Goal: Task Accomplishment & Management: Use online tool/utility

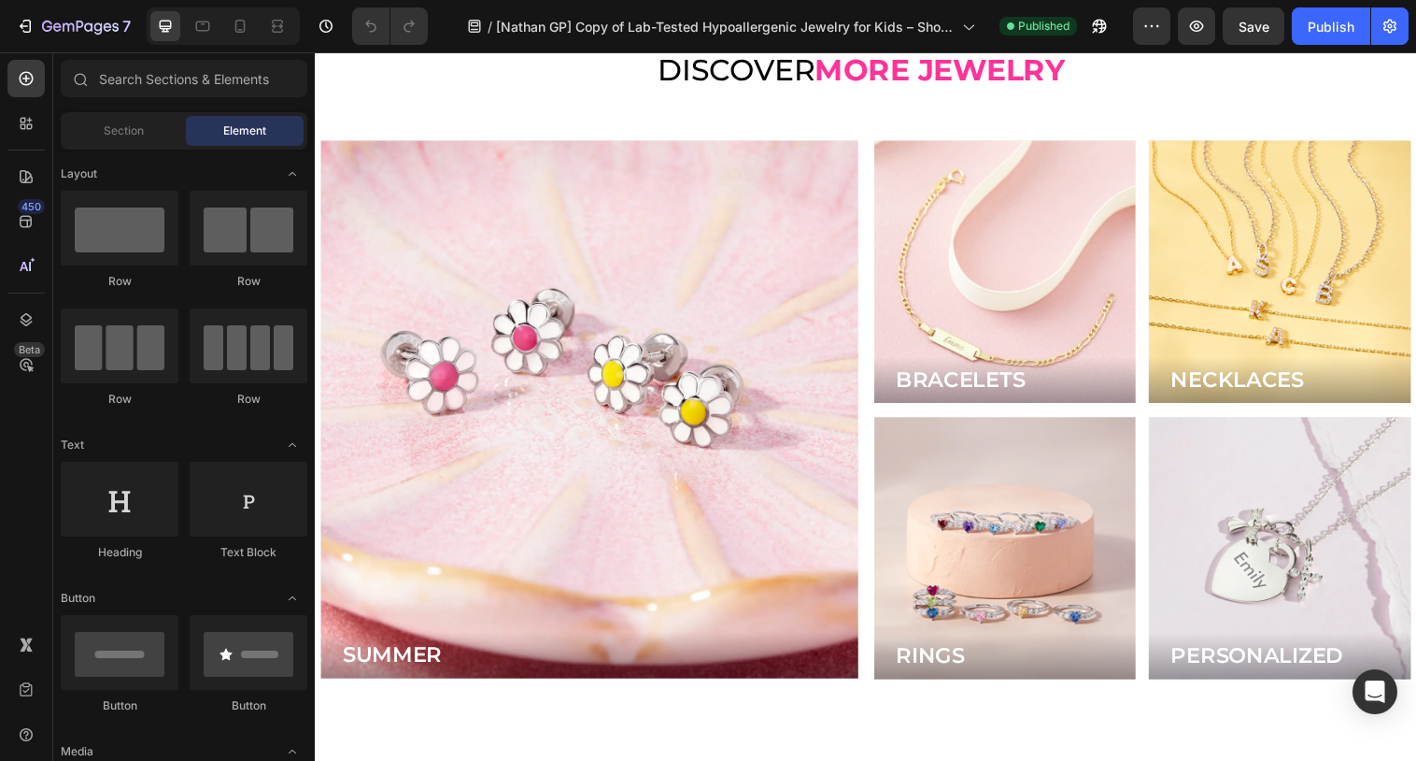
scroll to position [5337, 0]
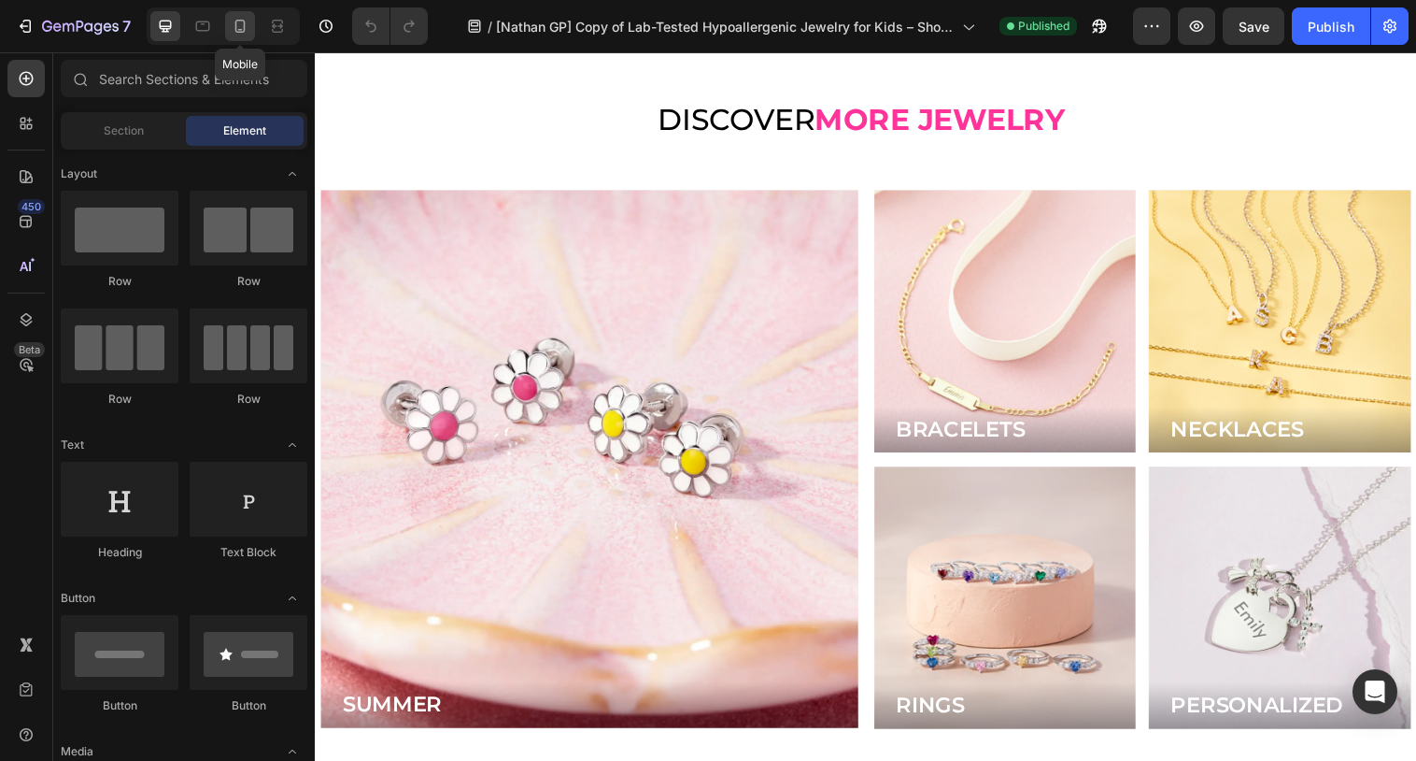
click at [240, 18] on icon at bounding box center [240, 26] width 19 height 19
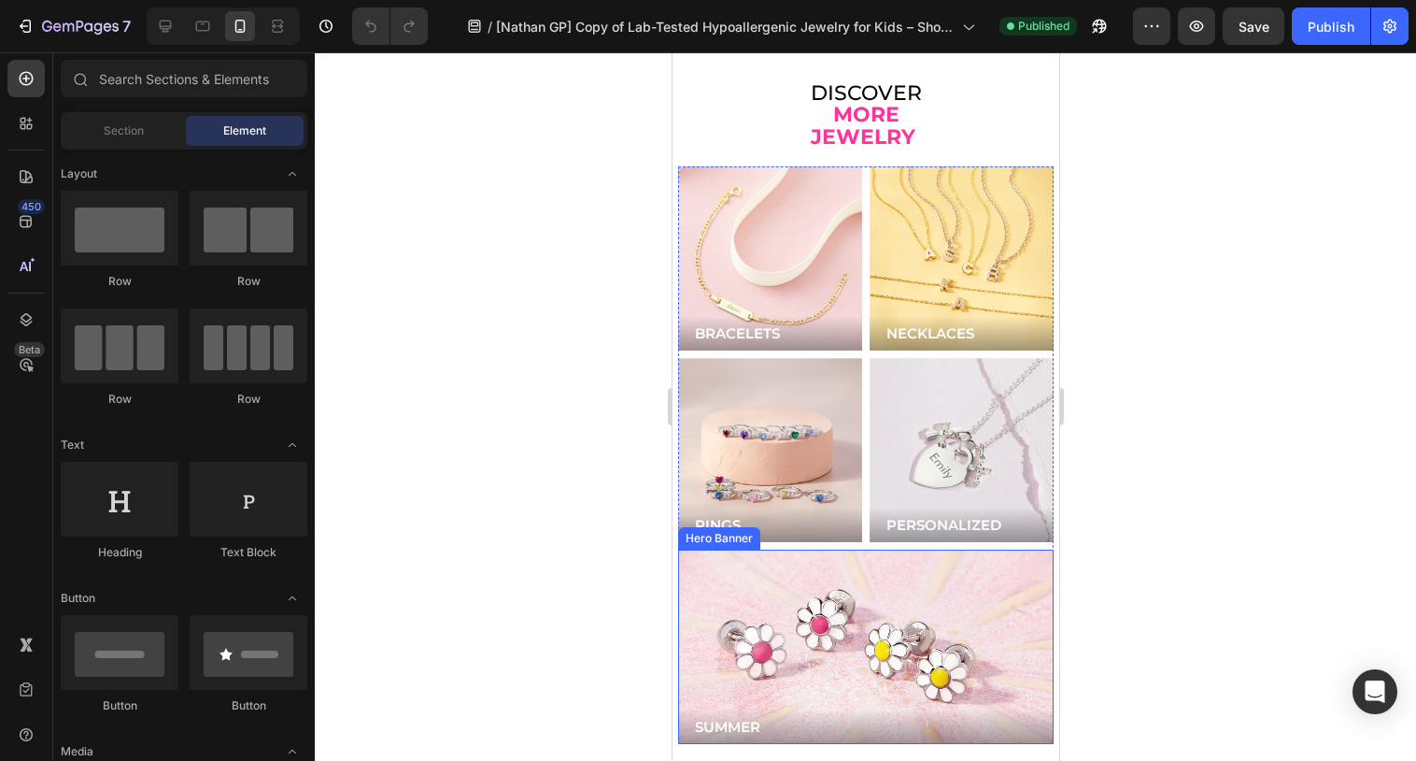
scroll to position [4885, 0]
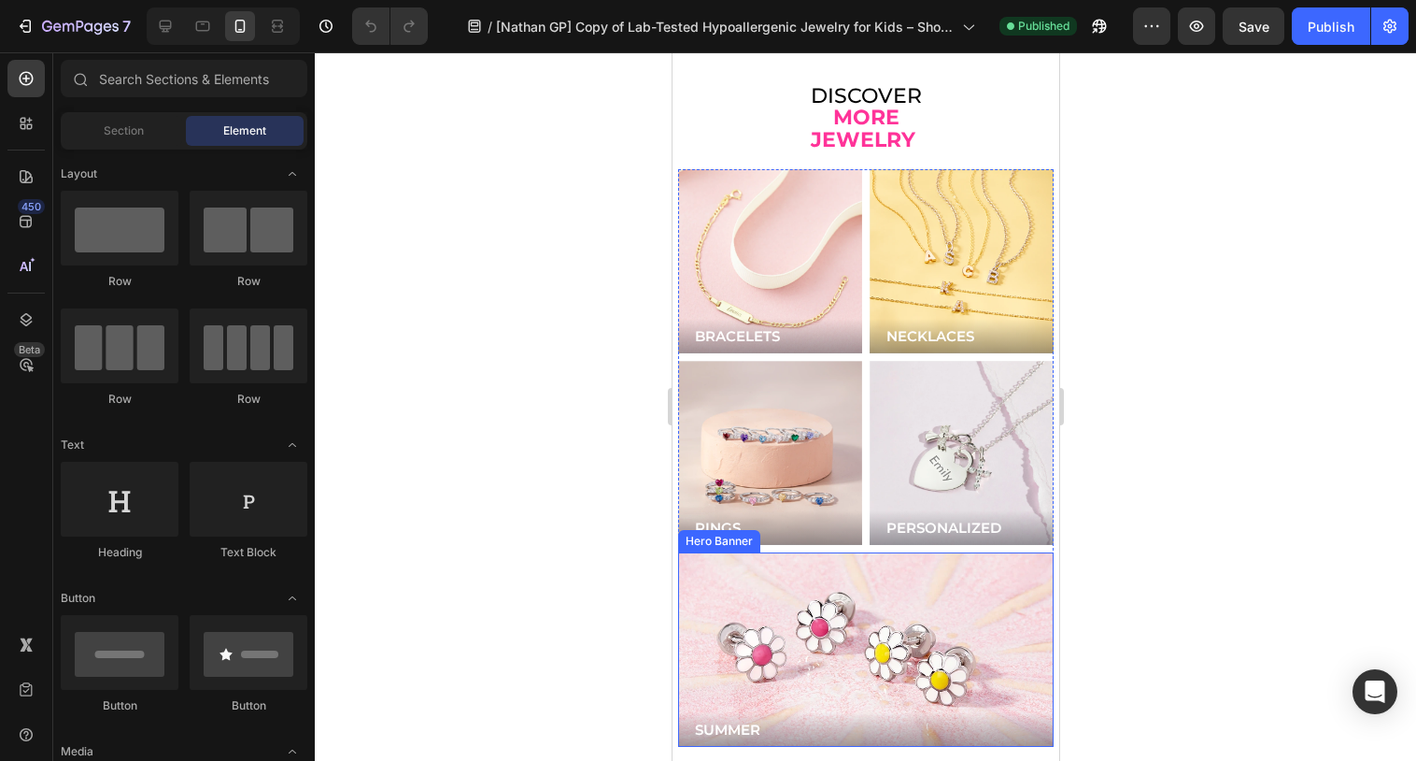
click at [818, 591] on div "Background Image" at bounding box center [865, 649] width 376 height 194
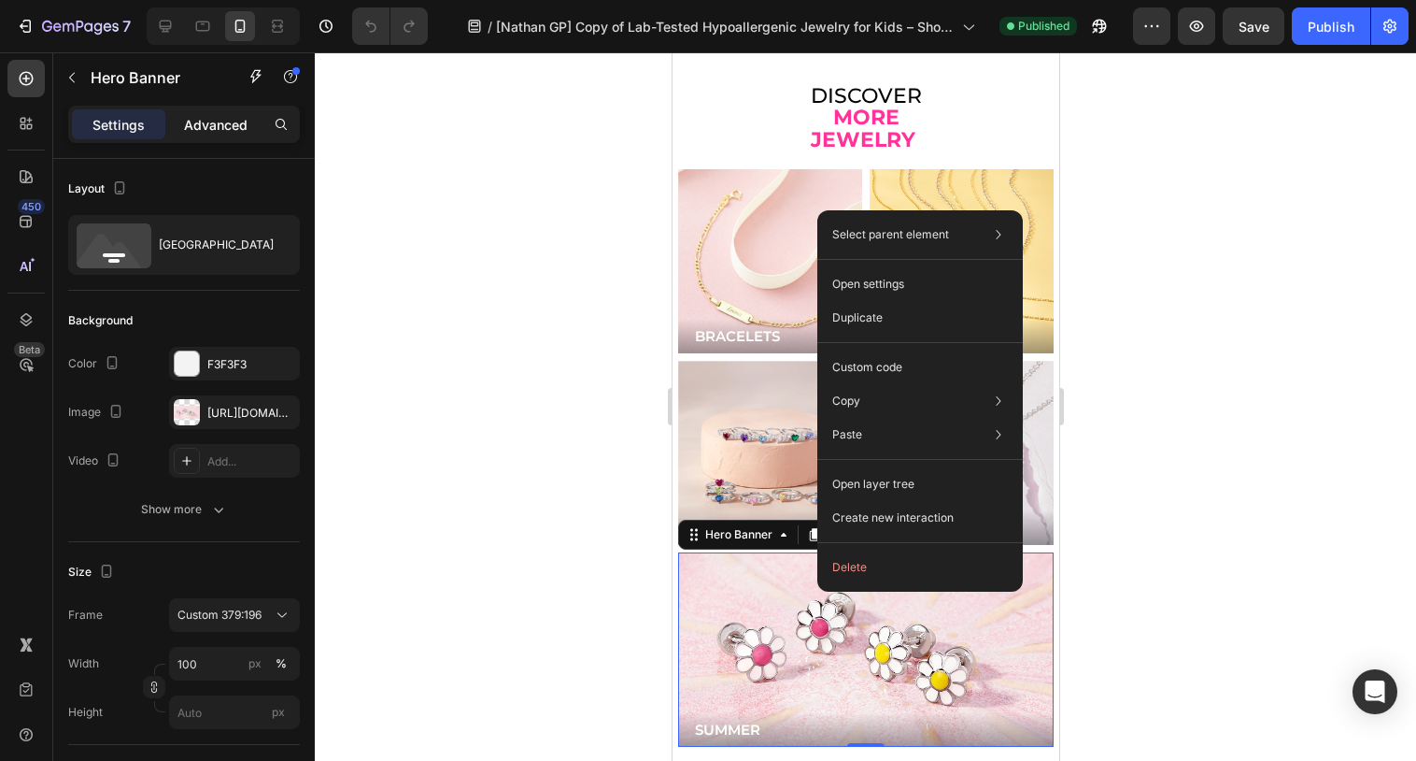
click at [211, 125] on p "Advanced" at bounding box center [216, 125] width 64 height 20
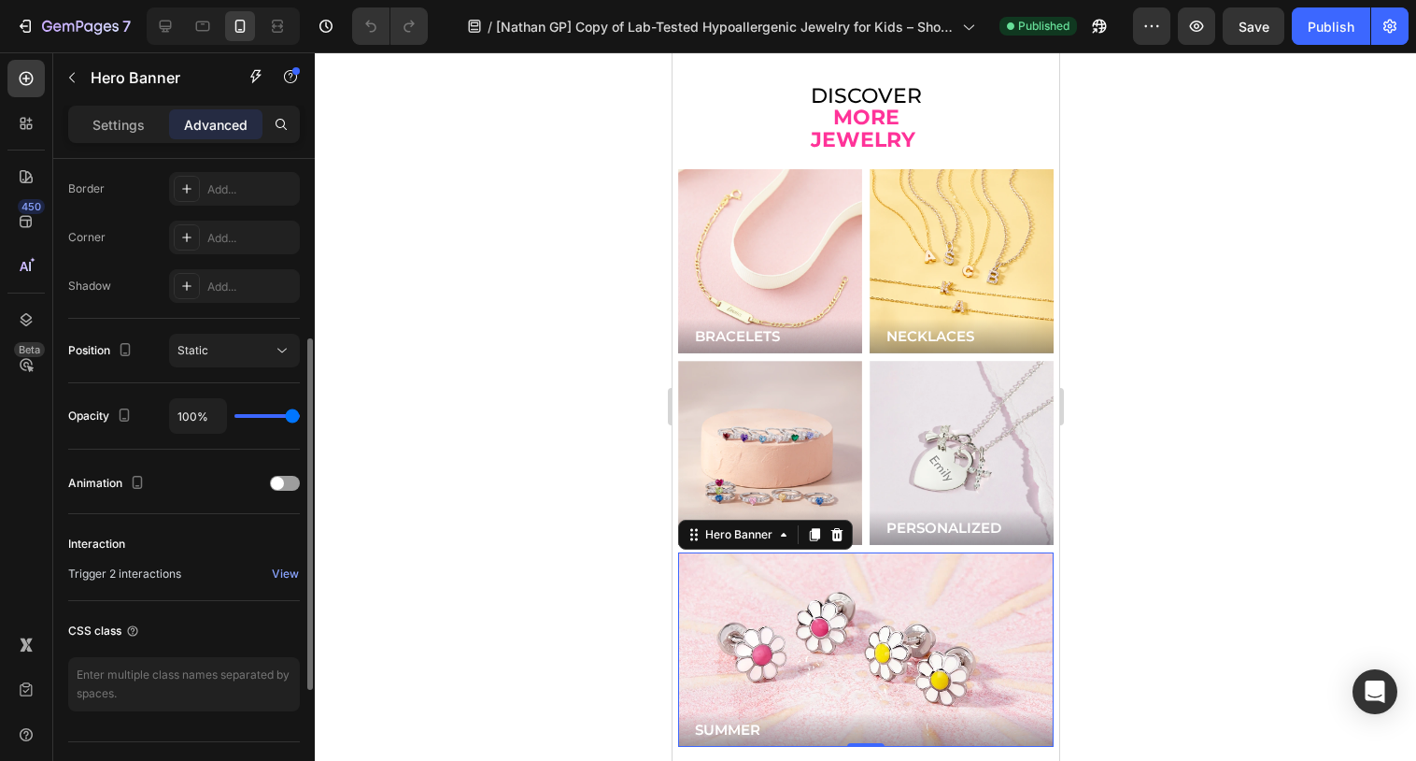
scroll to position [563, 0]
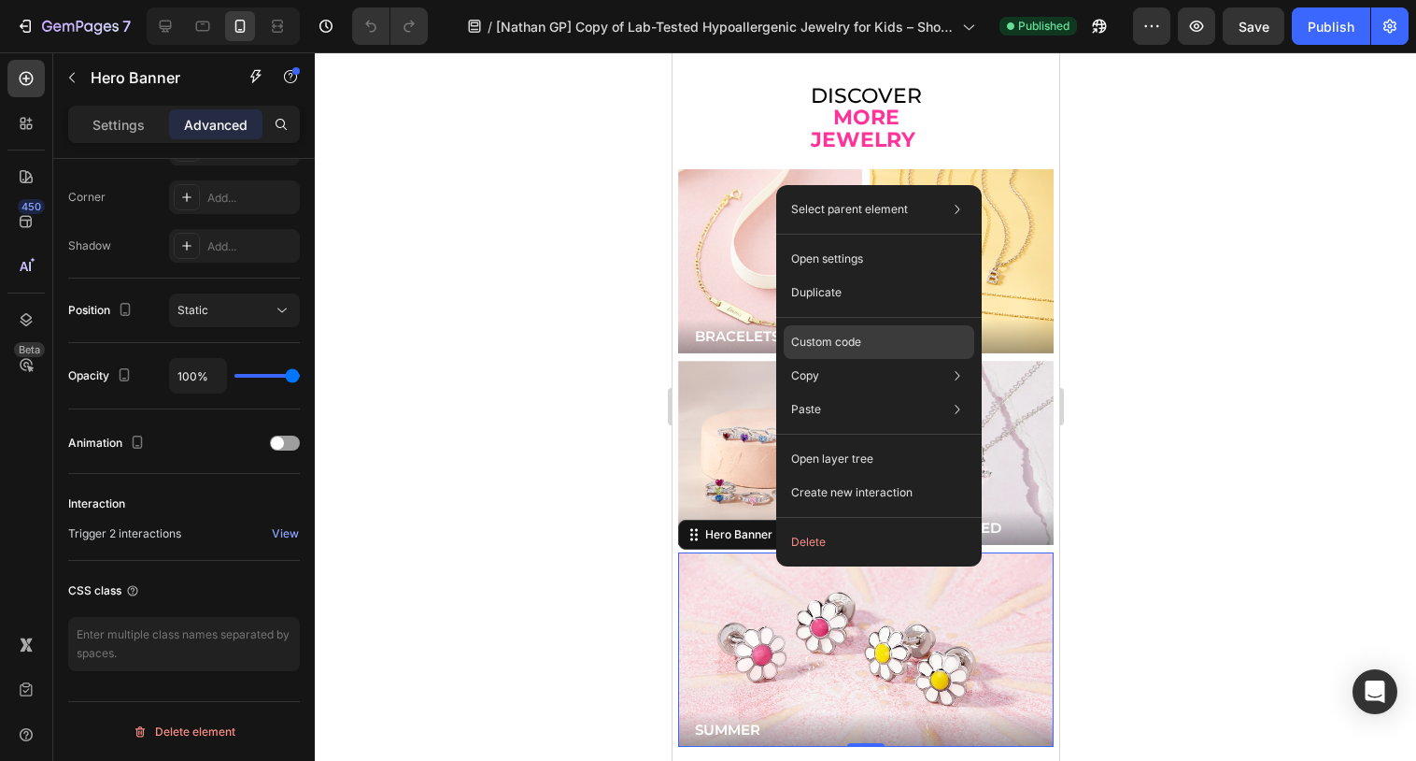
click at [821, 392] on div "Custom code" at bounding box center [879, 409] width 191 height 34
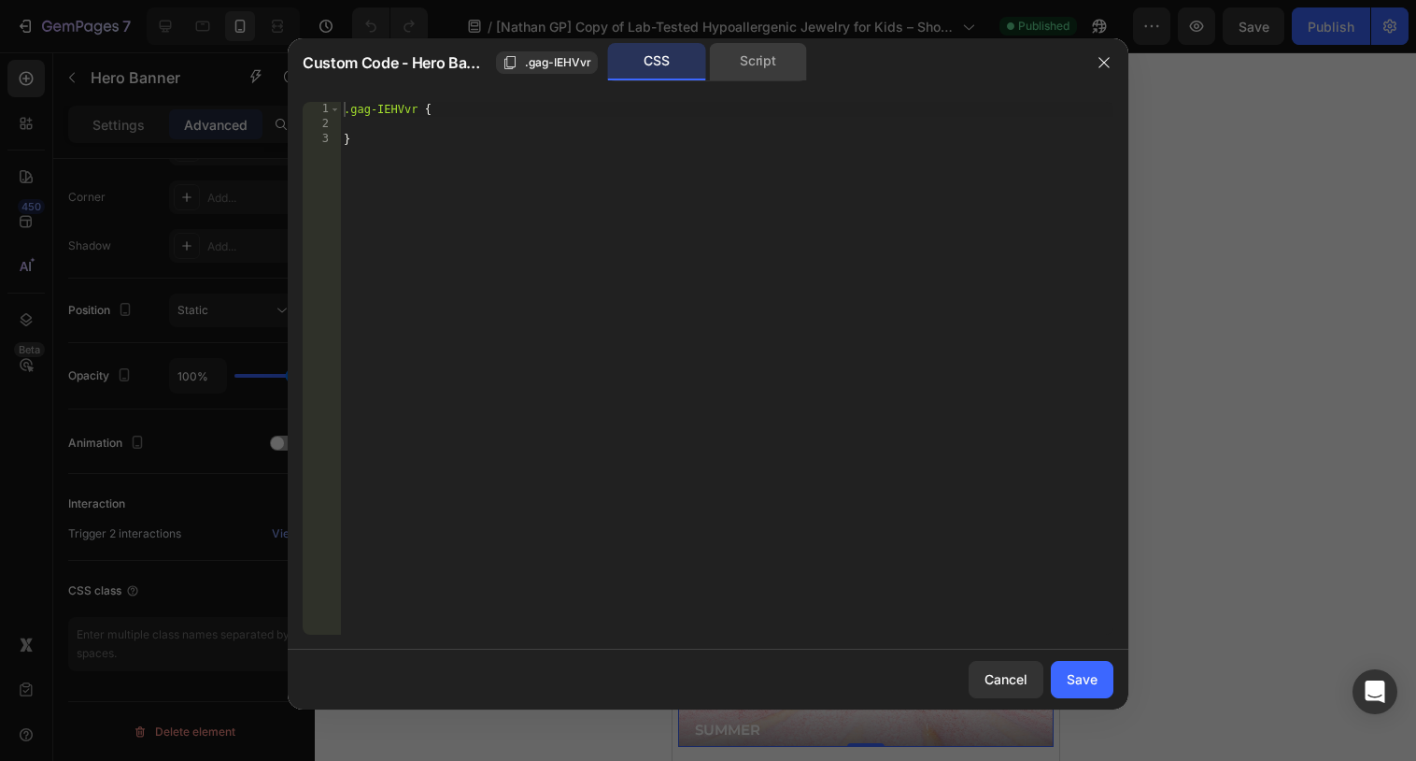
click at [748, 65] on div "Script" at bounding box center [758, 61] width 98 height 37
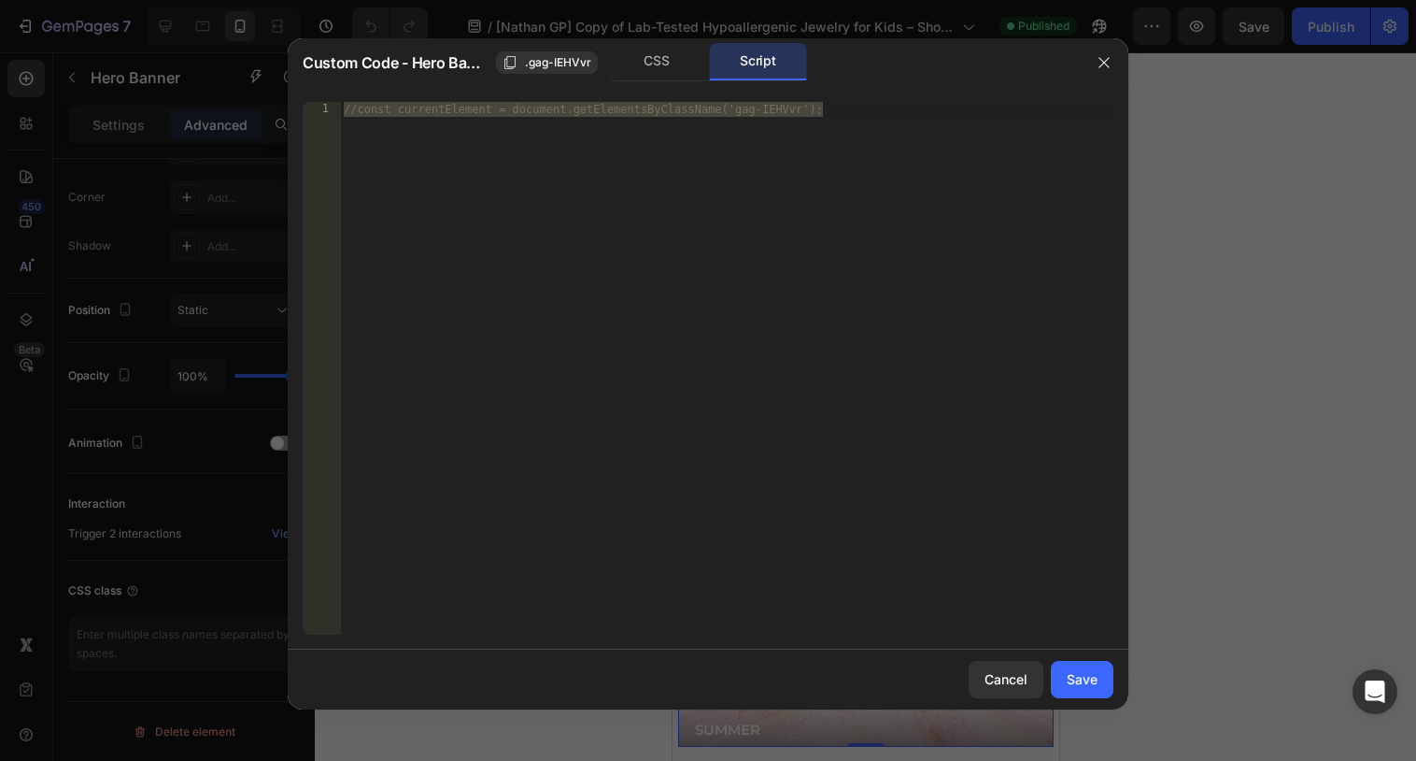
type textarea "//const currentElement = document.getElementsByClassName('gag-IEHVvr');"
click at [671, 195] on div "//const currentElement = document.getElementsByClassName('gag-IEHVvr');" at bounding box center [727, 383] width 774 height 562
paste textarea "});"
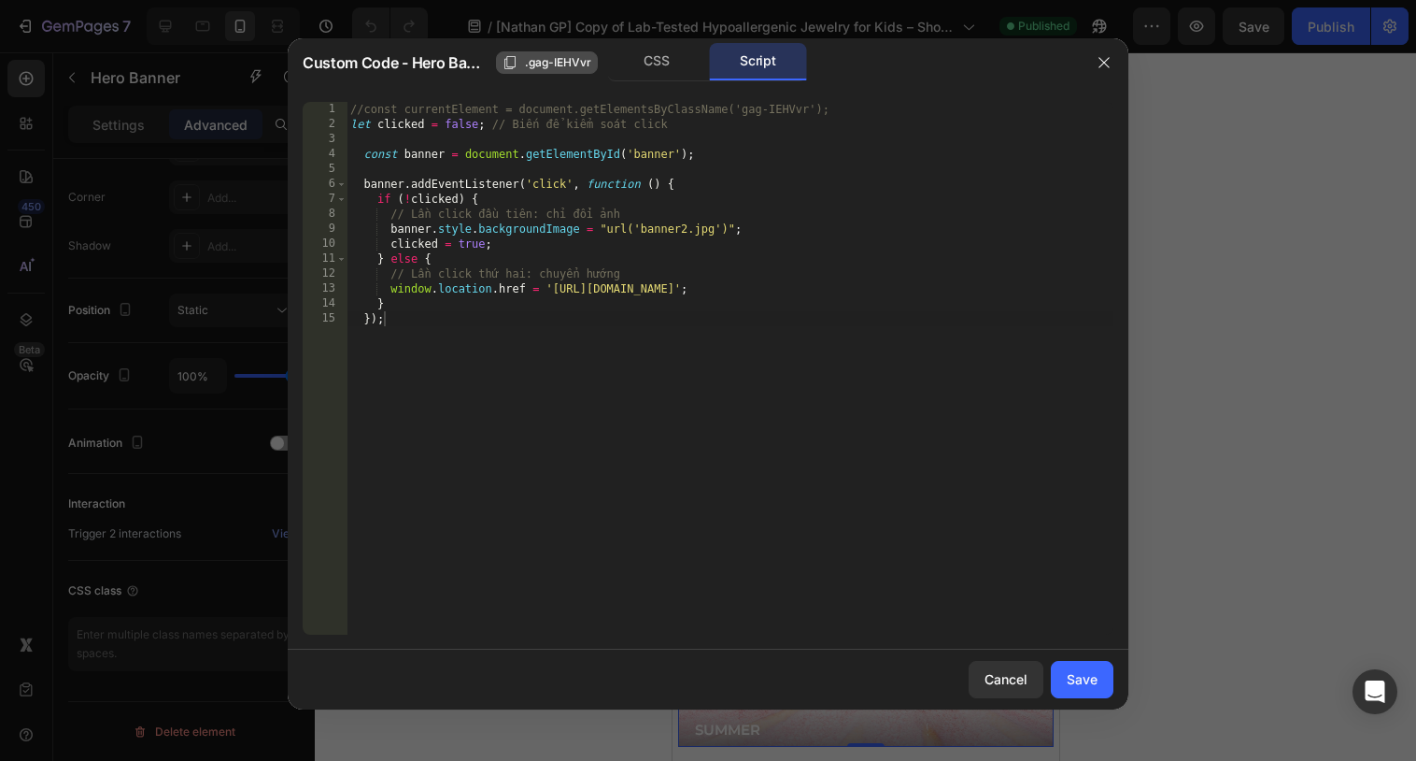
click at [547, 63] on span ".gag-IEHVvr" at bounding box center [558, 62] width 66 height 17
click at [647, 150] on div "//const currentElement = document.getElementsByClassName('gag-IEHVvr'); let cli…" at bounding box center [730, 383] width 767 height 562
paste textarea ".gag-IEHVv"
click at [636, 150] on div "//const currentElement = document.getElementsByClassName('gag-IEHVvr'); let cli…" at bounding box center [730, 383] width 767 height 562
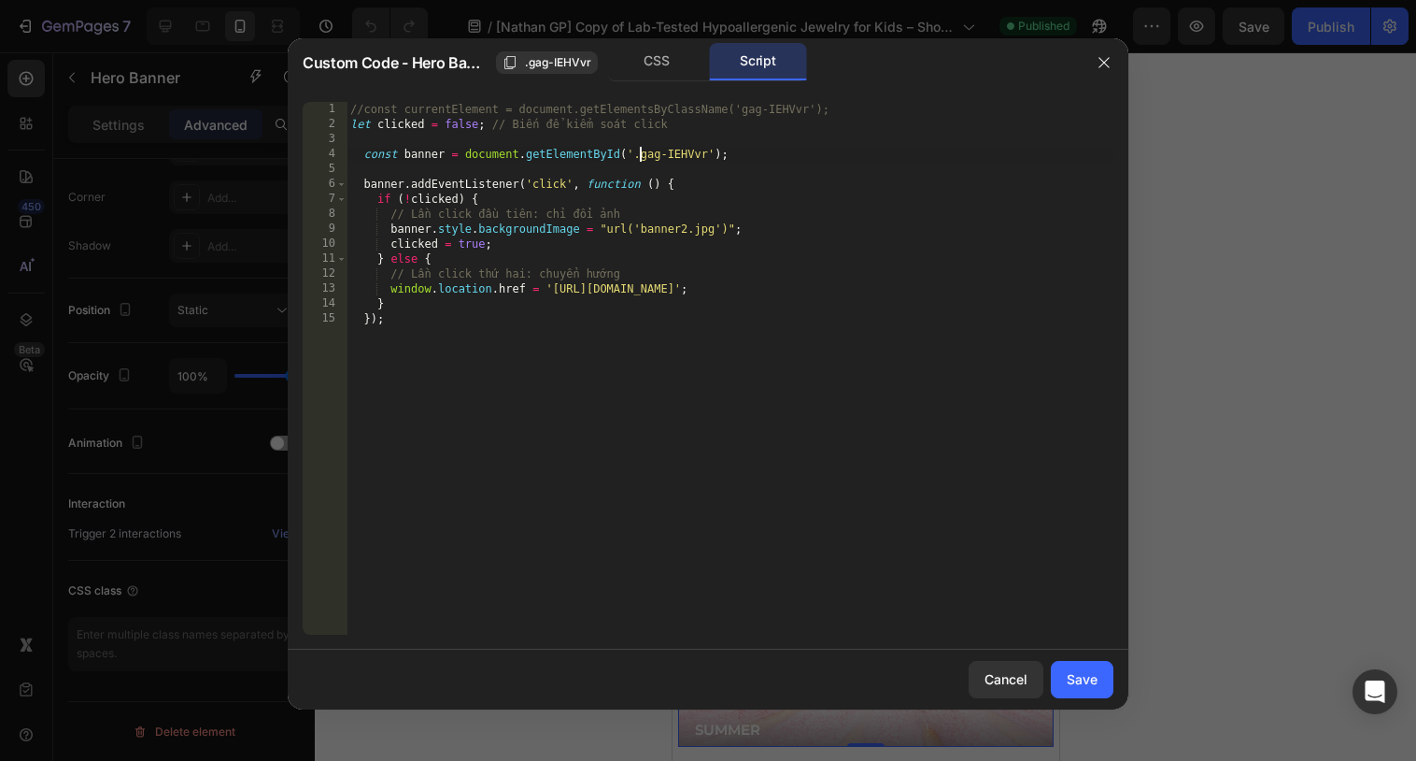
scroll to position [0, 24]
type textarea "const banner = document.getElementById('gag-IEHVvr');"
click at [1082, 685] on div "Save" at bounding box center [1082, 679] width 31 height 20
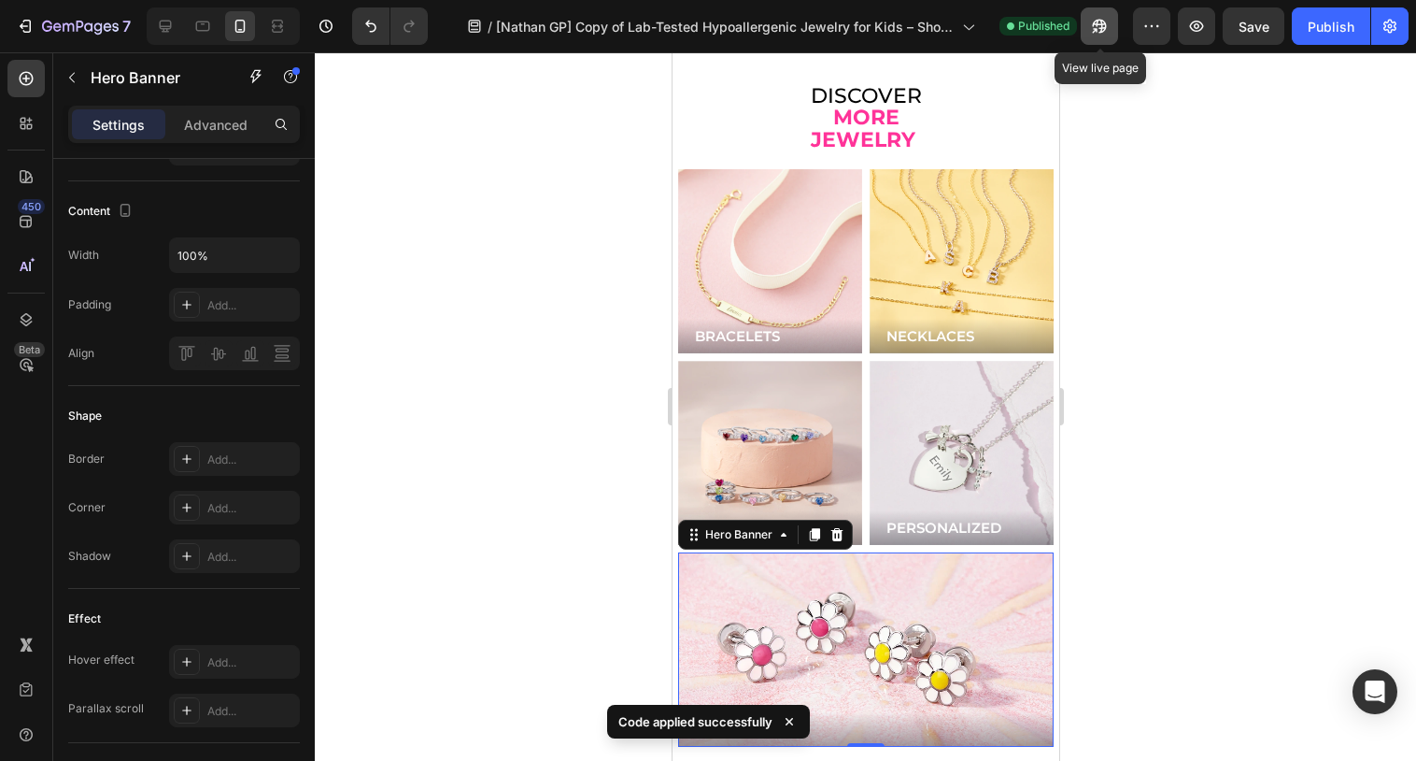
click at [1098, 28] on icon "button" at bounding box center [1095, 30] width 5 height 5
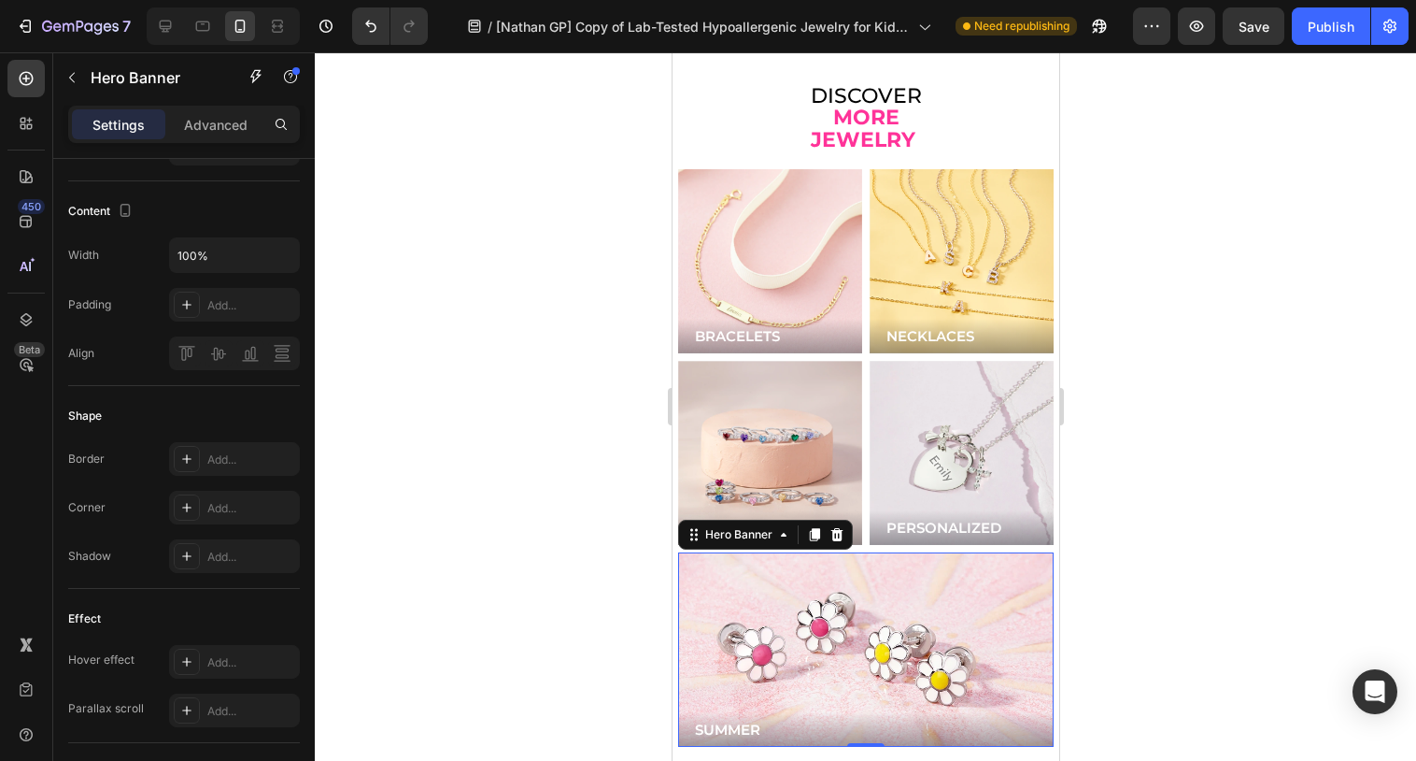
click at [761, 552] on div "Background Image" at bounding box center [865, 649] width 376 height 194
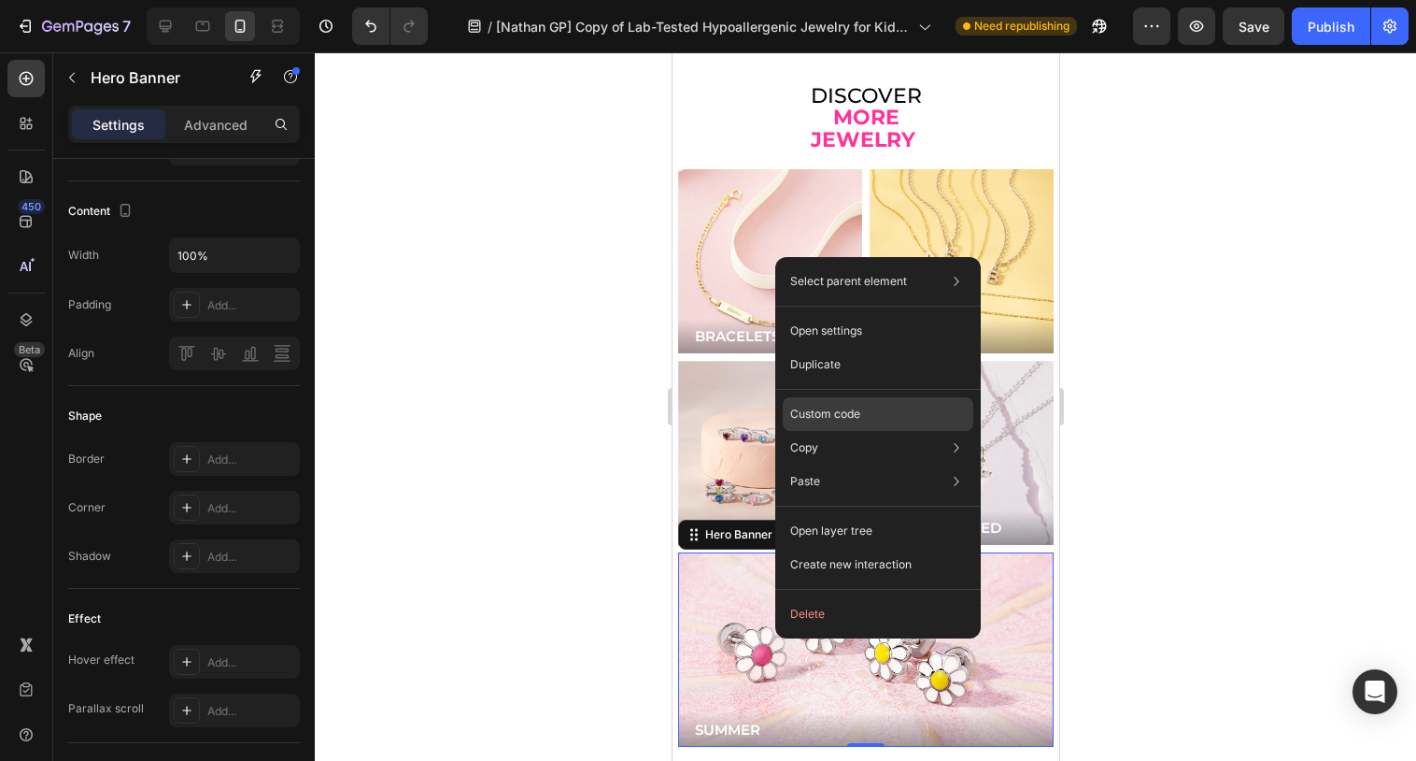
click at [853, 418] on p "Custom code" at bounding box center [825, 413] width 70 height 17
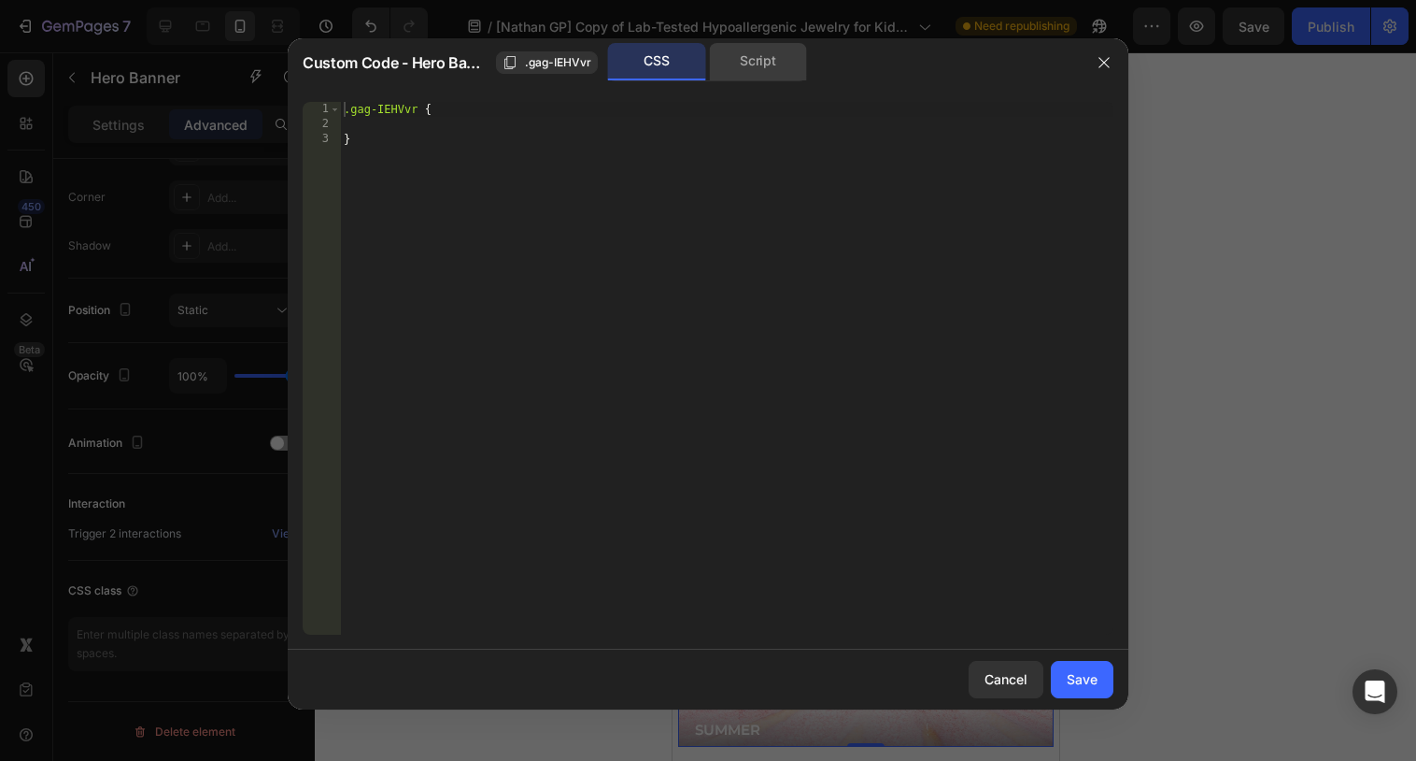
click at [750, 55] on div "Script" at bounding box center [758, 61] width 98 height 37
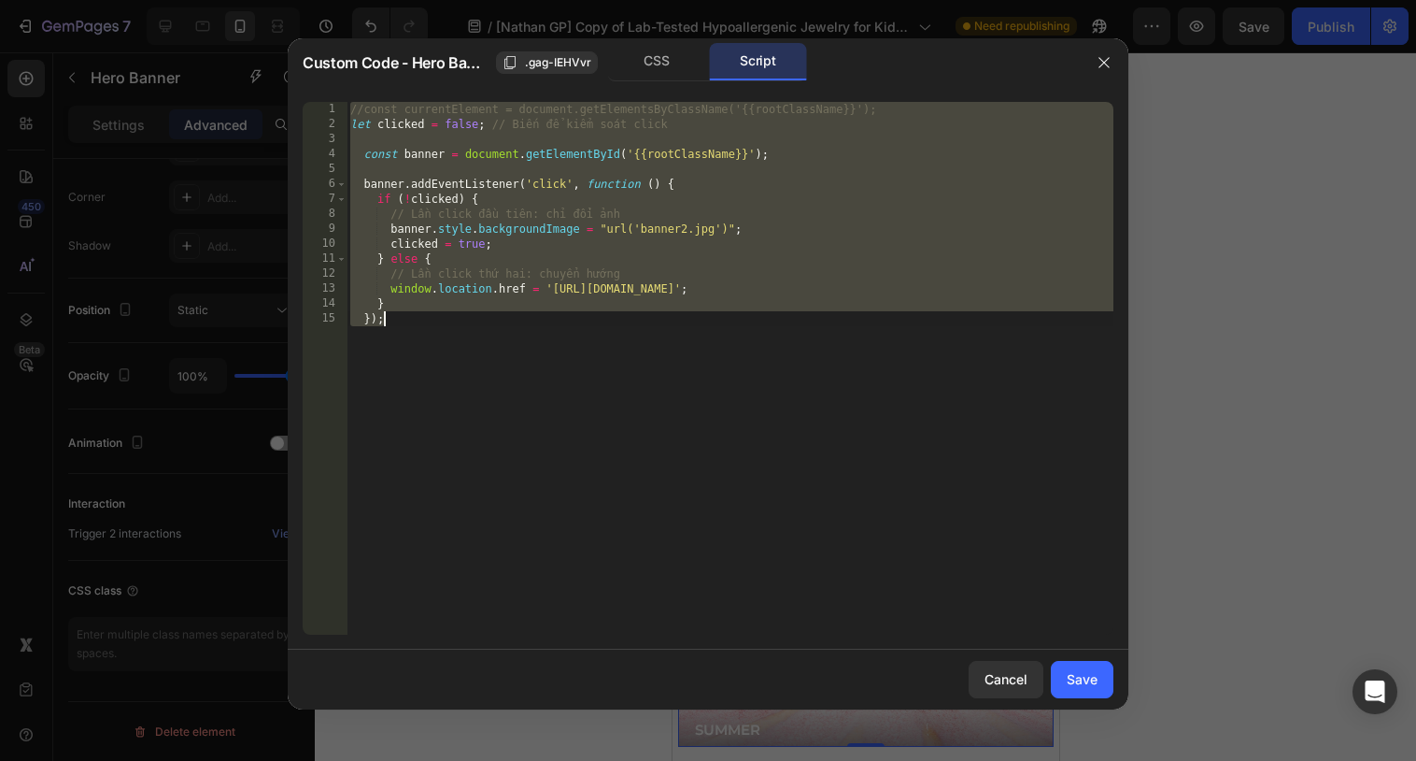
click at [693, 265] on div "//const currentElement = document.getElementsByClassName('{{rootClassName}}'); …" at bounding box center [730, 383] width 767 height 562
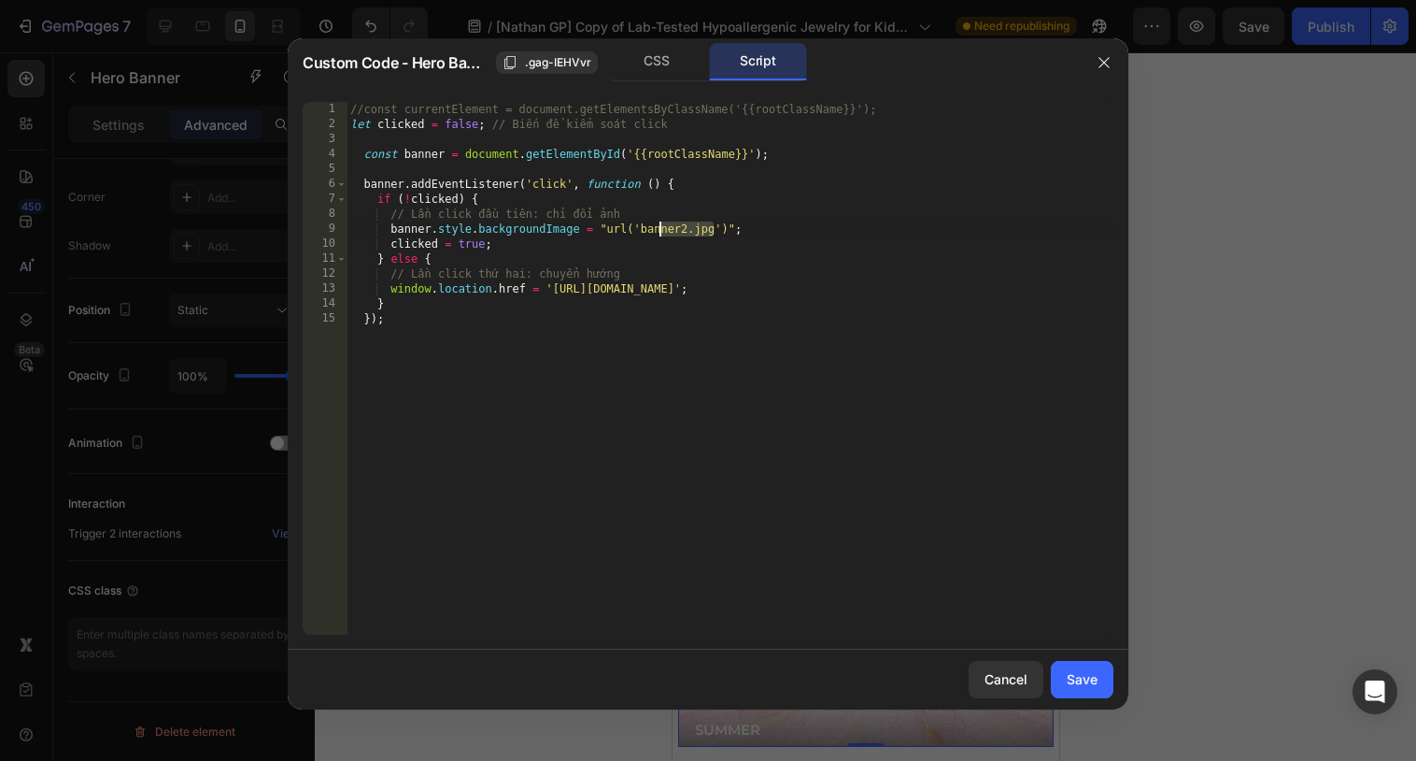
drag, startPoint x: 716, startPoint y: 229, endPoint x: 660, endPoint y: 227, distance: 56.1
click at [660, 227] on div "//const currentElement = document.getElementsByClassName('{{rootClassName}}'); …" at bounding box center [730, 383] width 767 height 562
drag, startPoint x: 678, startPoint y: 285, endPoint x: 554, endPoint y: 289, distance: 124.3
click at [554, 289] on div "//const currentElement = document.getElementsByClassName('{{rootClassName}}'); …" at bounding box center [730, 383] width 767 height 562
paste textarea "[DOMAIN_NAME][URL]"
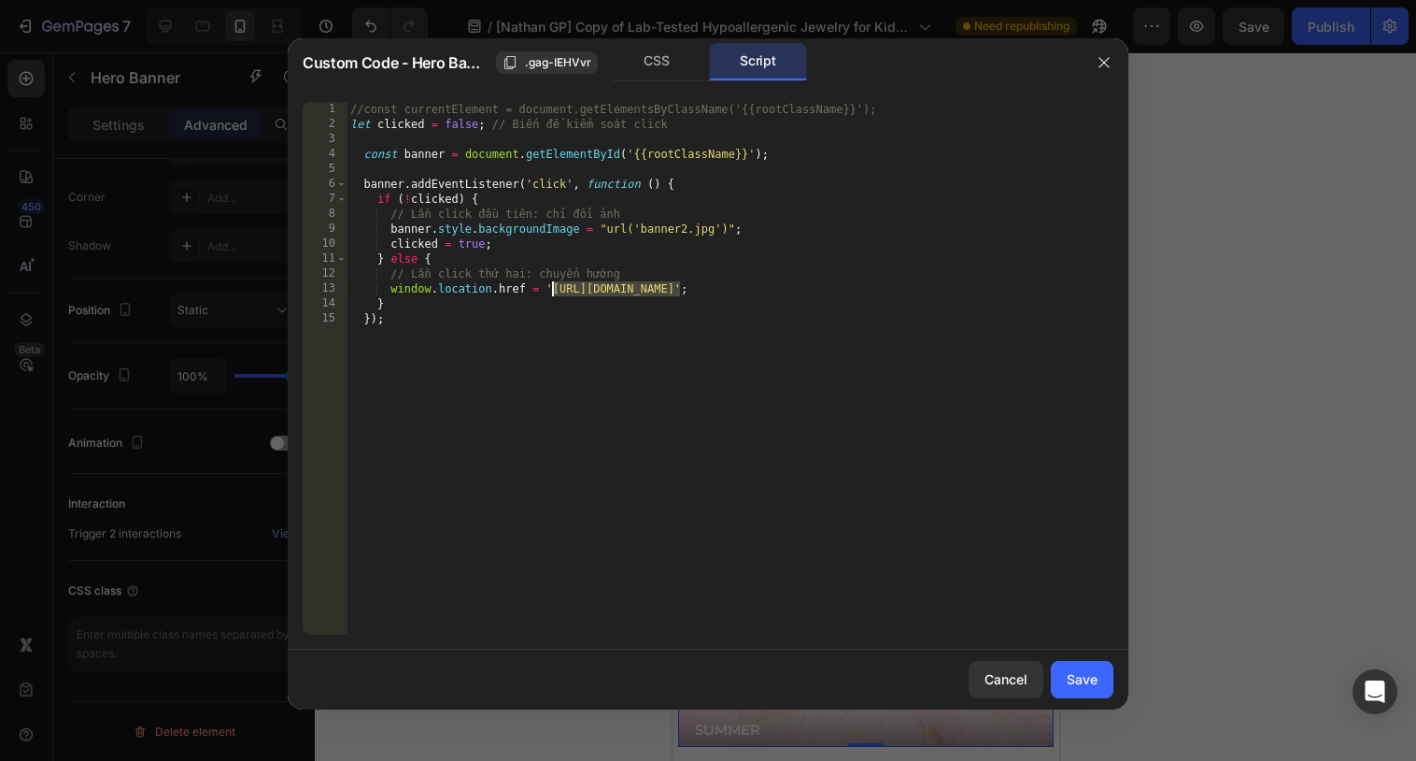
type textarea "window.location.href = '[URL][DOMAIN_NAME]';"
click at [1085, 689] on button "Save" at bounding box center [1082, 679] width 63 height 37
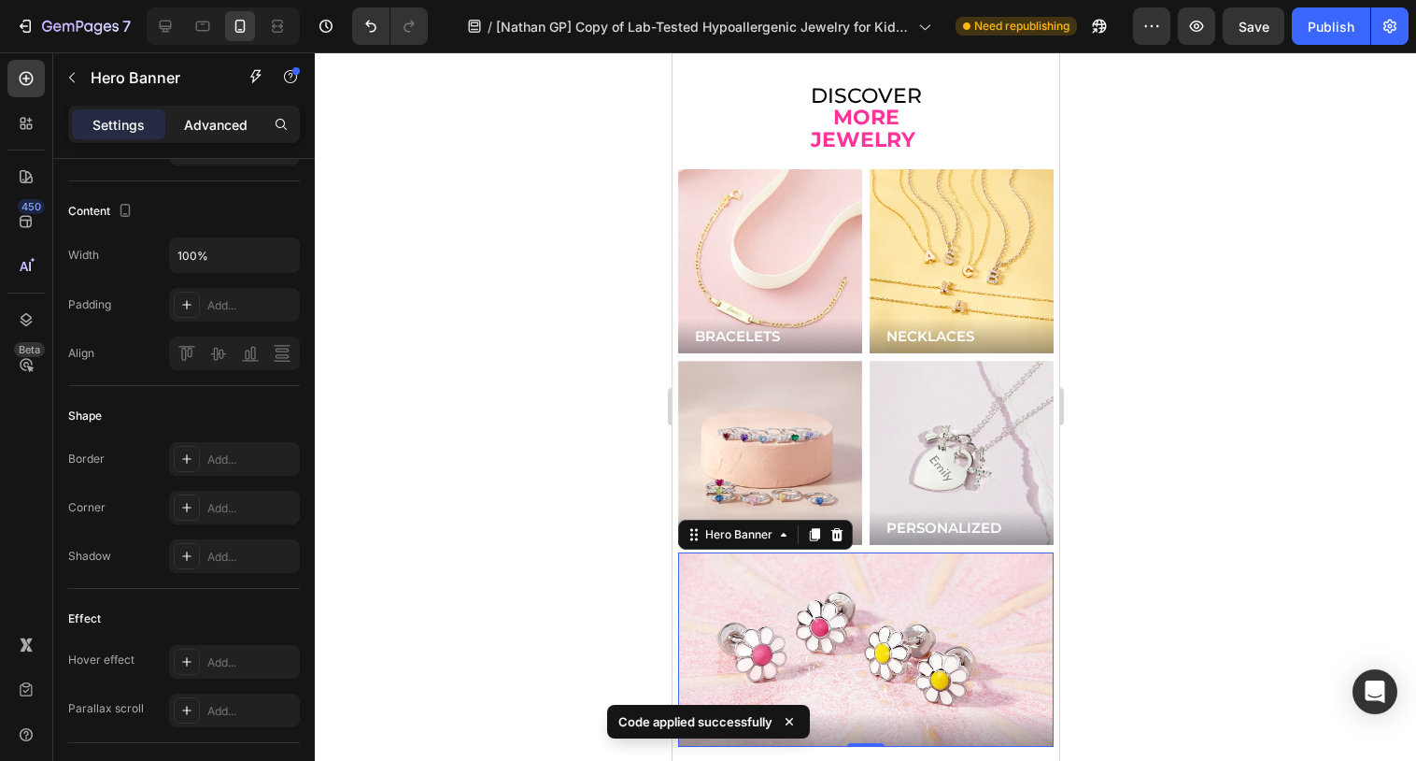
click at [192, 134] on p "Advanced" at bounding box center [216, 125] width 64 height 20
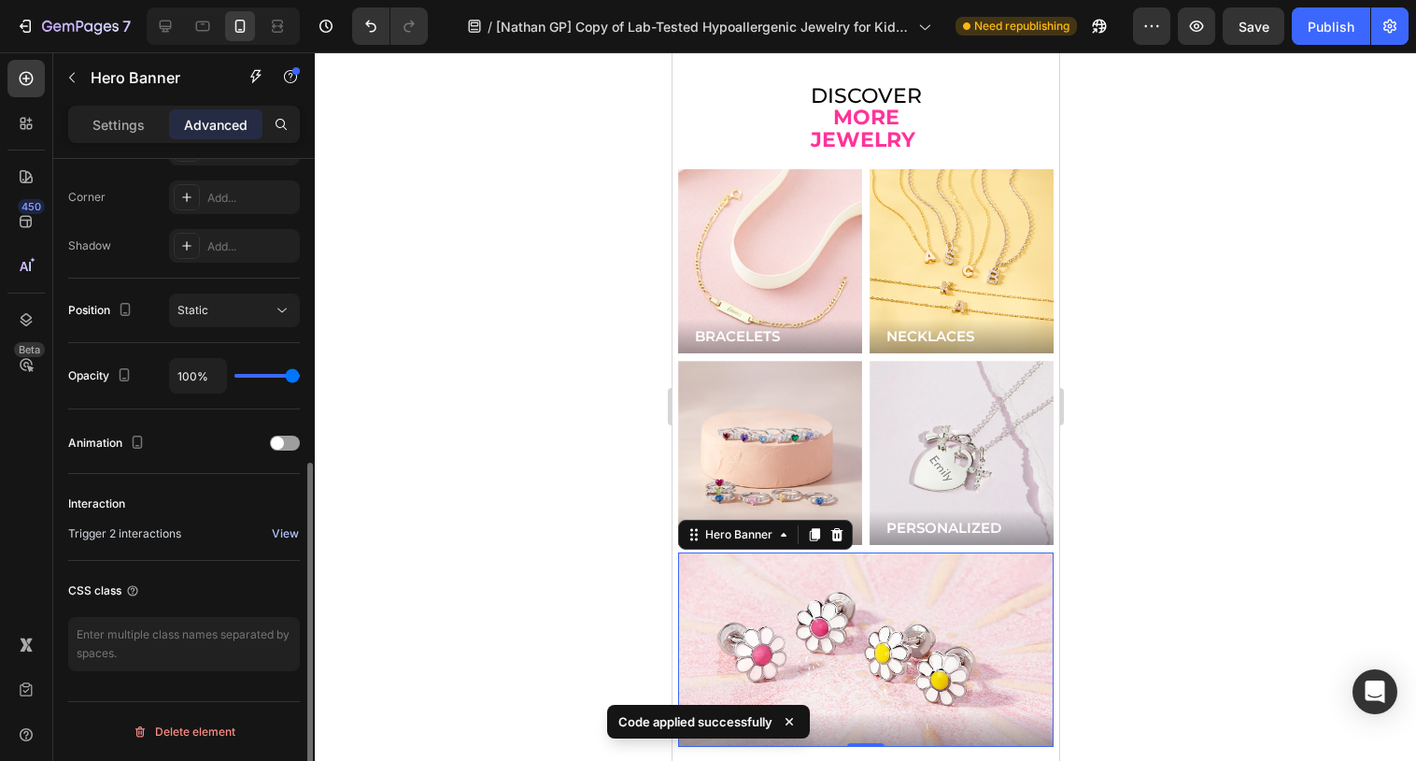
click at [283, 529] on div "View" at bounding box center [285, 533] width 27 height 17
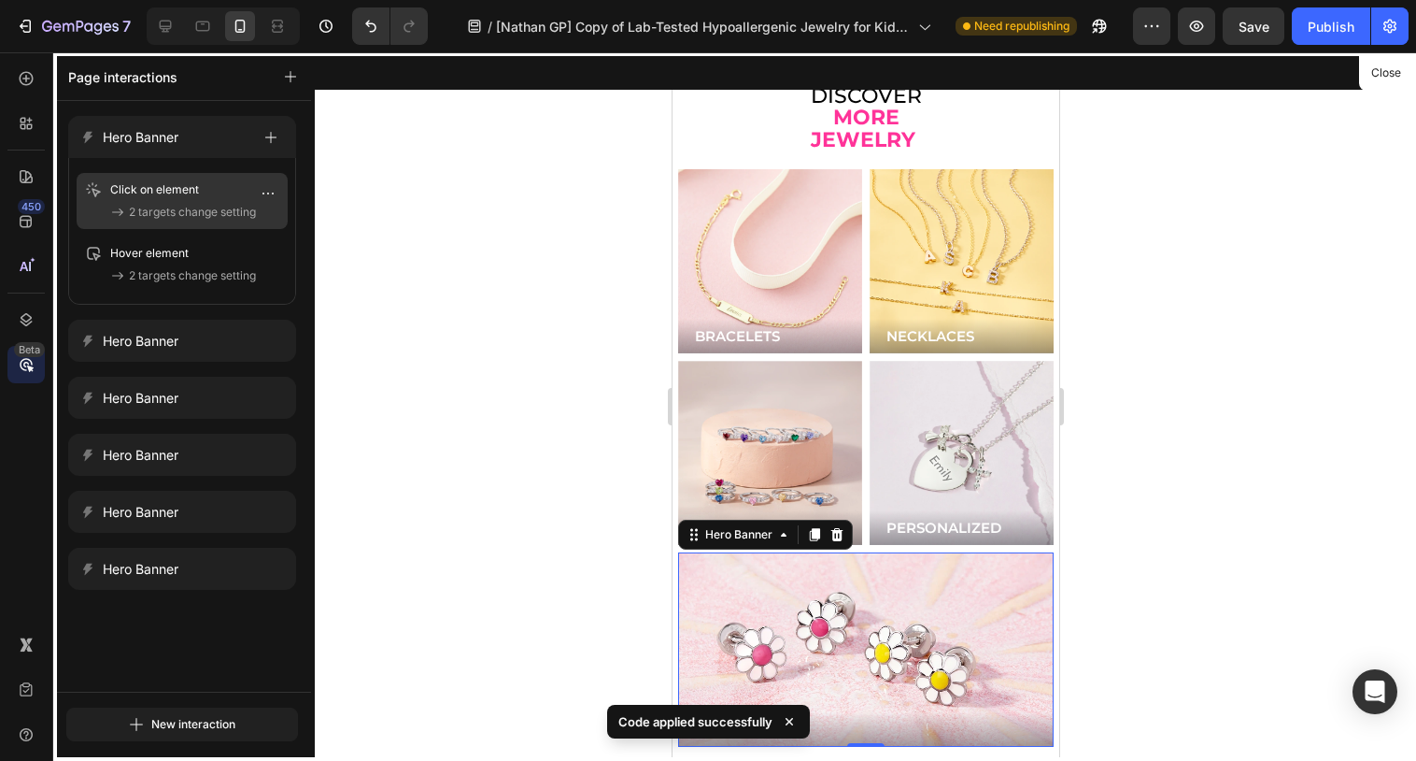
click at [187, 195] on p "Click on element" at bounding box center [167, 189] width 115 height 19
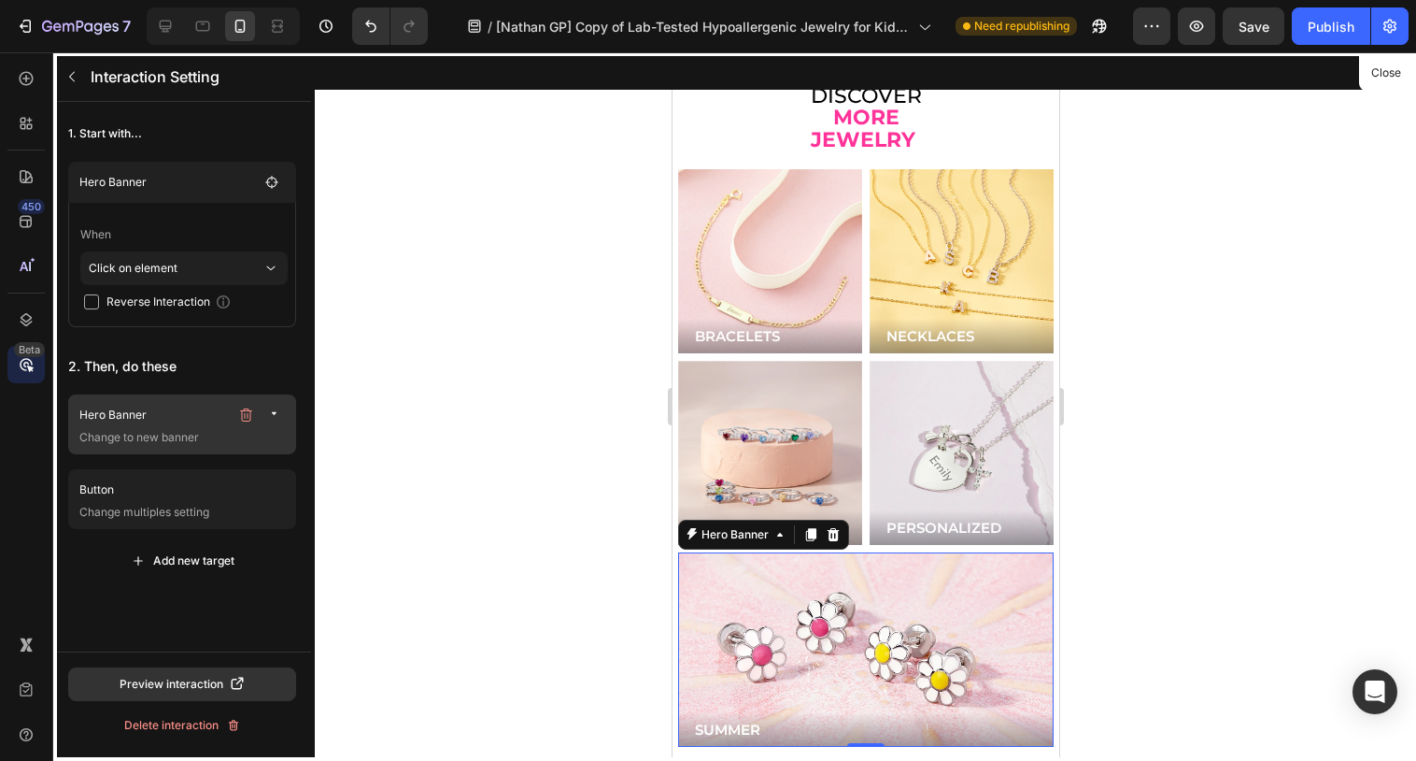
click at [164, 421] on p "Hero Banner" at bounding box center [153, 414] width 149 height 19
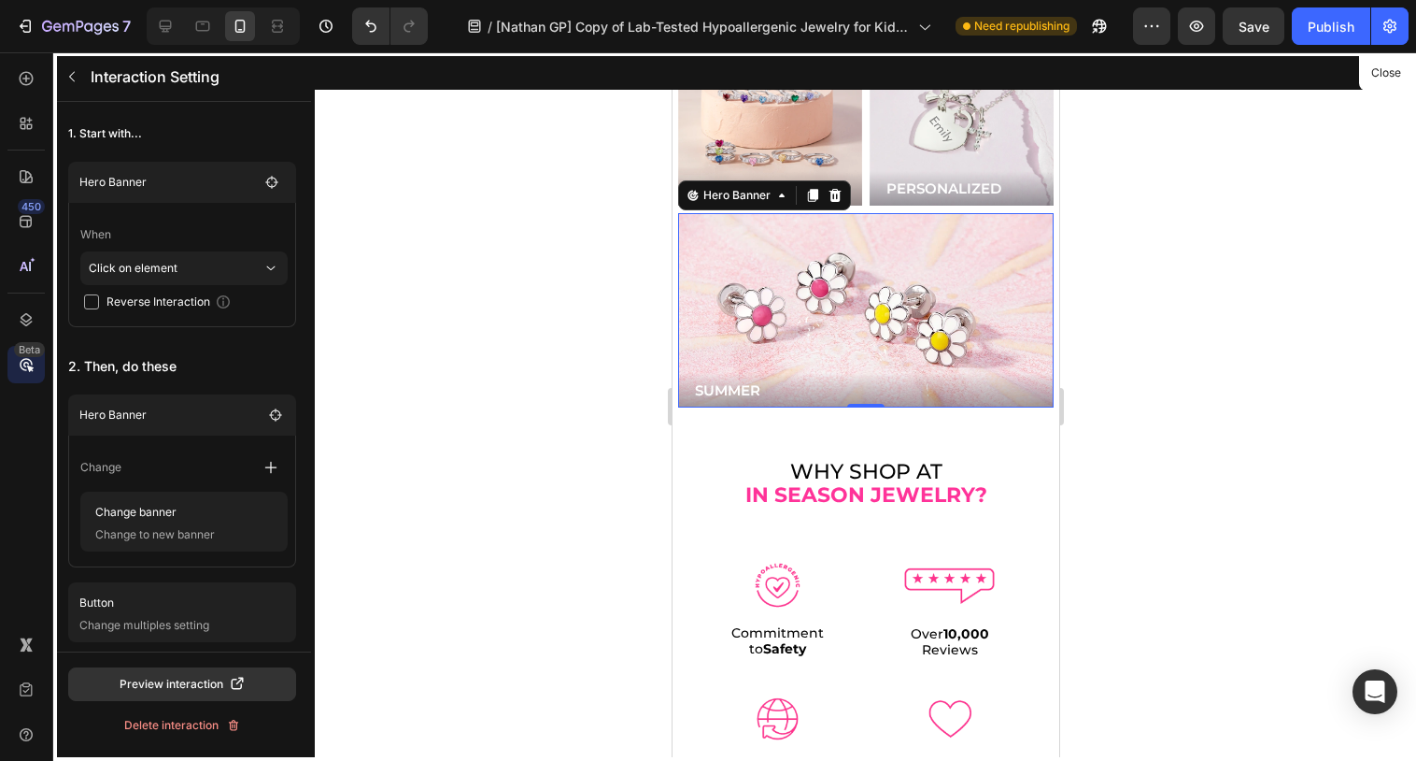
scroll to position [5297, 0]
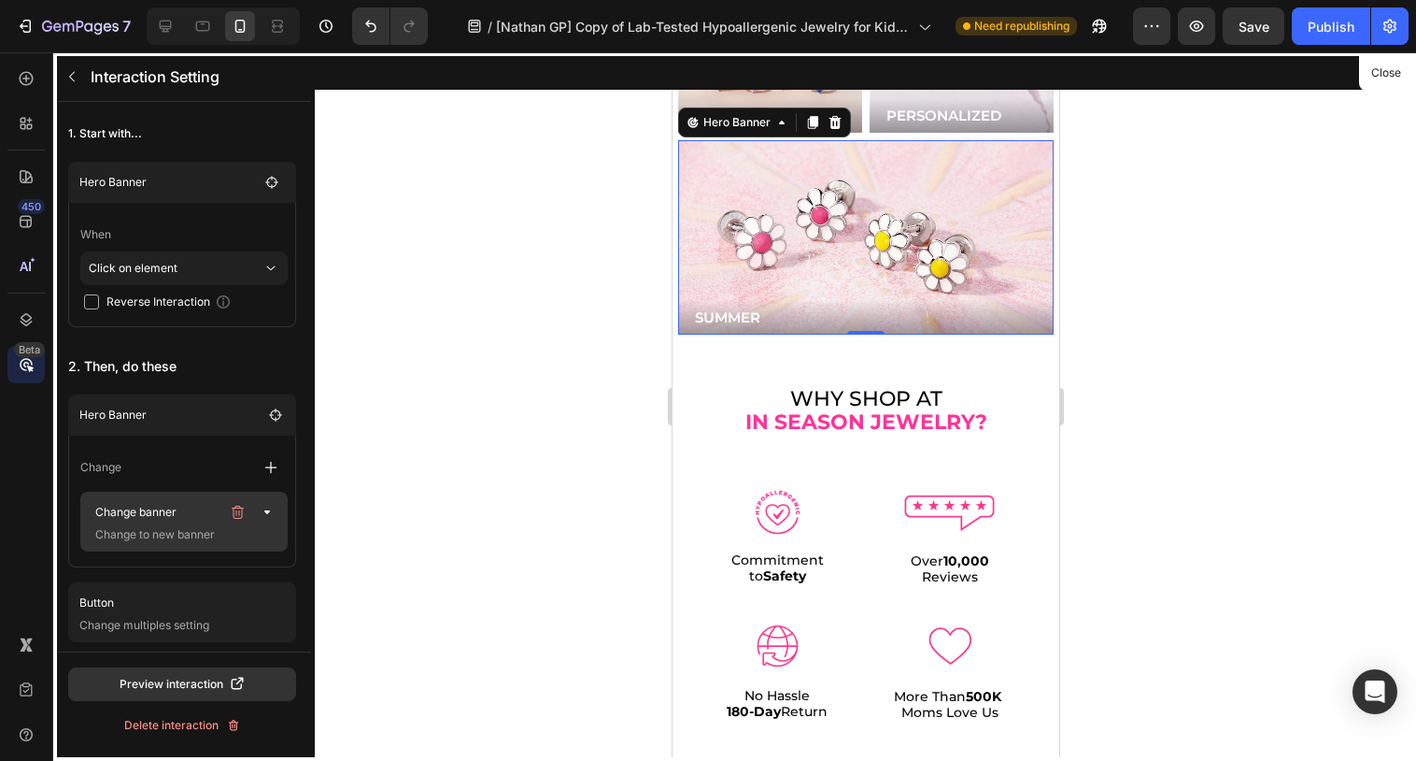
click at [206, 512] on p "Change banner" at bounding box center [154, 512] width 133 height 26
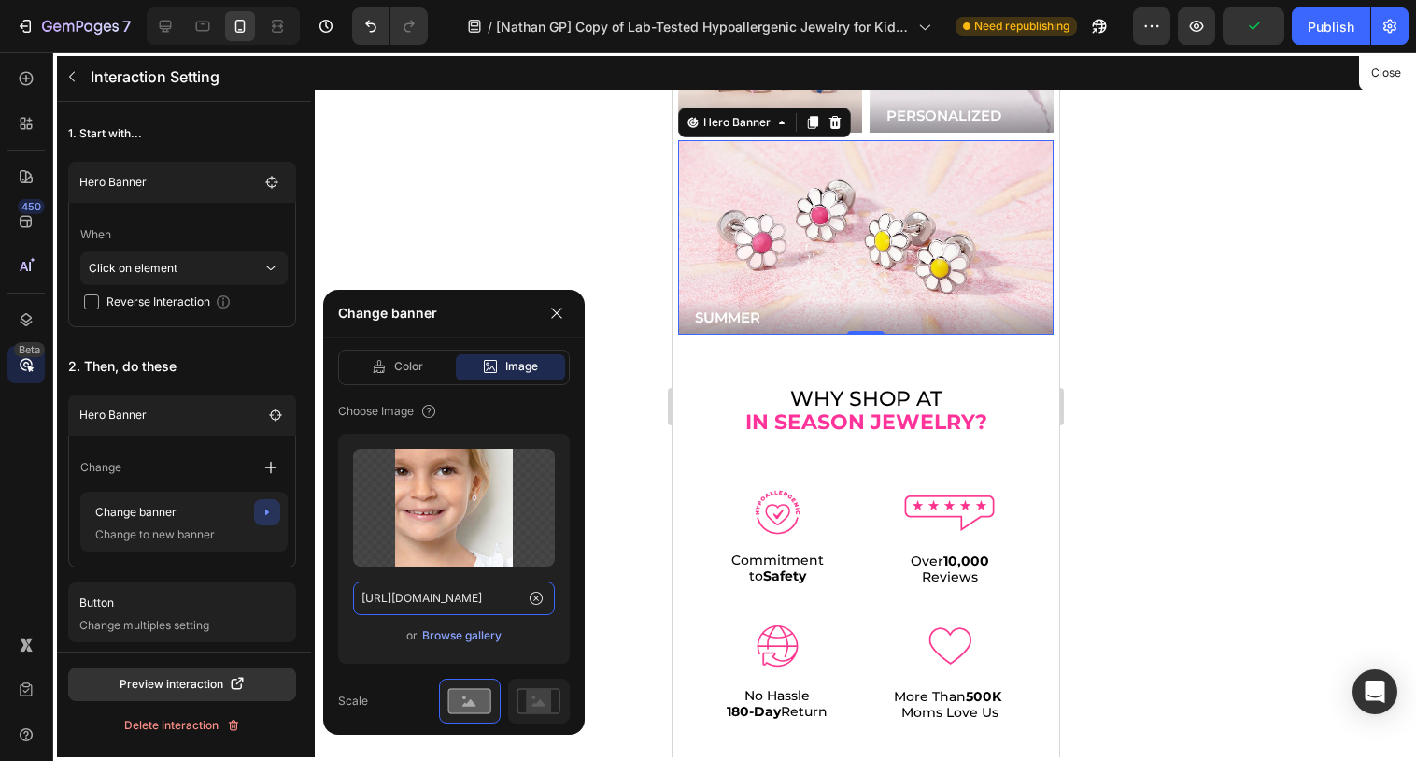
click at [488, 600] on input "[URL][DOMAIN_NAME]" at bounding box center [454, 598] width 202 height 34
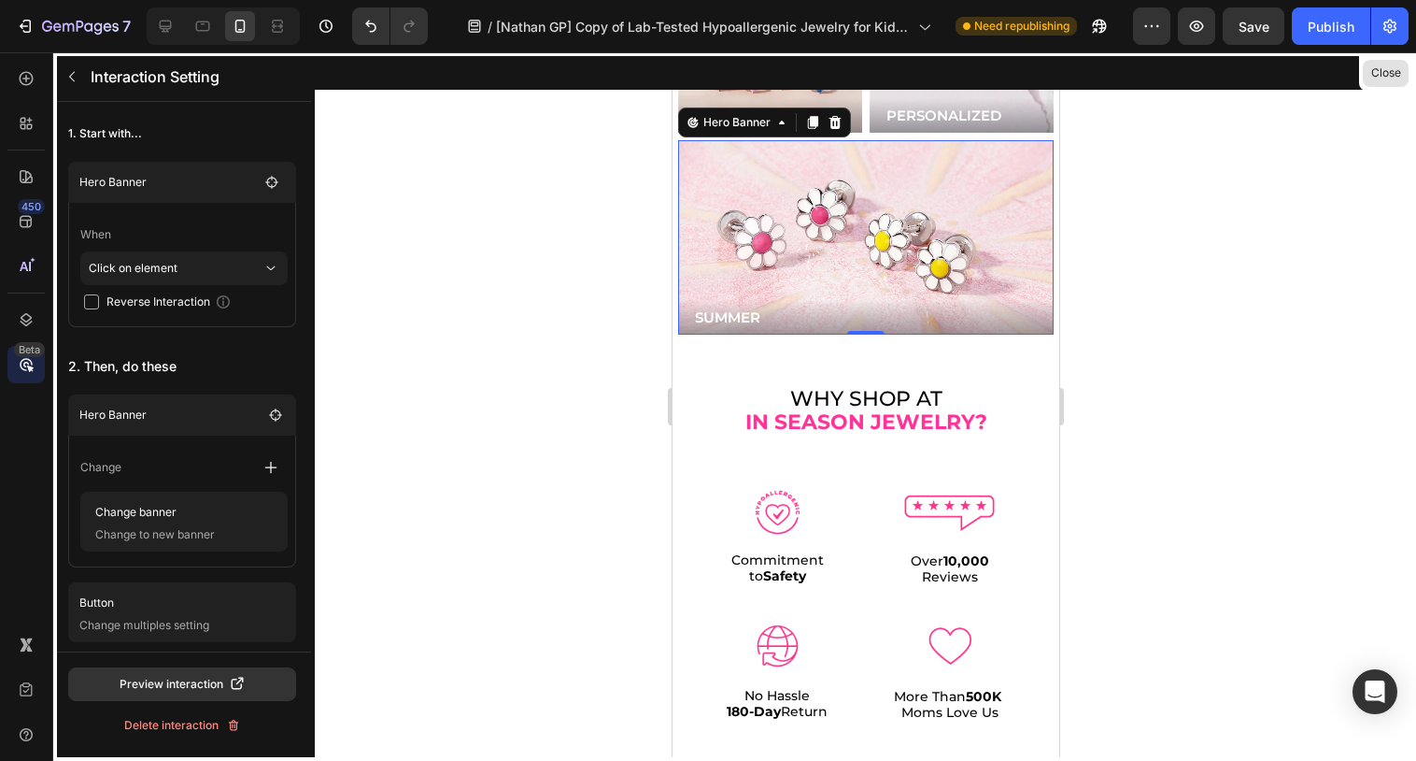
drag, startPoint x: 1366, startPoint y: 72, endPoint x: 170, endPoint y: 150, distance: 1198.5
click at [1366, 72] on button "Close" at bounding box center [1386, 73] width 46 height 27
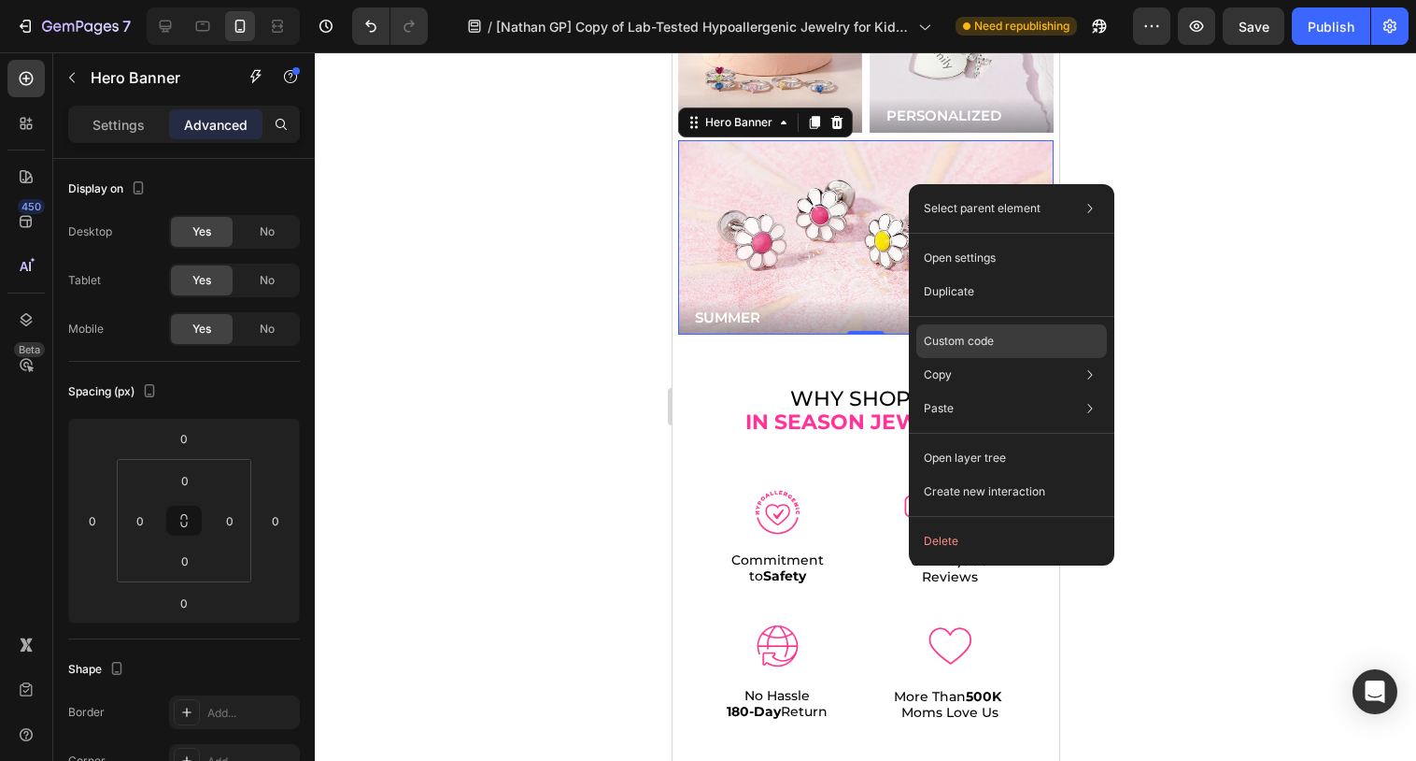
click at [951, 391] on div "Custom code" at bounding box center [1012, 408] width 191 height 34
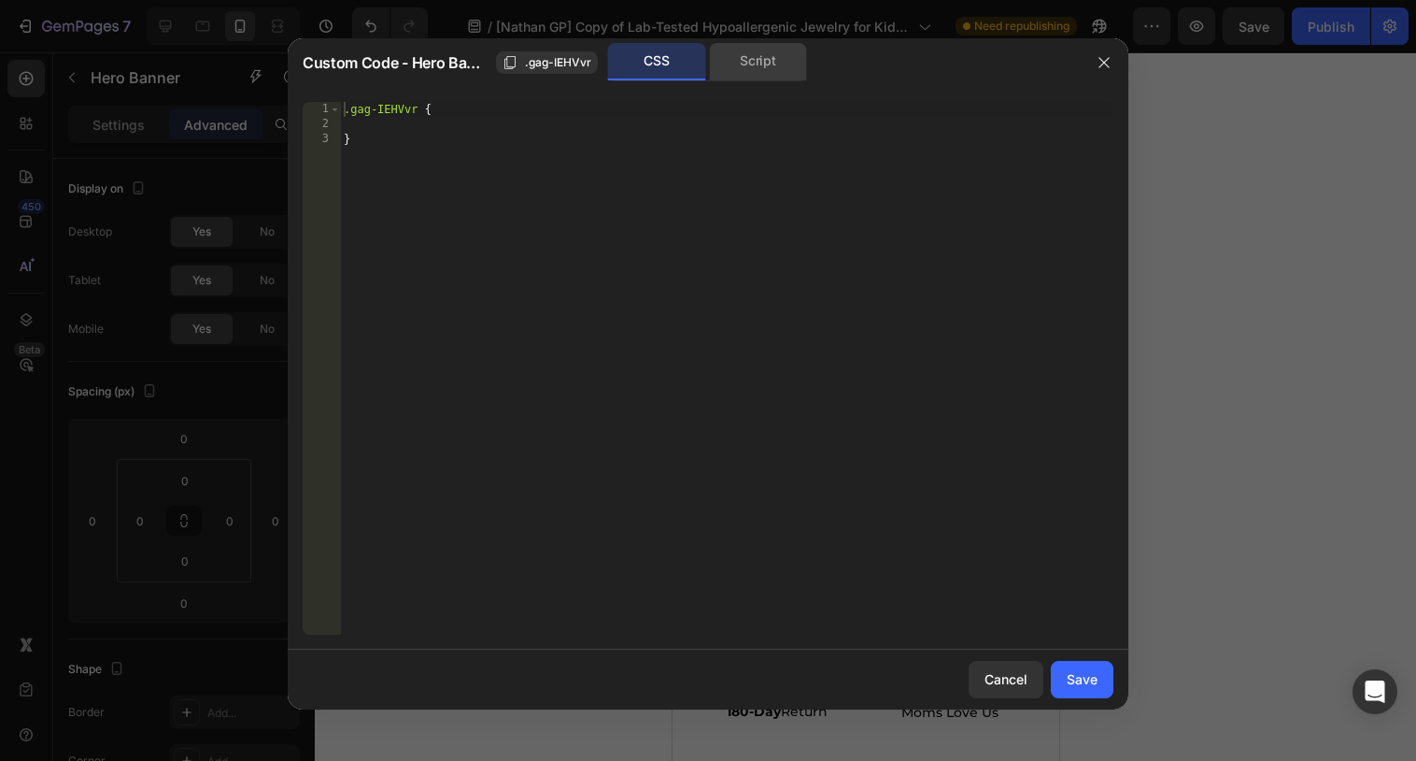
click at [724, 64] on div "Script" at bounding box center [758, 61] width 98 height 37
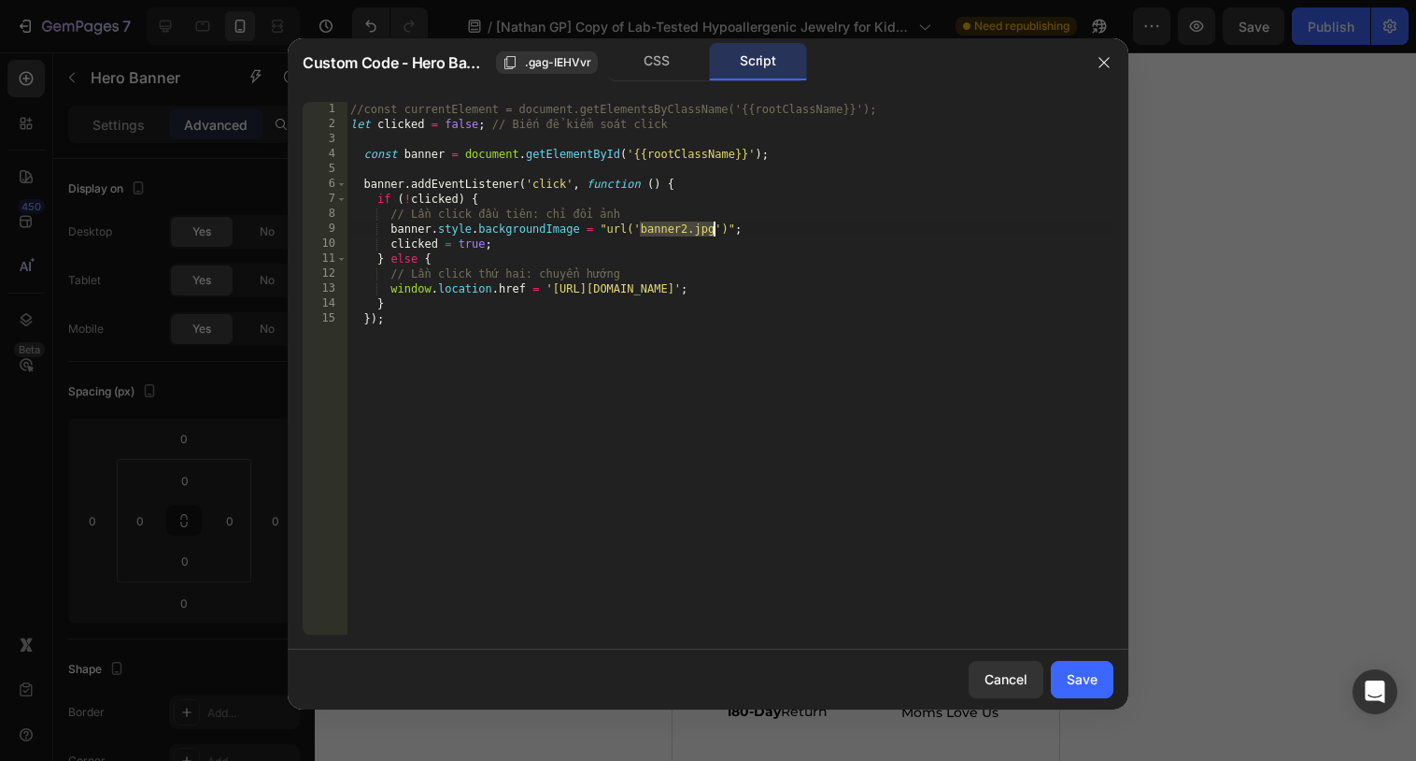
drag, startPoint x: 640, startPoint y: 226, endPoint x: 717, endPoint y: 225, distance: 76.6
click at [717, 225] on div "//const currentElement = document.getElementsByClassName('{{rootClassName}}'); …" at bounding box center [730, 383] width 767 height 562
paste textarea "[URL][DOMAIN_NAME]"
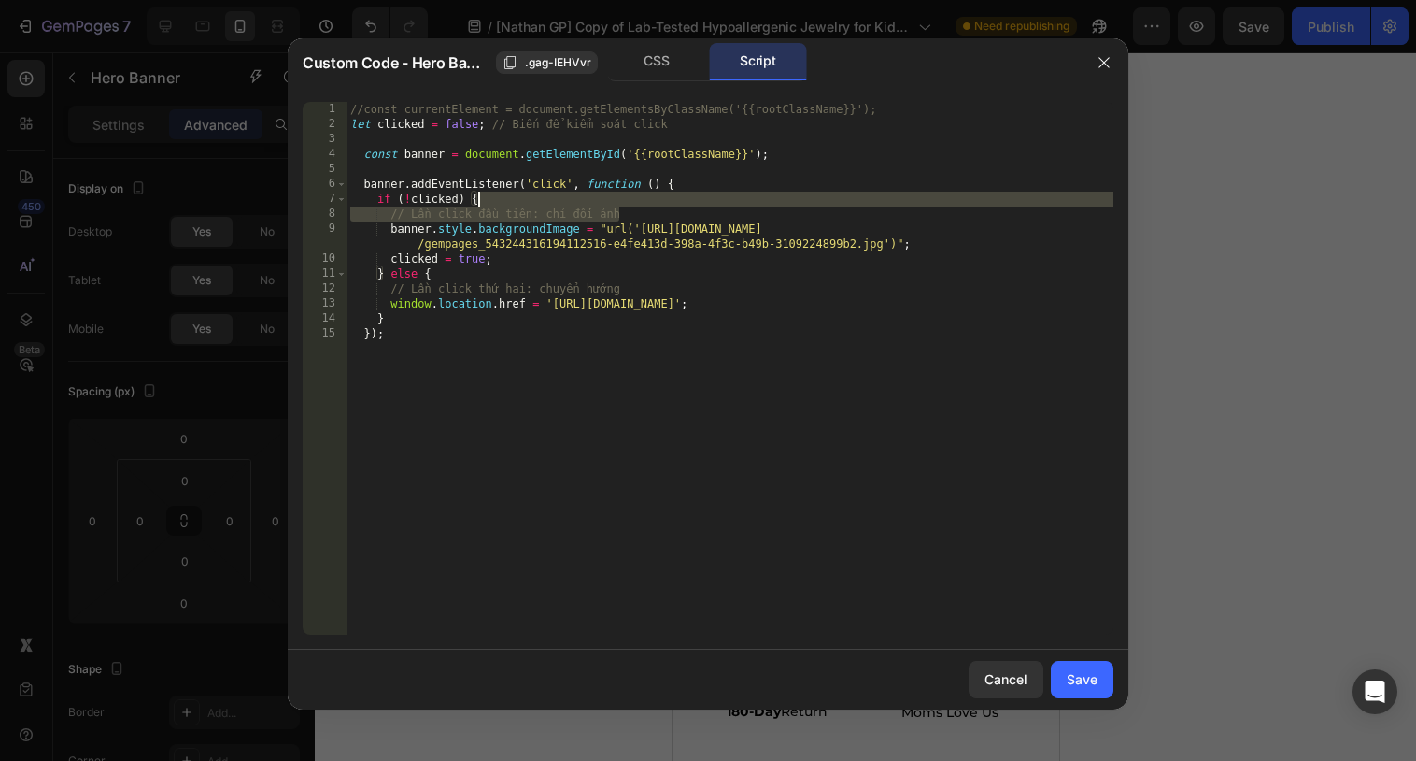
click at [640, 206] on div "//const currentElement = document.getElementsByClassName('{{rootClassName}}'); …" at bounding box center [730, 383] width 767 height 562
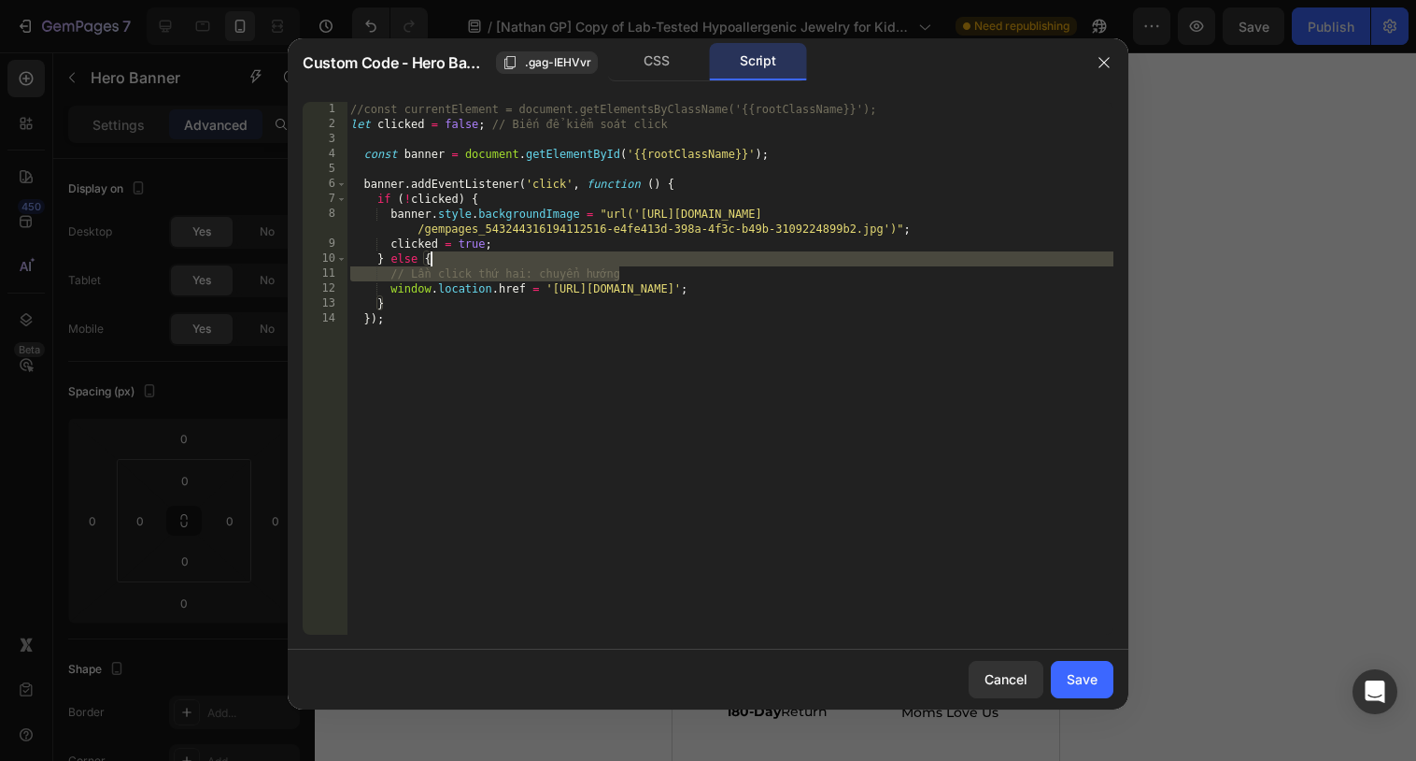
drag, startPoint x: 624, startPoint y: 272, endPoint x: 615, endPoint y: 263, distance: 13.2
click at [615, 263] on div "//const currentElement = document.getElementsByClassName('{{rootClassName}}'); …" at bounding box center [730, 383] width 767 height 562
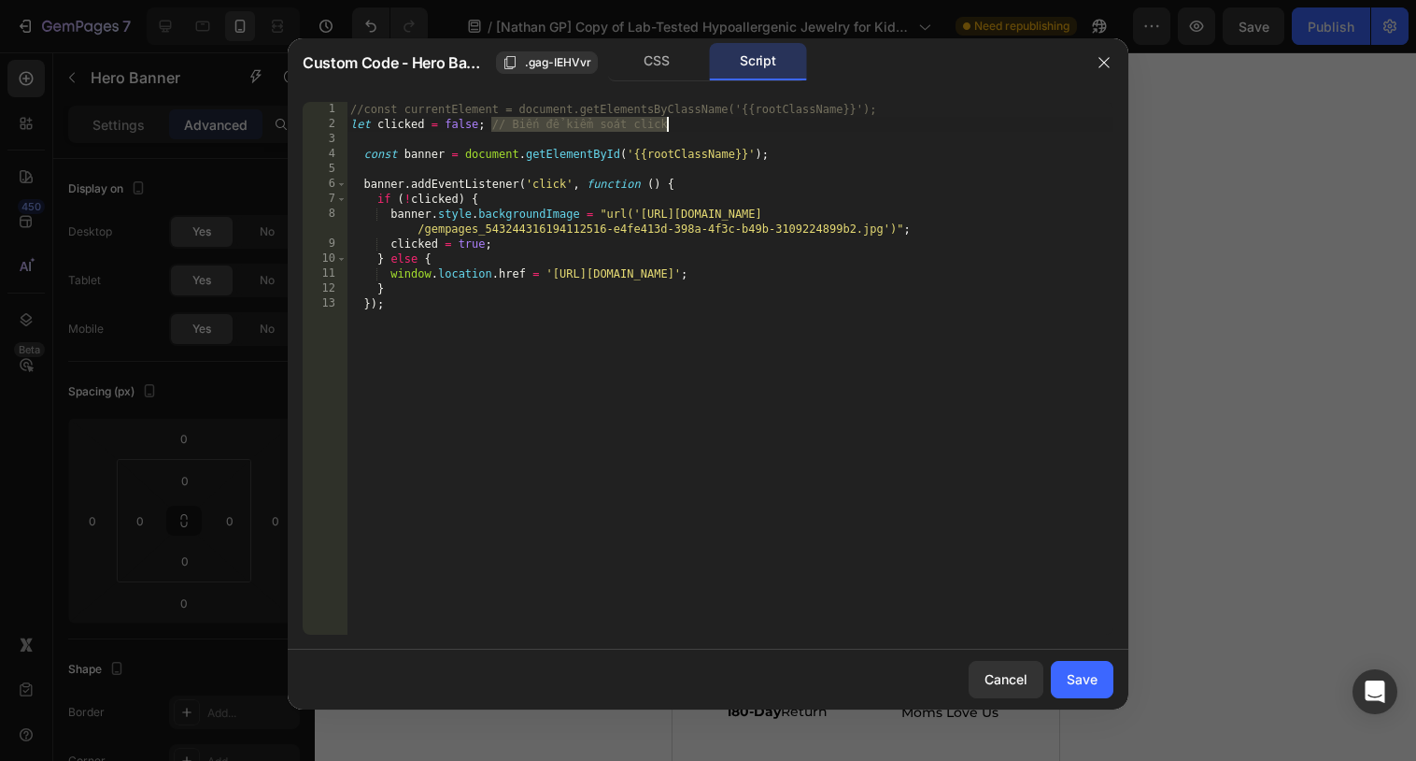
drag, startPoint x: 491, startPoint y: 121, endPoint x: 671, endPoint y: 123, distance: 180.3
click at [671, 123] on div "//const currentElement = document.getElementsByClassName('{{rootClassName}}'); …" at bounding box center [730, 383] width 767 height 562
type textarea "let clicked = false;"
click at [1081, 667] on button "Save" at bounding box center [1082, 679] width 63 height 37
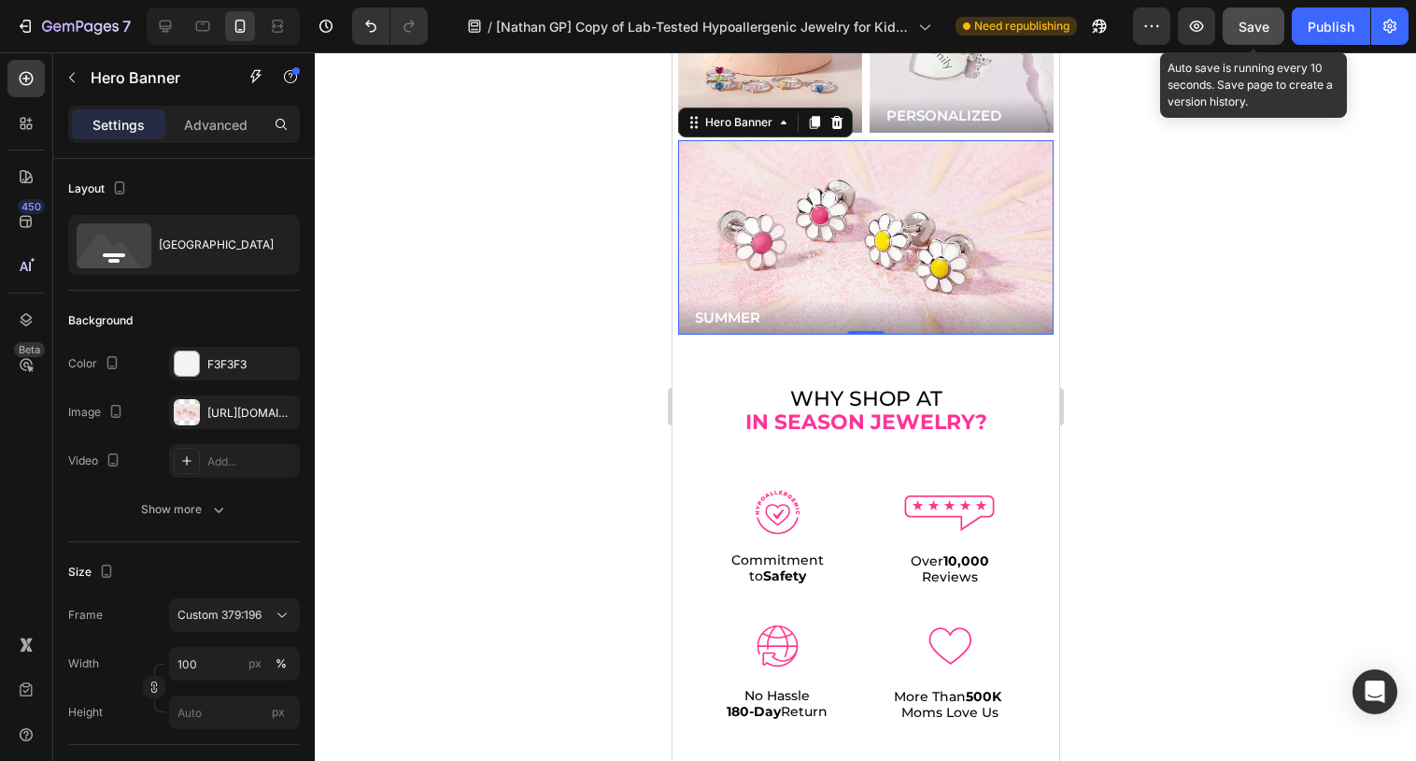
click at [1255, 27] on span "Save" at bounding box center [1254, 27] width 31 height 16
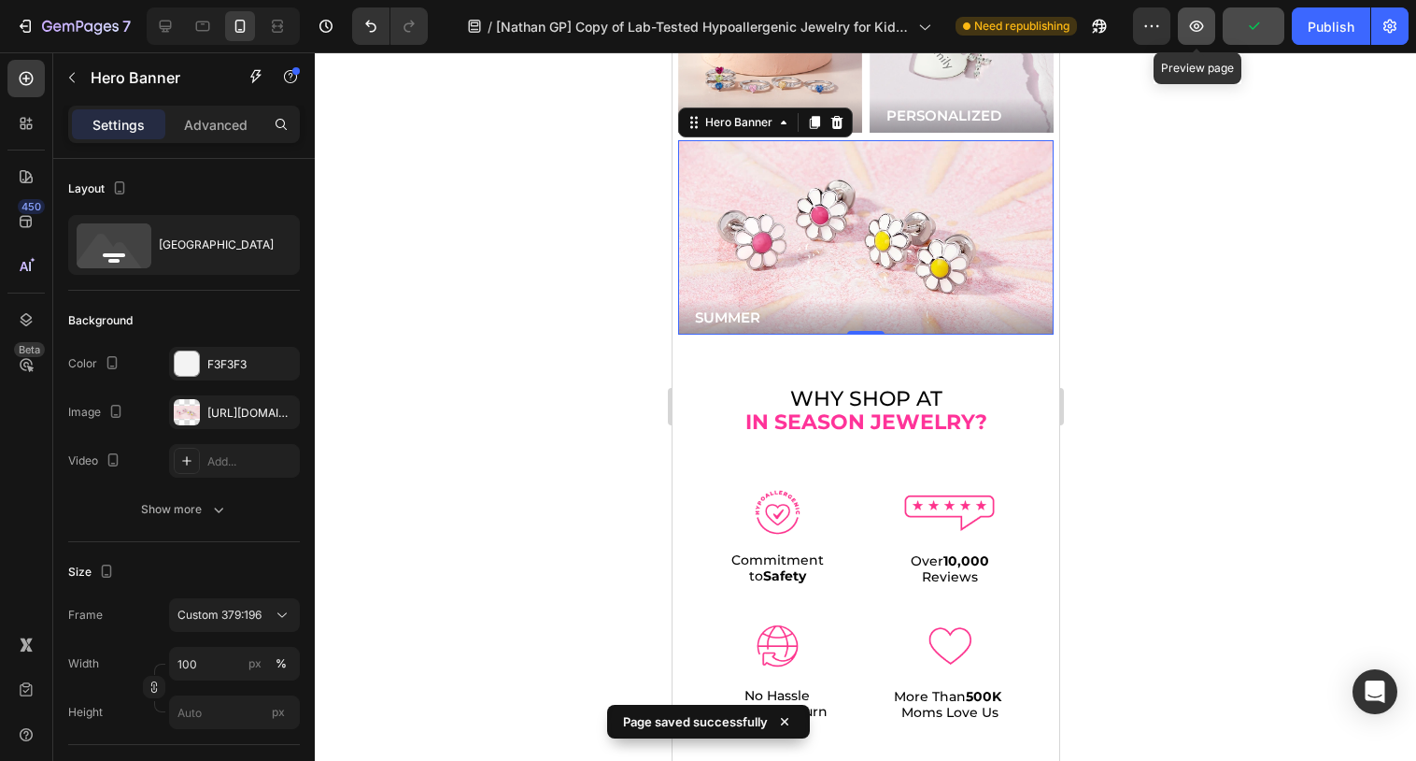
click at [1192, 25] on icon "button" at bounding box center [1197, 26] width 19 height 19
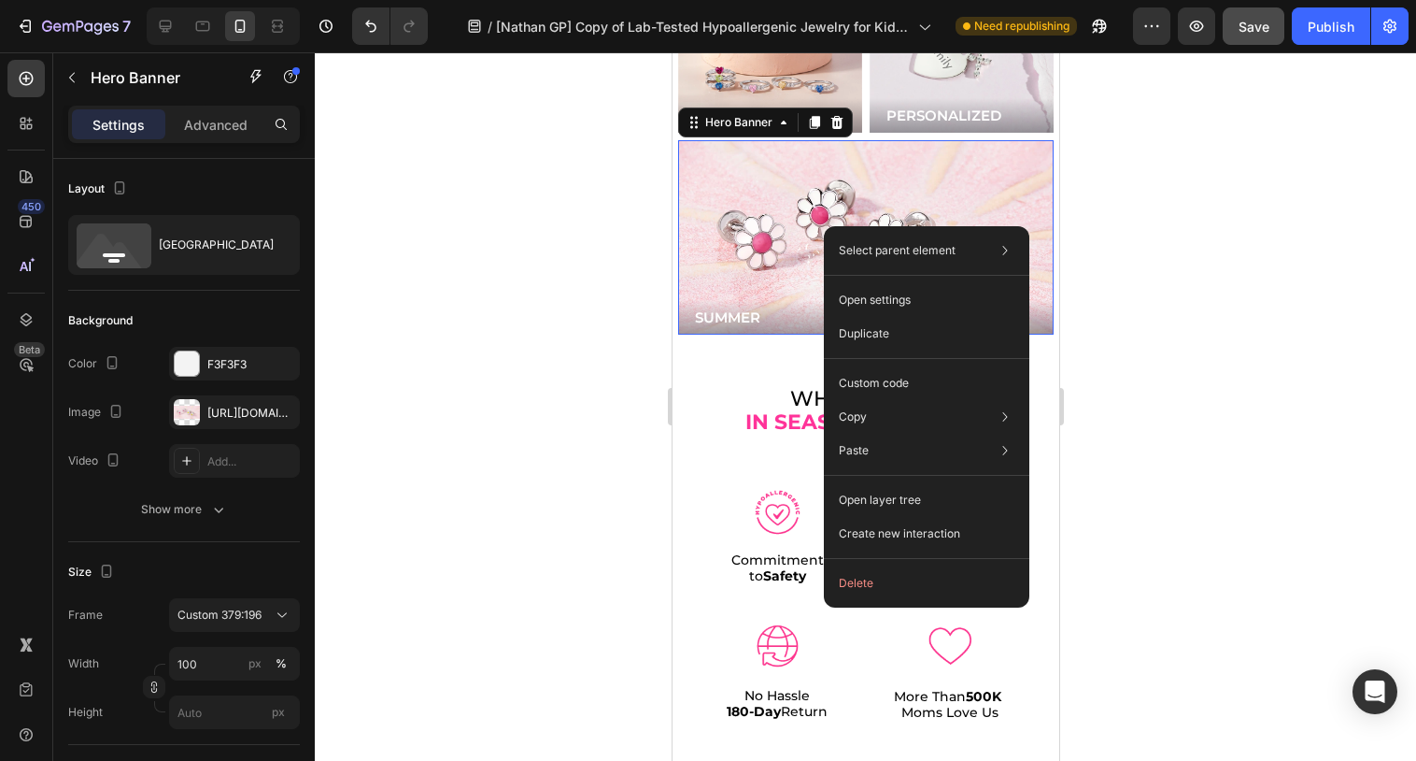
click at [863, 363] on div "Select parent element Section Row 2 cols Hero Banner Open settings Duplicate Cu…" at bounding box center [927, 416] width 206 height 381
click at [863, 381] on p "Custom code" at bounding box center [874, 383] width 70 height 17
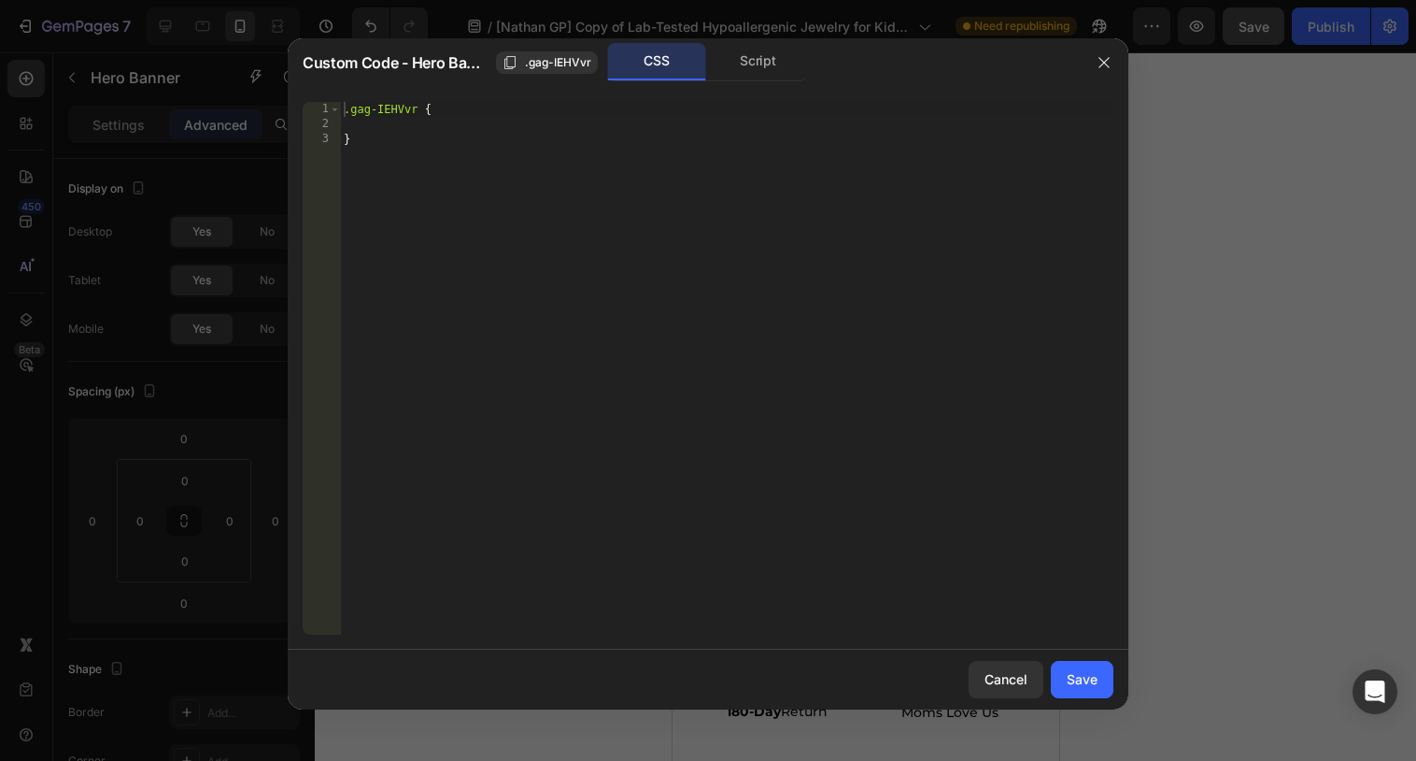
click at [765, 84] on div "Custom Code - Hero Banner .gag-IEHVvr CSS Script" at bounding box center [684, 62] width 792 height 49
click at [762, 69] on div "Script" at bounding box center [758, 61] width 98 height 37
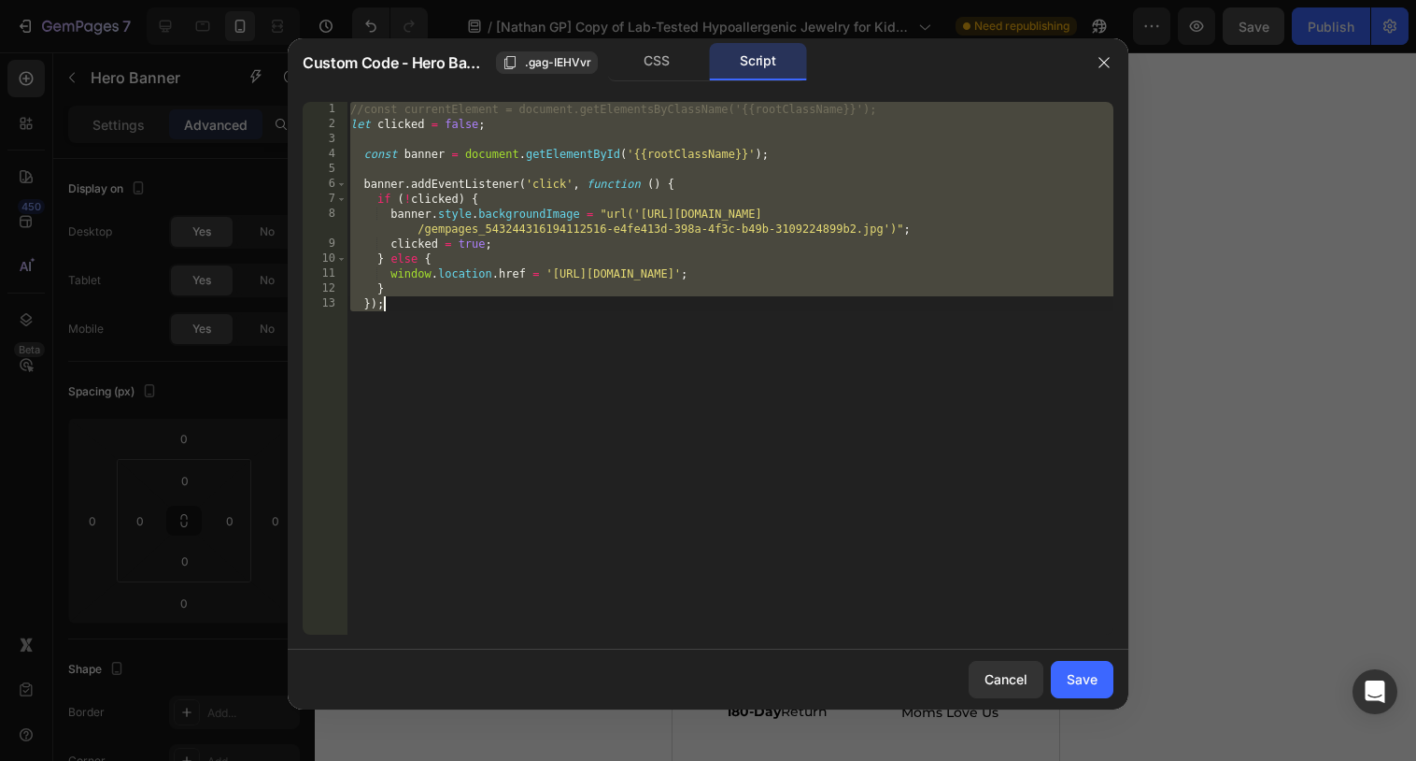
click at [750, 182] on div "//const currentElement = document.getElementsByClassName('{{rootClassName}}'); …" at bounding box center [730, 368] width 767 height 533
click at [804, 295] on div "//const currentElement = document.getElementsByClassName('{{rootClassName}}'); …" at bounding box center [730, 383] width 767 height 562
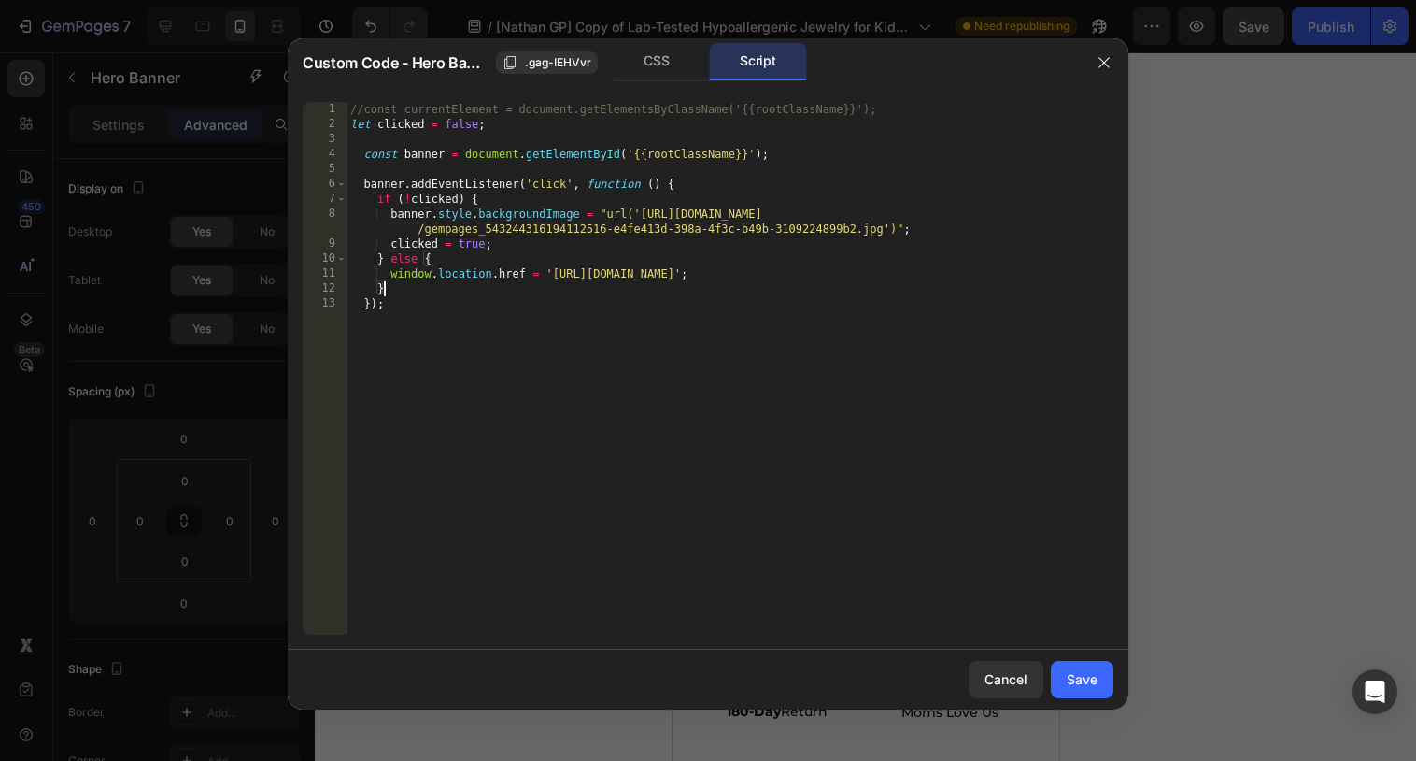
type textarea "} });"
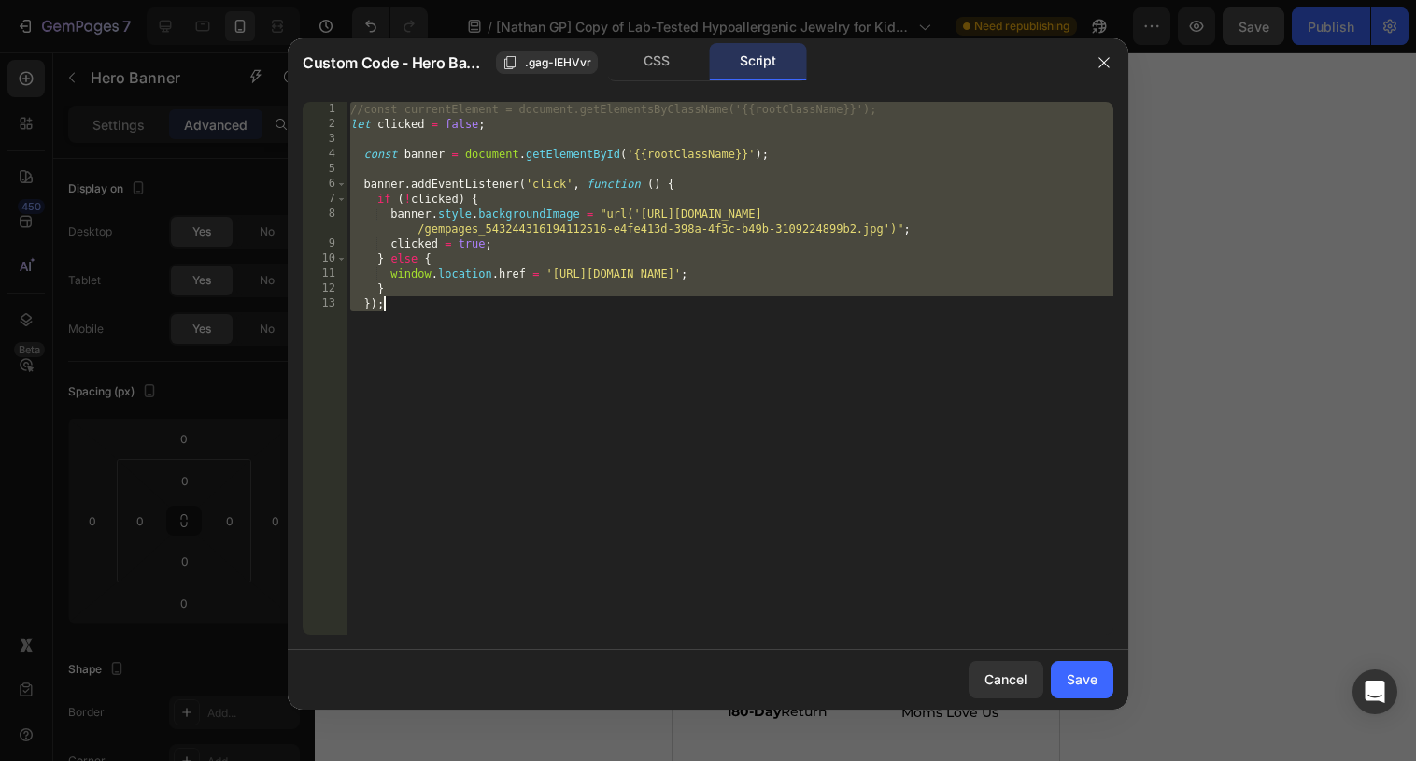
paste textarea
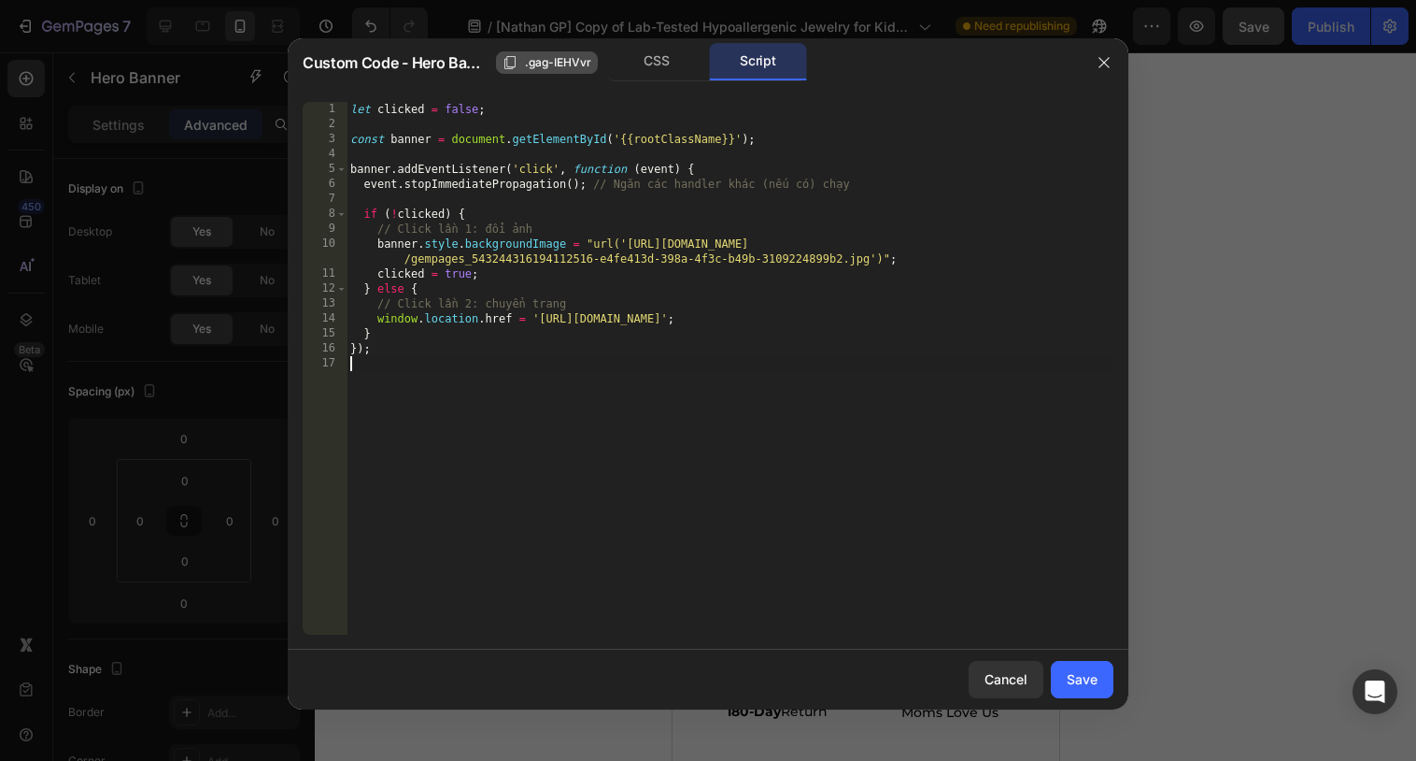
click at [556, 66] on span ".gag-IEHVvr" at bounding box center [558, 62] width 66 height 17
click at [584, 137] on div "let clicked = false ; const banner = document . getElementById ( '{{rootClassNa…" at bounding box center [730, 383] width 767 height 562
paste textarea "querySelector"
type textarea "const banner = document.querySelector('{{rootClassName}}');"
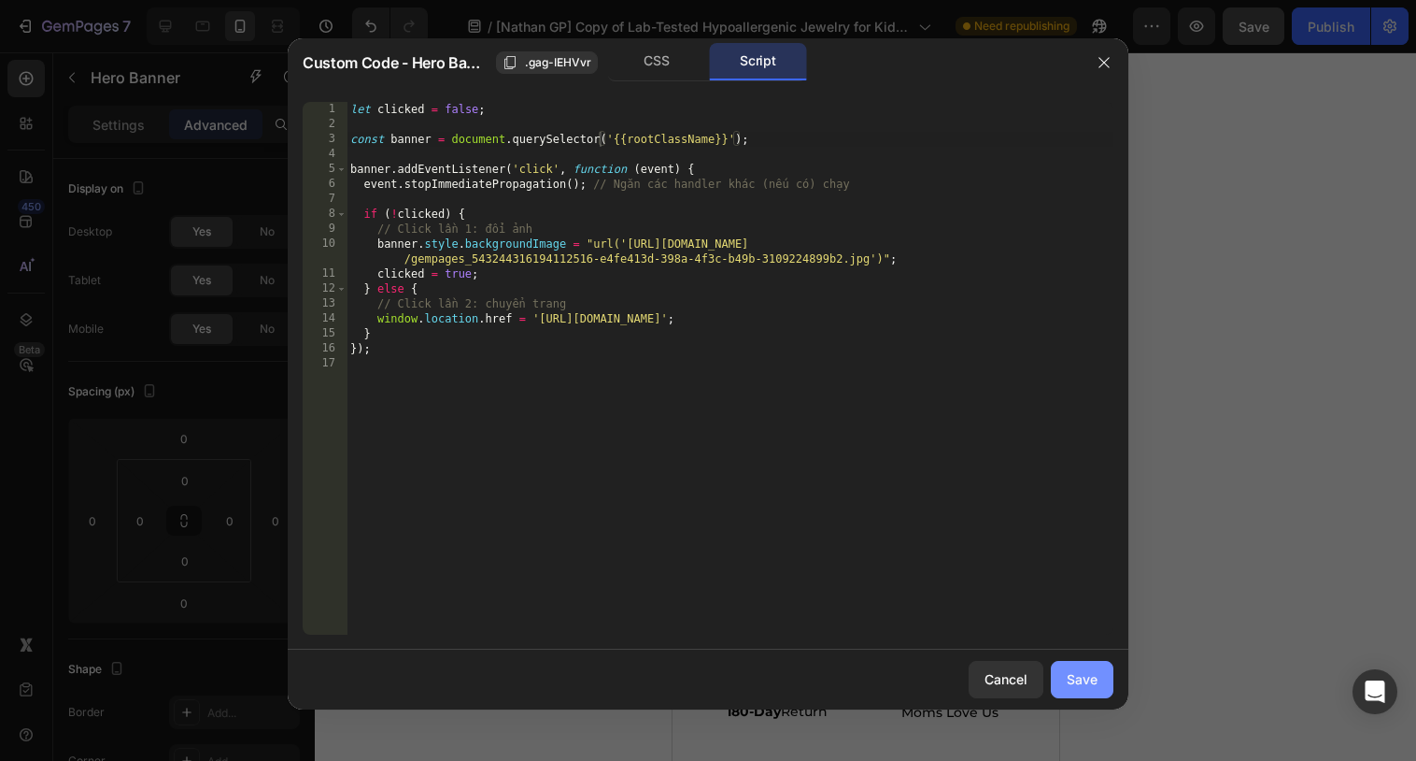
click at [1089, 681] on div "Save" at bounding box center [1082, 679] width 31 height 20
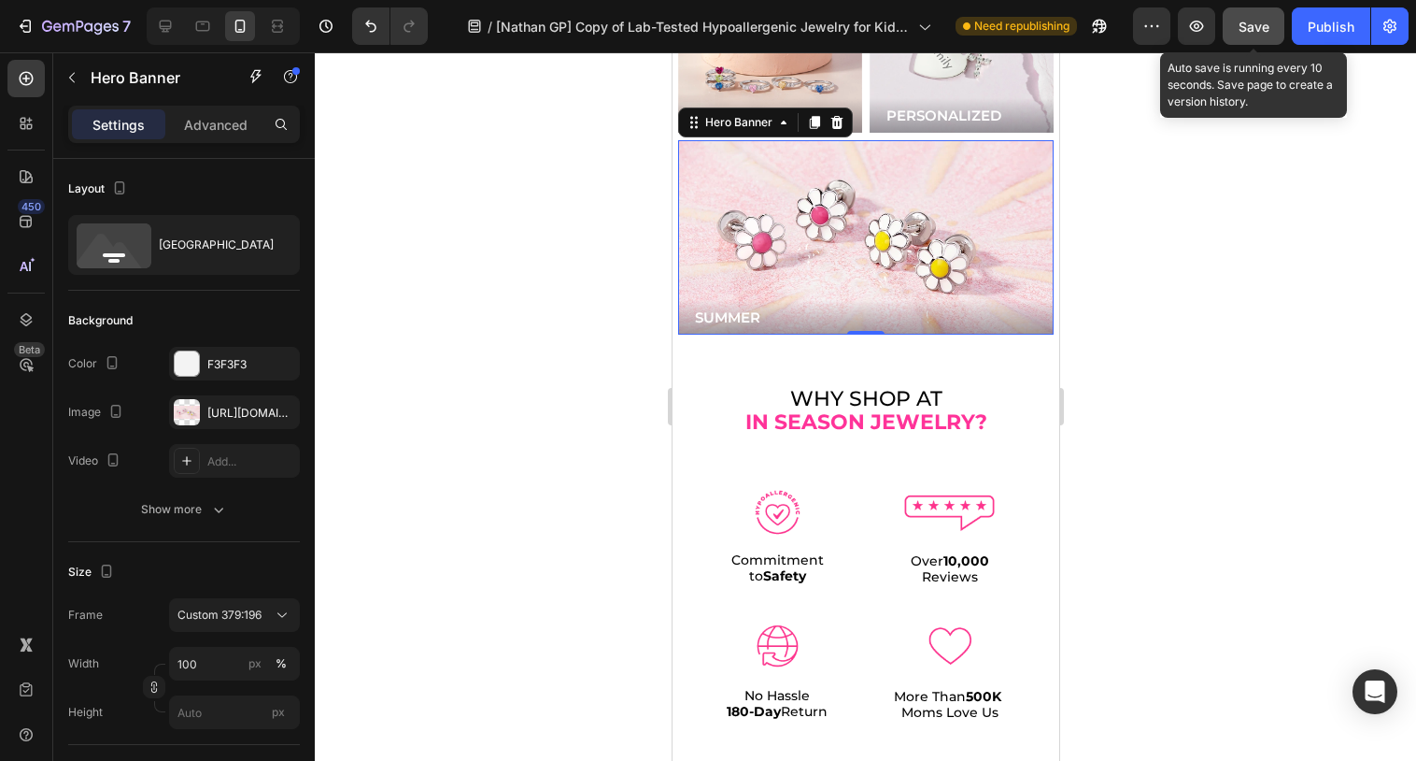
click at [1254, 36] on button "Save" at bounding box center [1254, 25] width 62 height 37
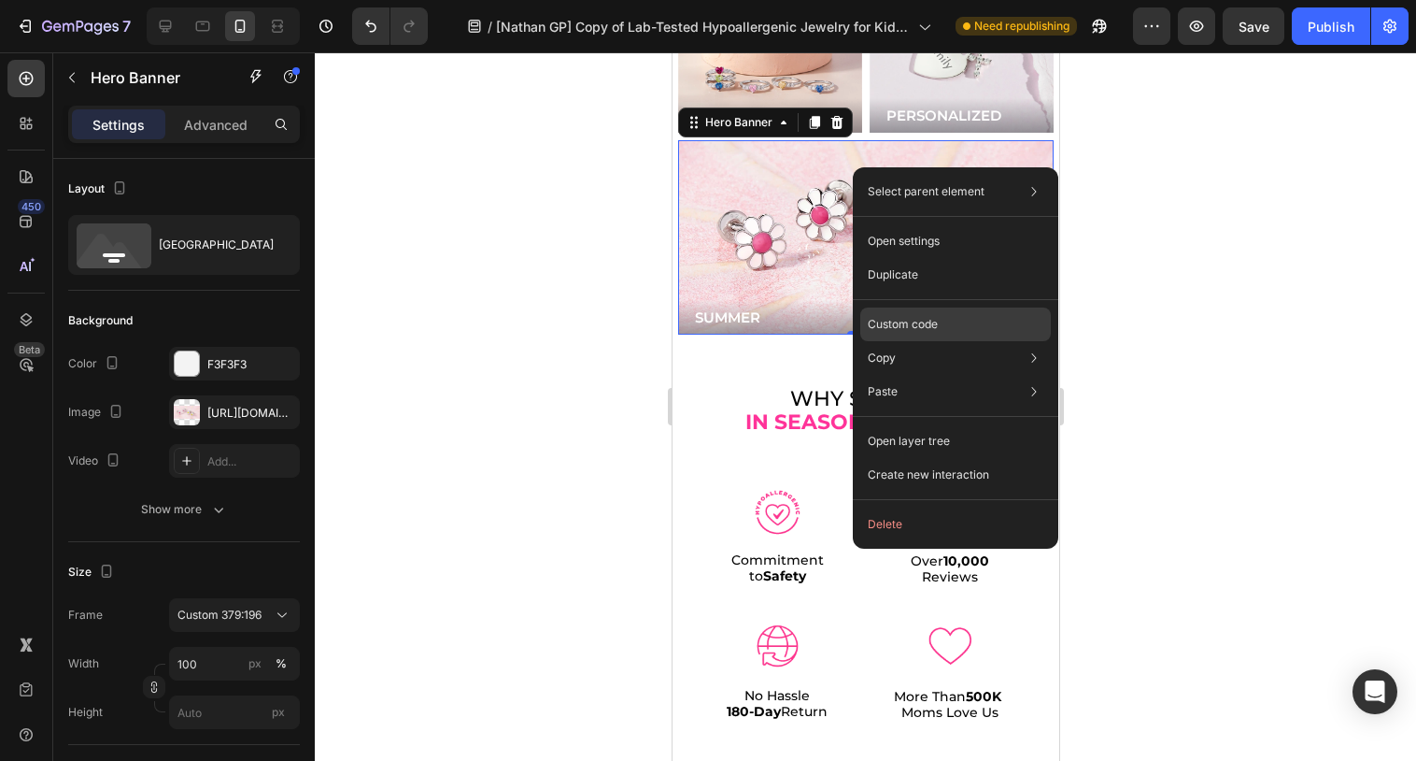
click at [913, 318] on p "Custom code" at bounding box center [903, 324] width 70 height 17
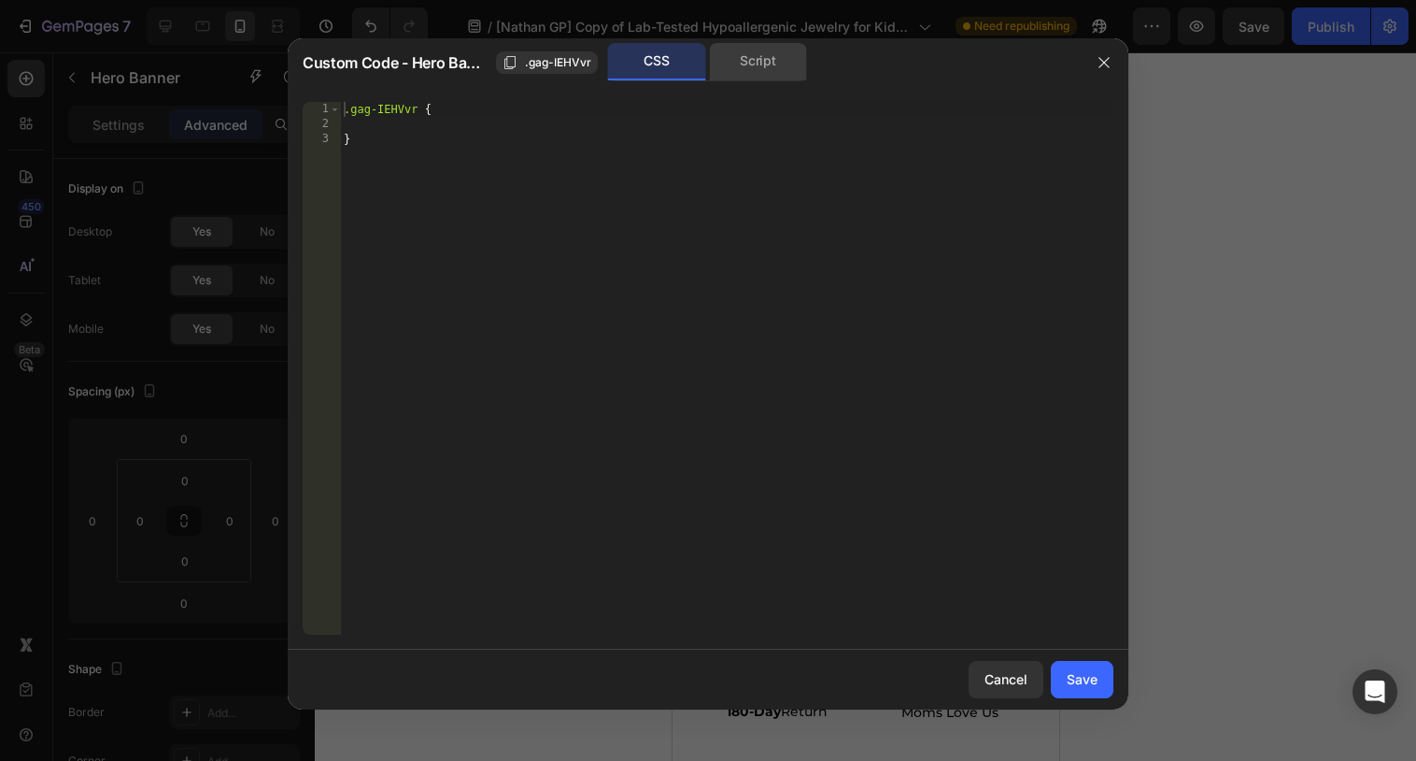
click at [751, 68] on div "Script" at bounding box center [758, 61] width 98 height 37
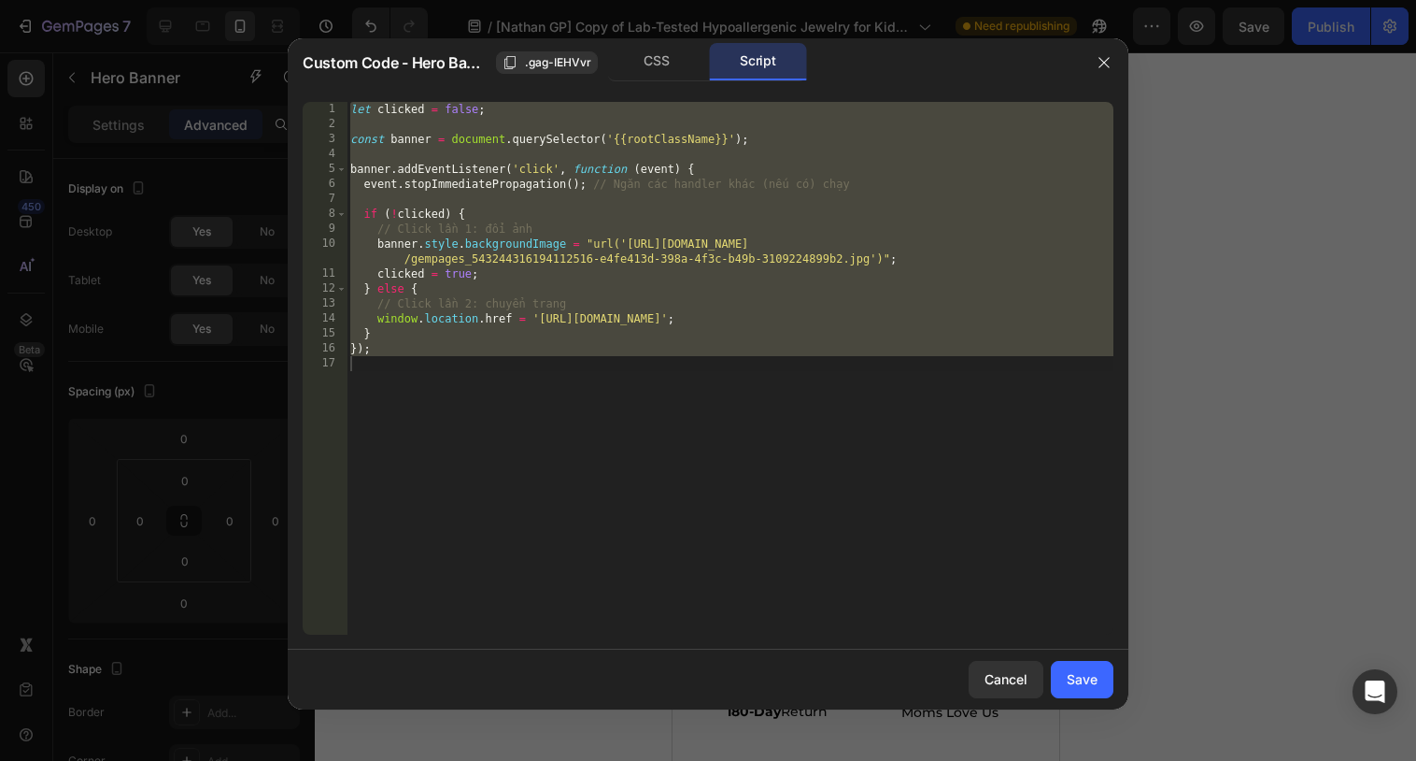
click at [701, 307] on div "let clicked = false ; const banner = document . querySelector ( '{{rootClassNam…" at bounding box center [730, 383] width 767 height 562
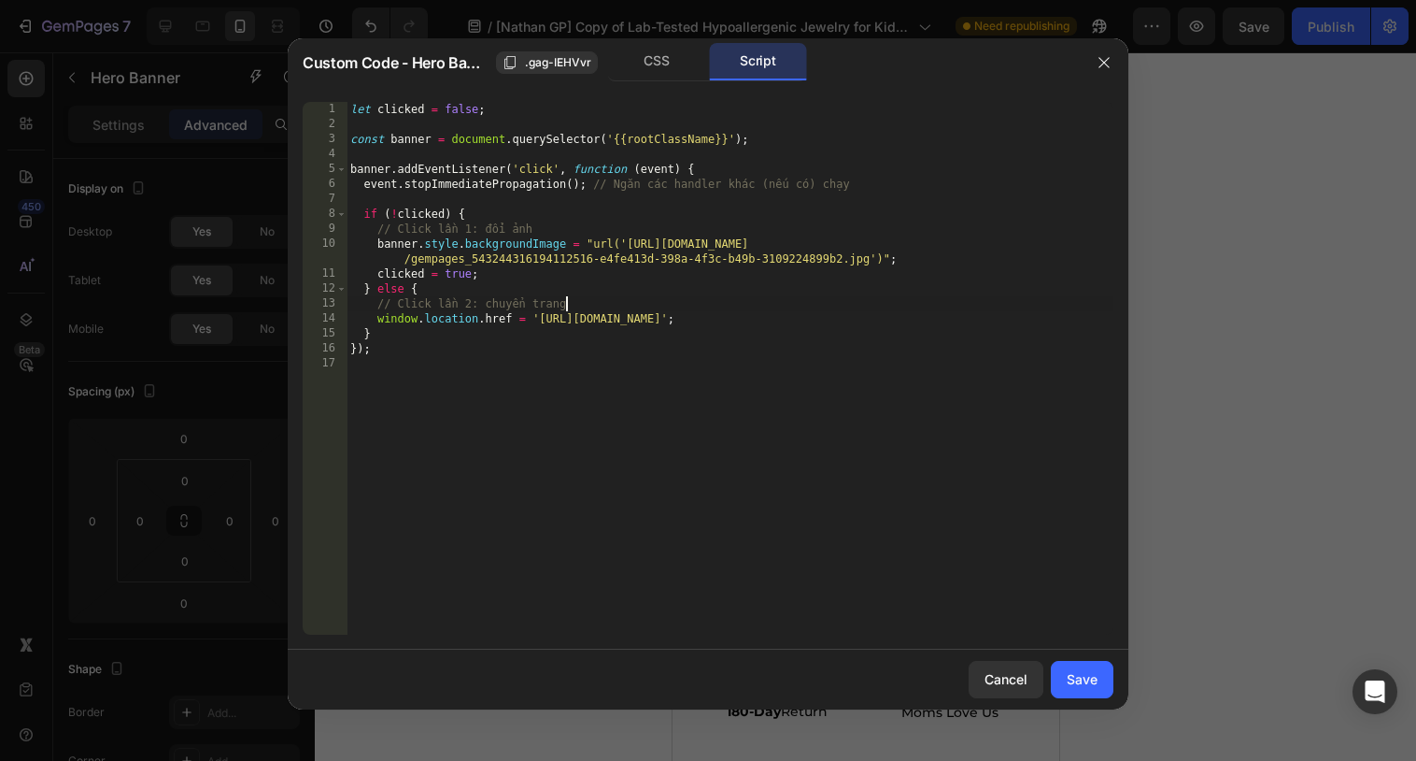
type textarea "});"
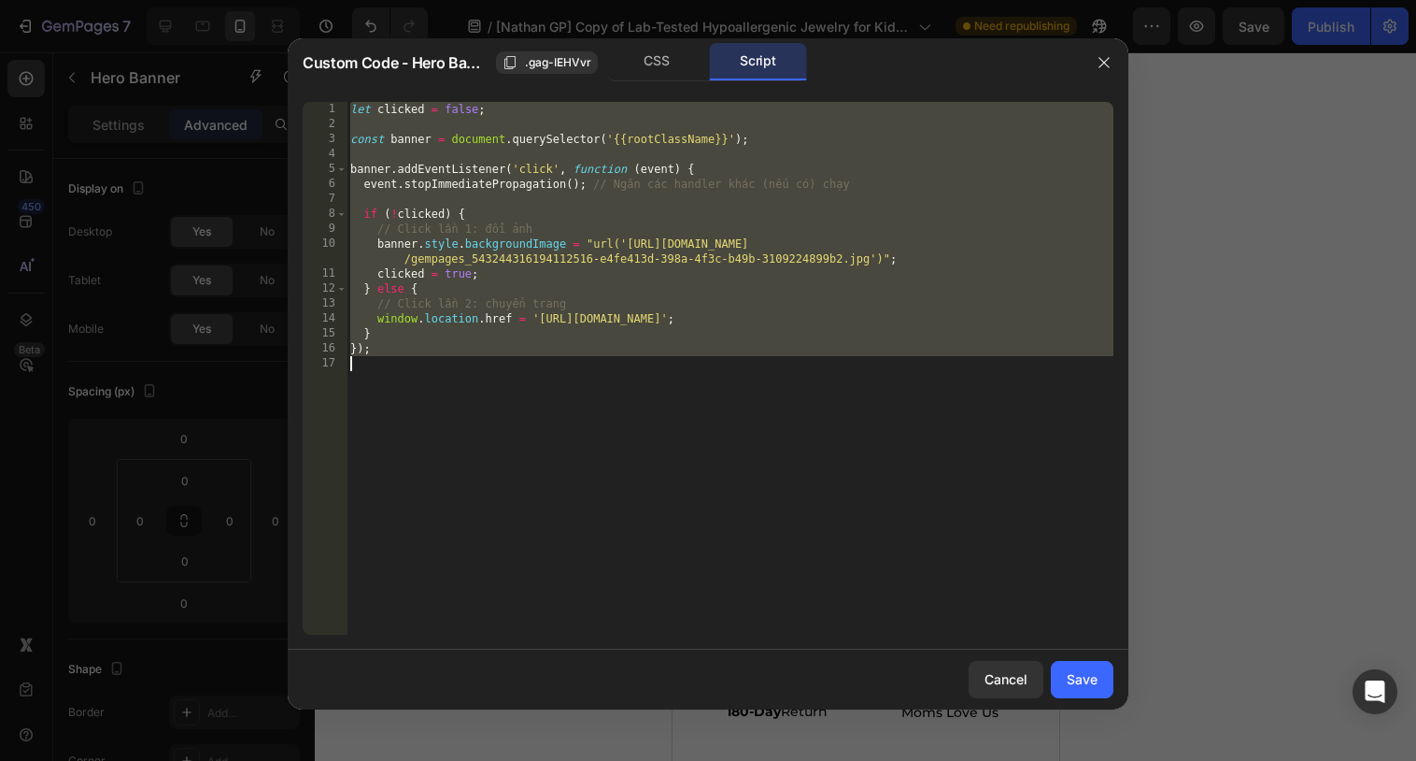
click at [627, 374] on div "let clicked = false ; const banner = document . querySelector ( '{{rootClassNam…" at bounding box center [730, 383] width 767 height 562
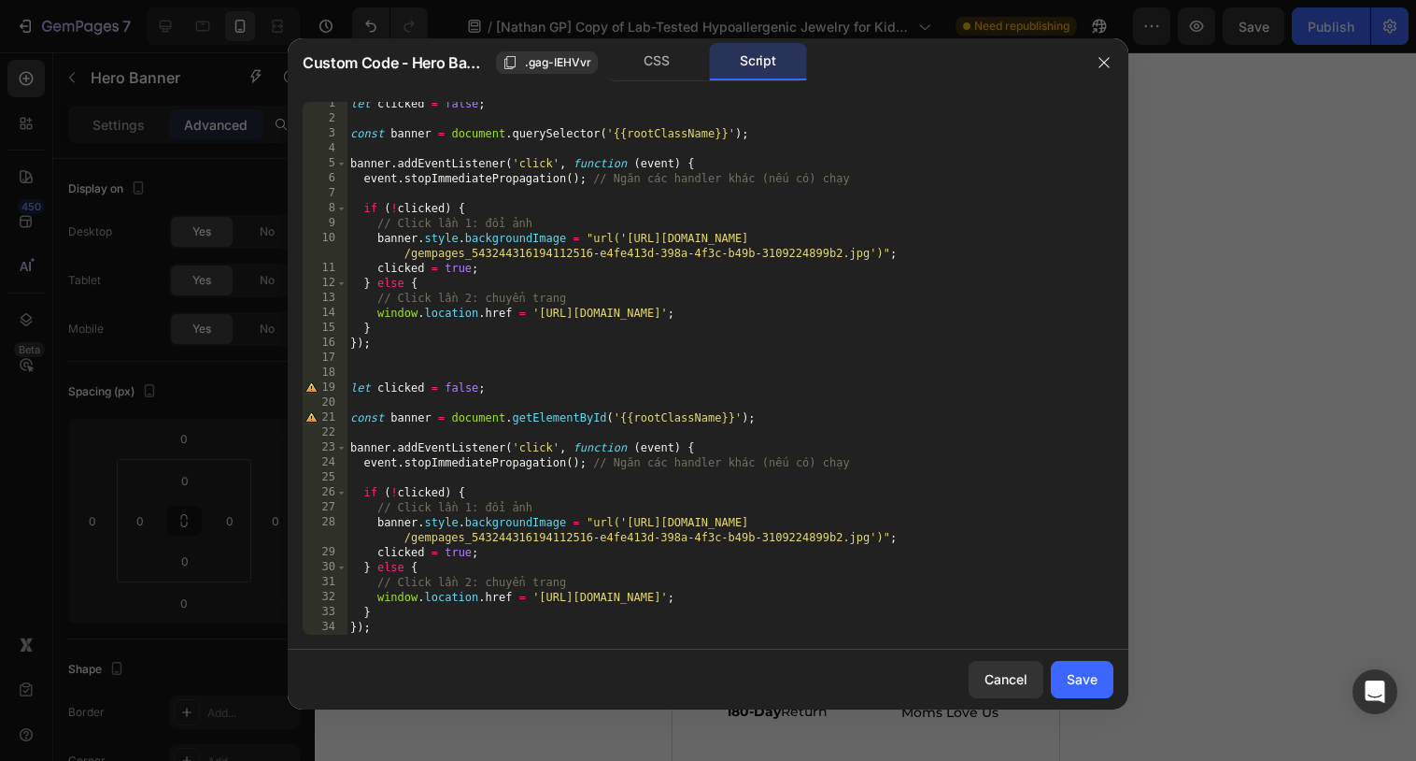
scroll to position [1, 0]
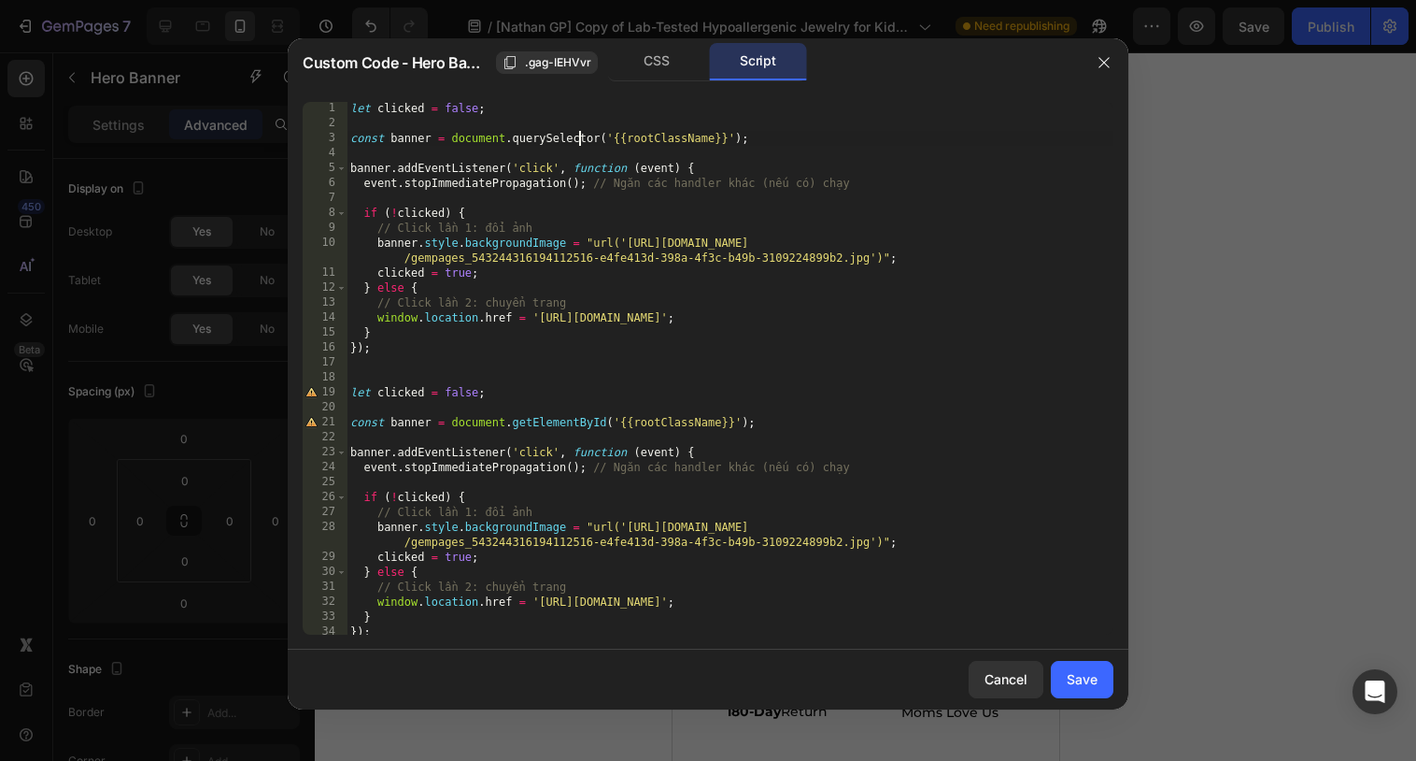
click at [580, 132] on div "let clicked = false ; const banner = document . querySelector ( '{{rootClassNam…" at bounding box center [730, 382] width 767 height 562
click at [579, 420] on div "let clicked = false ; const banner = document . querySelector ( '{{rootClassNam…" at bounding box center [730, 382] width 767 height 562
paste textarea "querySelector"
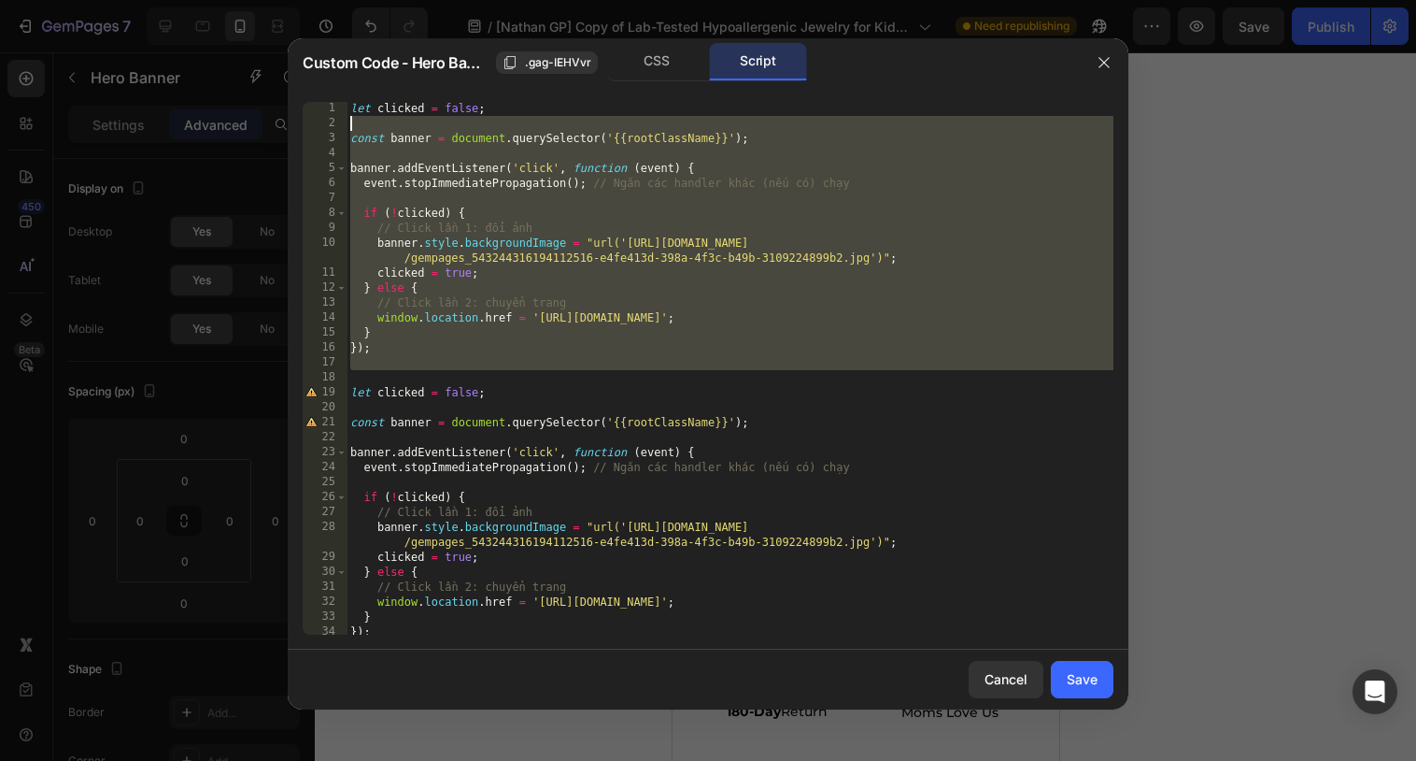
scroll to position [0, 0]
drag, startPoint x: 379, startPoint y: 373, endPoint x: 321, endPoint y: 101, distance: 278.0
click at [321, 102] on div "const banner = document.querySelector('{{rootClassName}}'); 1 2 3 4 5 6 7 8 9 1…" at bounding box center [708, 368] width 811 height 533
type textarea "let clicked = false;"
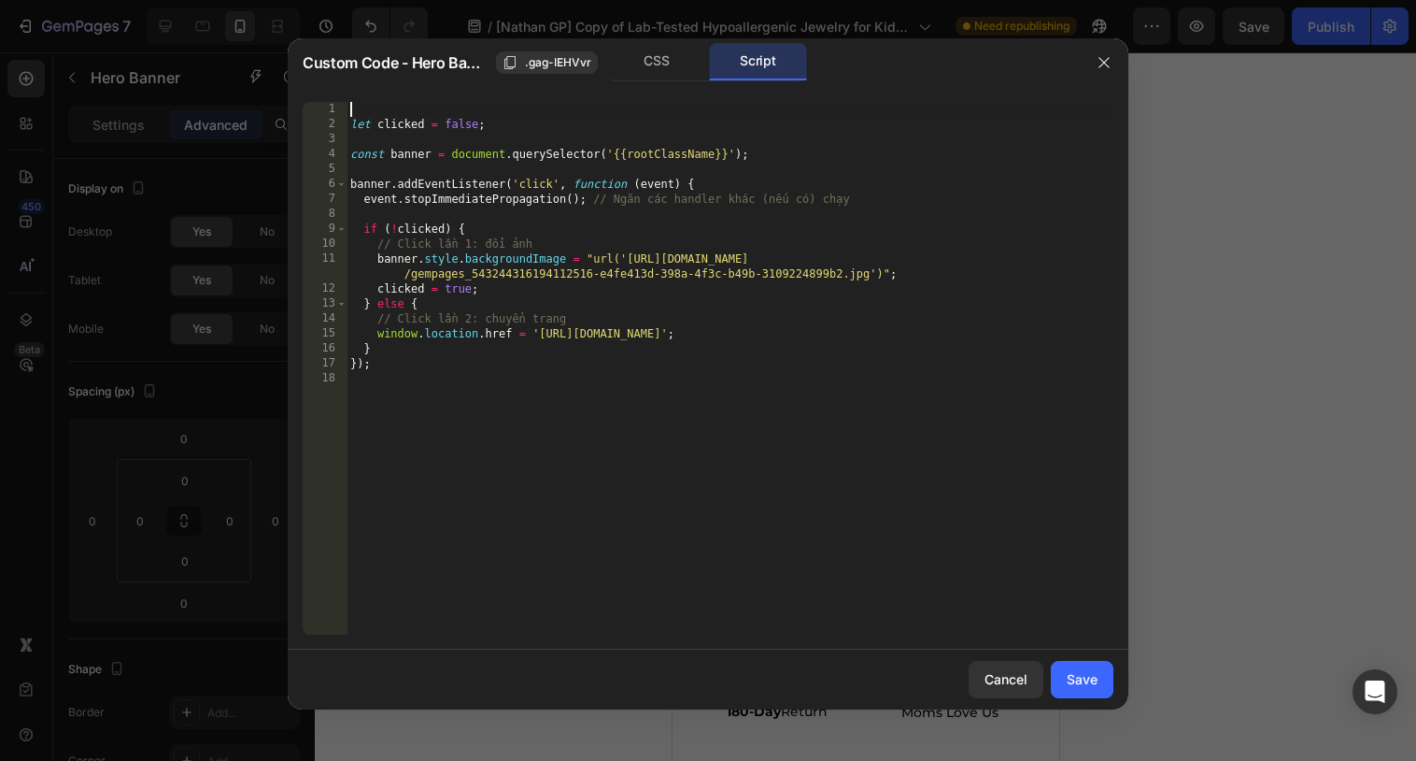
type textarea "let clicked = false;"
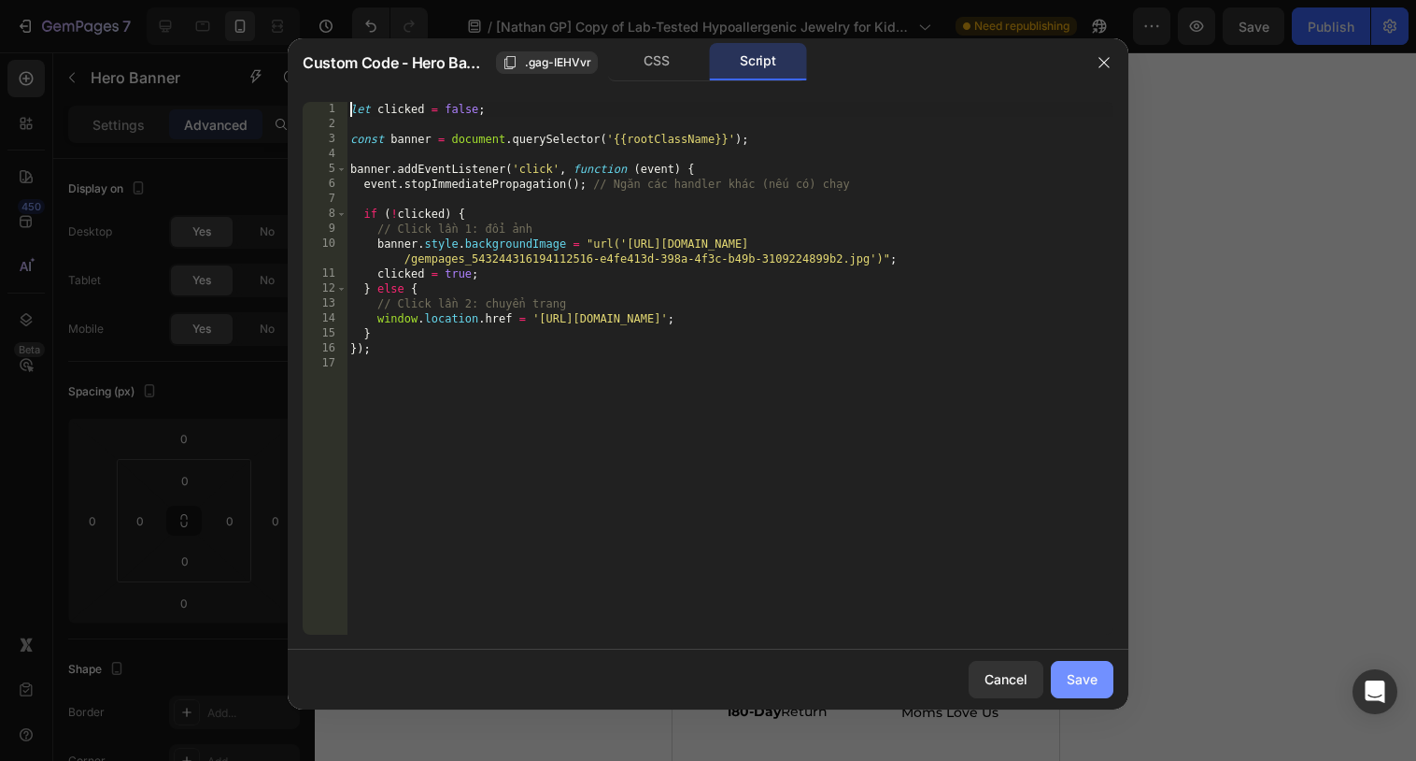
click at [1079, 692] on button "Save" at bounding box center [1082, 679] width 63 height 37
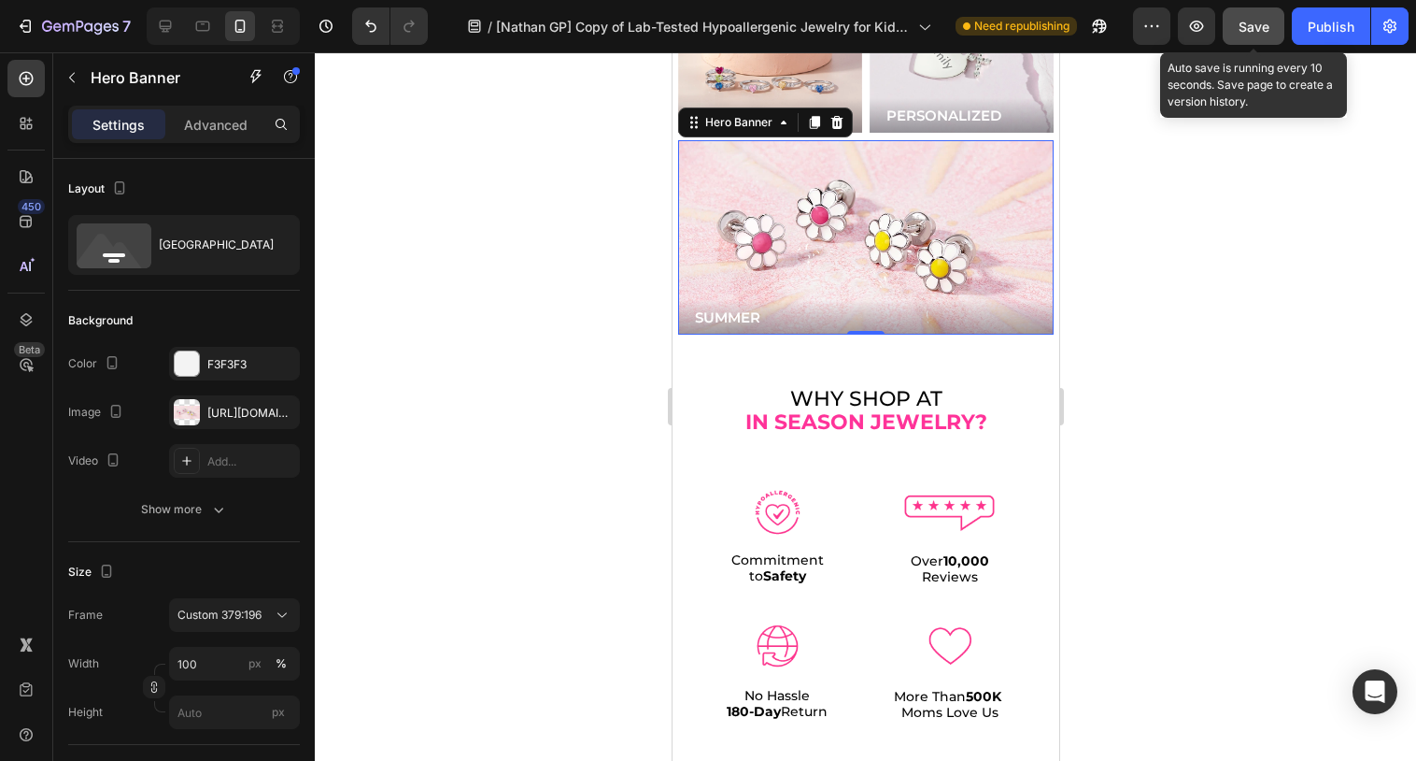
click at [1252, 10] on button "Save" at bounding box center [1254, 25] width 62 height 37
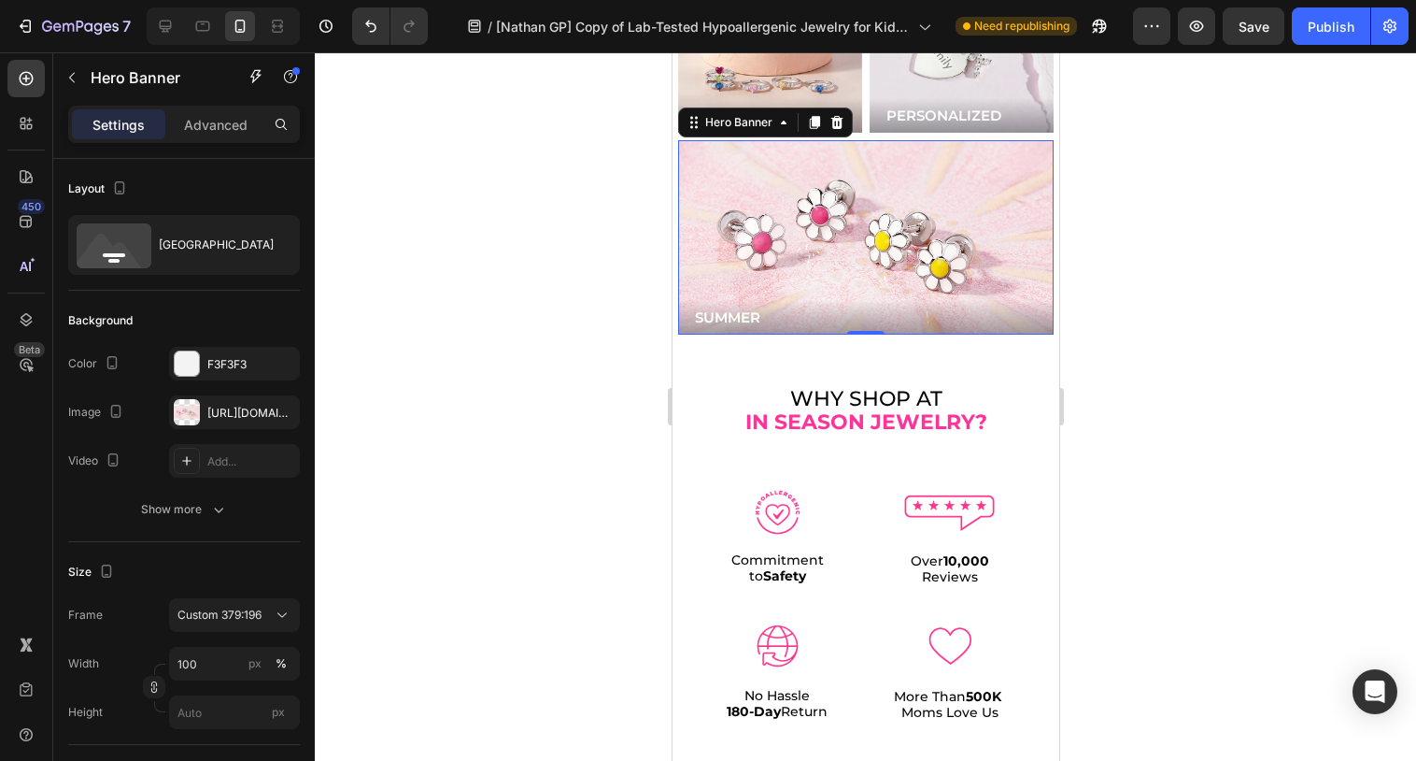
click at [791, 255] on div "Background Image" at bounding box center [865, 237] width 376 height 194
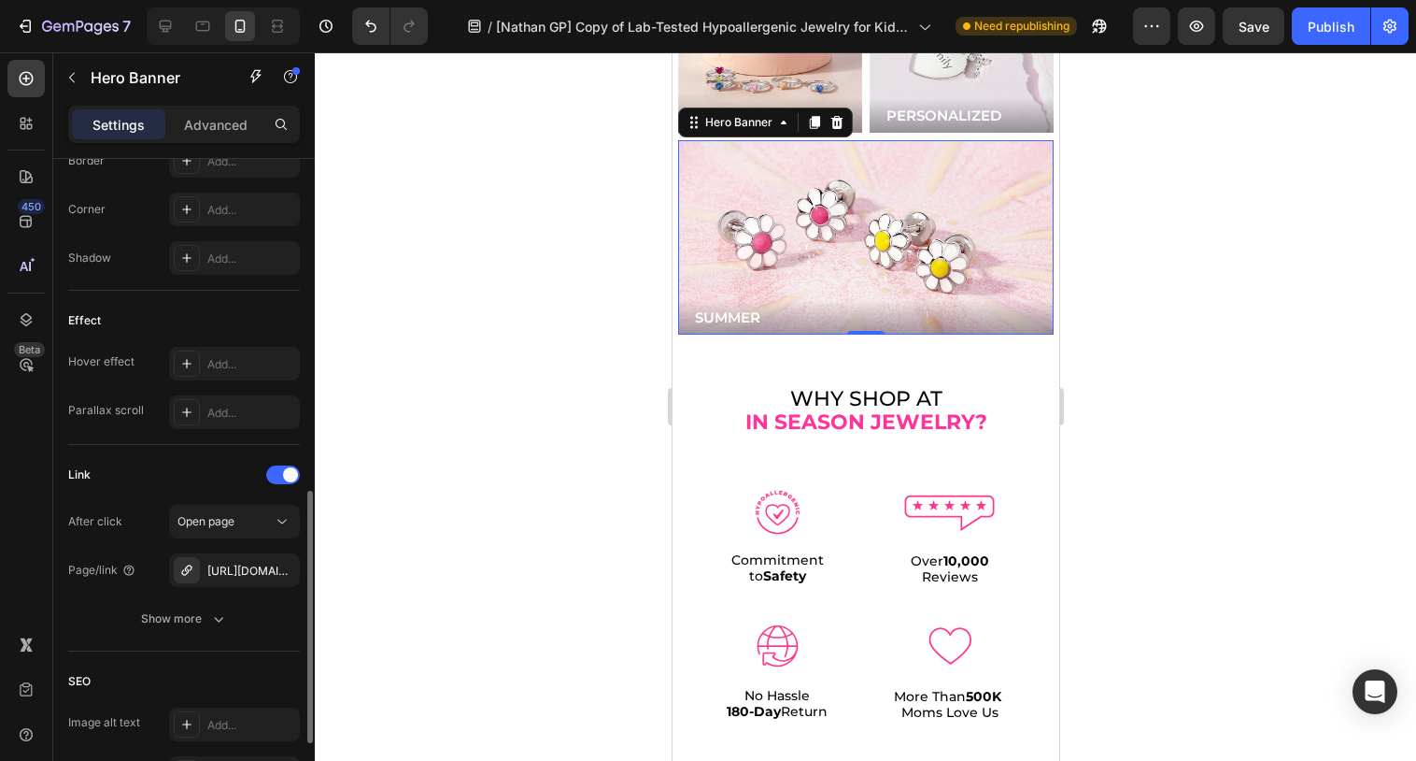
scroll to position [863, 0]
click at [282, 471] on div at bounding box center [283, 472] width 34 height 19
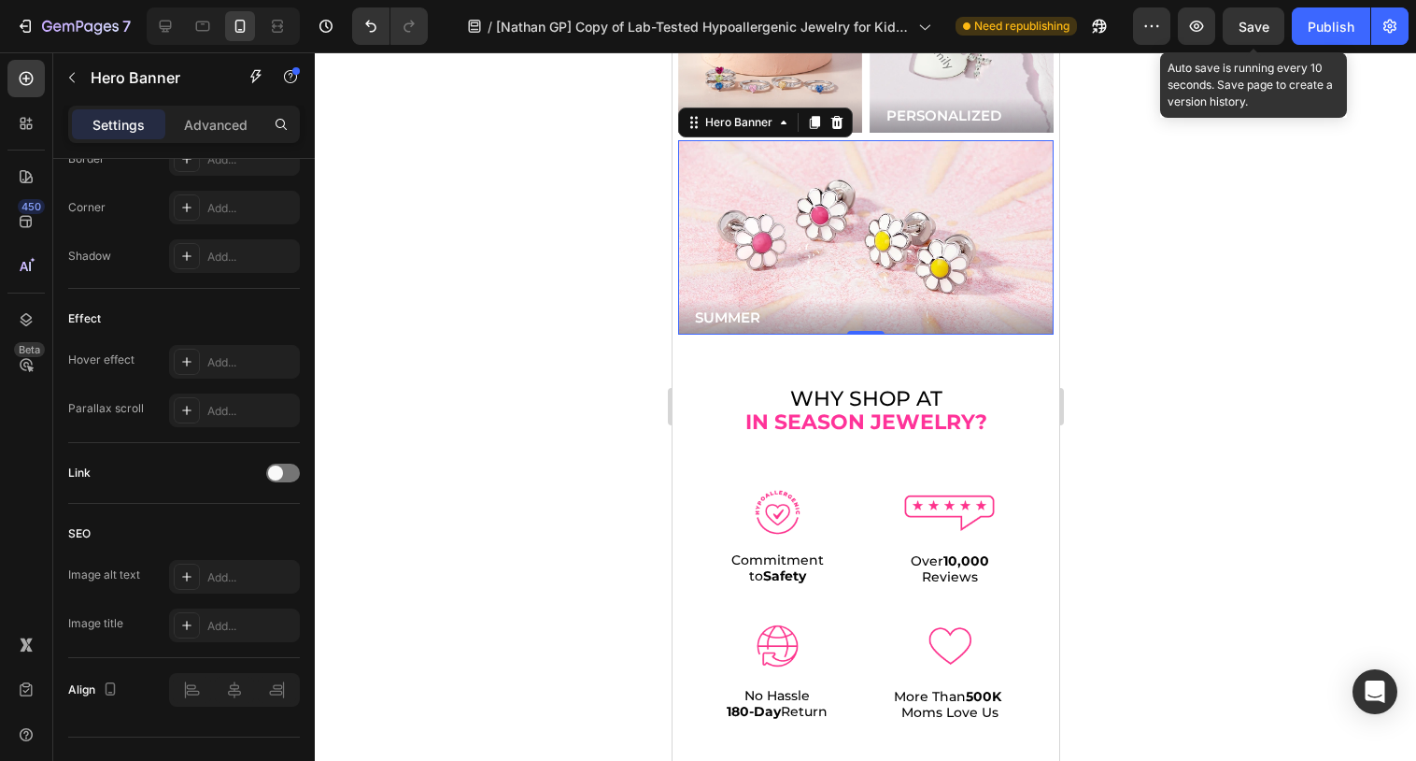
click at [1245, 32] on span "Save" at bounding box center [1254, 27] width 31 height 16
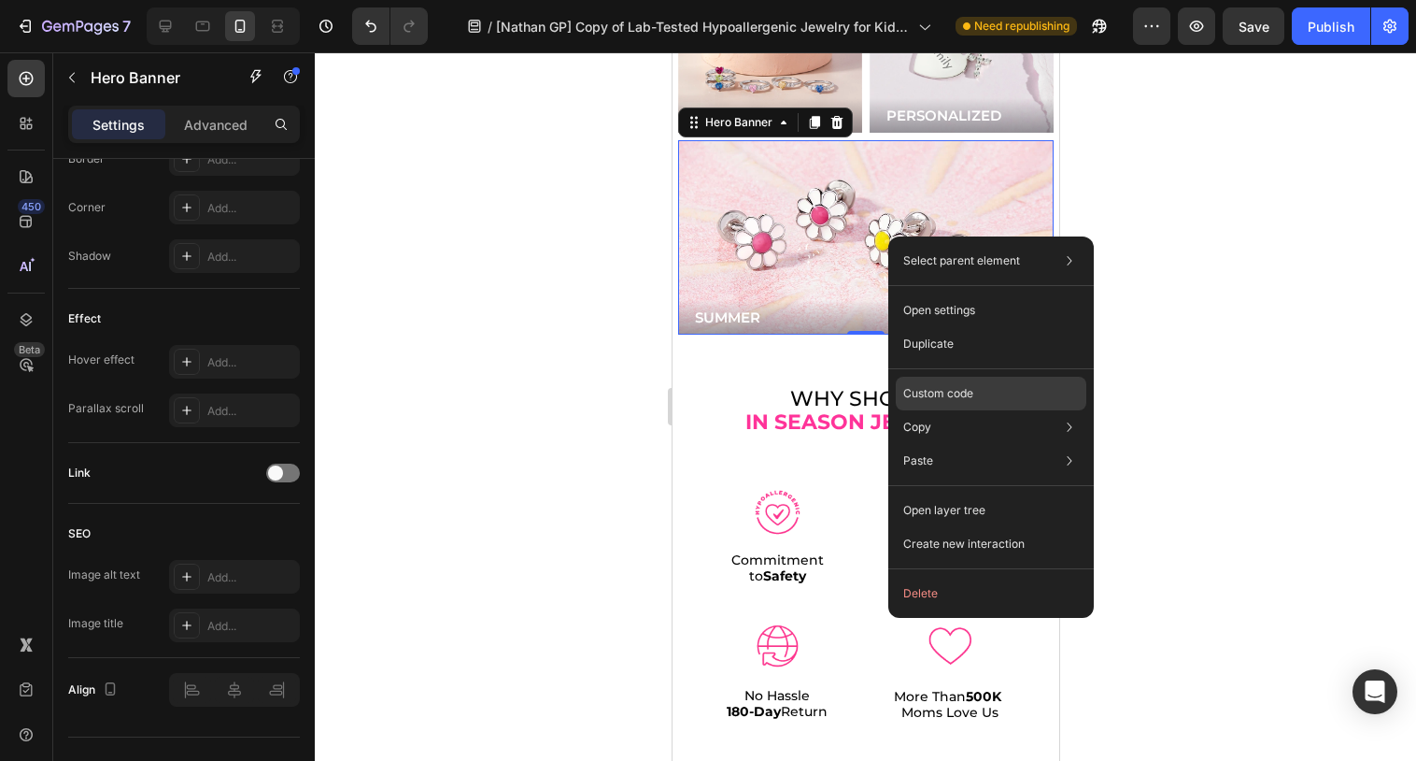
click at [940, 389] on p "Custom code" at bounding box center [938, 393] width 70 height 17
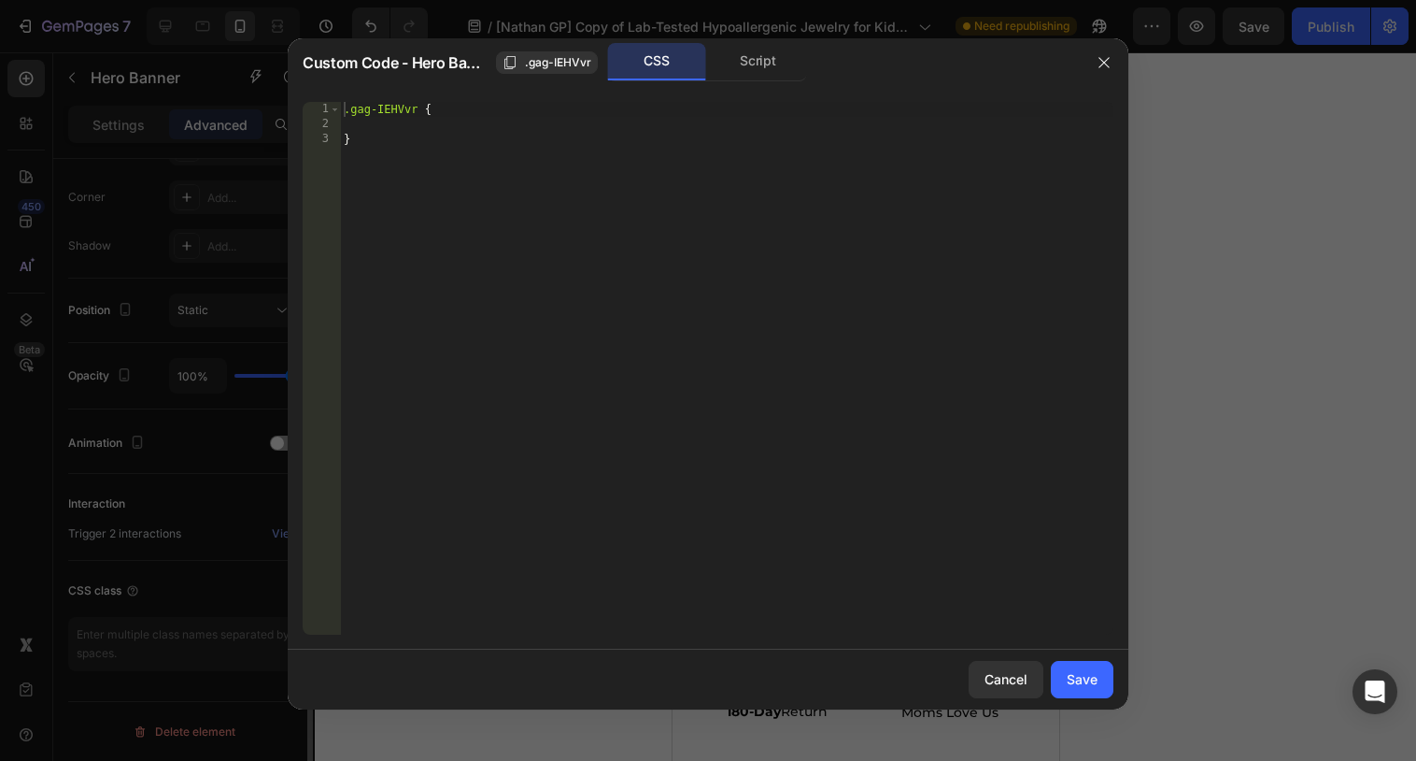
scroll to position [563, 0]
click at [761, 77] on div "Script" at bounding box center [758, 61] width 98 height 37
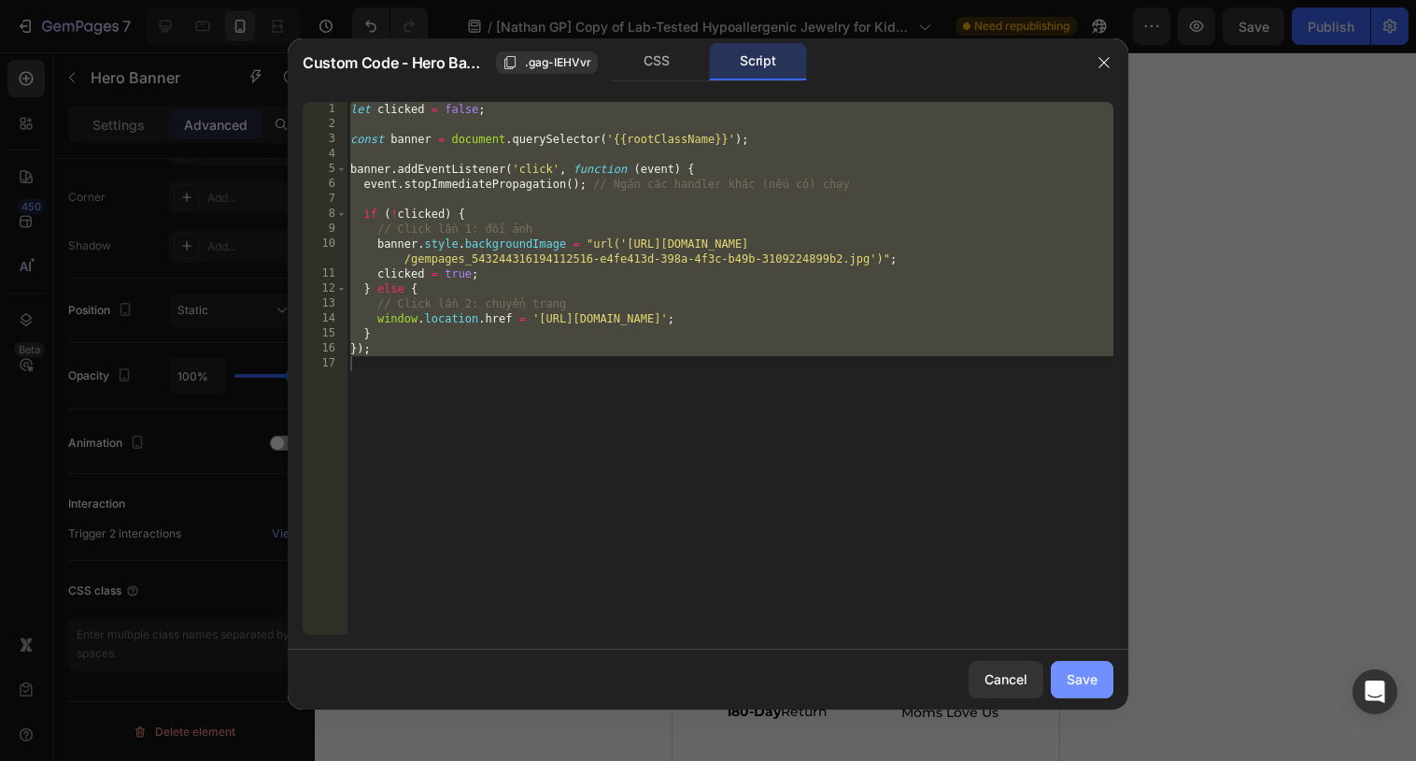
click at [1073, 680] on div "Save" at bounding box center [1082, 679] width 31 height 20
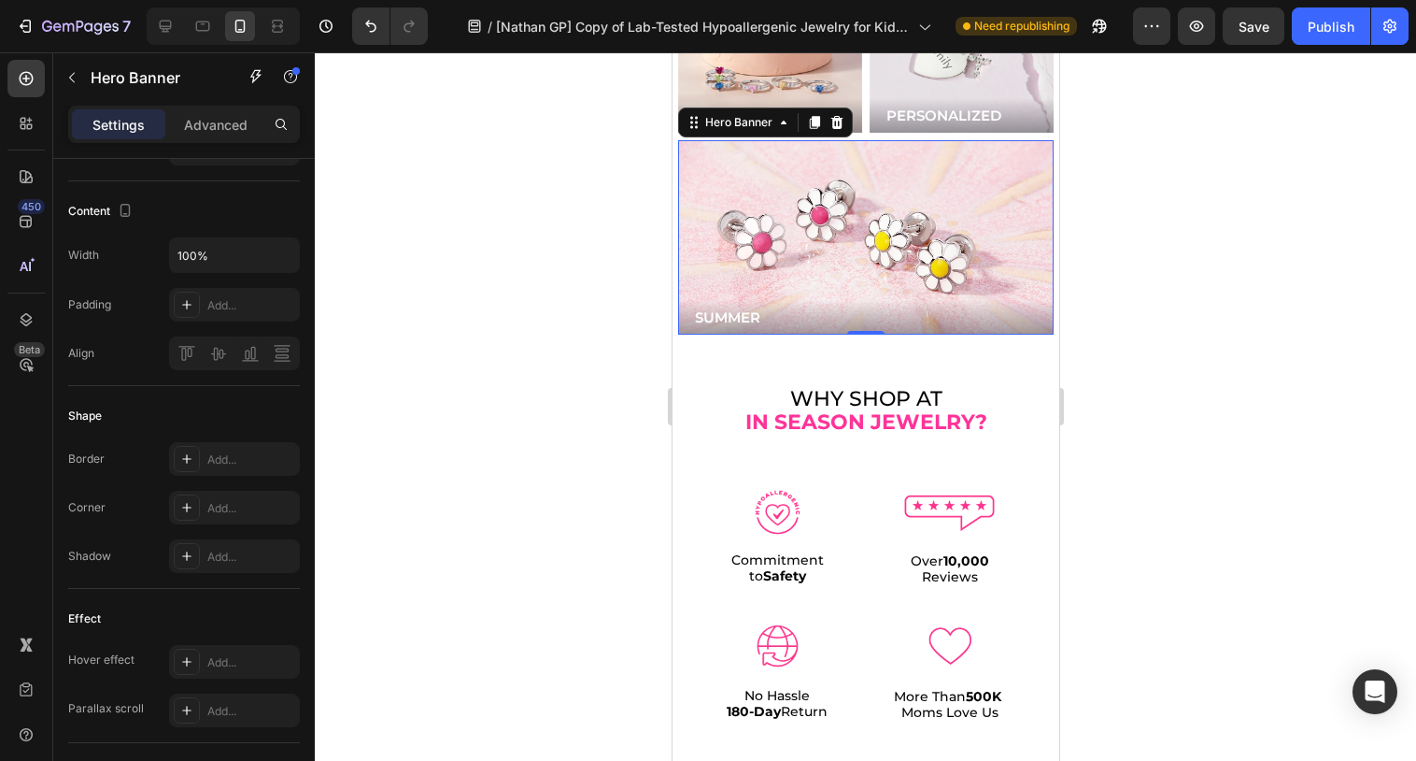
click at [786, 204] on div "Background Image" at bounding box center [865, 237] width 376 height 194
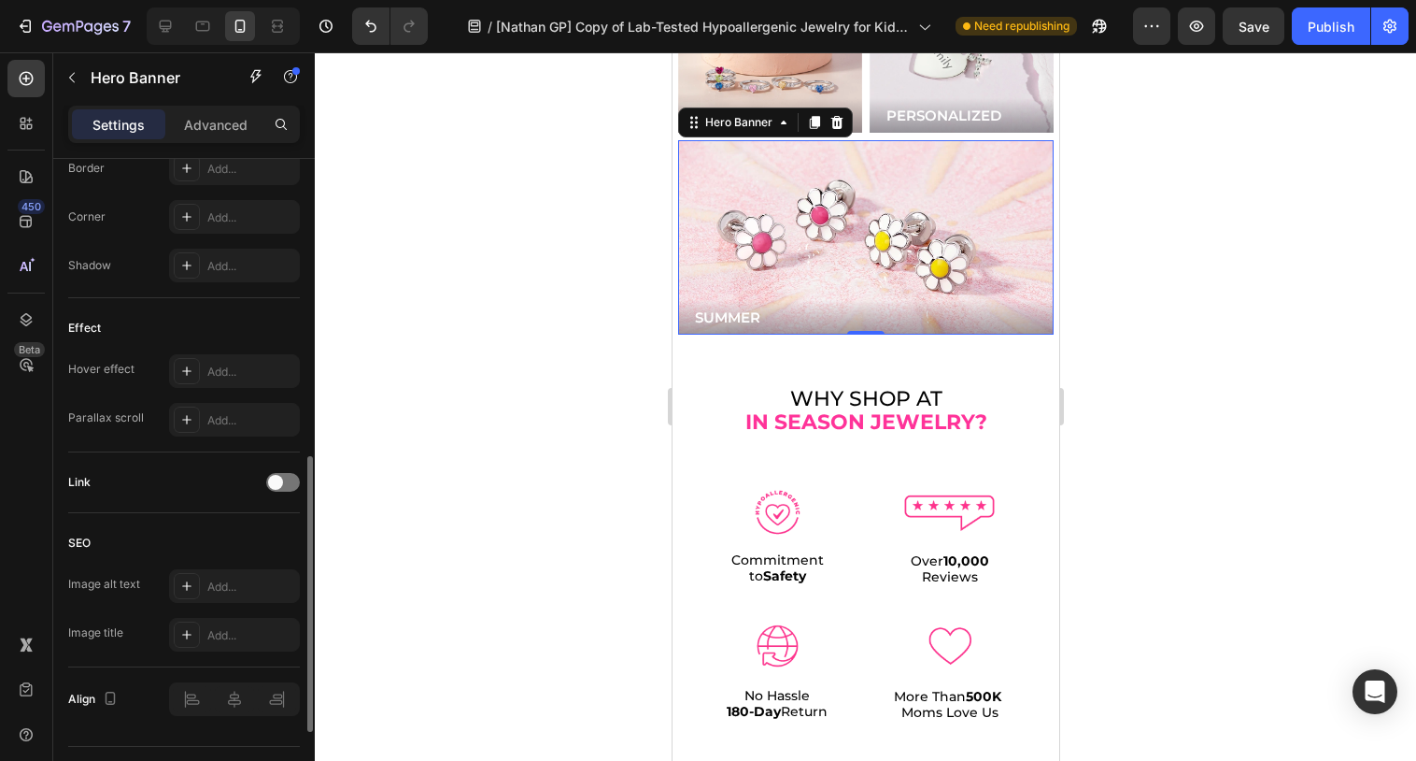
scroll to position [899, 0]
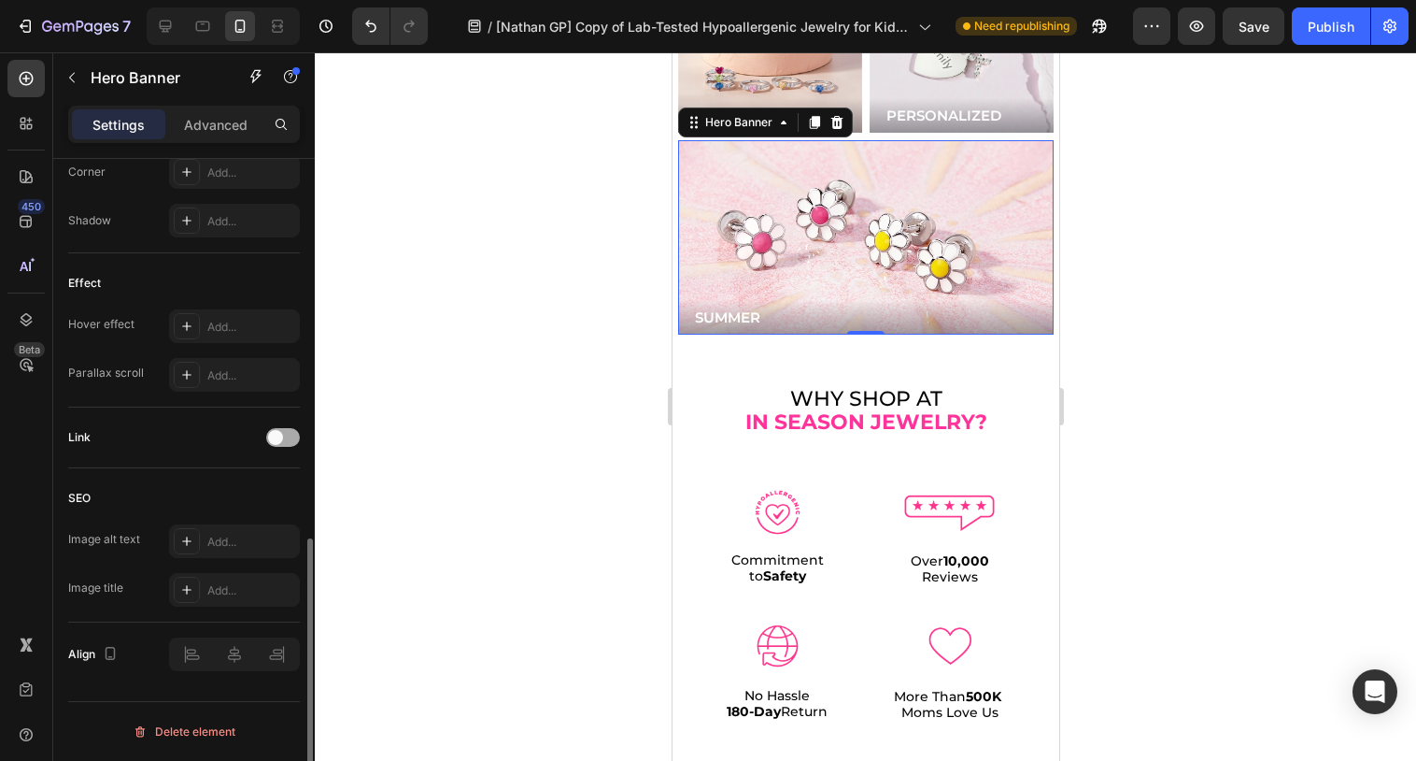
click at [283, 446] on div at bounding box center [283, 437] width 34 height 19
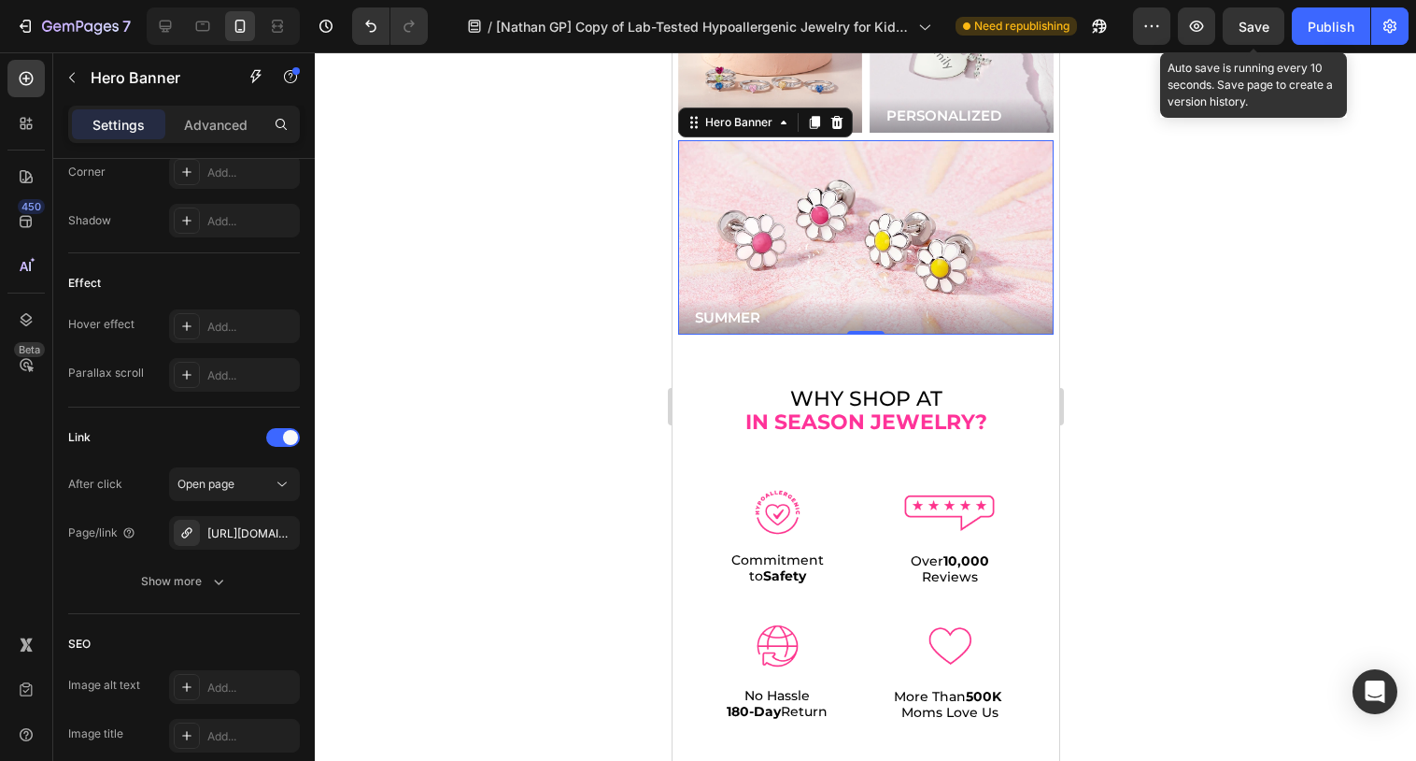
click at [1268, 25] on span "Save" at bounding box center [1254, 27] width 31 height 16
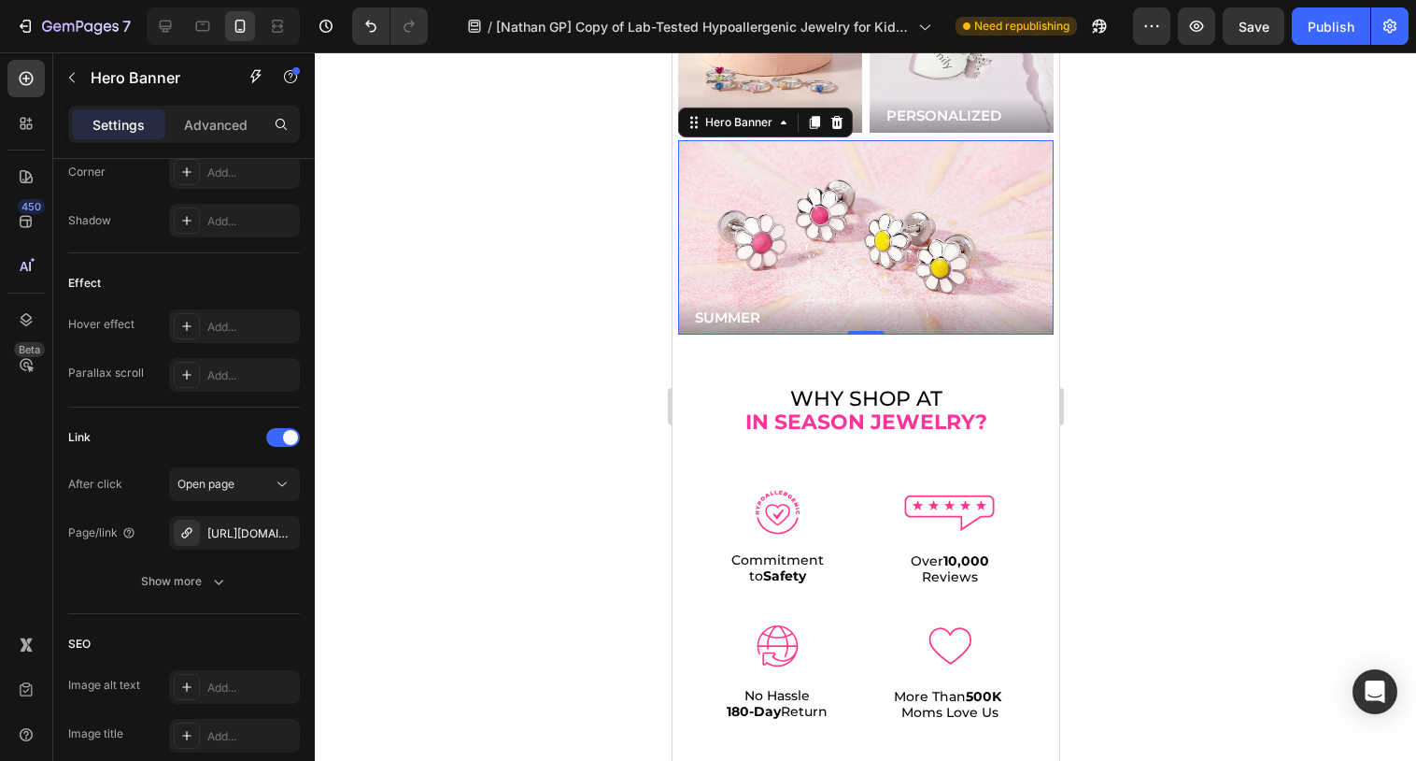
click at [832, 237] on div "Background Image" at bounding box center [865, 237] width 376 height 194
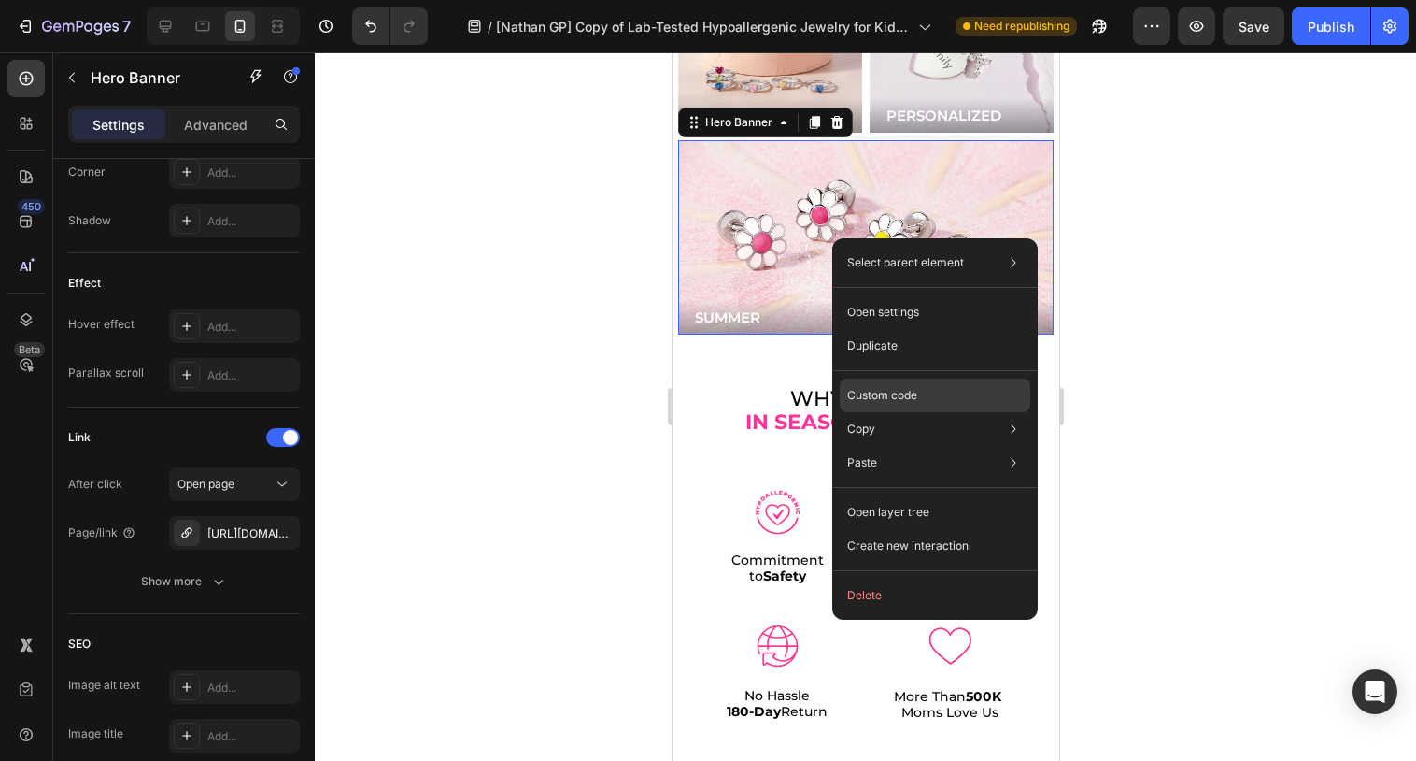
click at [871, 446] on div "Custom code" at bounding box center [935, 463] width 191 height 34
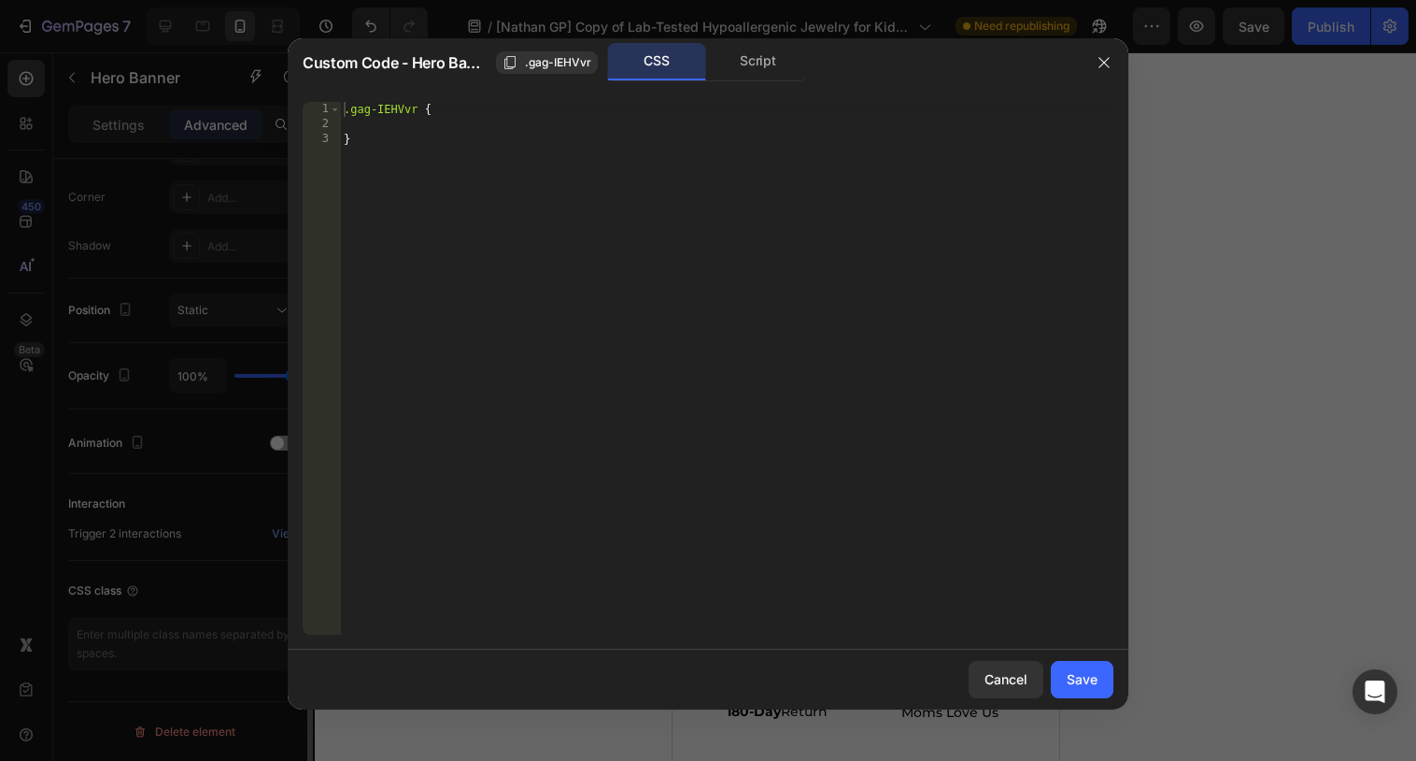
scroll to position [563, 0]
click at [572, 339] on div ".gag-IEHVvr { }" at bounding box center [727, 383] width 774 height 562
click at [749, 58] on div "Script" at bounding box center [758, 61] width 98 height 37
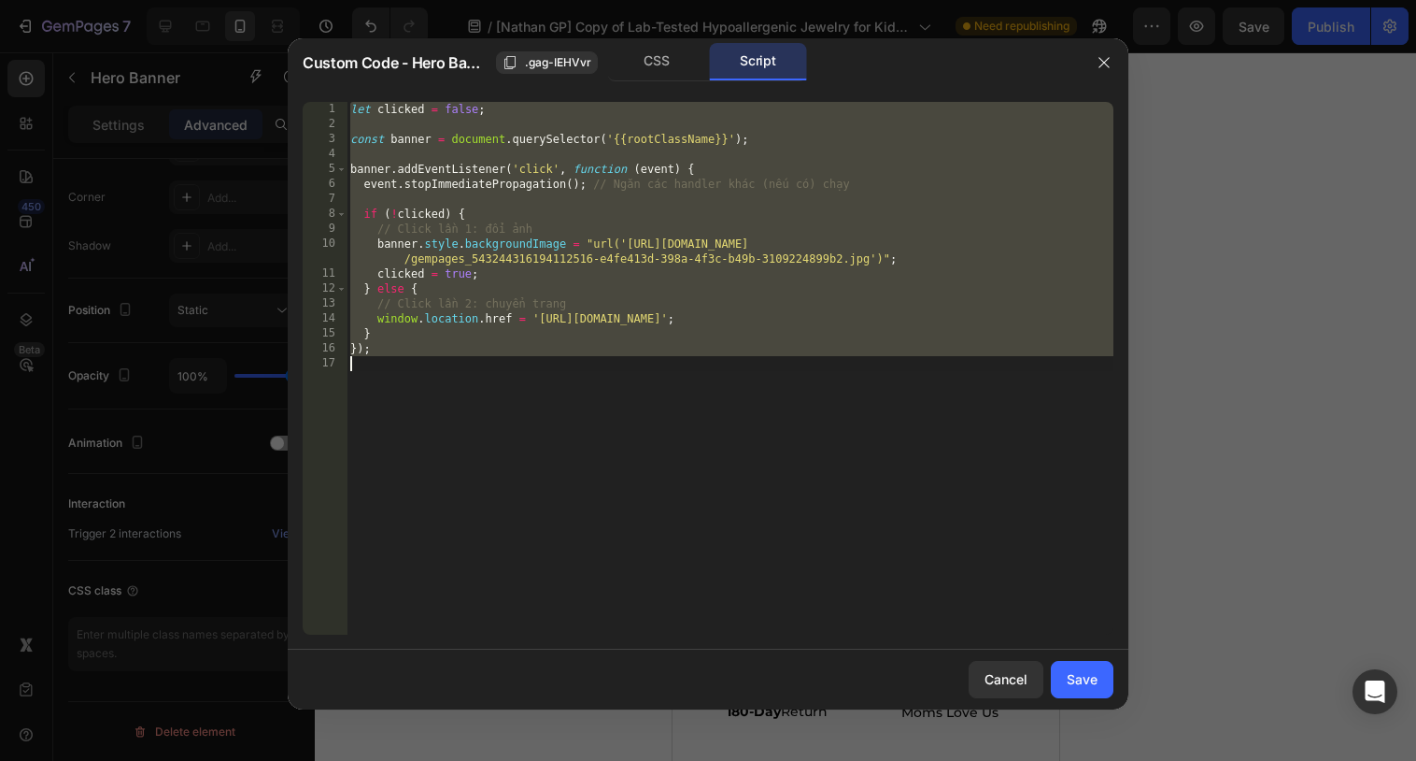
click at [663, 346] on div "let clicked = false ; const banner = document . querySelector ( '{{rootClassNam…" at bounding box center [730, 383] width 767 height 562
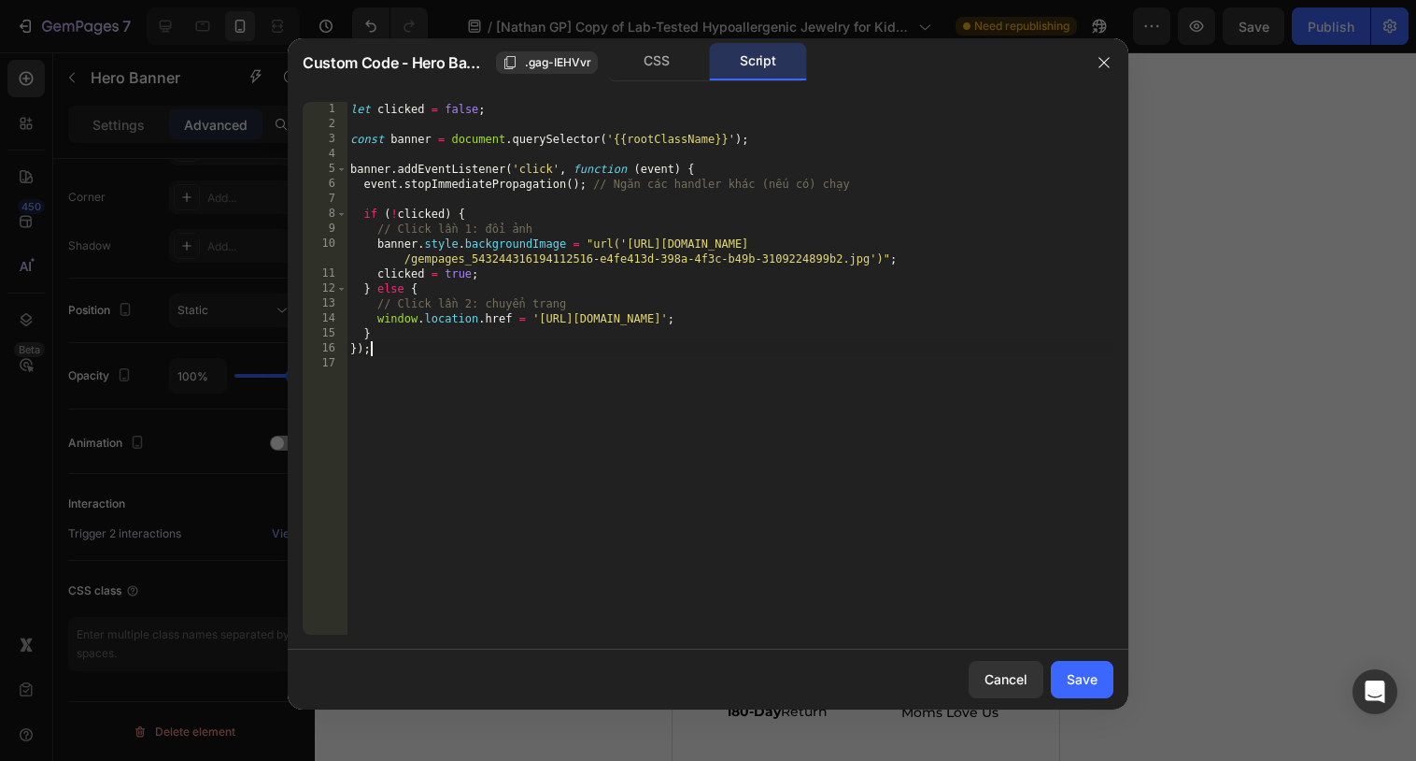
type textarea "});"
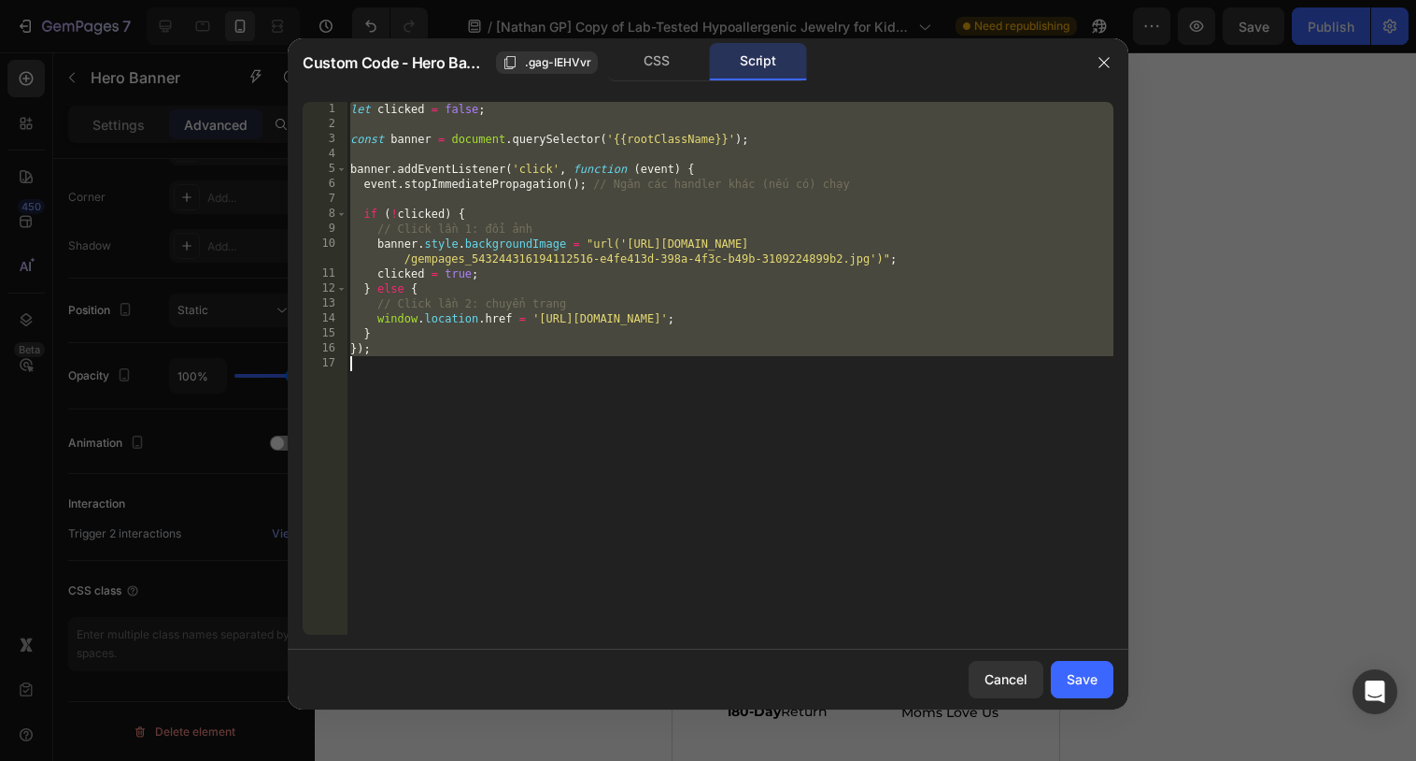
paste textarea
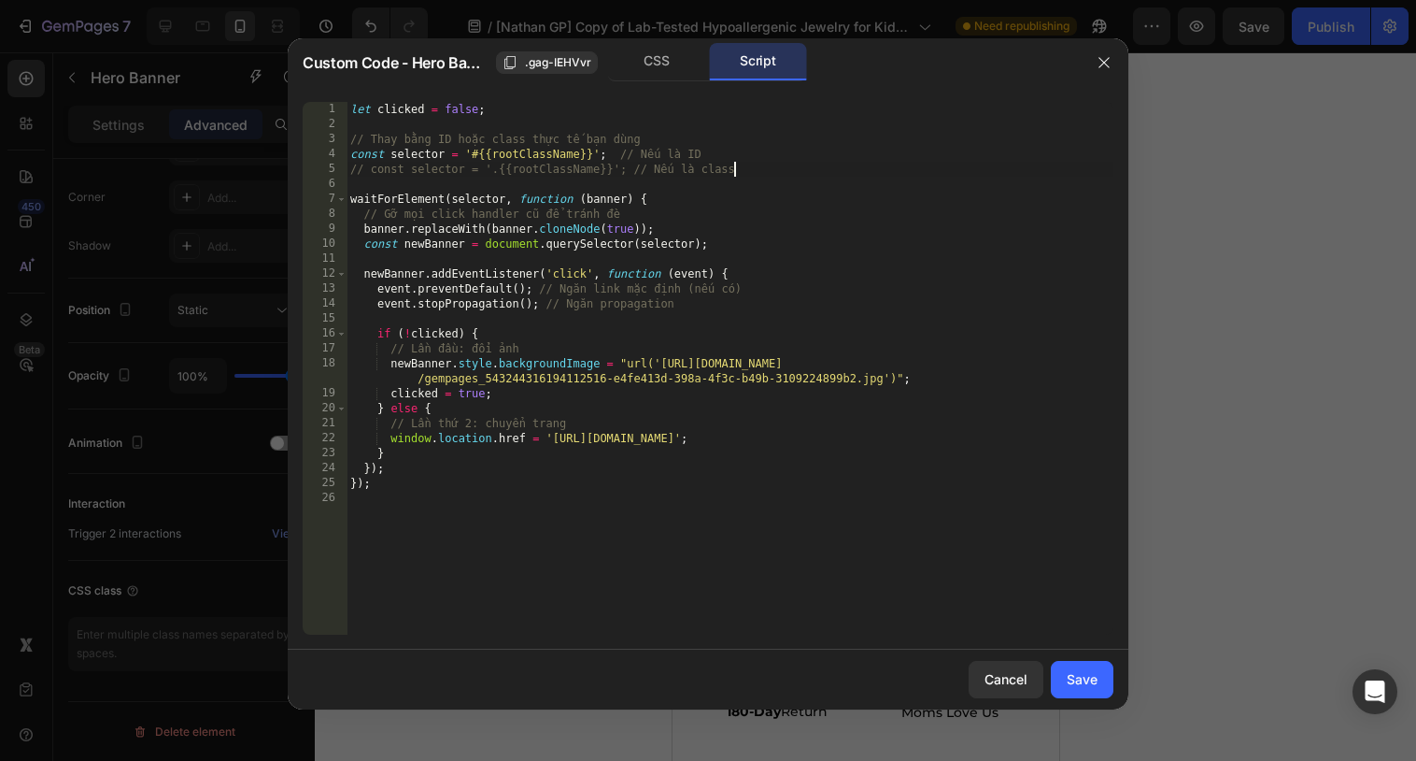
click at [746, 171] on div "let clicked = false ; // Thay bằng ID hoặc class thực tế bạn dùng const selecto…" at bounding box center [730, 383] width 767 height 562
drag, startPoint x: 364, startPoint y: 164, endPoint x: 348, endPoint y: 152, distance: 20.7
click at [348, 152] on div "let clicked = false ; // Thay bằng ID hoặc class thực tế bạn dùng const selecto…" at bounding box center [730, 383] width 767 height 562
type textarea "const selector = '.{{rootClassName}}'; // Nếu là class"
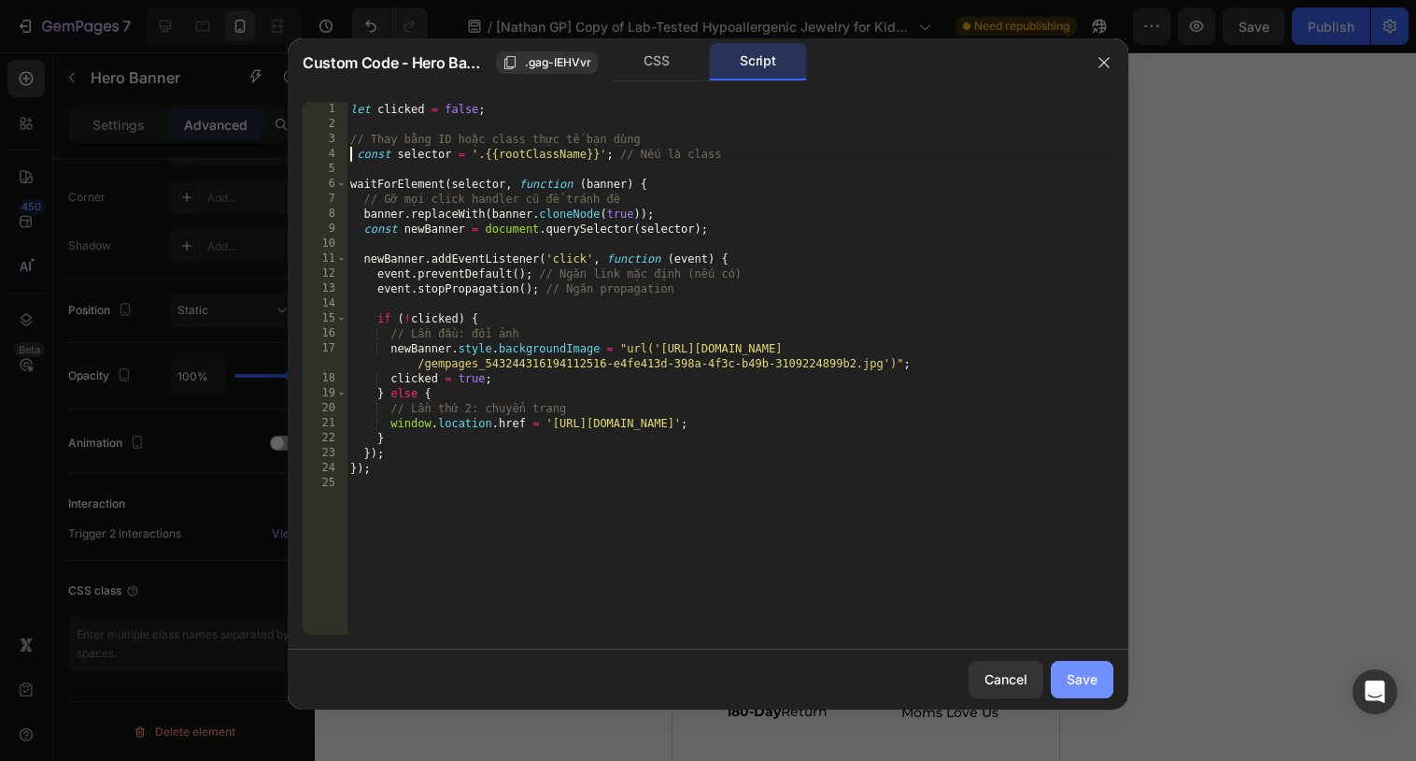
click at [1081, 671] on div "Save" at bounding box center [1082, 679] width 31 height 20
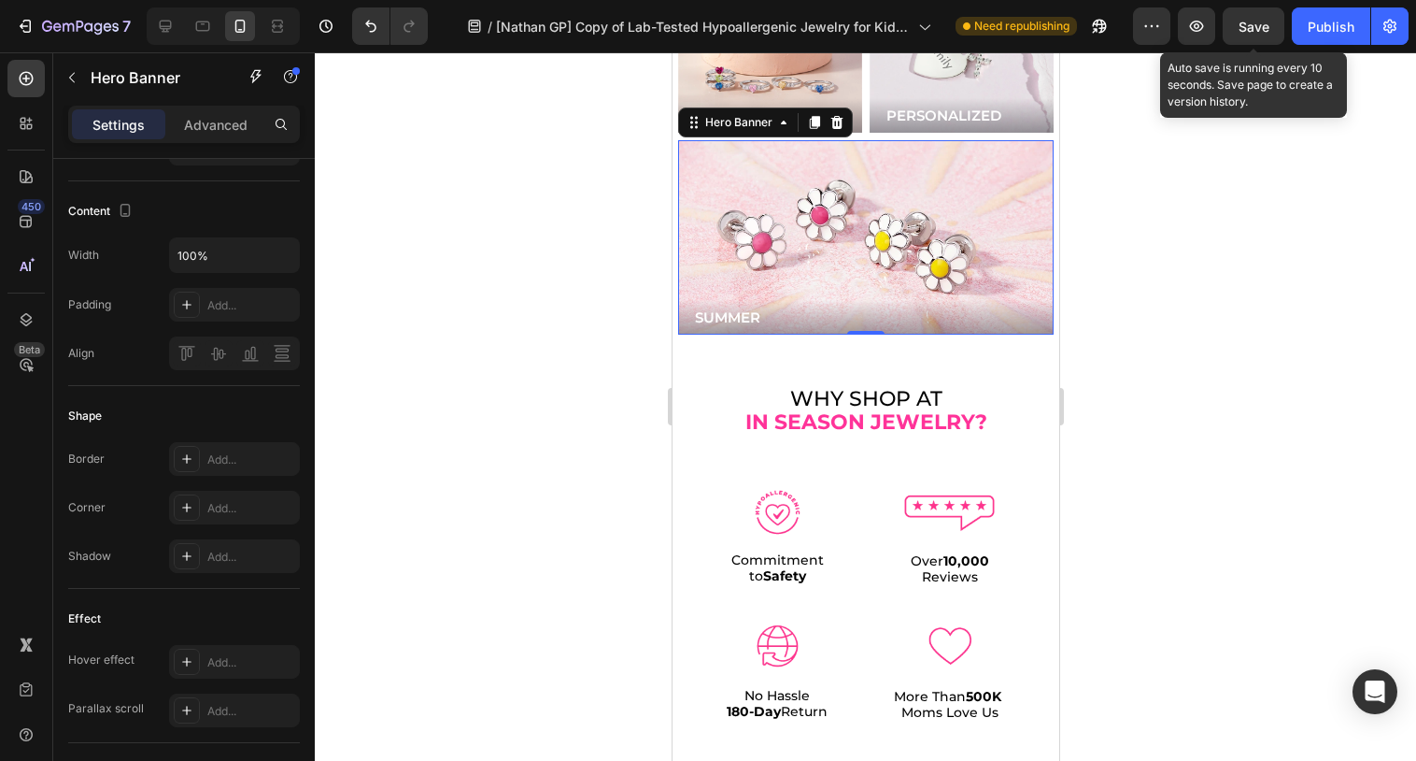
click at [1263, 29] on span "Save" at bounding box center [1254, 27] width 31 height 16
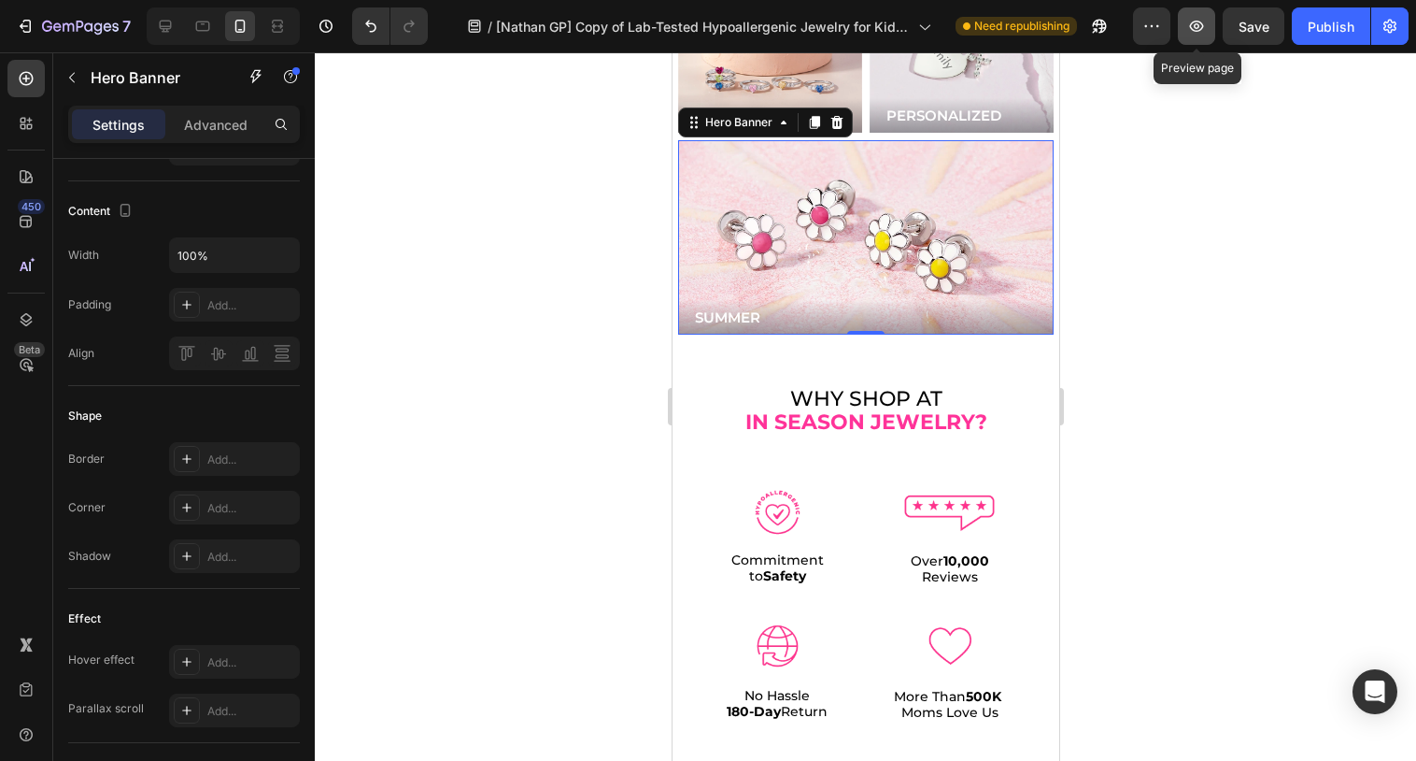
click at [1187, 36] on button "button" at bounding box center [1196, 25] width 37 height 37
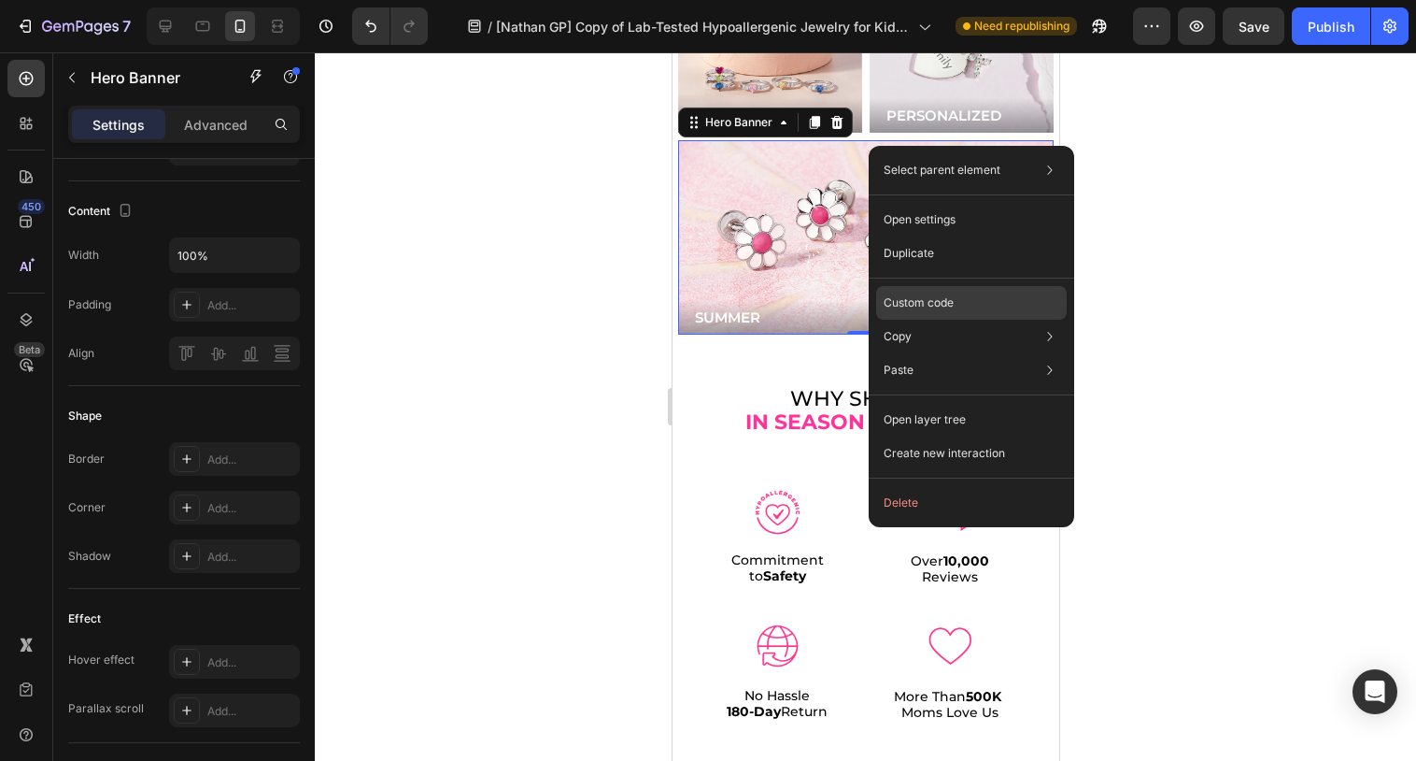
click at [890, 303] on p "Custom code" at bounding box center [919, 302] width 70 height 17
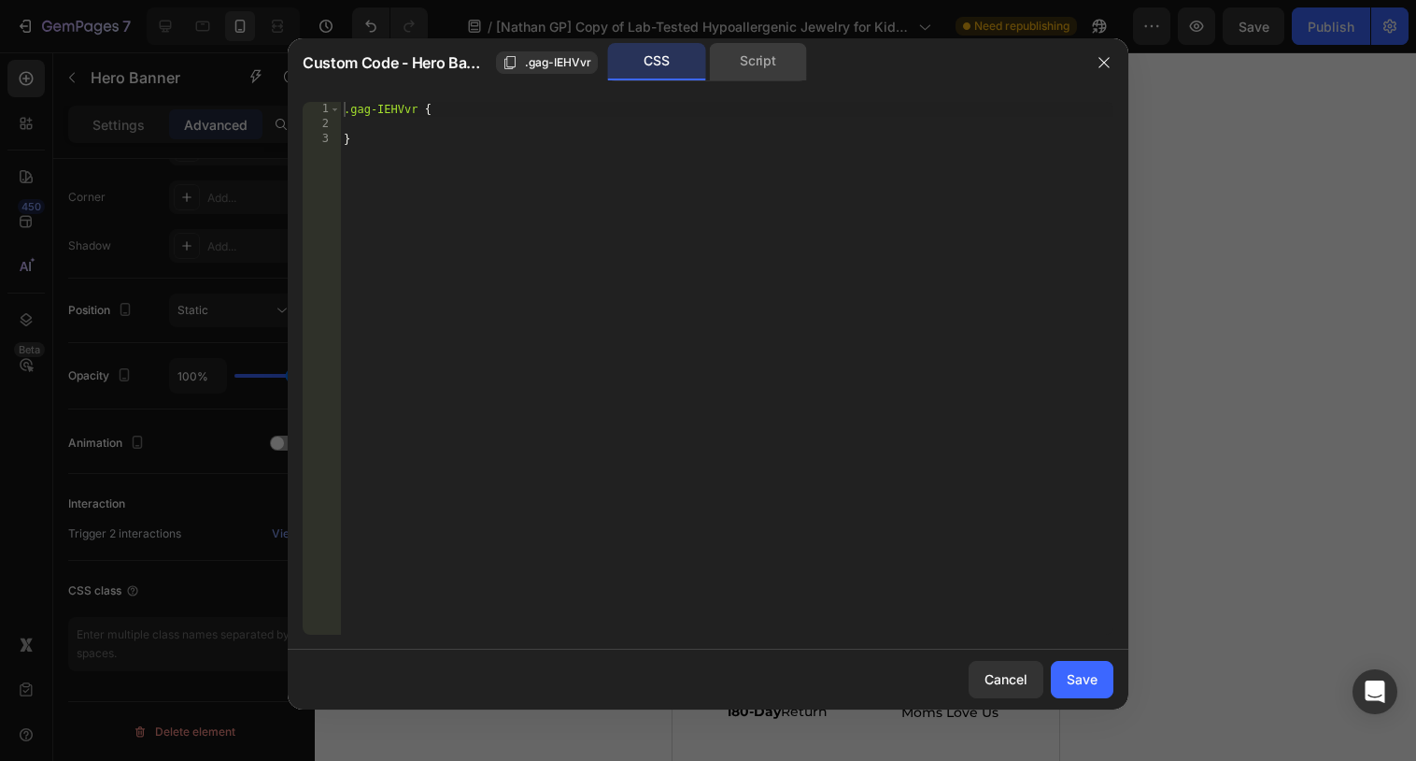
click at [760, 75] on div "Script" at bounding box center [758, 61] width 98 height 37
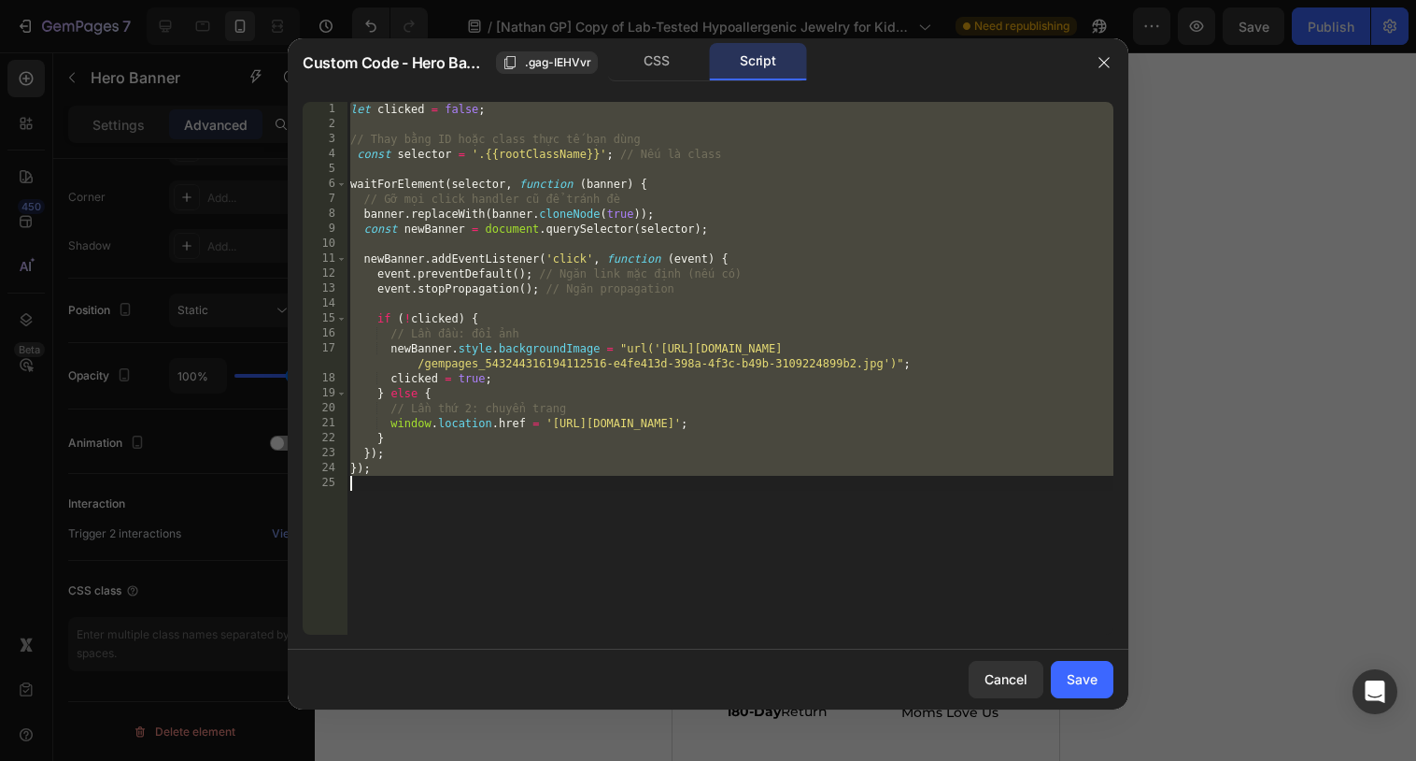
click at [809, 268] on div "let clicked = false ; // Thay bằng ID hoặc class thực tế bạn dùng const selecto…" at bounding box center [730, 383] width 767 height 562
type textarea "event.preventDefault(); // Ngăn link mặc định (nếu có)"
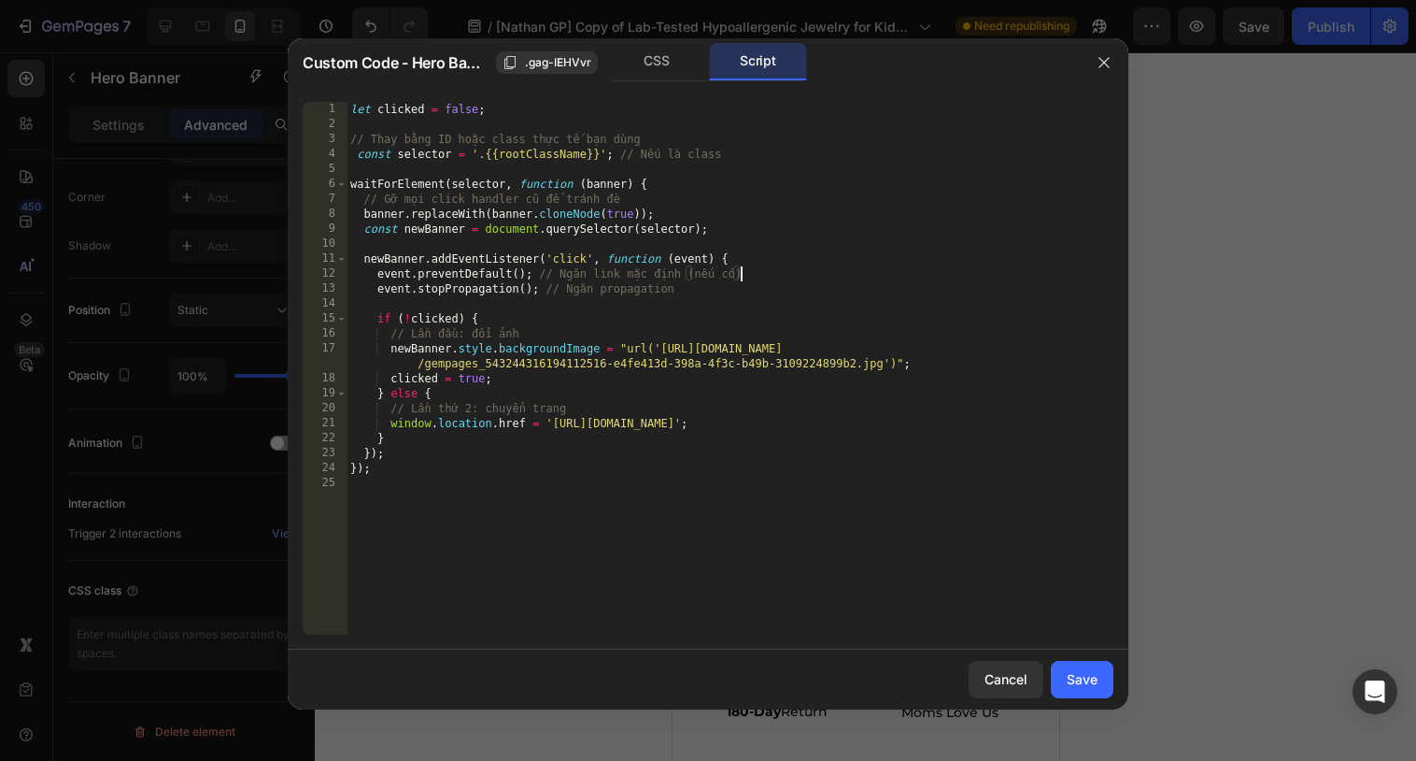
click at [519, 494] on div "let clicked = false ; // Thay bằng ID hoặc class thực tế bạn dùng const selecto…" at bounding box center [730, 383] width 767 height 562
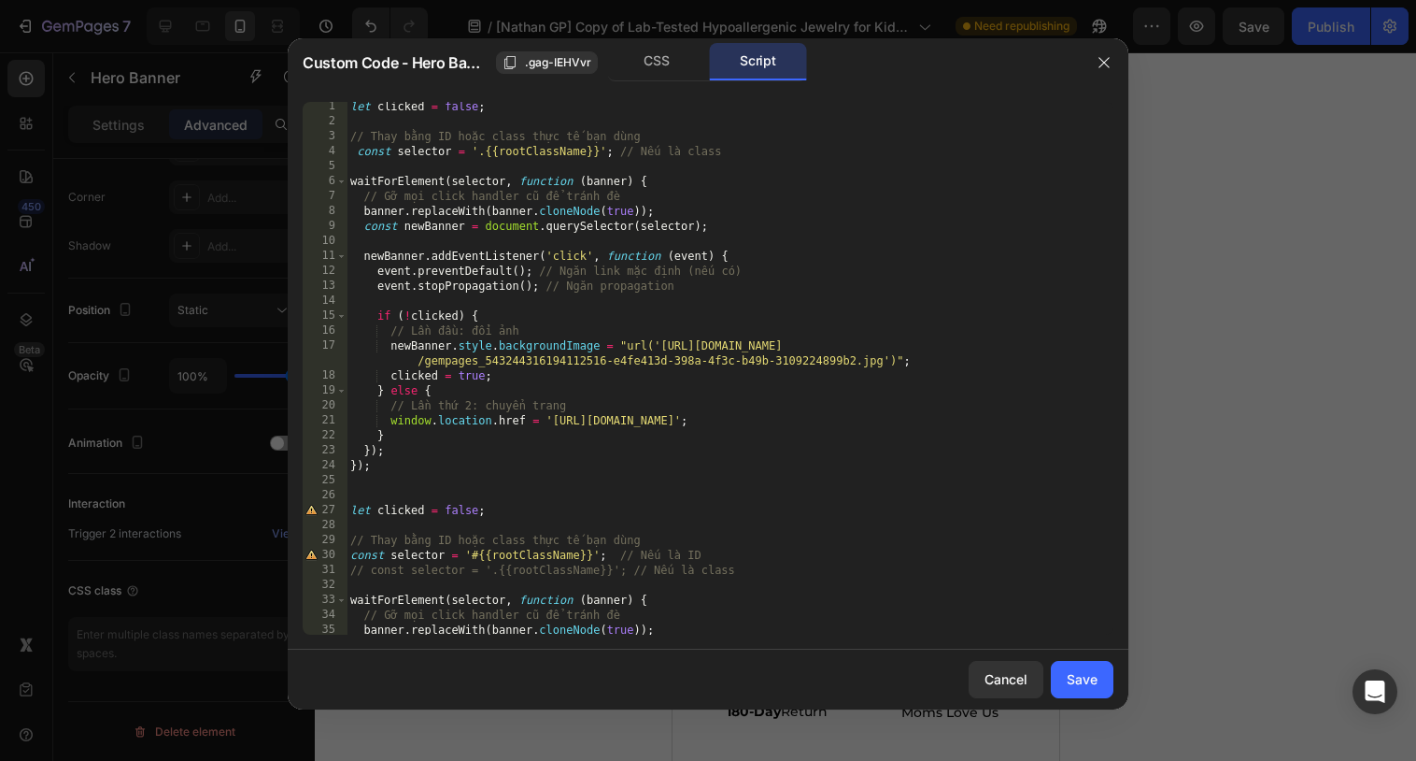
scroll to position [275, 0]
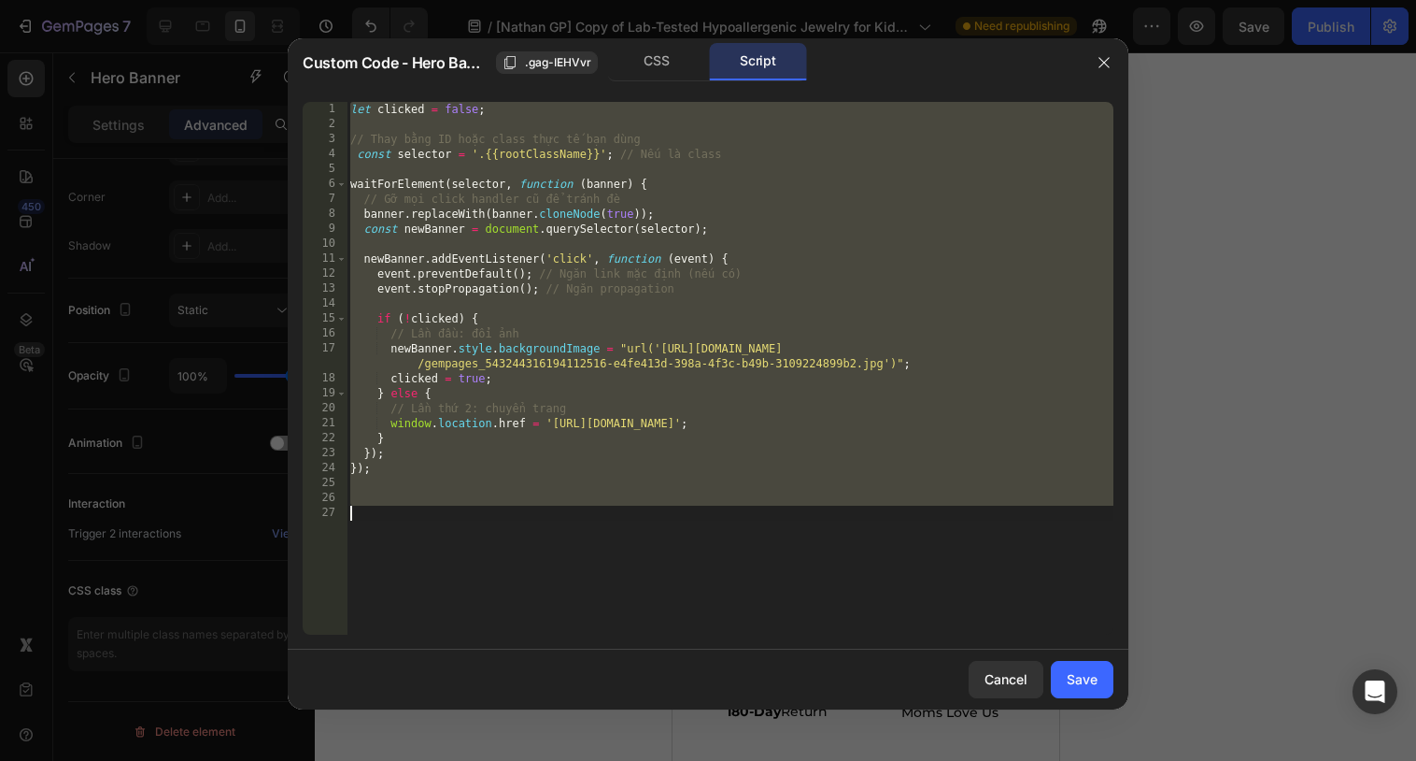
click at [608, 496] on div "let clicked = false ; // Thay bằng ID hoặc class thực tế bạn dùng const selecto…" at bounding box center [730, 383] width 767 height 562
paste textarea
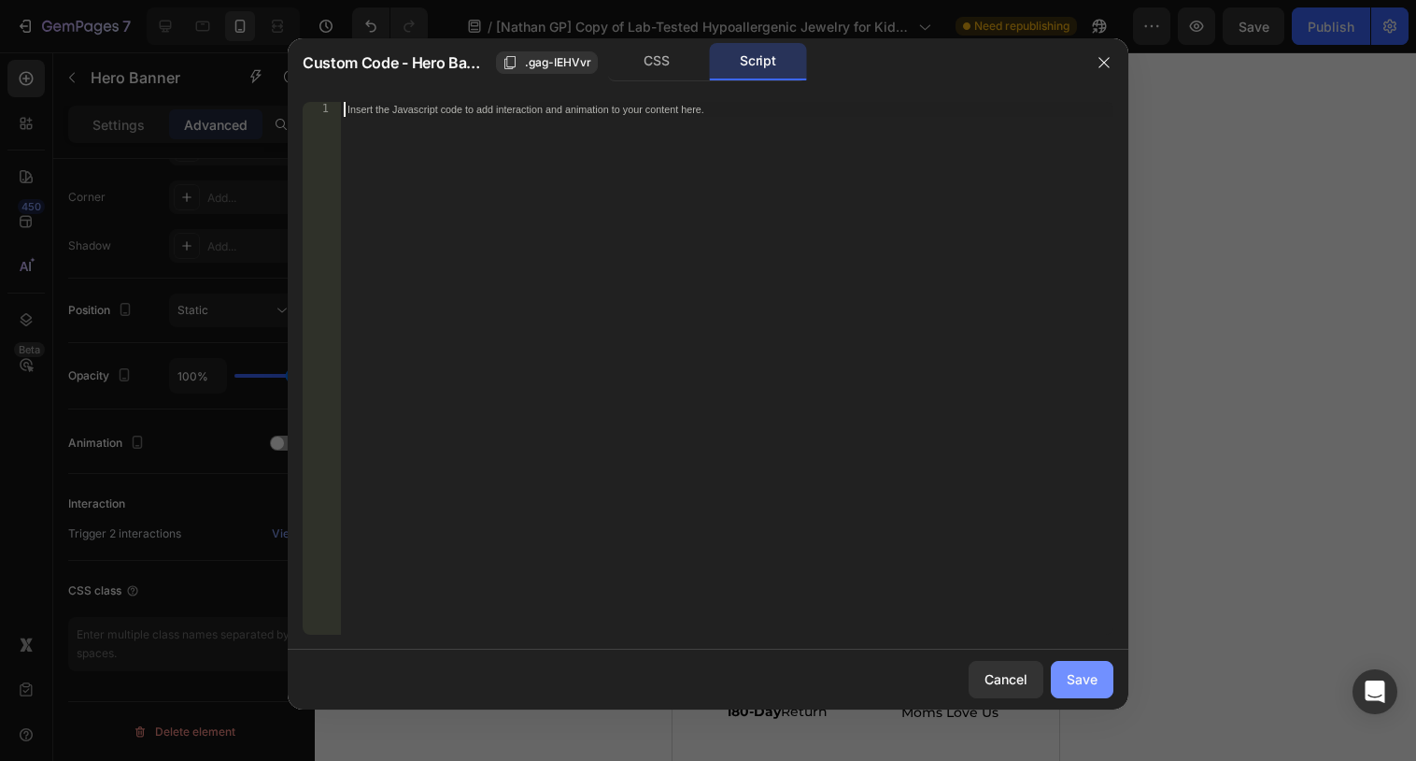
click at [1072, 679] on div "Save" at bounding box center [1082, 679] width 31 height 20
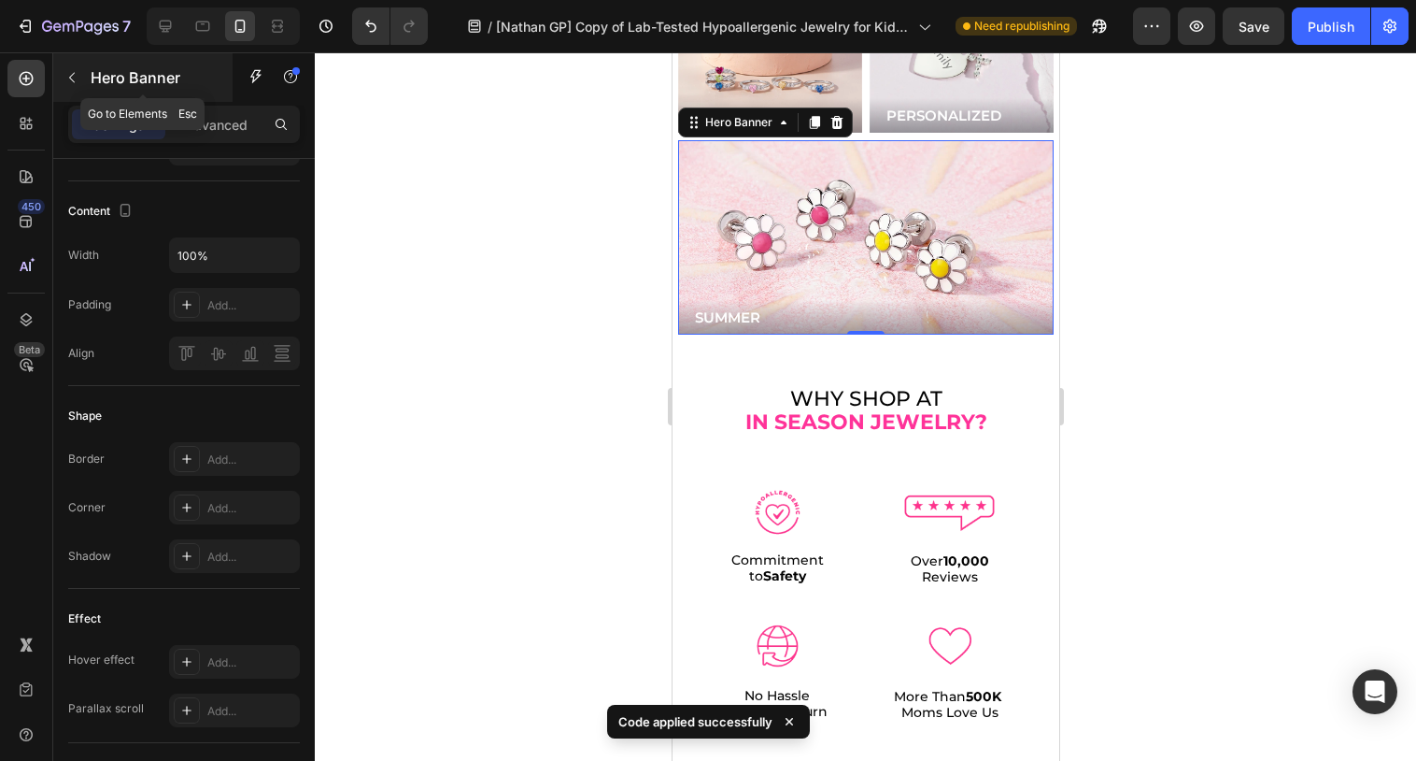
click at [78, 75] on icon "button" at bounding box center [71, 77] width 15 height 15
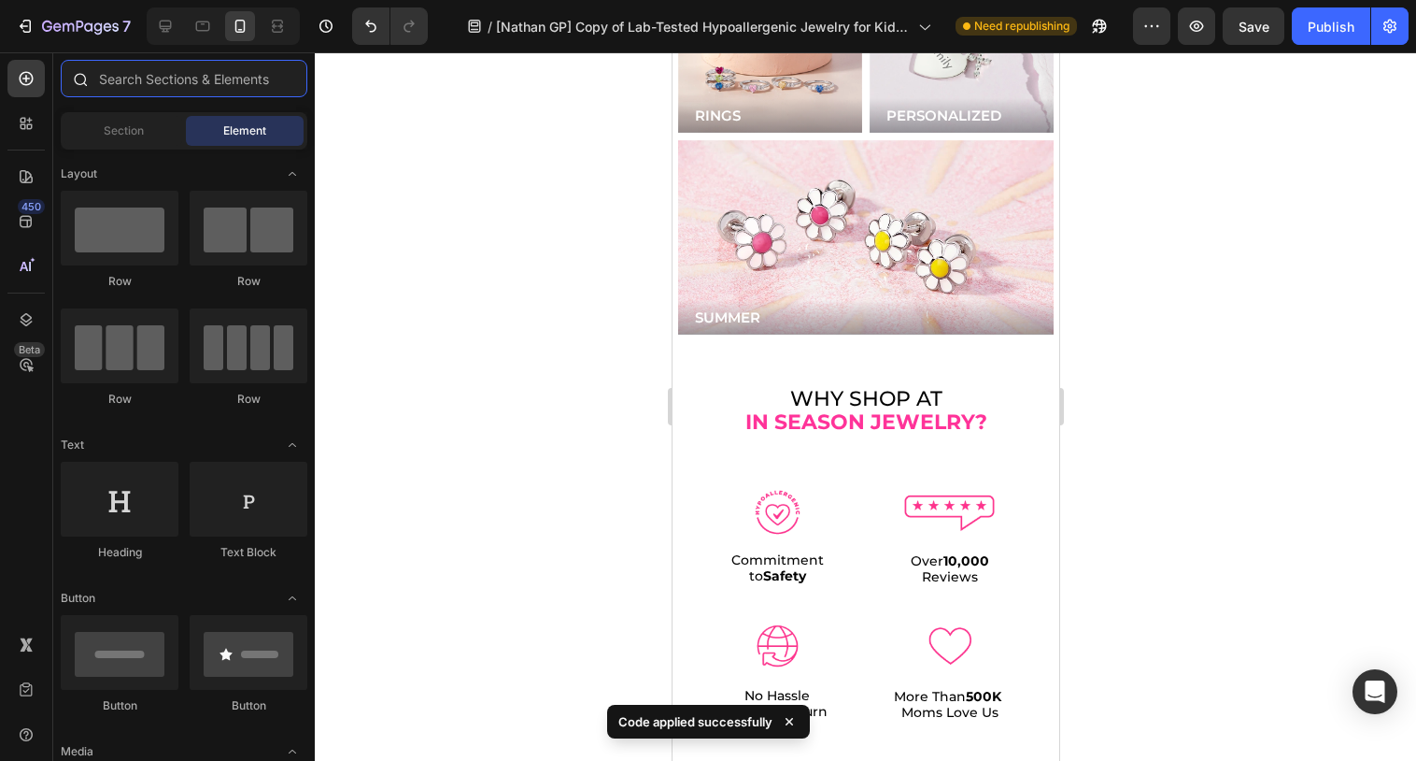
click at [112, 76] on input "text" at bounding box center [184, 78] width 247 height 37
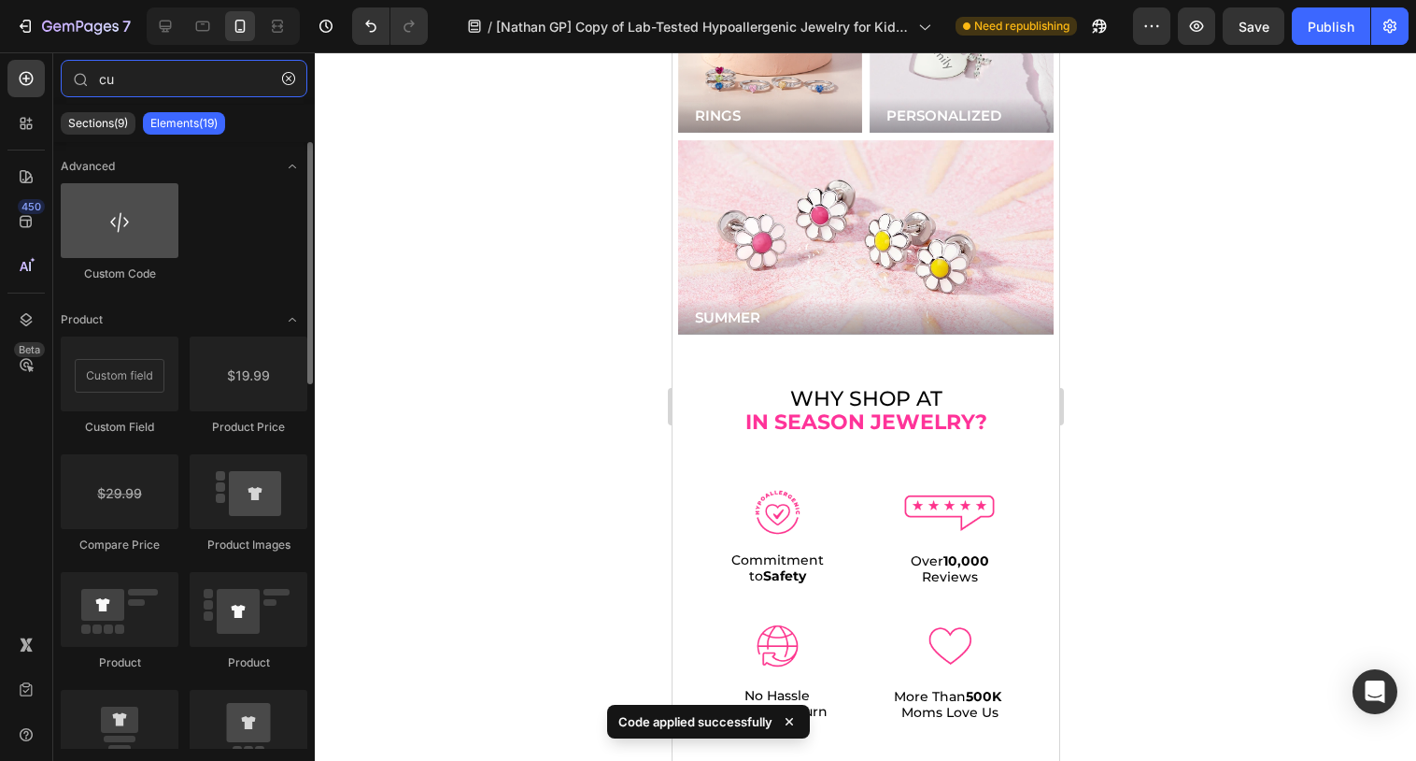
type input "cu"
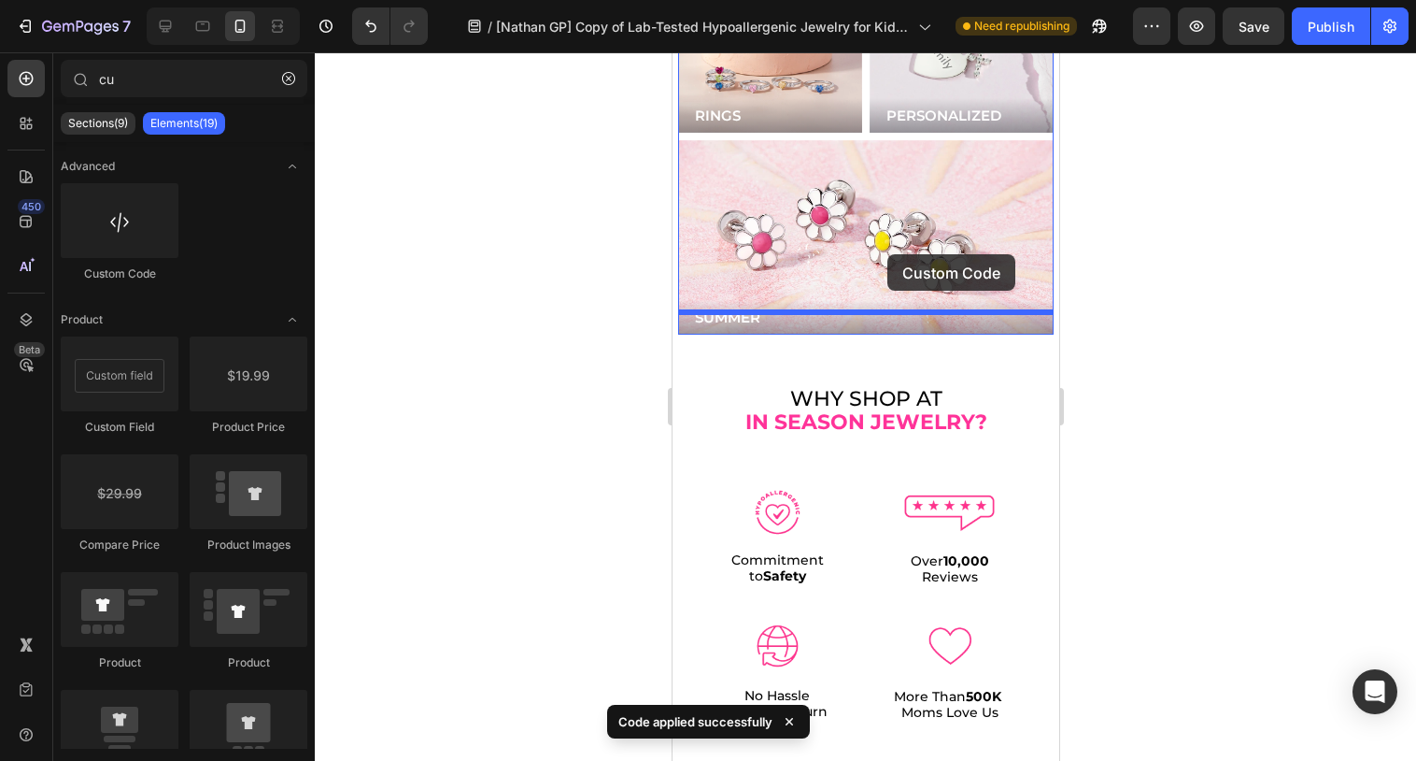
drag, startPoint x: 791, startPoint y: 296, endPoint x: 887, endPoint y: 254, distance: 104.2
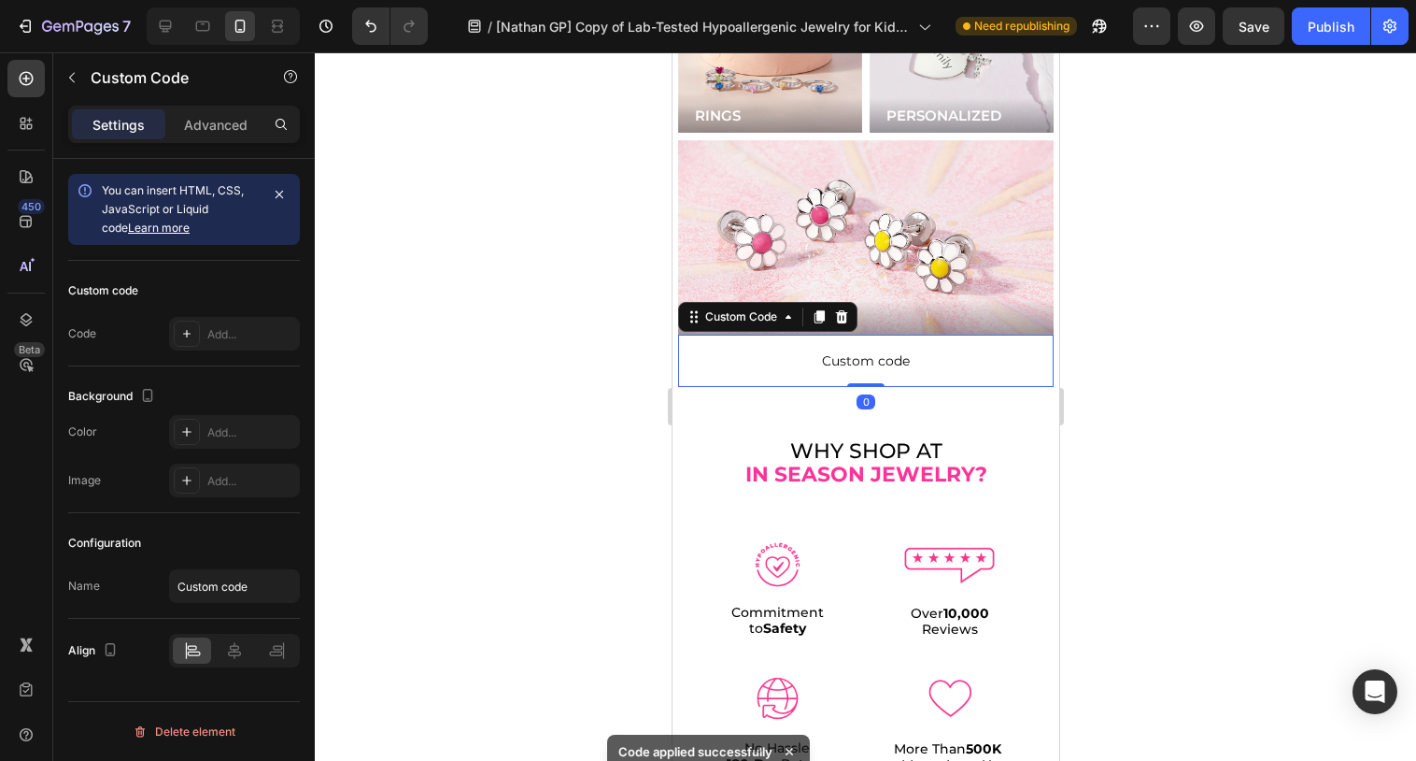
click at [843, 334] on p "Custom code" at bounding box center [865, 360] width 376 height 52
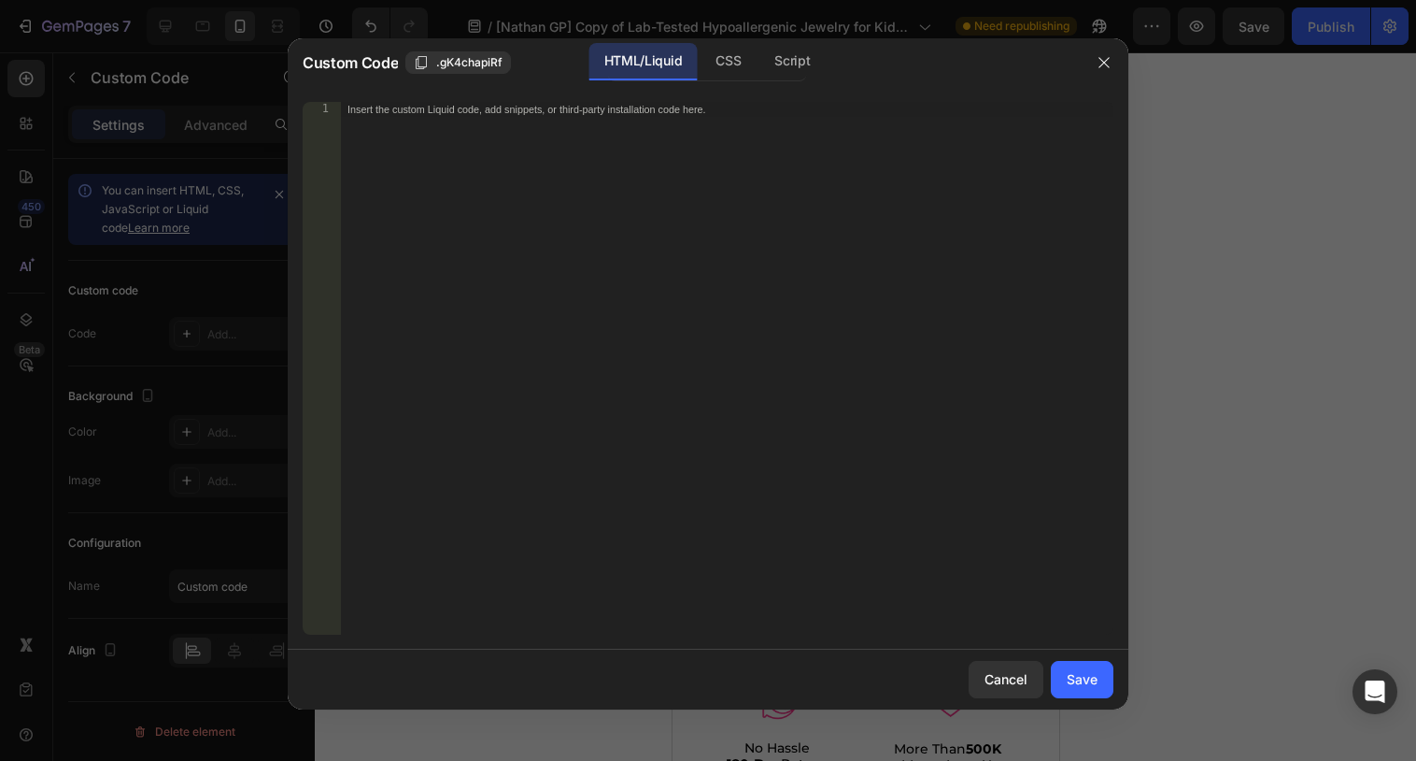
click at [714, 183] on div "Insert the custom Liquid code, add snippets, or third-party installation code h…" at bounding box center [727, 383] width 774 height 562
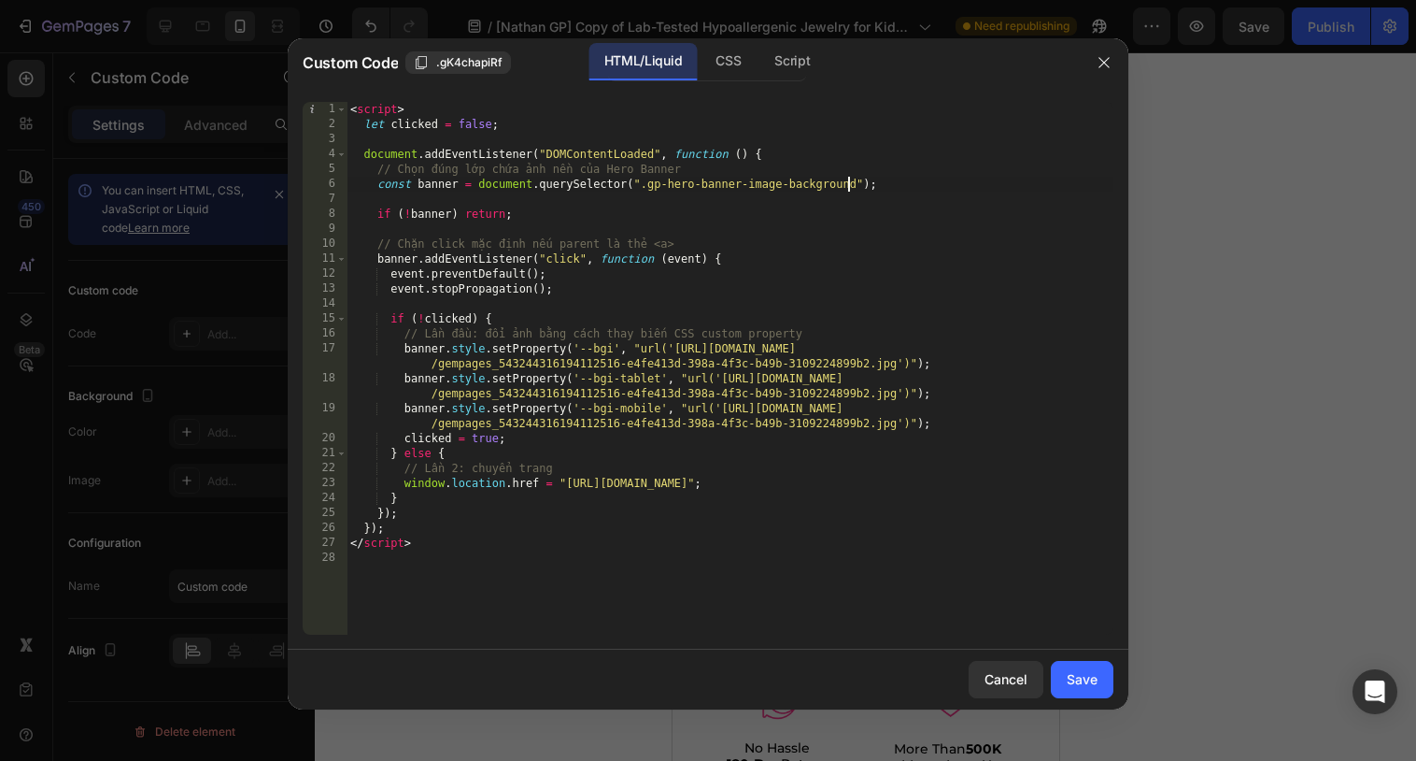
click at [849, 191] on div "< script > let clicked = false ; document . addEventListener ( "DOMContentLoade…" at bounding box center [730, 383] width 767 height 562
drag, startPoint x: 855, startPoint y: 182, endPoint x: 648, endPoint y: 185, distance: 206.5
click at [648, 185] on div "< script > let clicked = false ; document . addEventListener ( "DOMContentLoade…" at bounding box center [730, 383] width 767 height 562
click at [640, 181] on div "< script > let clicked = false ; document . addEventListener ( "DOMContentLoade…" at bounding box center [730, 383] width 767 height 562
paste textarea "gxckAyjG6T"
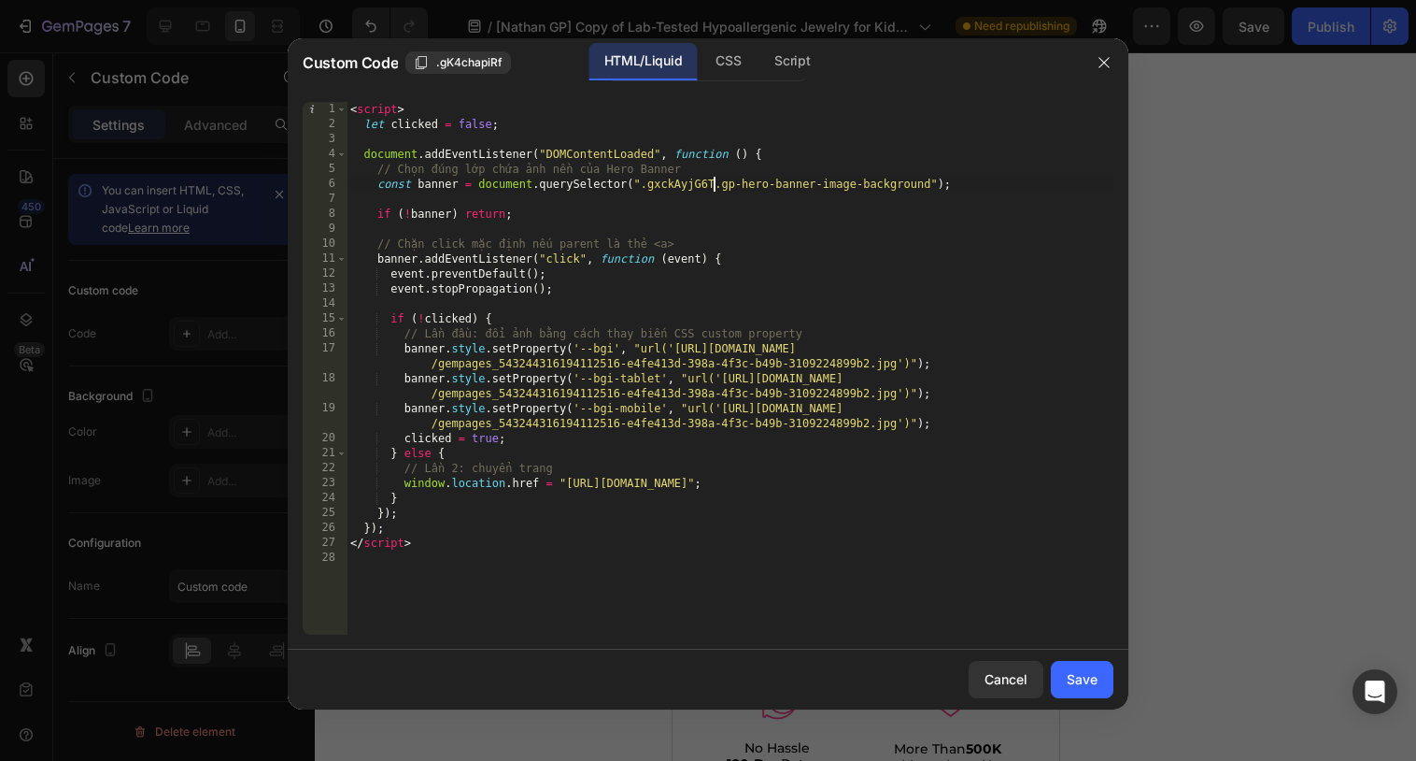
scroll to position [0, 30]
type textarea "const banner = document.querySelector(".gxckAyjG6T .gp-hero-banner-image-backgr…"
click at [1073, 669] on div "Save" at bounding box center [1082, 679] width 31 height 20
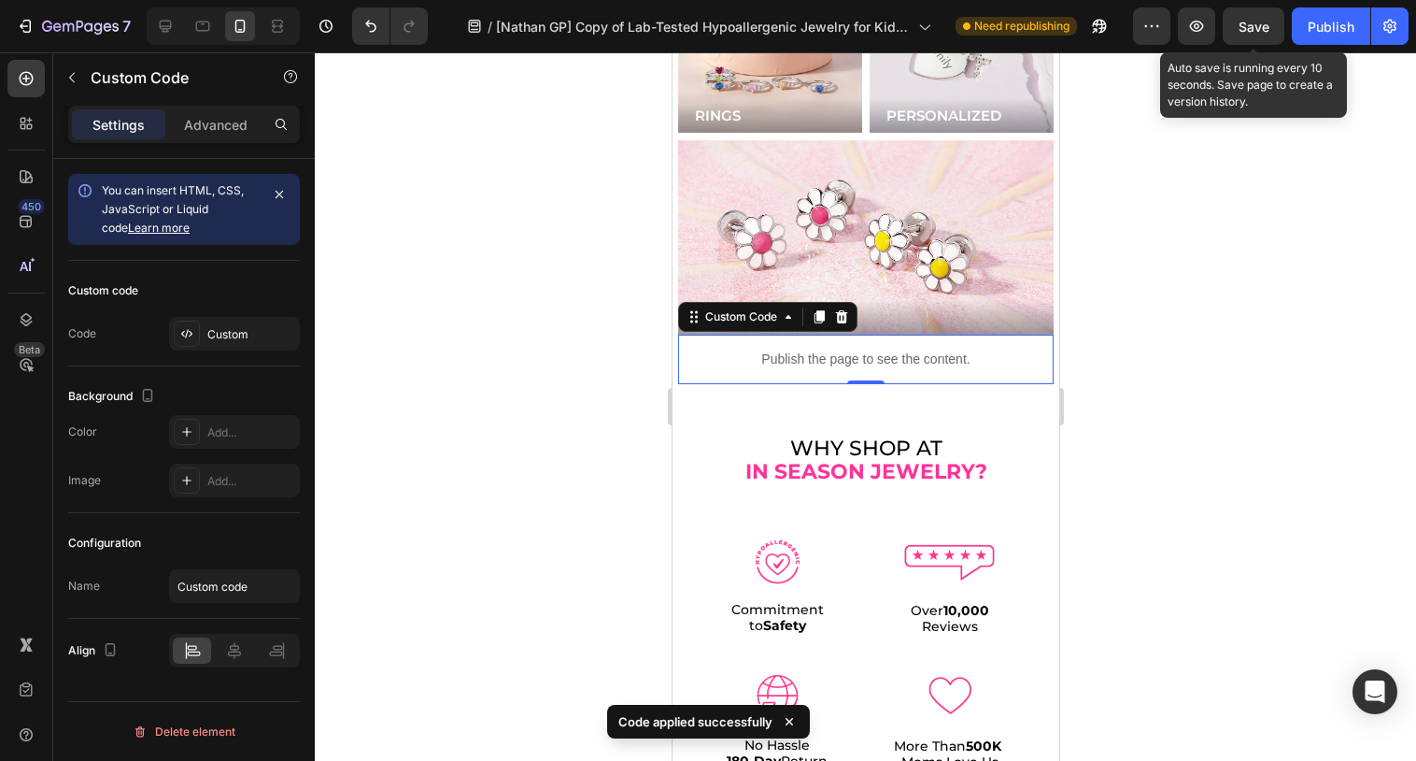
click at [1258, 27] on span "Save" at bounding box center [1254, 27] width 31 height 16
click at [1251, 21] on span "Save" at bounding box center [1254, 27] width 31 height 16
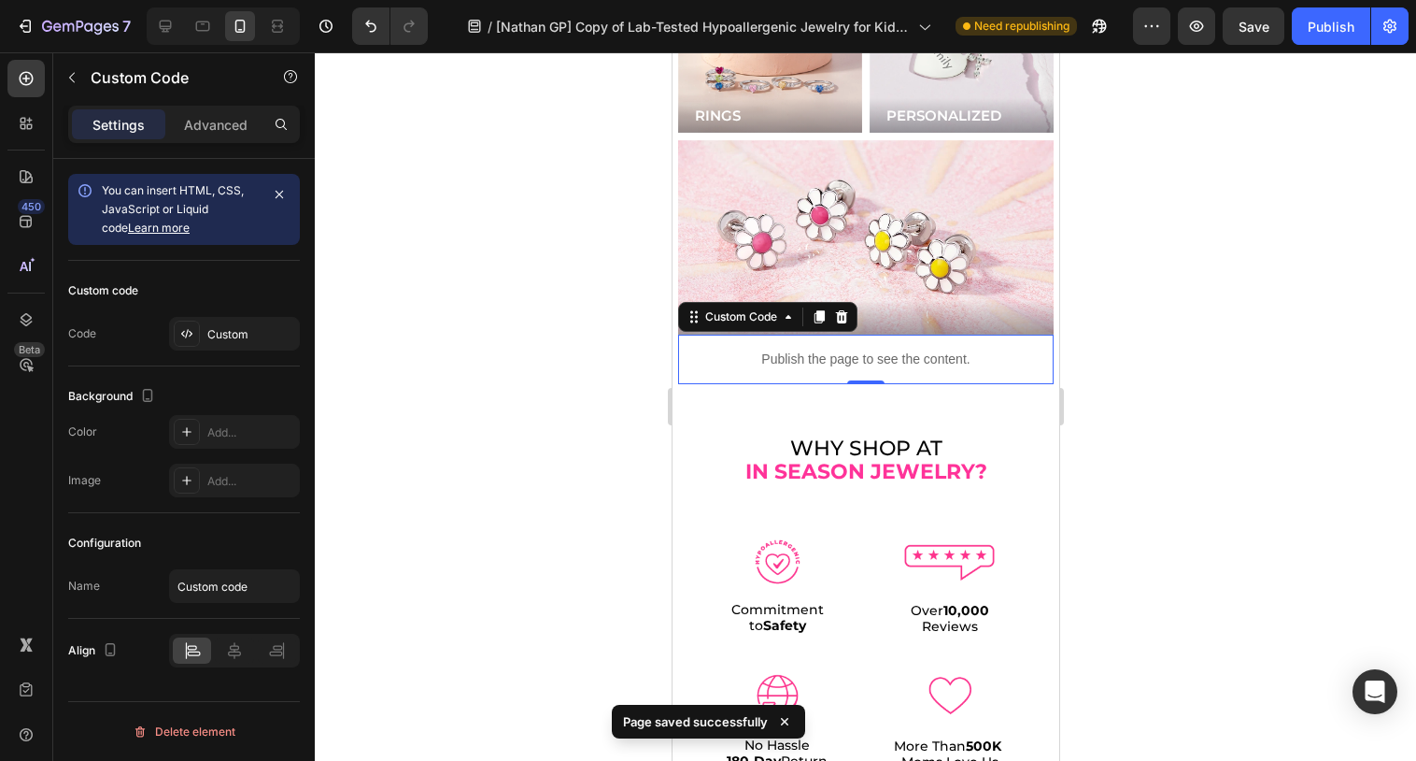
click at [851, 349] on p "Publish the page to see the content." at bounding box center [865, 359] width 376 height 20
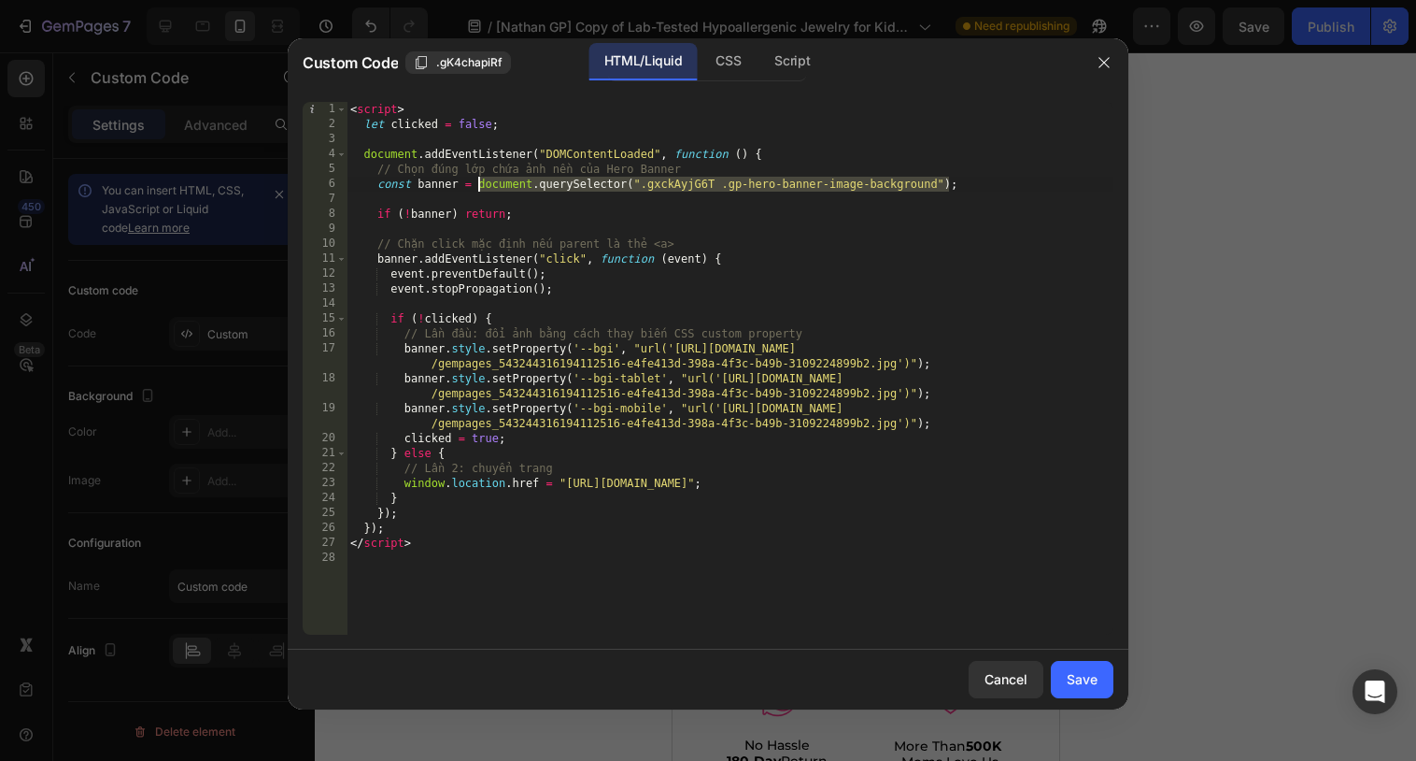
drag, startPoint x: 951, startPoint y: 181, endPoint x: 477, endPoint y: 178, distance: 473.7
click at [477, 178] on div "< script > let clicked = false ; document . addEventListener ( "DOMContentLoade…" at bounding box center [730, 383] width 767 height 562
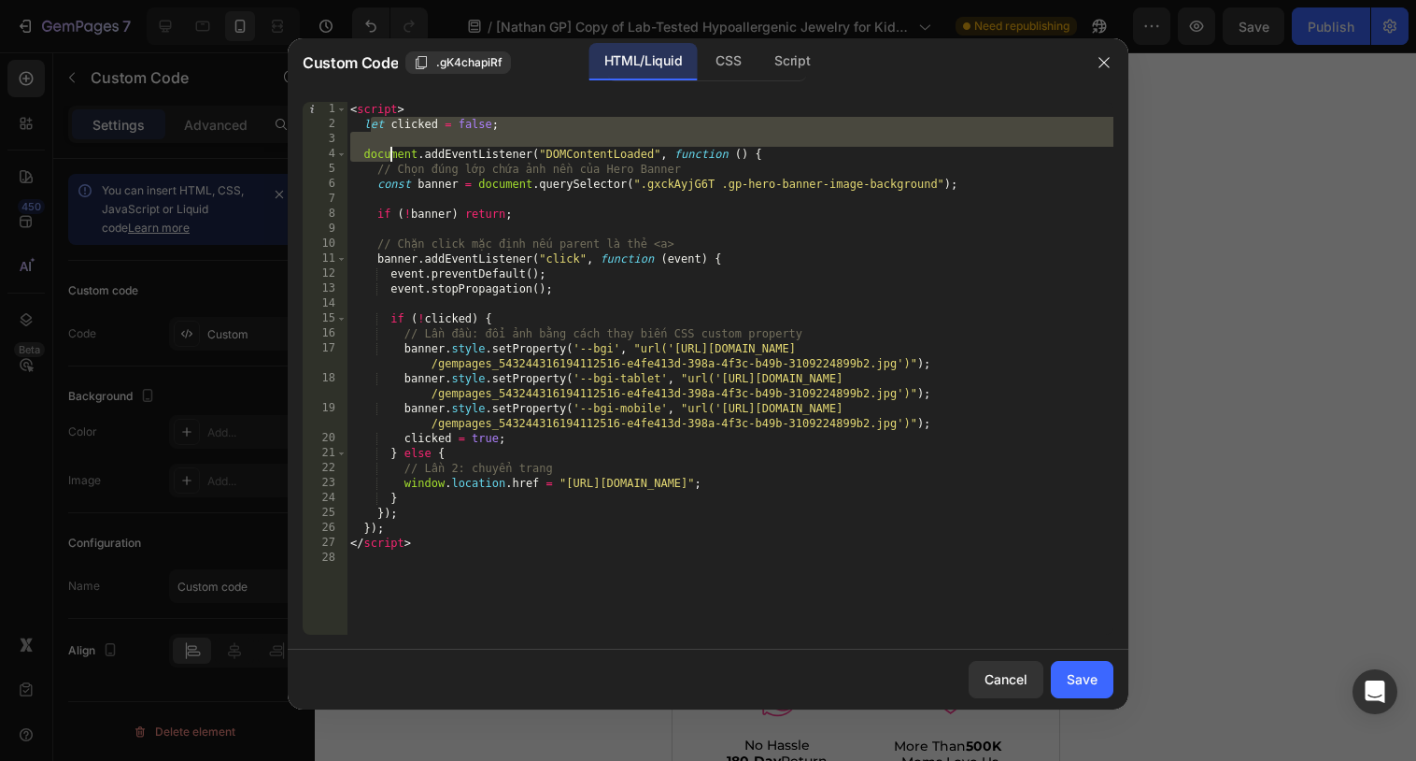
drag, startPoint x: 368, startPoint y: 119, endPoint x: 402, endPoint y: 178, distance: 67.8
click at [402, 178] on div "< script > let clicked = false ; document . addEventListener ( "DOMContentLoade…" at bounding box center [730, 383] width 767 height 562
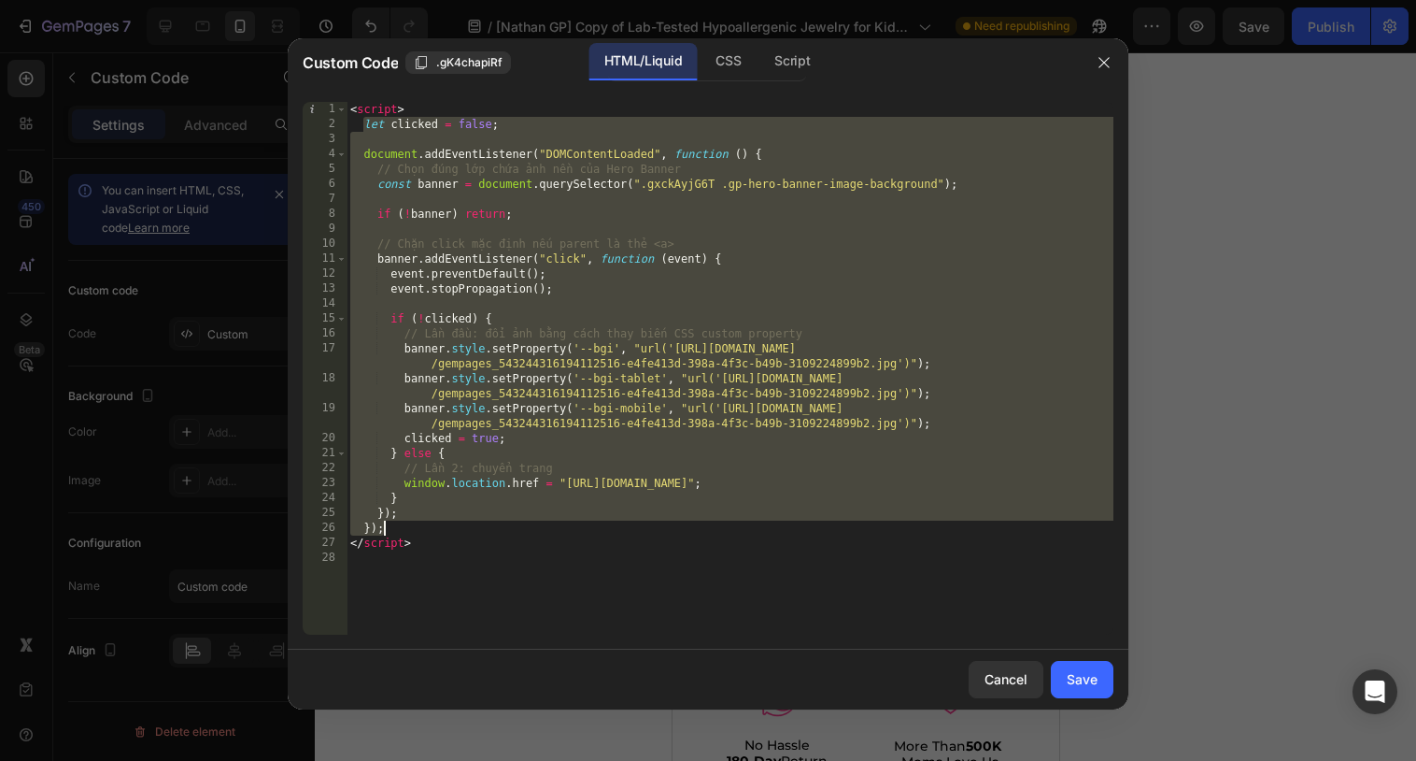
drag, startPoint x: 366, startPoint y: 121, endPoint x: 443, endPoint y: 521, distance: 408.1
click at [443, 521] on div "< script > let clicked = false ; document . addEventListener ( "DOMContentLoade…" at bounding box center [730, 383] width 767 height 562
type textarea "});"
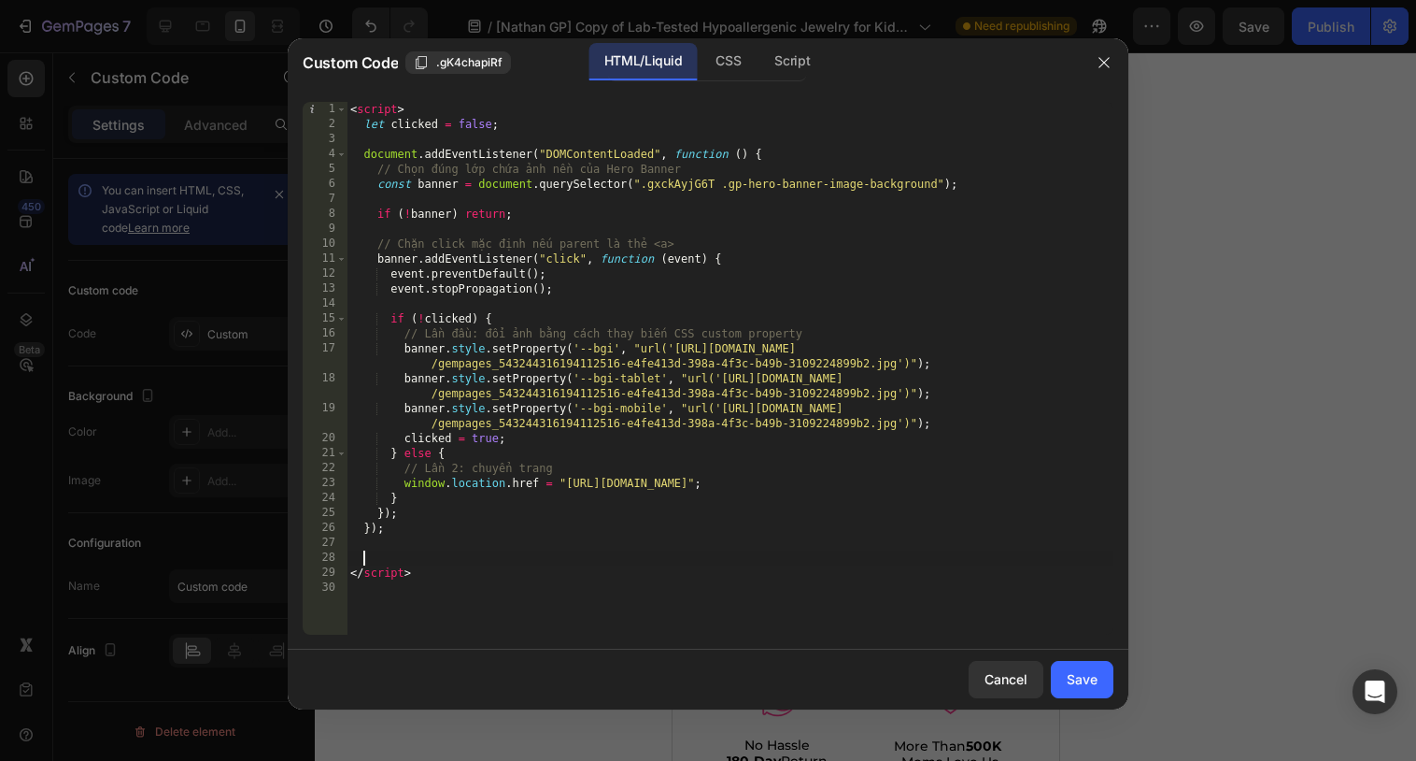
paste textarea "});"
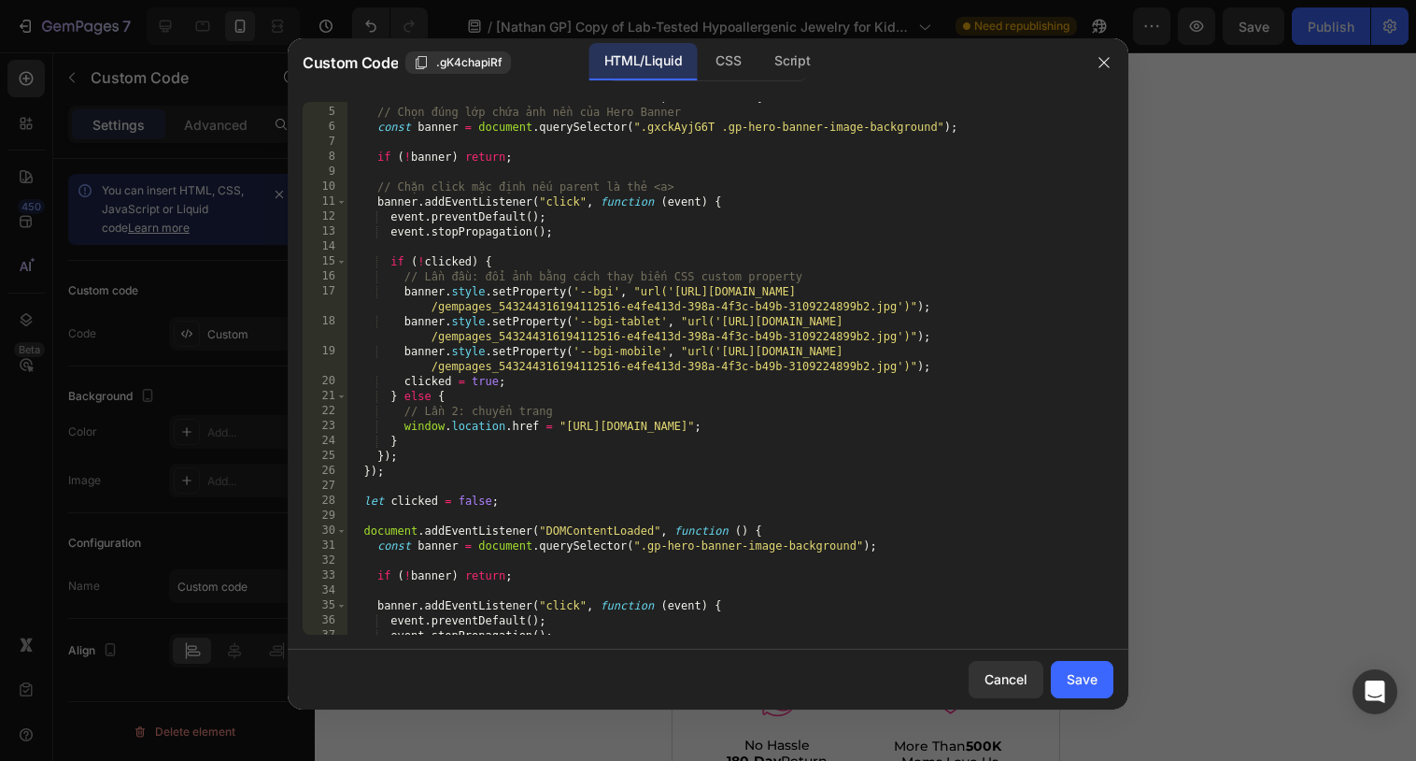
scroll to position [0, 0]
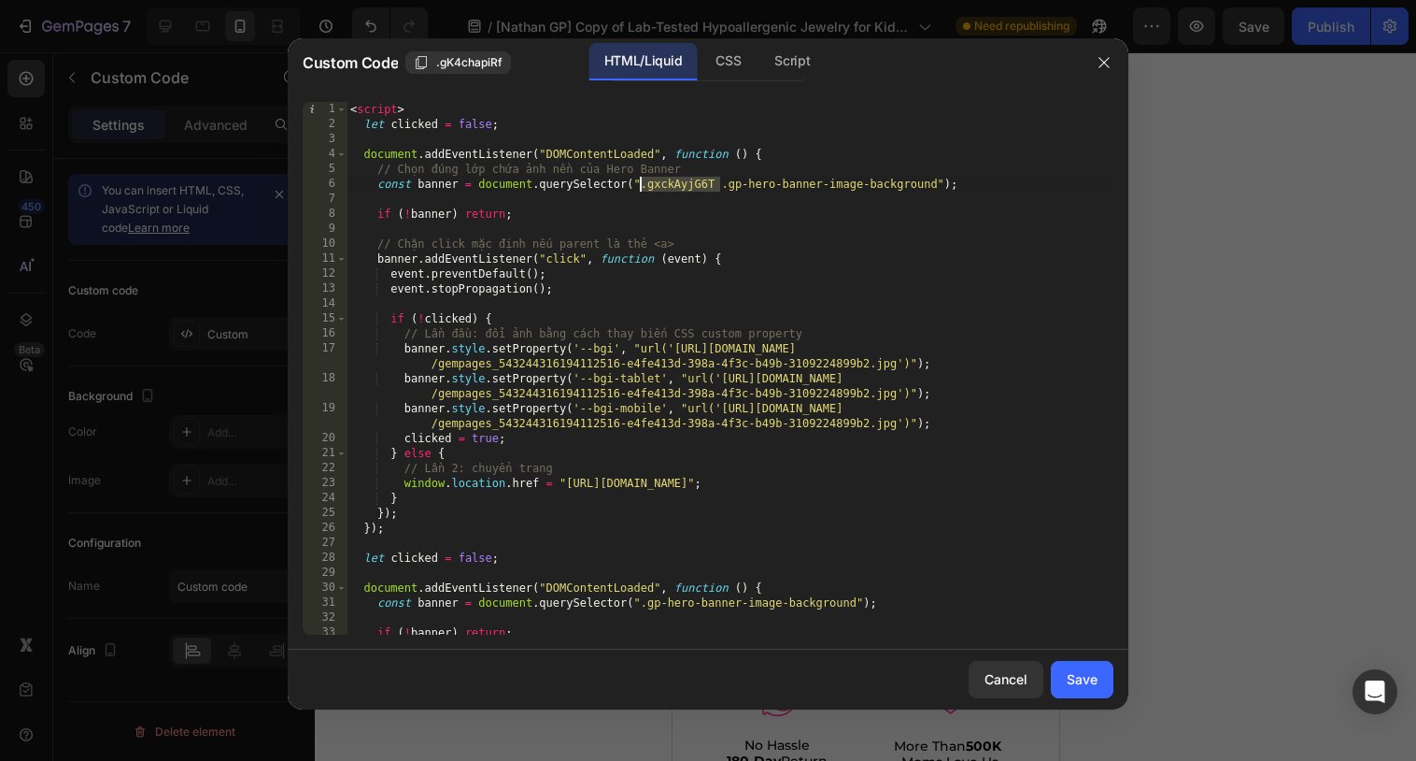
drag, startPoint x: 718, startPoint y: 180, endPoint x: 640, endPoint y: 180, distance: 77.5
click at [640, 180] on div "< script > let clicked = false ; document . addEventListener ( "DOMContentLoade…" at bounding box center [730, 383] width 767 height 562
drag, startPoint x: 429, startPoint y: 110, endPoint x: 514, endPoint y: 350, distance: 254.7
click at [514, 350] on div "< script > let clicked = false ; document . addEventListener ( "DOMContentLoade…" at bounding box center [730, 383] width 767 height 562
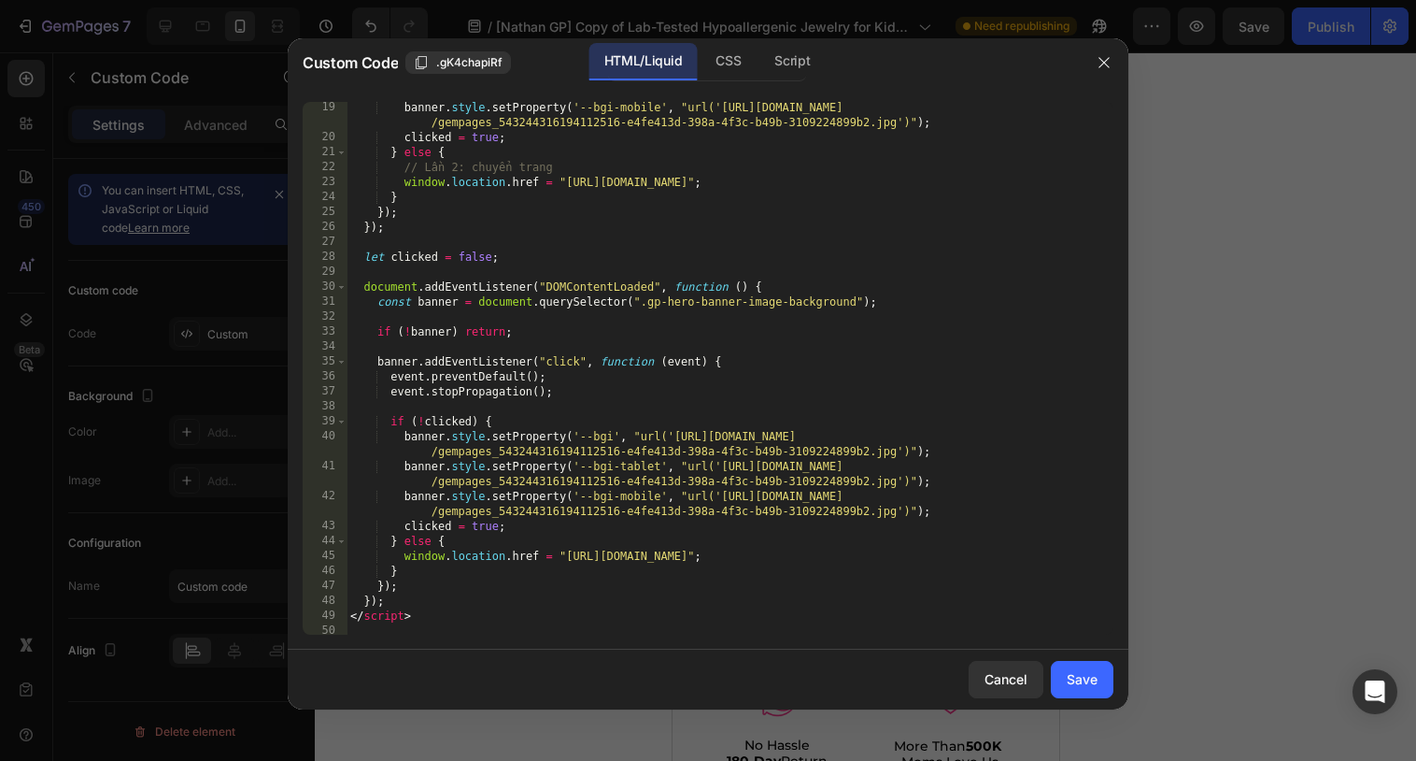
scroll to position [302, 0]
click at [386, 233] on div "banner . style . setProperty ( '--bgi-mobile' , "url('[URL][DOMAIN_NAME] /gempa…" at bounding box center [730, 387] width 767 height 577
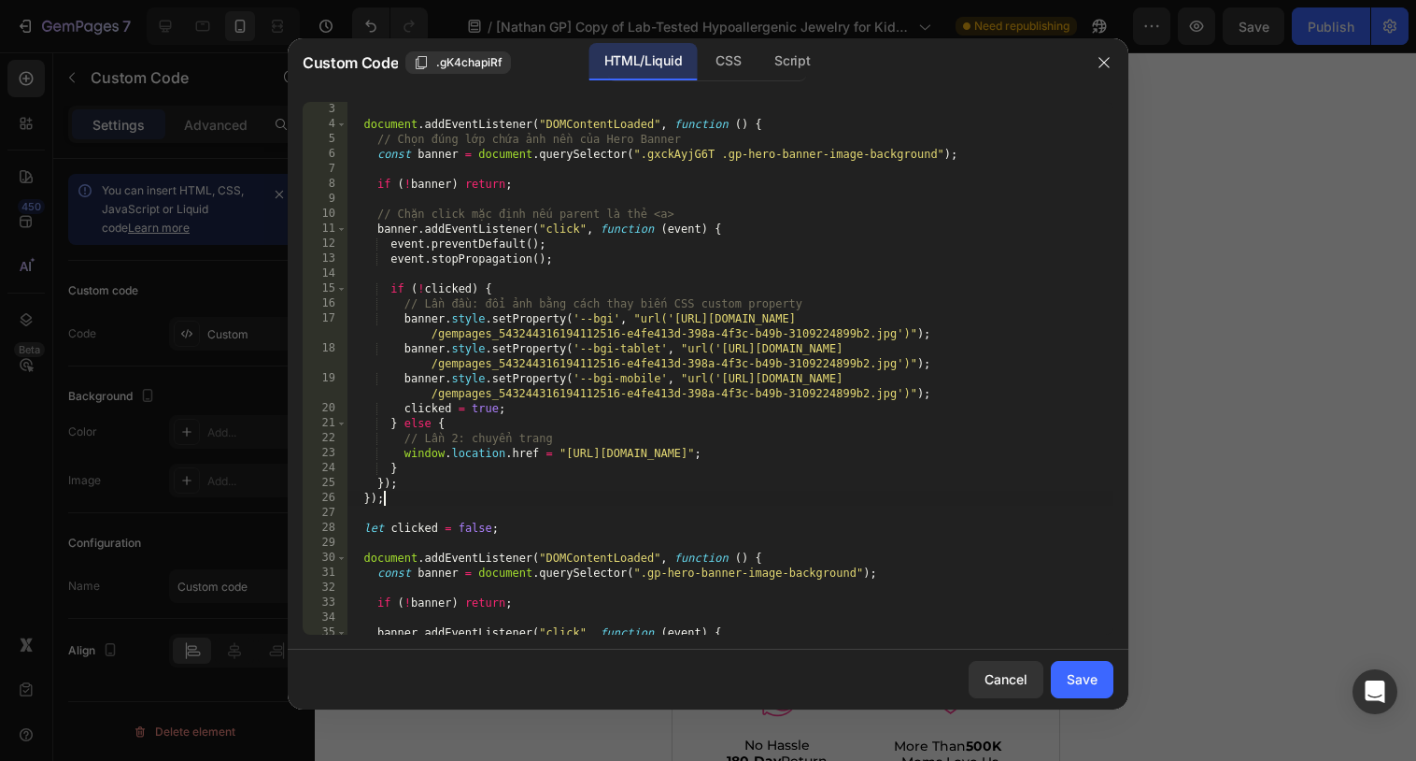
scroll to position [0, 0]
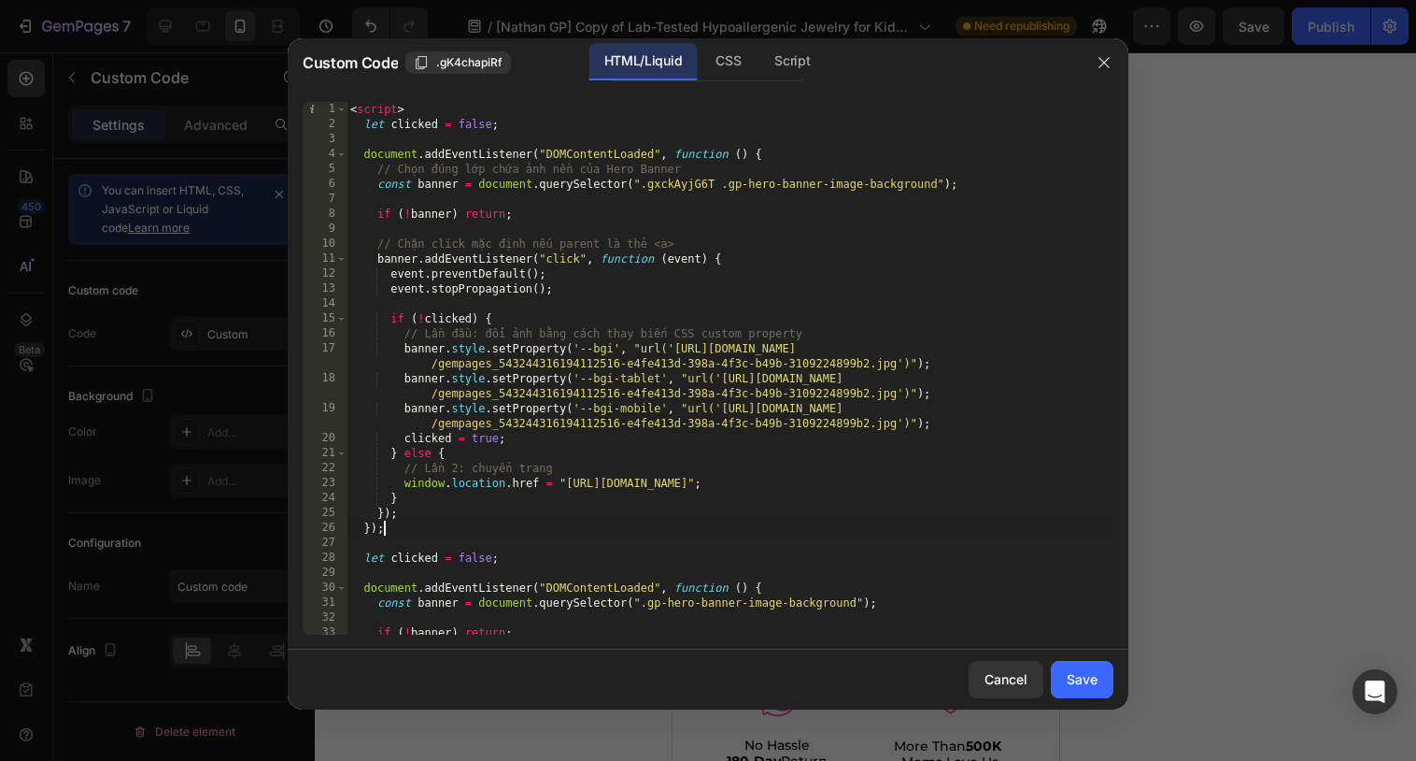
click at [350, 121] on div "< script > let clicked = false ; document . addEventListener ( "DOMContentLoade…" at bounding box center [730, 383] width 767 height 562
type textarea "let clicked = false;"
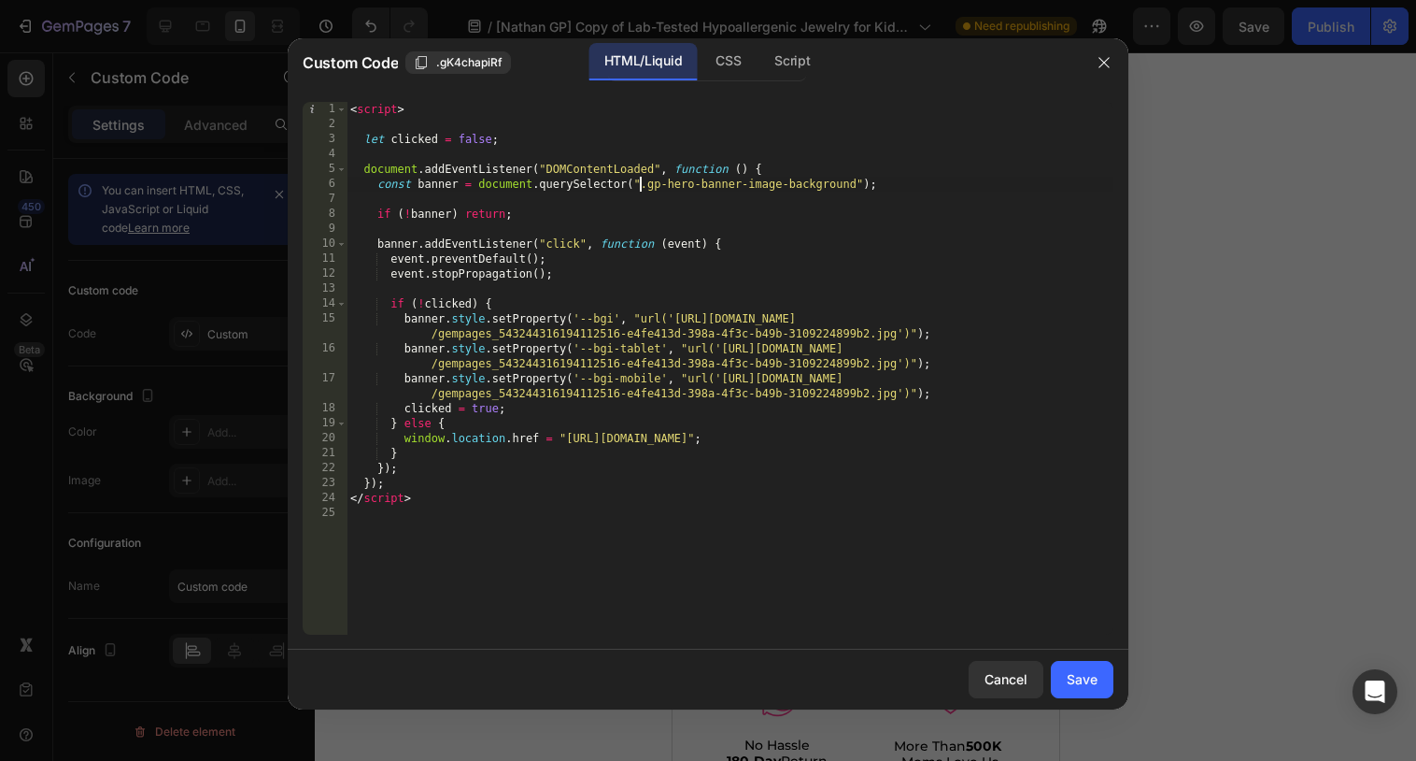
click at [640, 181] on div "< script > let clicked = false ; document . addEventListener ( "DOMContentLoade…" at bounding box center [730, 383] width 767 height 562
paste textarea "xckAyjG6T .g"
type textarea "const banner = document.querySelector(".gxckAyjG6T .gp-hero-banner-image-backgr…"
click at [1076, 674] on div "Save" at bounding box center [1082, 679] width 31 height 20
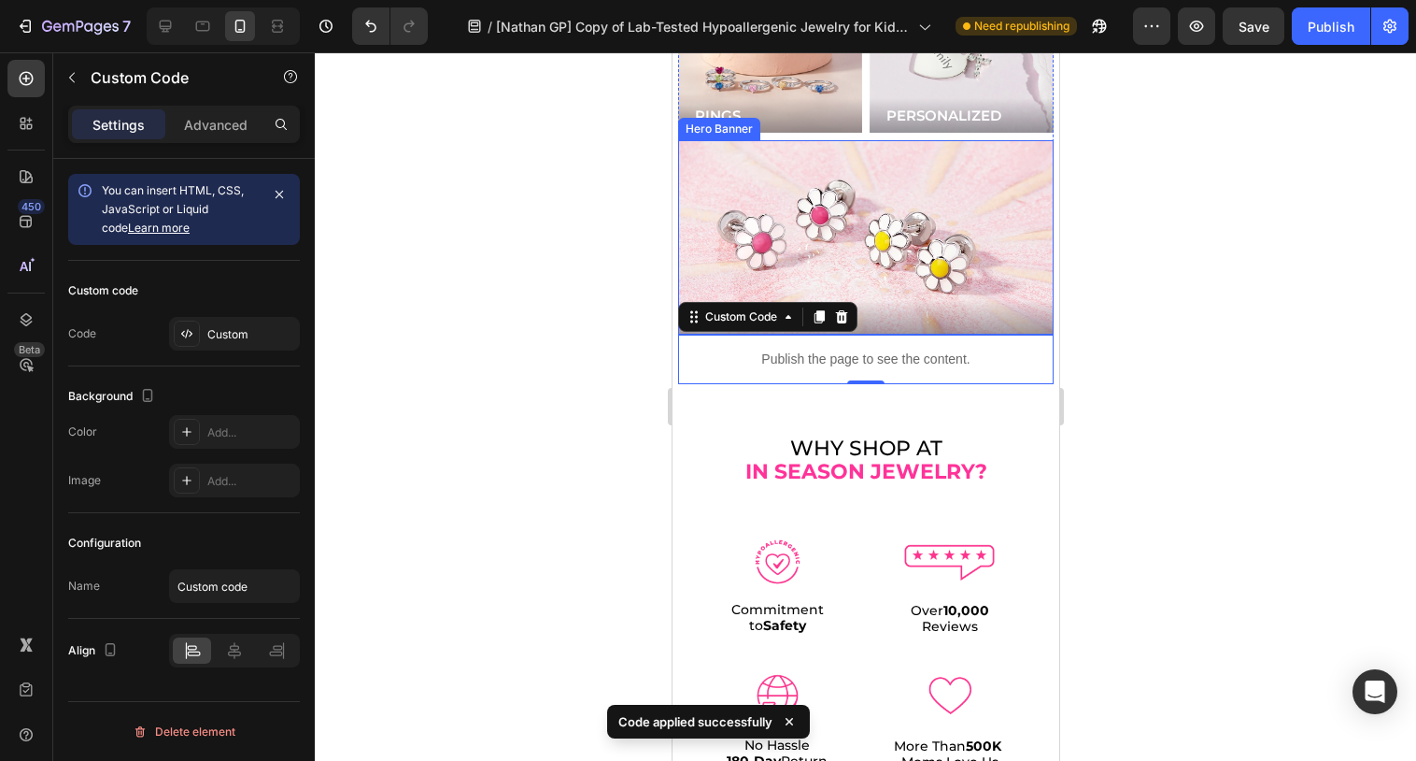
click at [747, 218] on div "Background Image" at bounding box center [865, 237] width 376 height 194
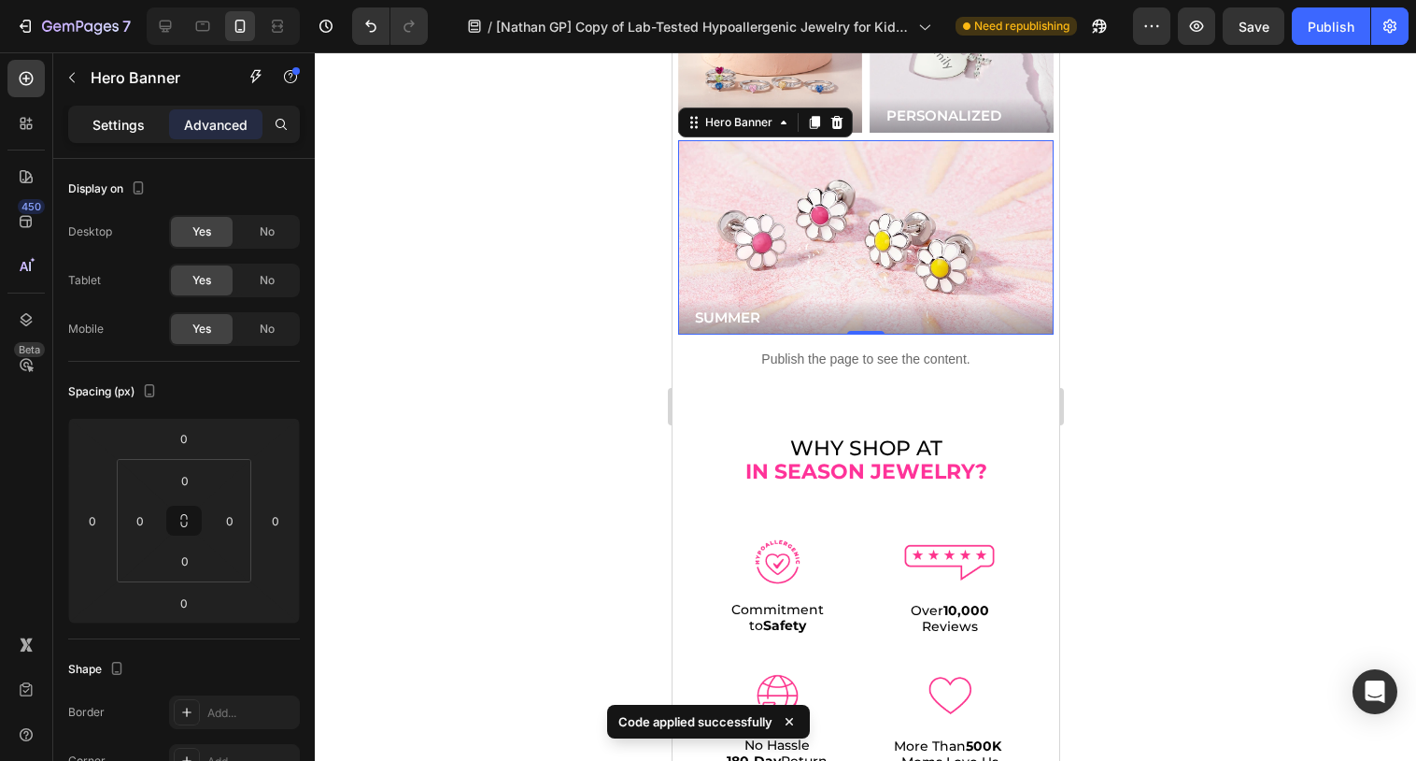
click at [119, 121] on p "Settings" at bounding box center [118, 125] width 52 height 20
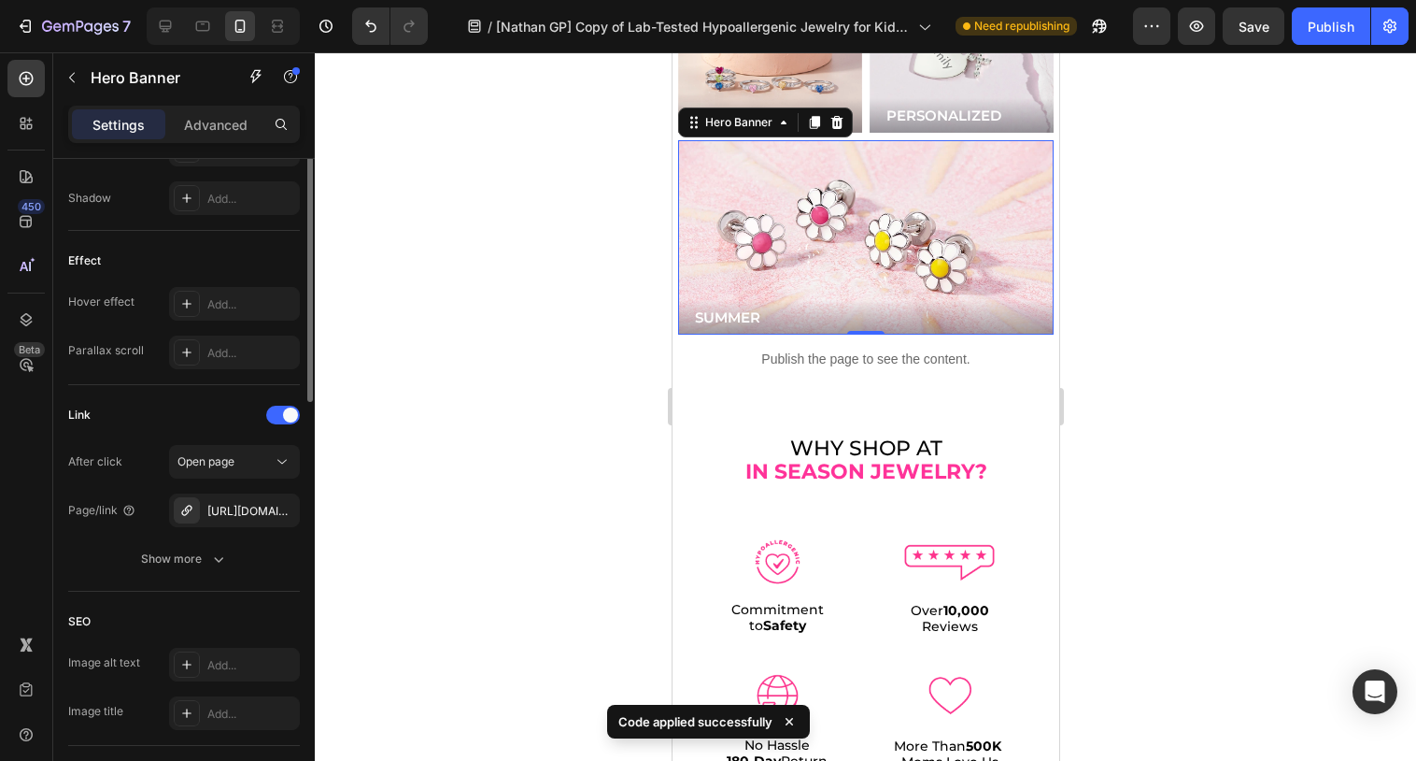
scroll to position [1045, 0]
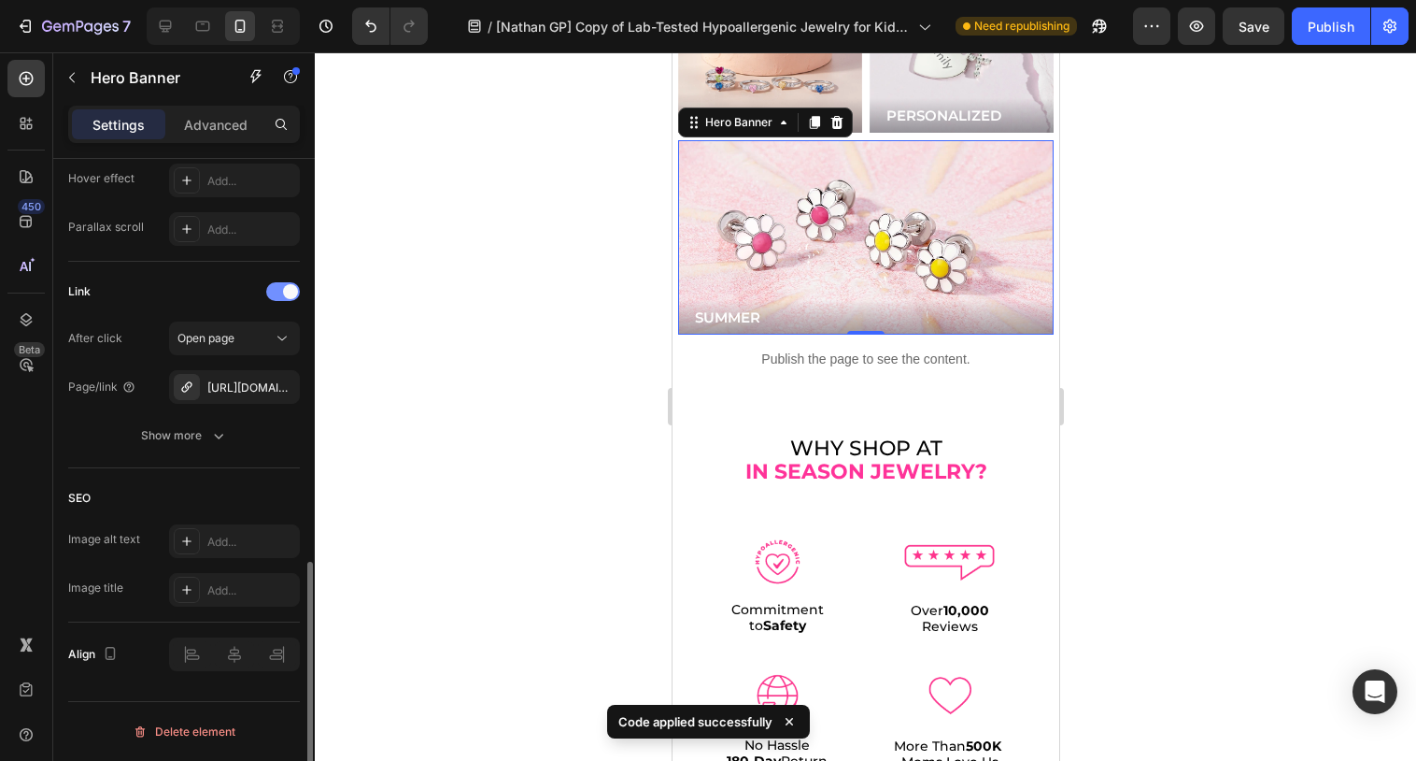
click at [285, 298] on div at bounding box center [283, 291] width 34 height 19
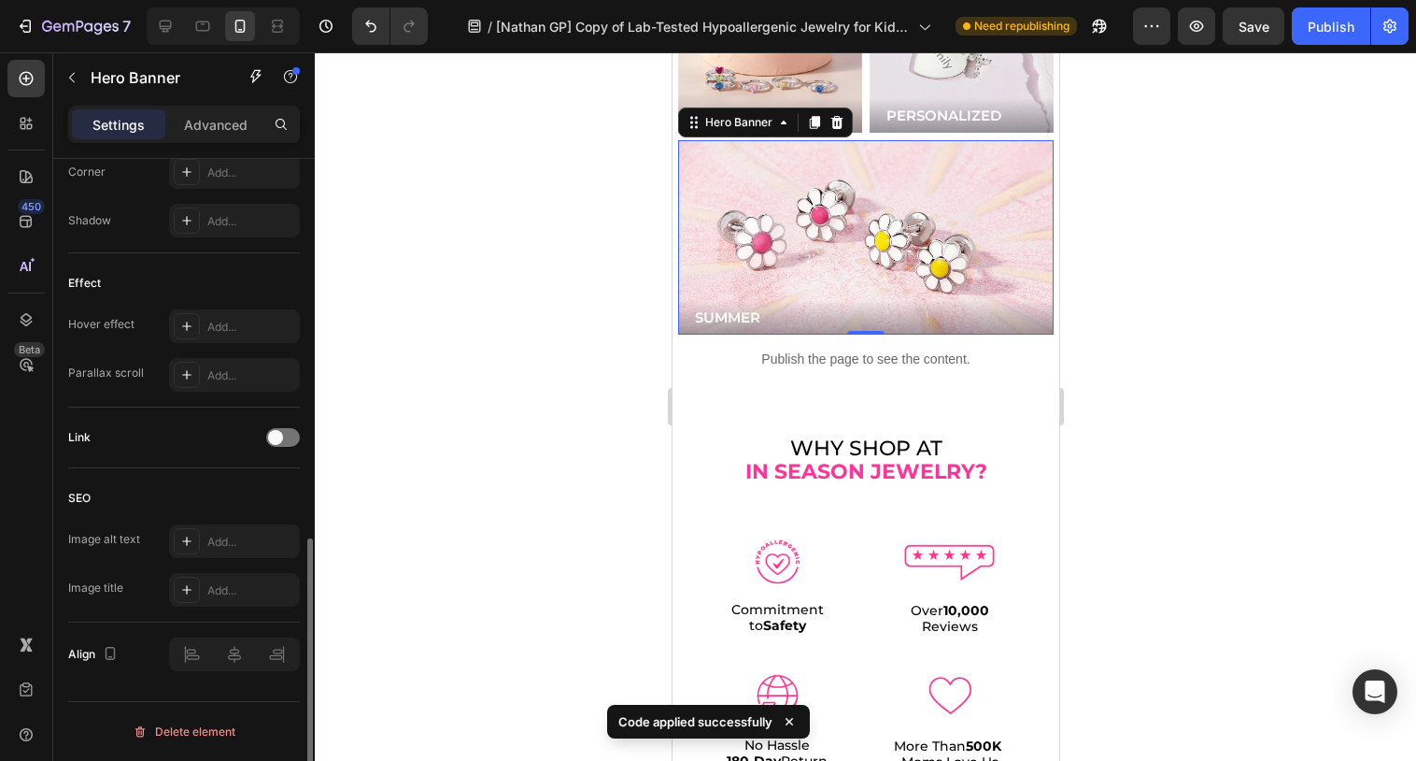
scroll to position [899, 0]
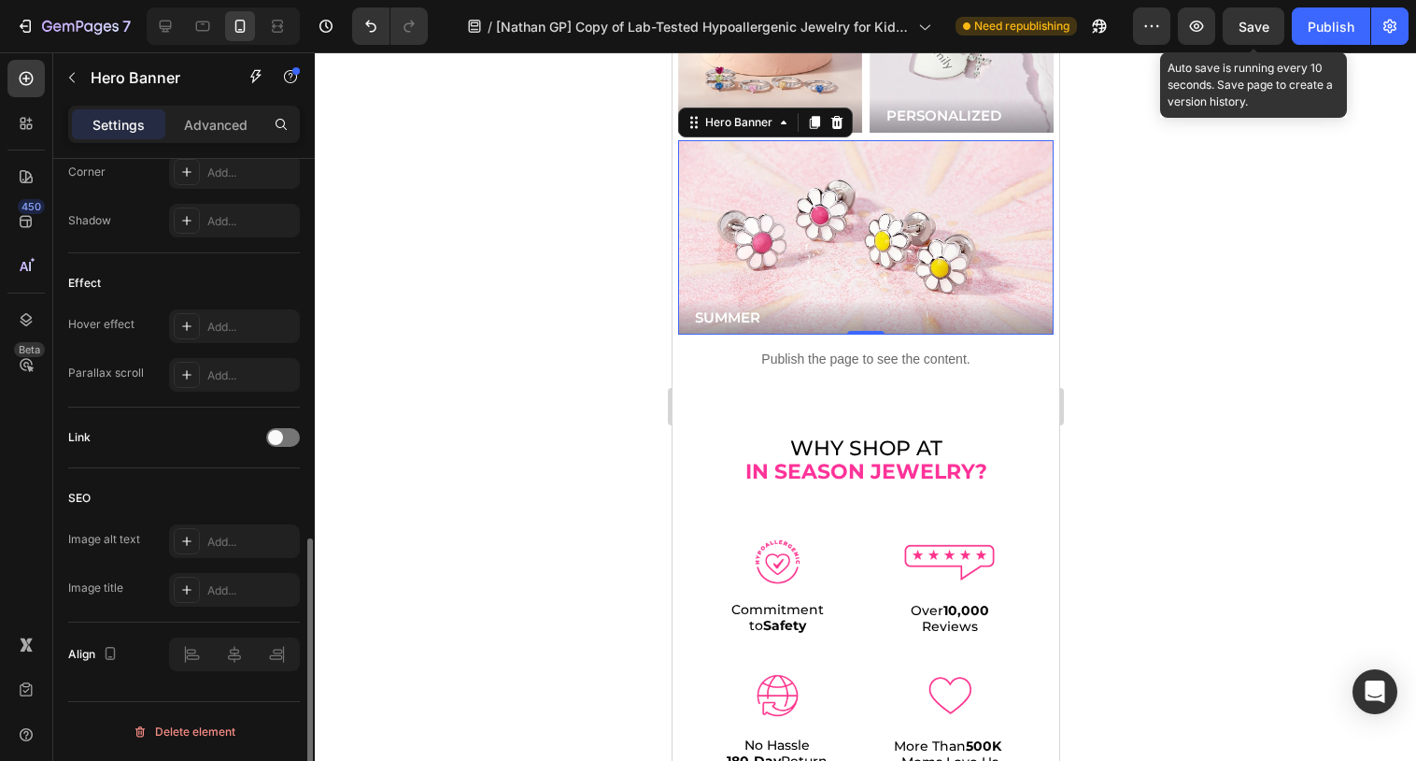
click at [1251, 30] on span "Save" at bounding box center [1254, 27] width 31 height 16
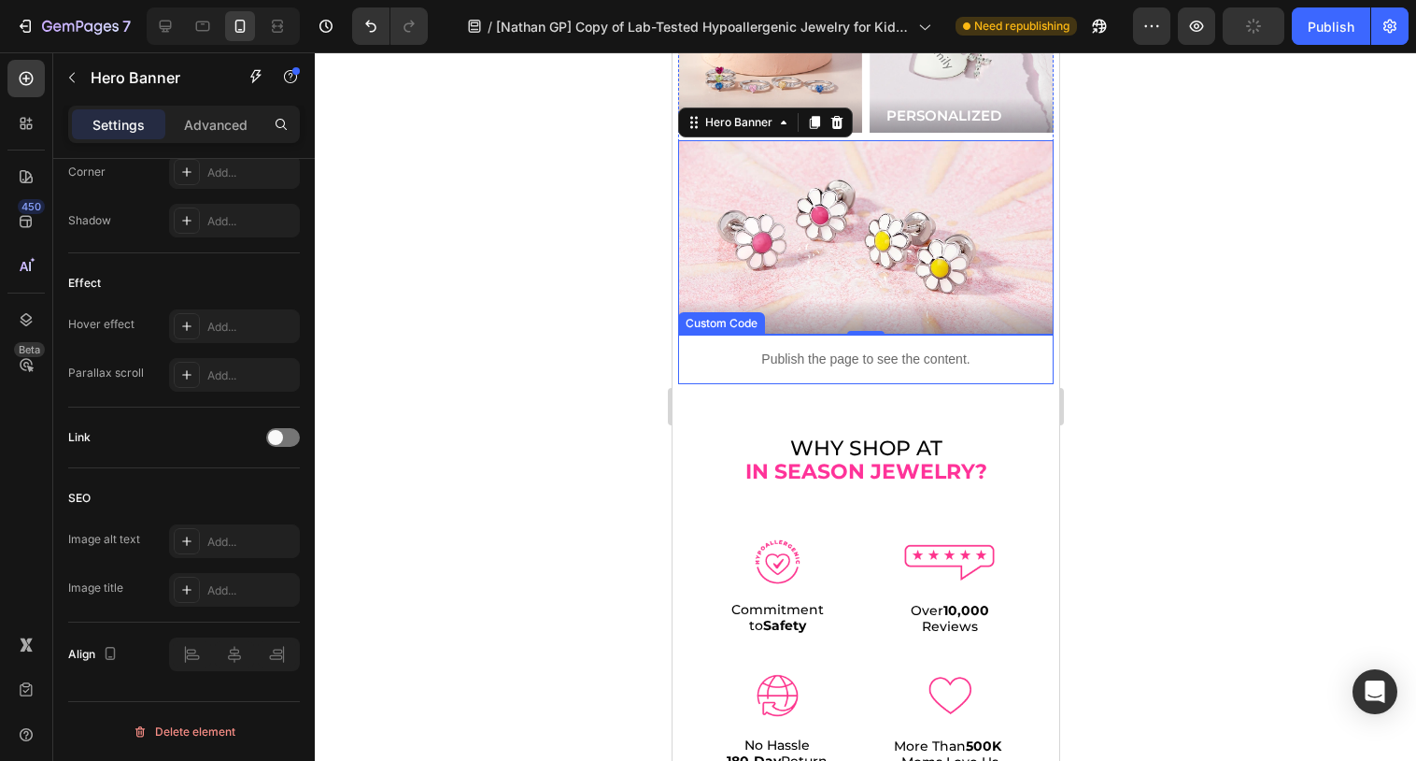
click at [879, 349] on p "Publish the page to see the content." at bounding box center [865, 359] width 376 height 20
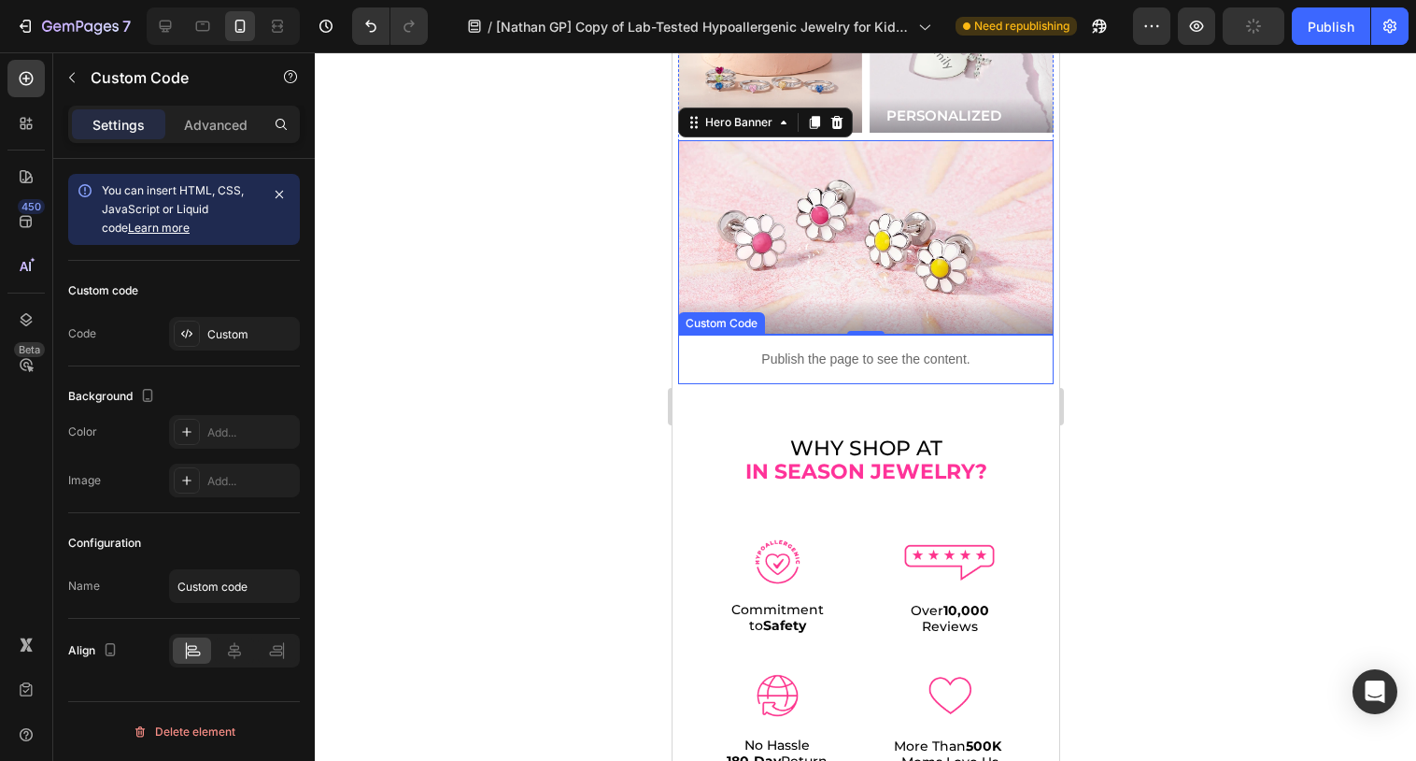
click at [879, 349] on p "Publish the page to see the content." at bounding box center [865, 359] width 376 height 20
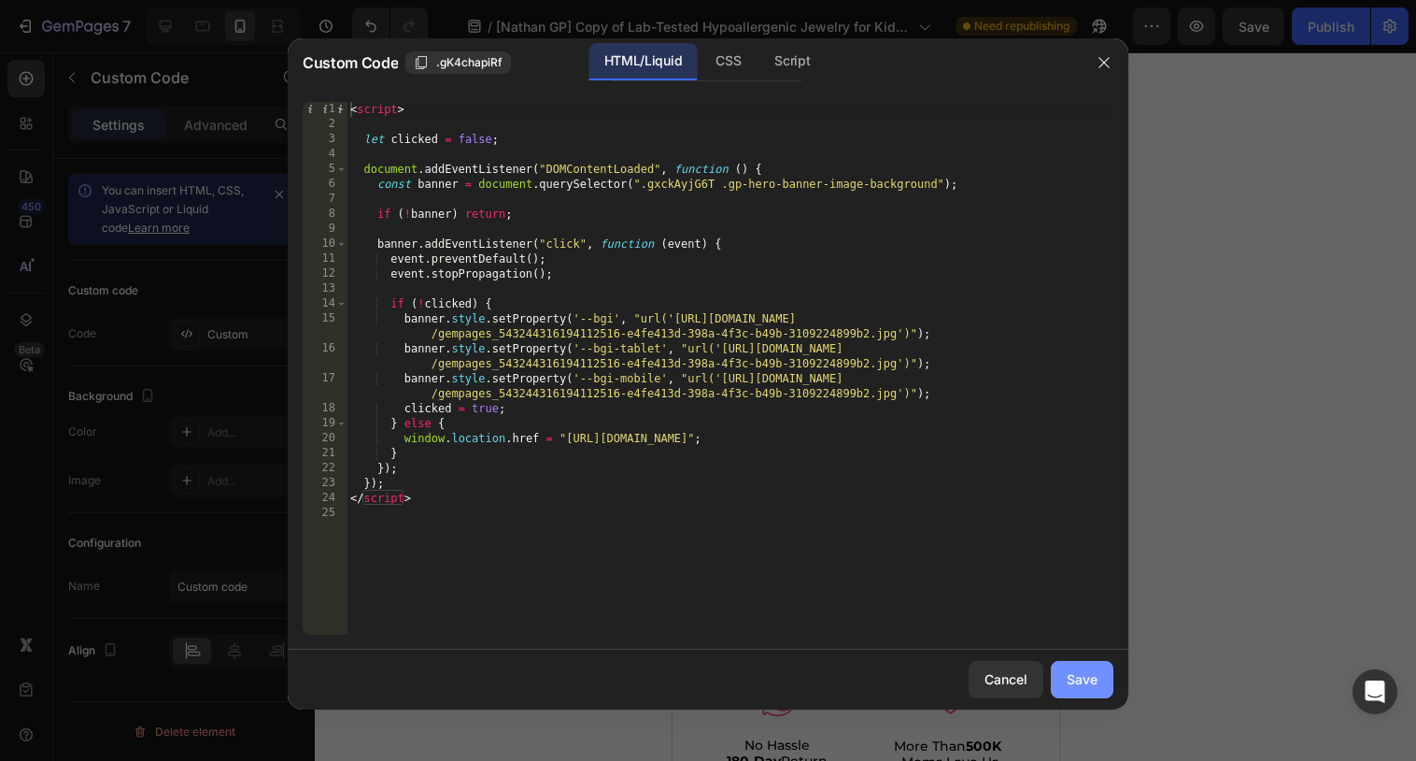
click at [1079, 672] on div "Save" at bounding box center [1082, 679] width 31 height 20
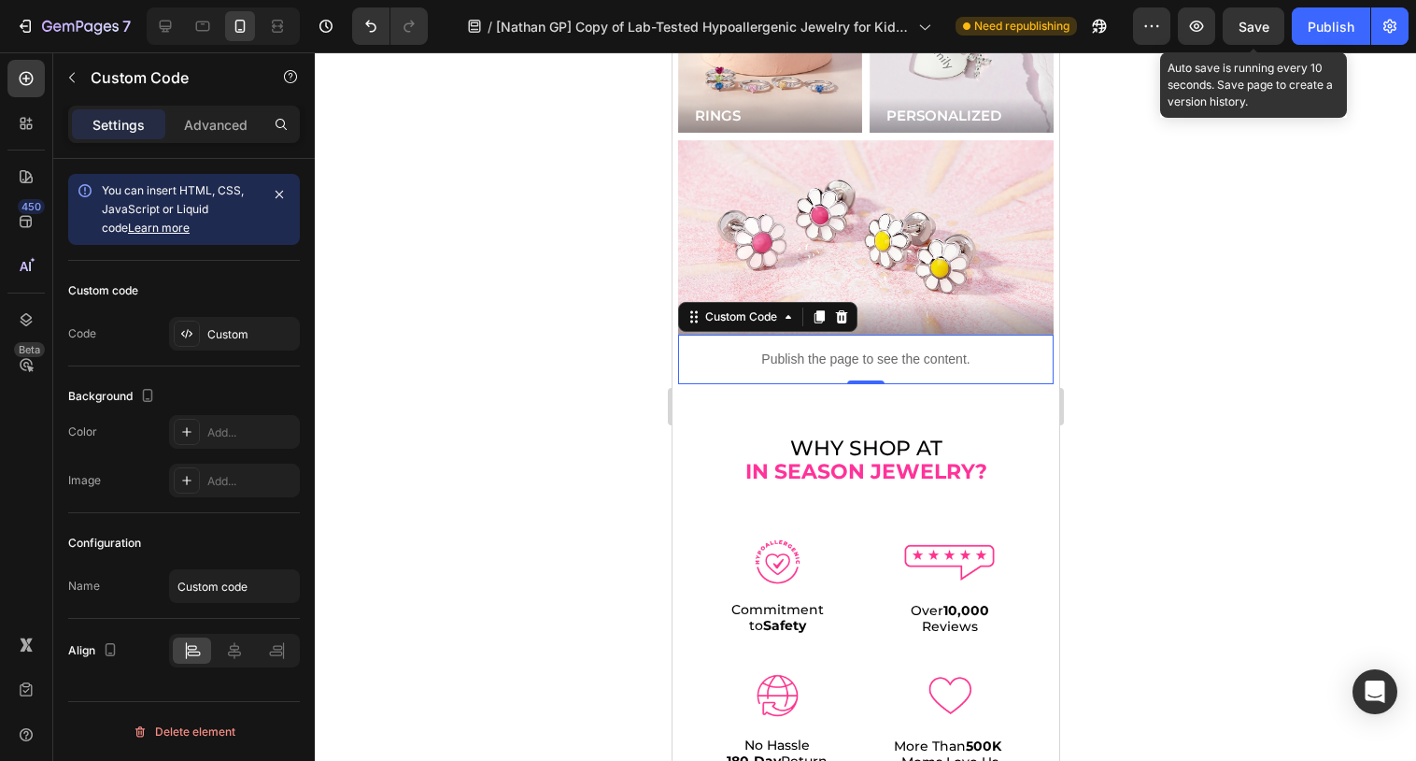
click at [1252, 26] on span "Save" at bounding box center [1254, 27] width 31 height 16
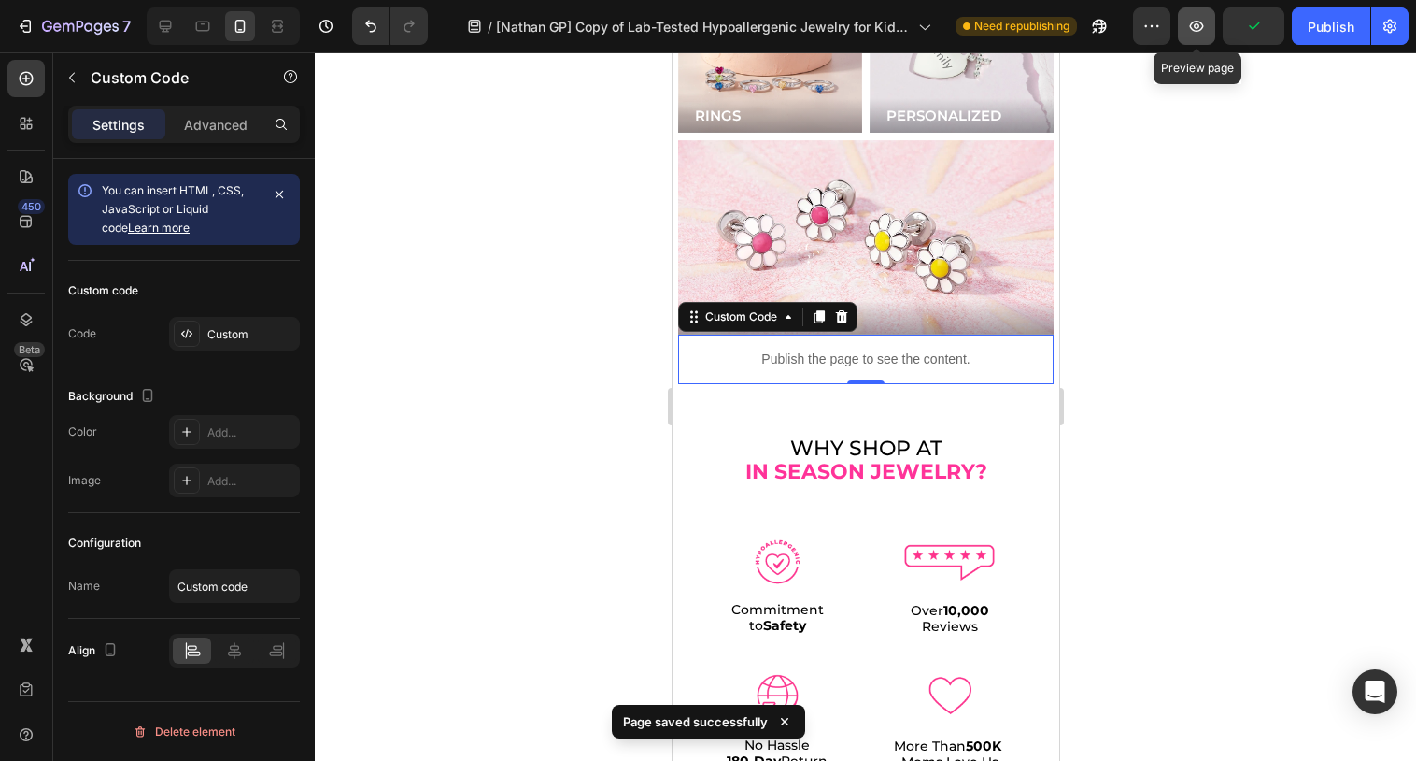
click at [1194, 28] on icon "button" at bounding box center [1197, 26] width 19 height 19
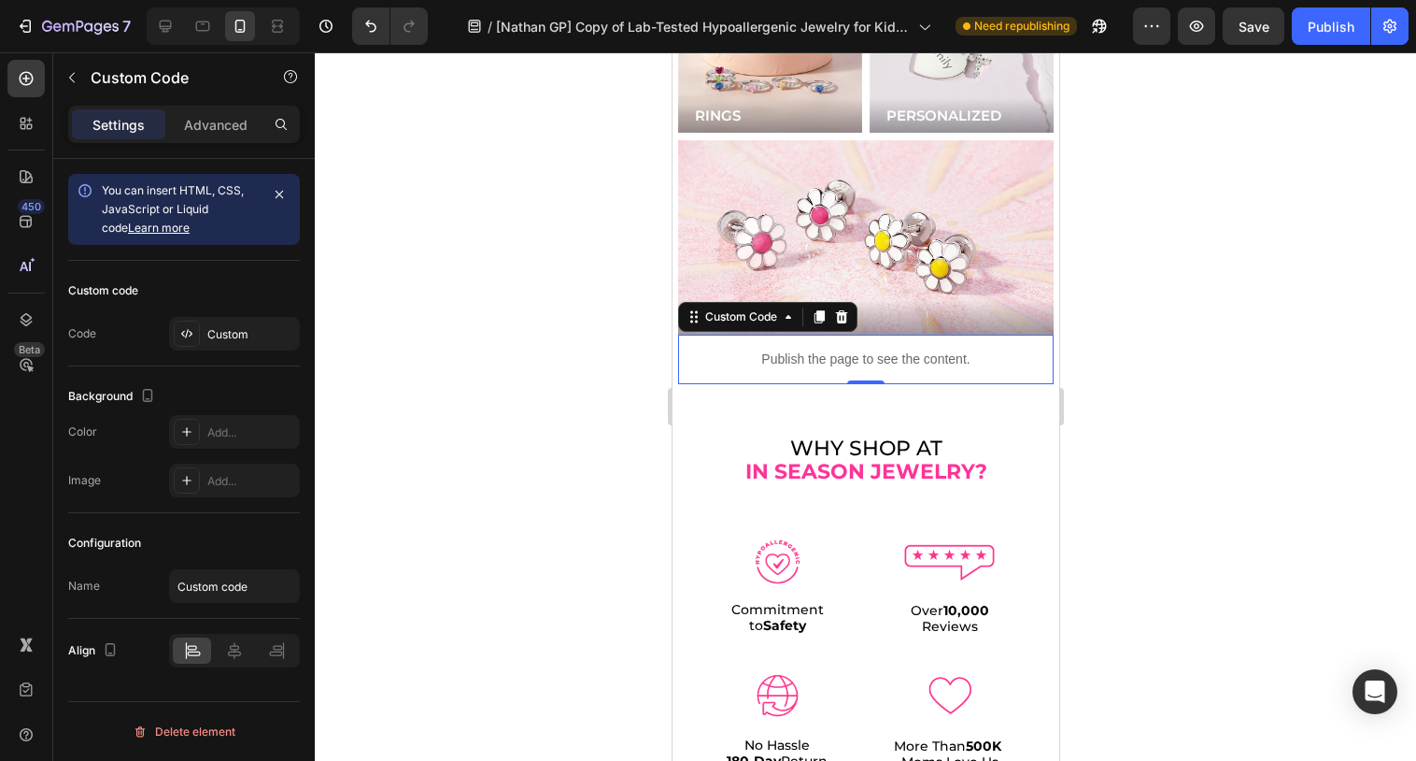
click at [887, 349] on p "Publish the page to see the content." at bounding box center [865, 359] width 376 height 20
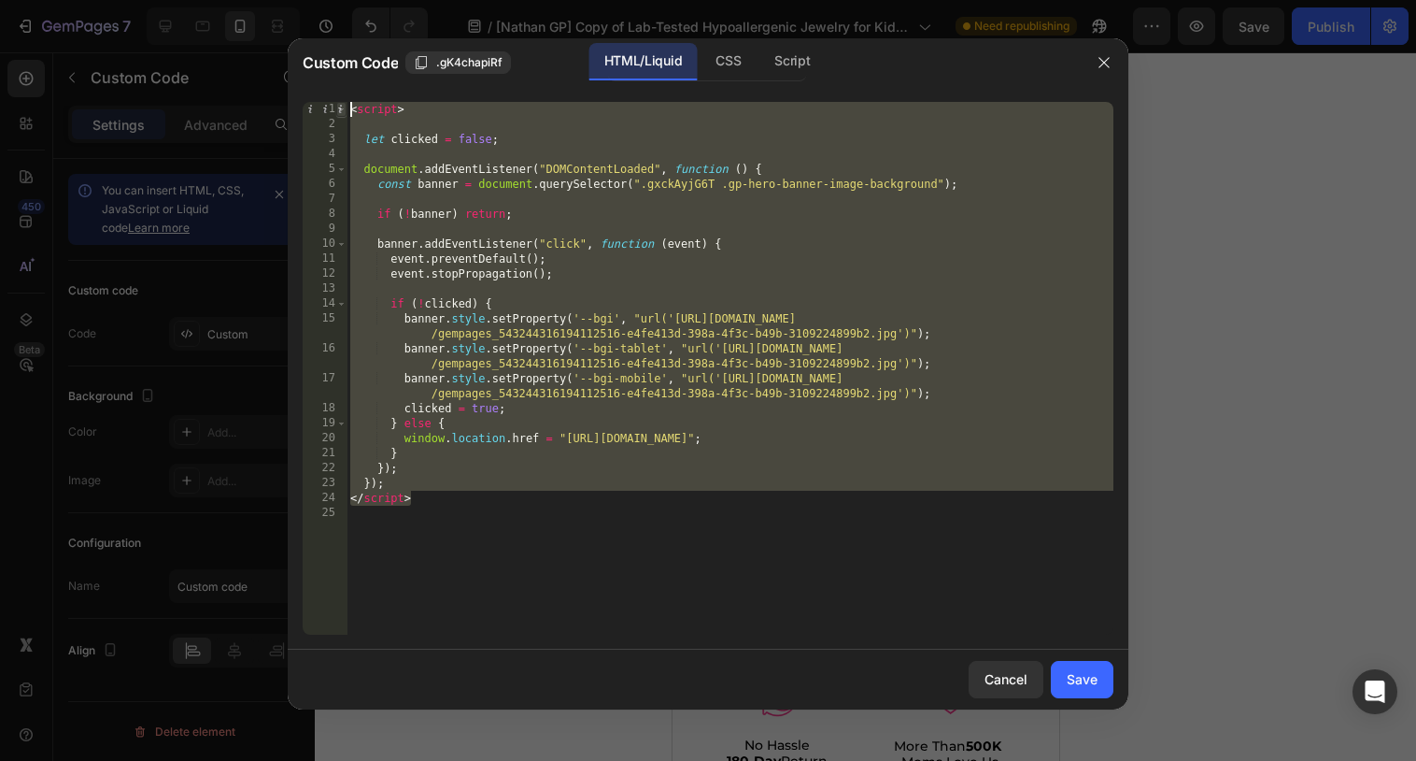
drag, startPoint x: 509, startPoint y: 496, endPoint x: 340, endPoint y: 114, distance: 417.9
click at [340, 114] on div "</script> 1 2 3 4 5 6 7 8 9 10 11 12 13 14 15 16 17 18 19 20 21 22 23 24 25 < s…" at bounding box center [708, 368] width 811 height 533
type textarea "<script>"
click at [752, 540] on div "< script > let clicked = false ; document . addEventListener ( "DOMContentLoade…" at bounding box center [730, 383] width 767 height 562
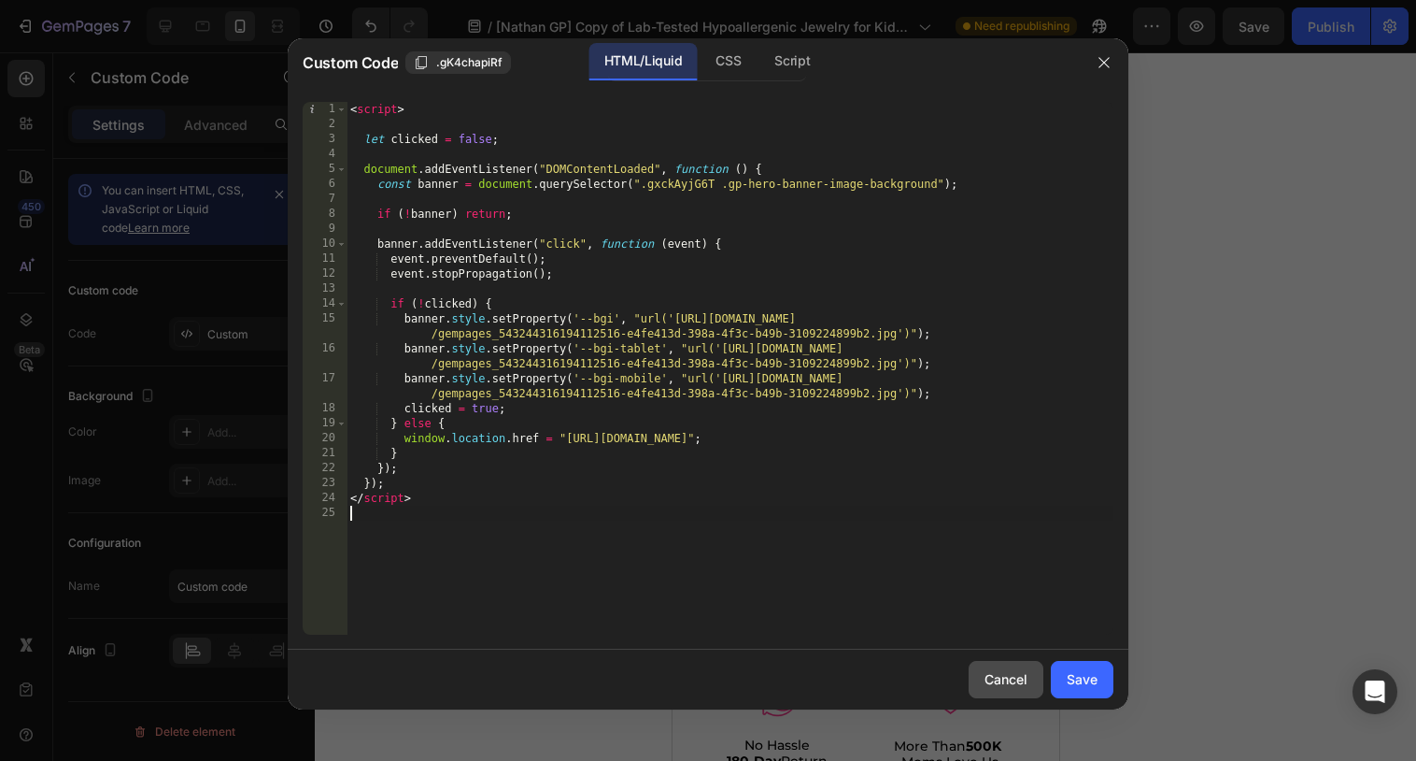
click at [998, 671] on div "Cancel" at bounding box center [1006, 679] width 43 height 20
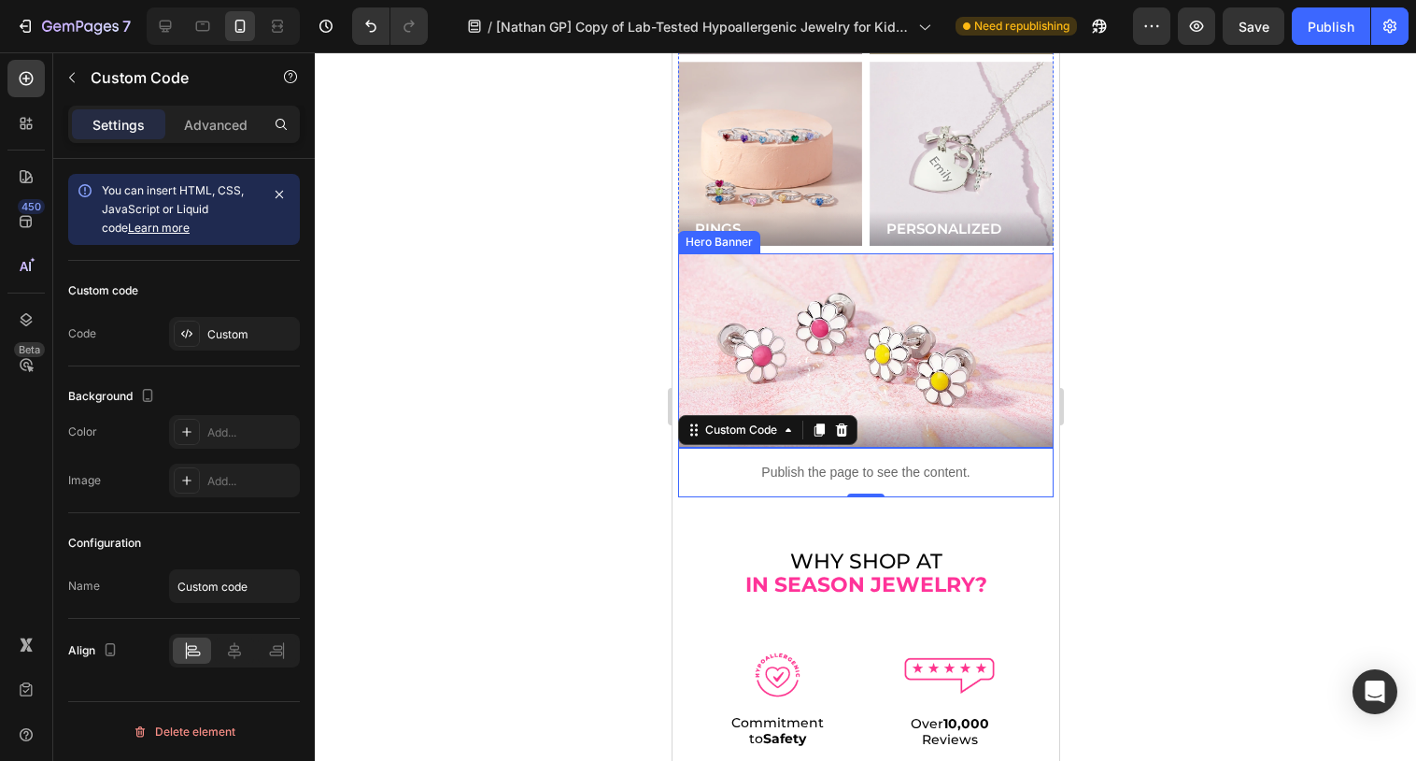
scroll to position [5169, 0]
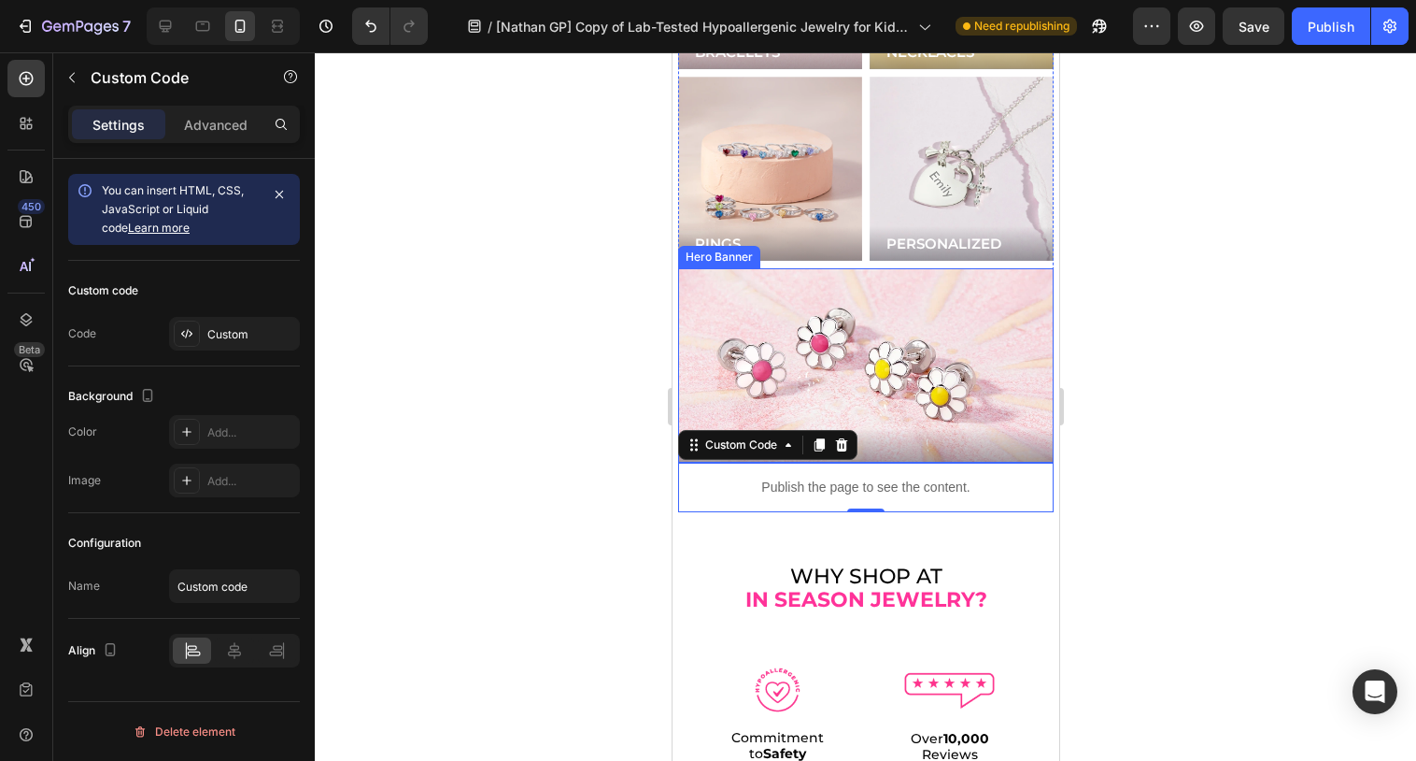
click at [796, 299] on div "Background Image" at bounding box center [865, 365] width 376 height 194
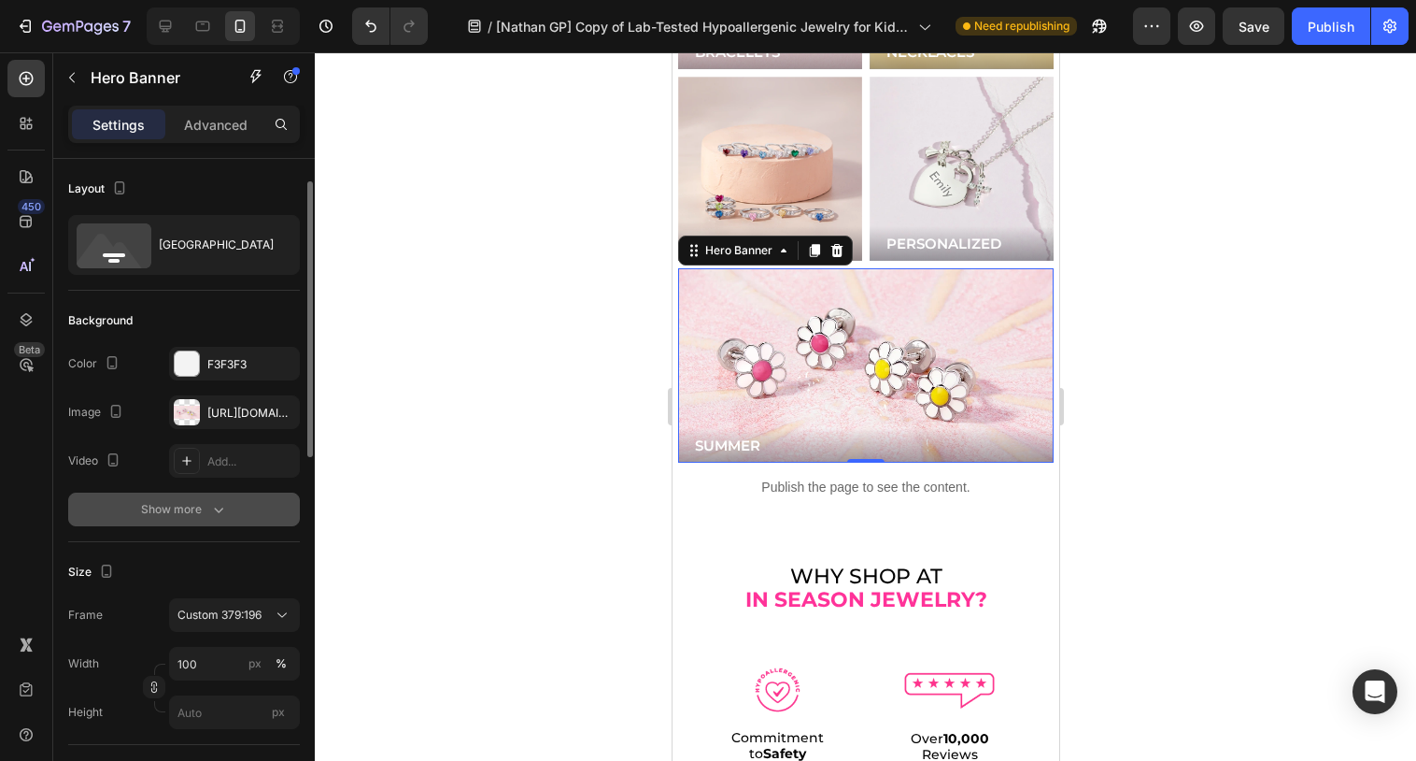
scroll to position [50, 0]
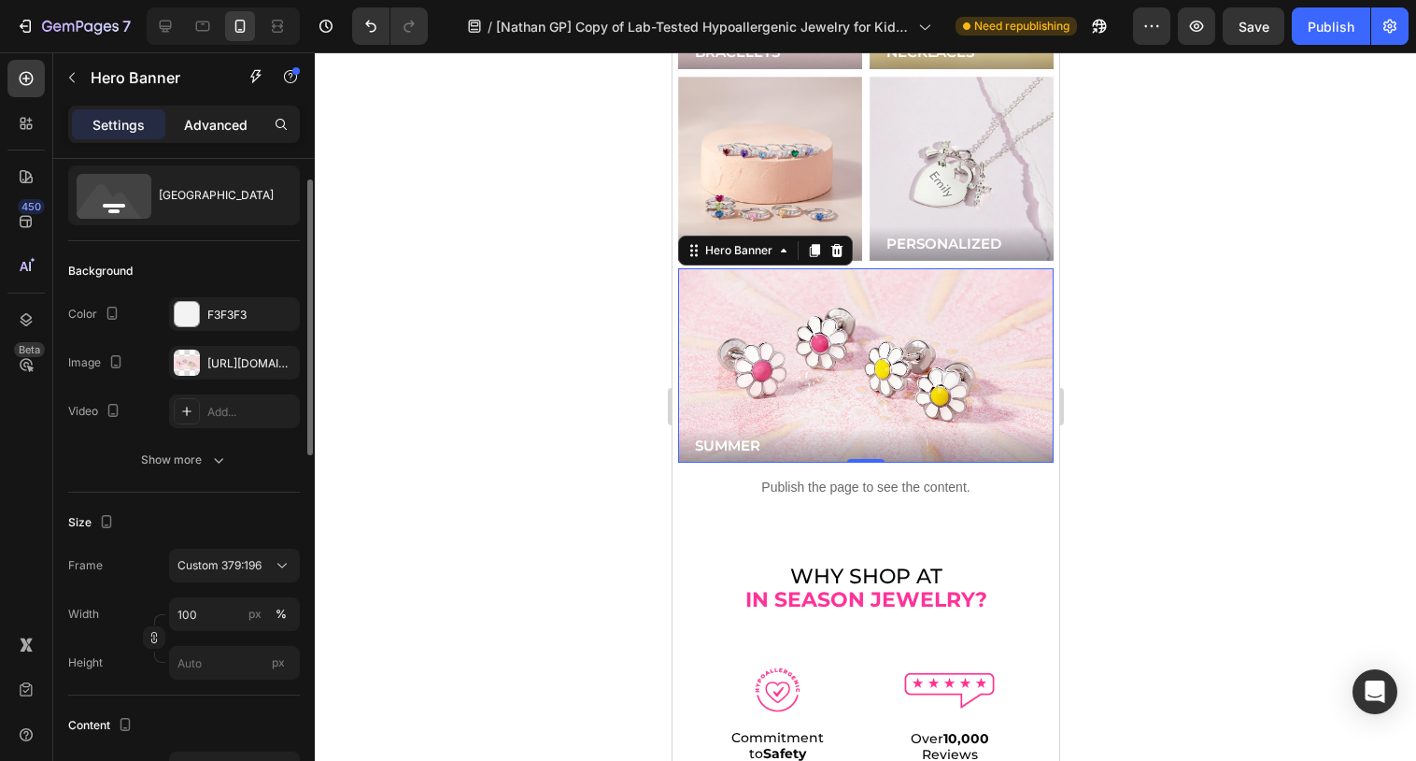
click at [208, 122] on p "Advanced" at bounding box center [216, 125] width 64 height 20
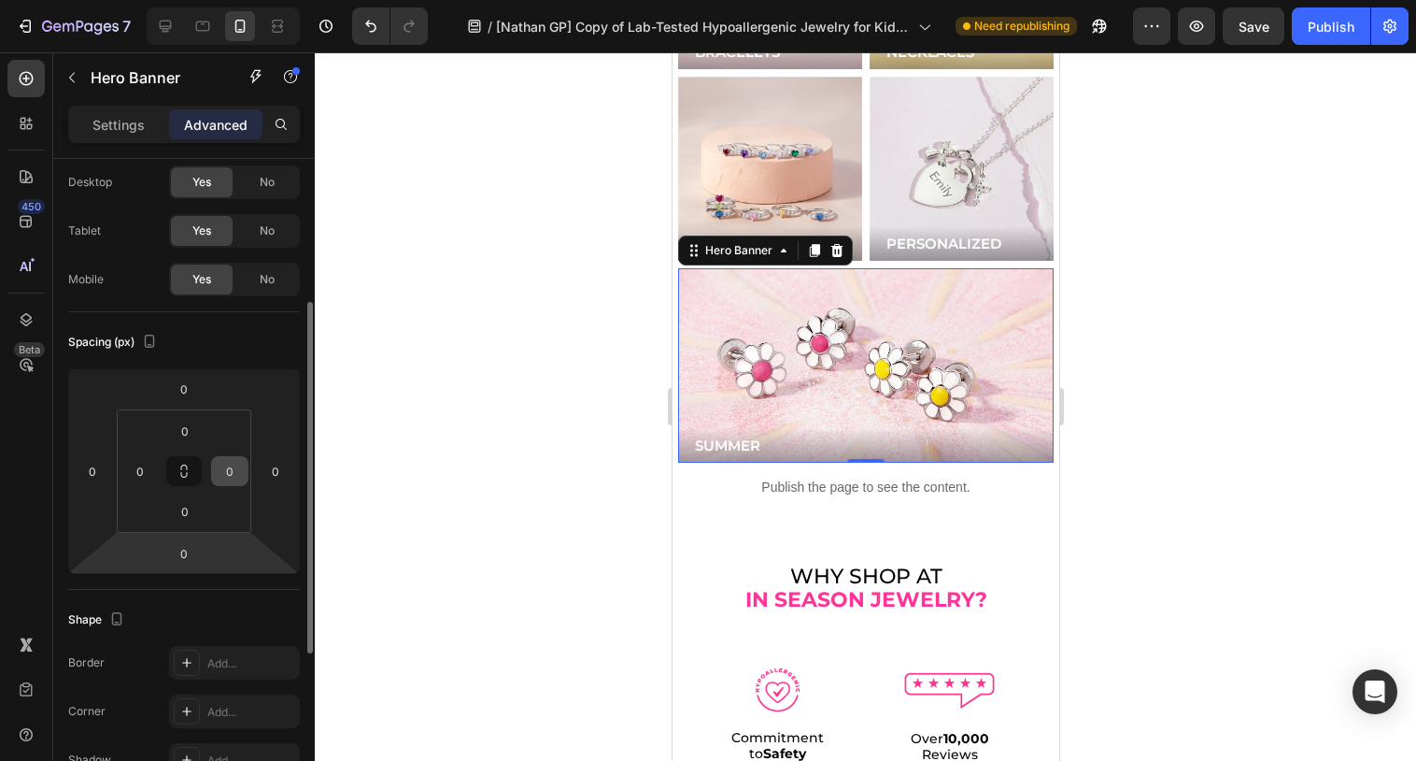
scroll to position [563, 0]
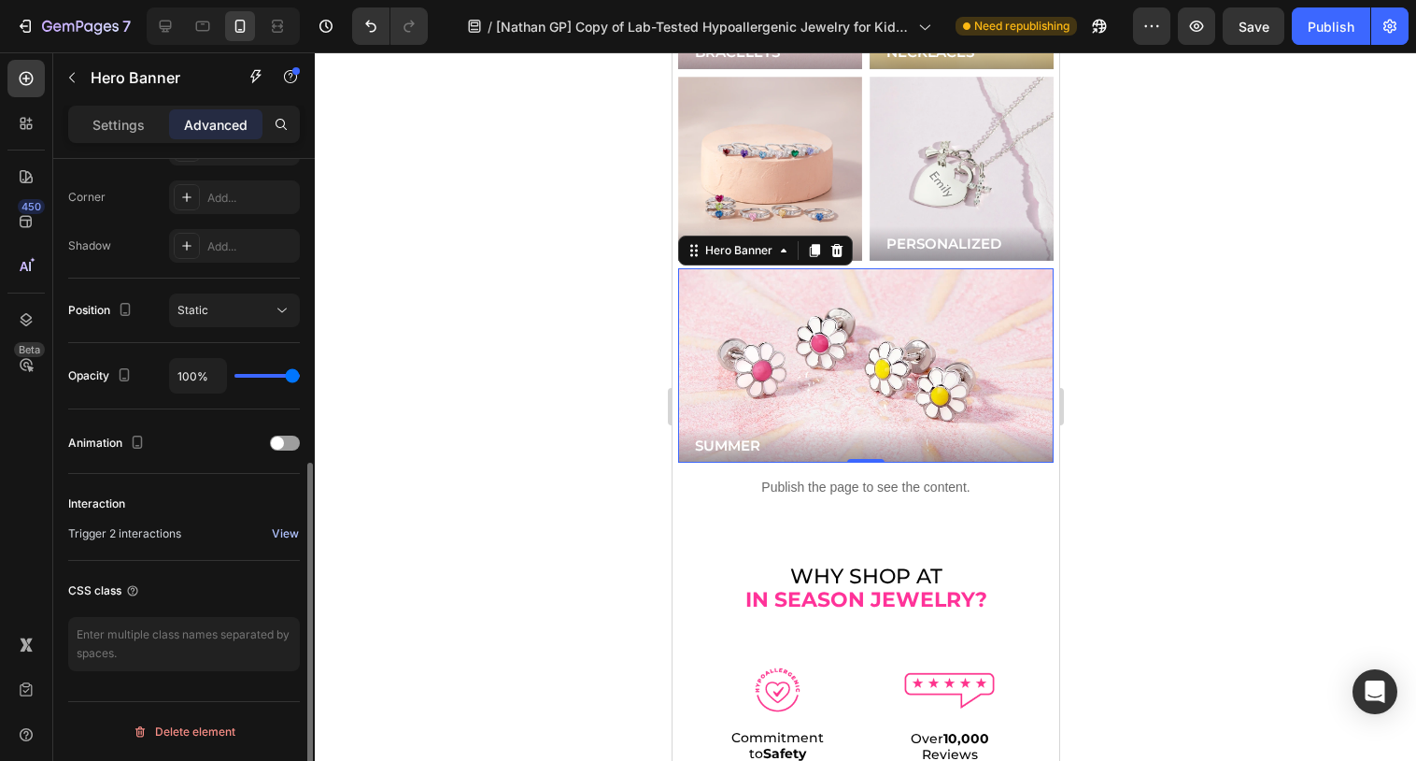
click at [288, 533] on div "View" at bounding box center [285, 533] width 27 height 17
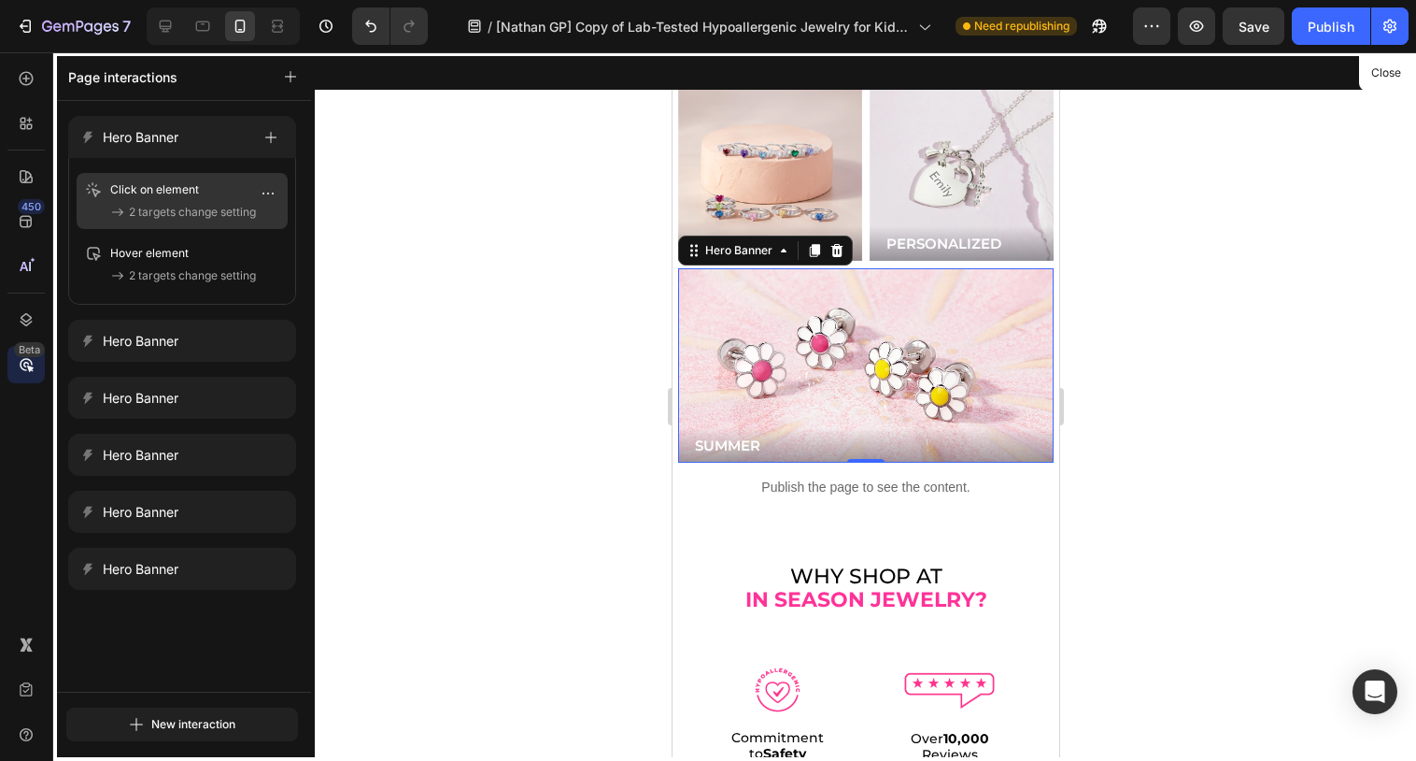
click at [191, 195] on p "Click on element" at bounding box center [167, 189] width 115 height 19
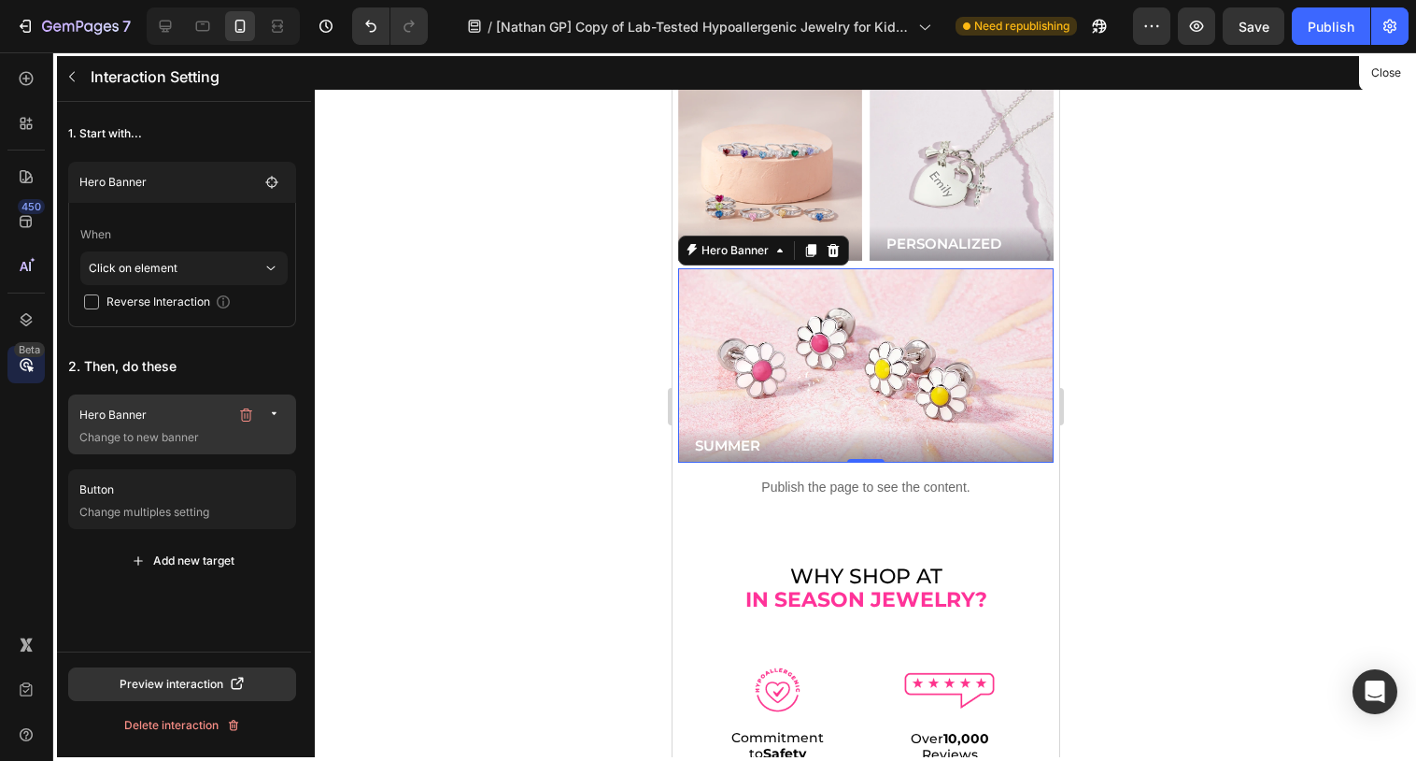
click at [188, 432] on p "Change to new banner" at bounding box center [183, 437] width 209 height 19
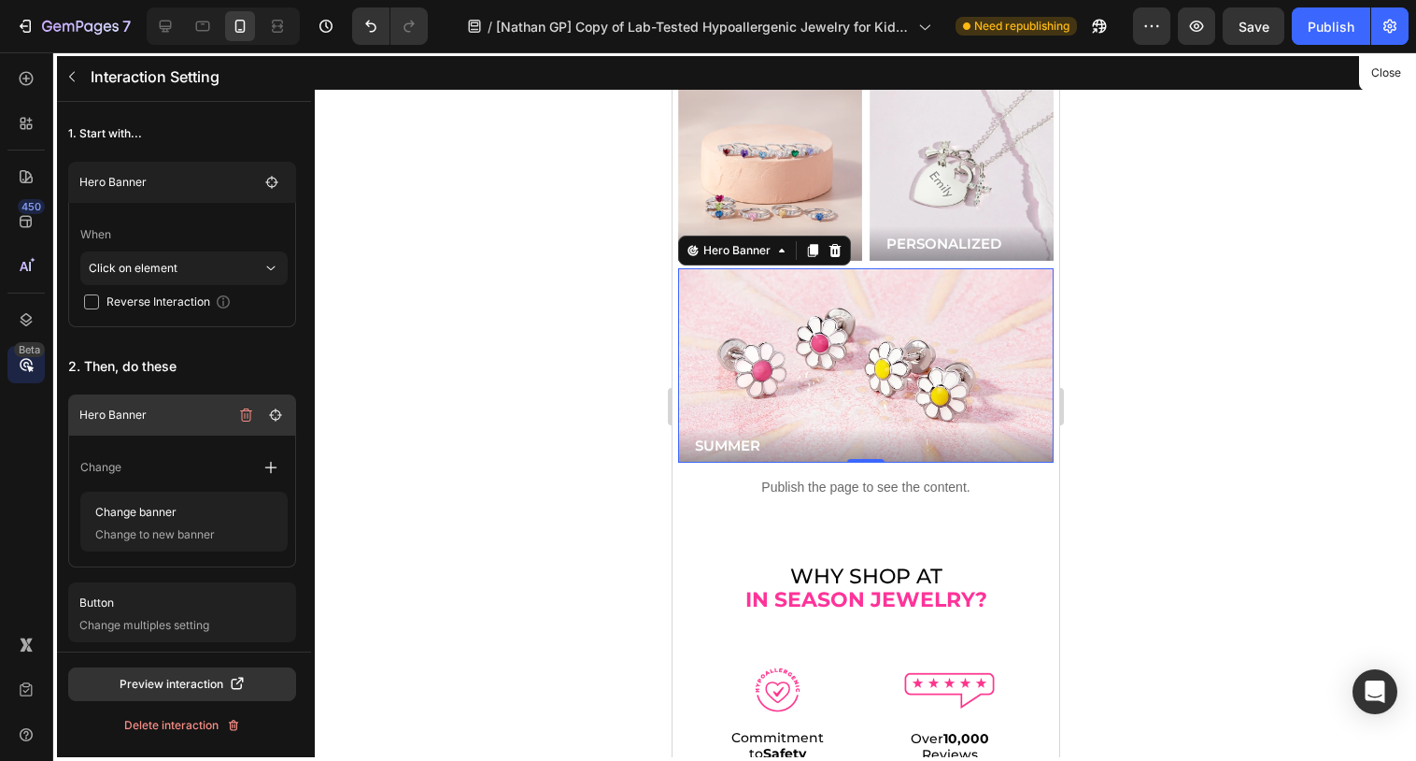
scroll to position [5297, 0]
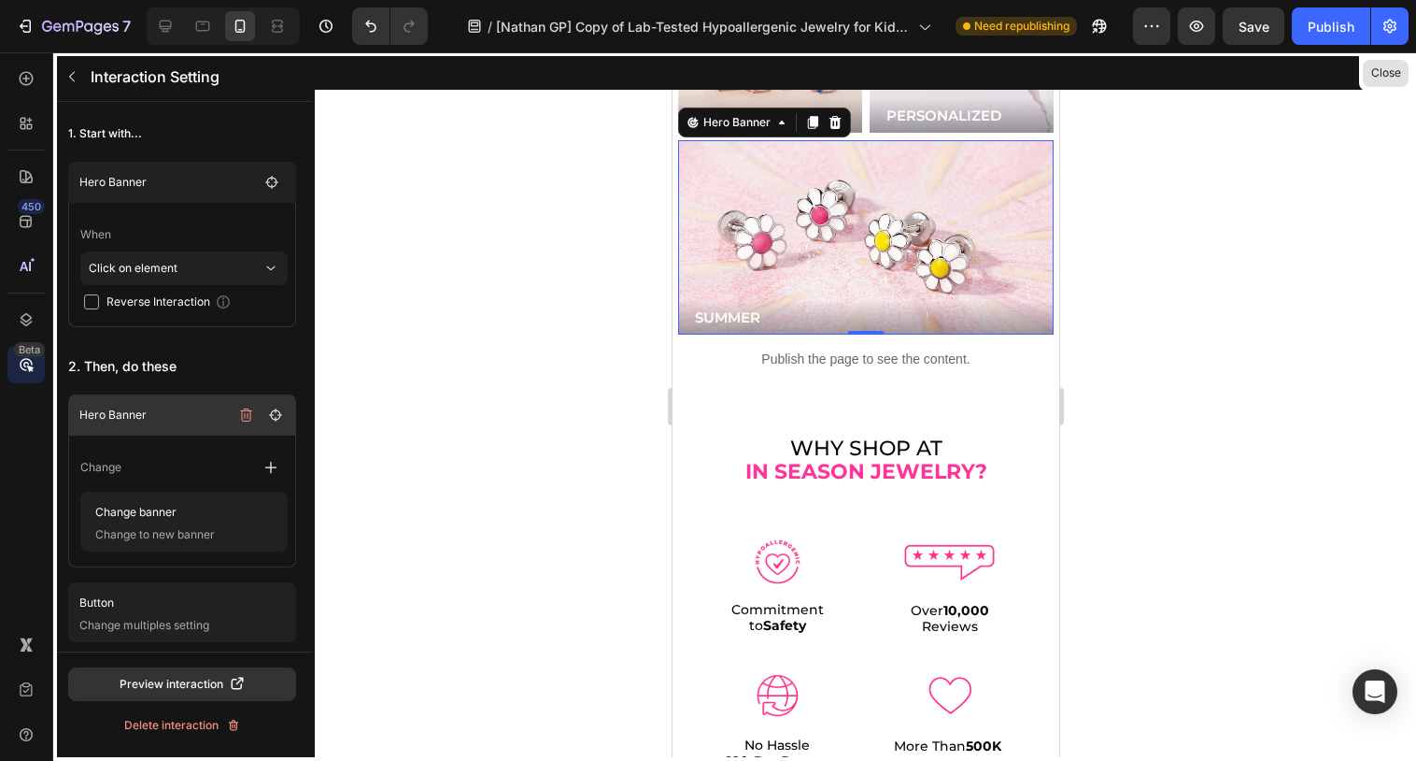
click at [1379, 64] on button "Close" at bounding box center [1386, 73] width 46 height 27
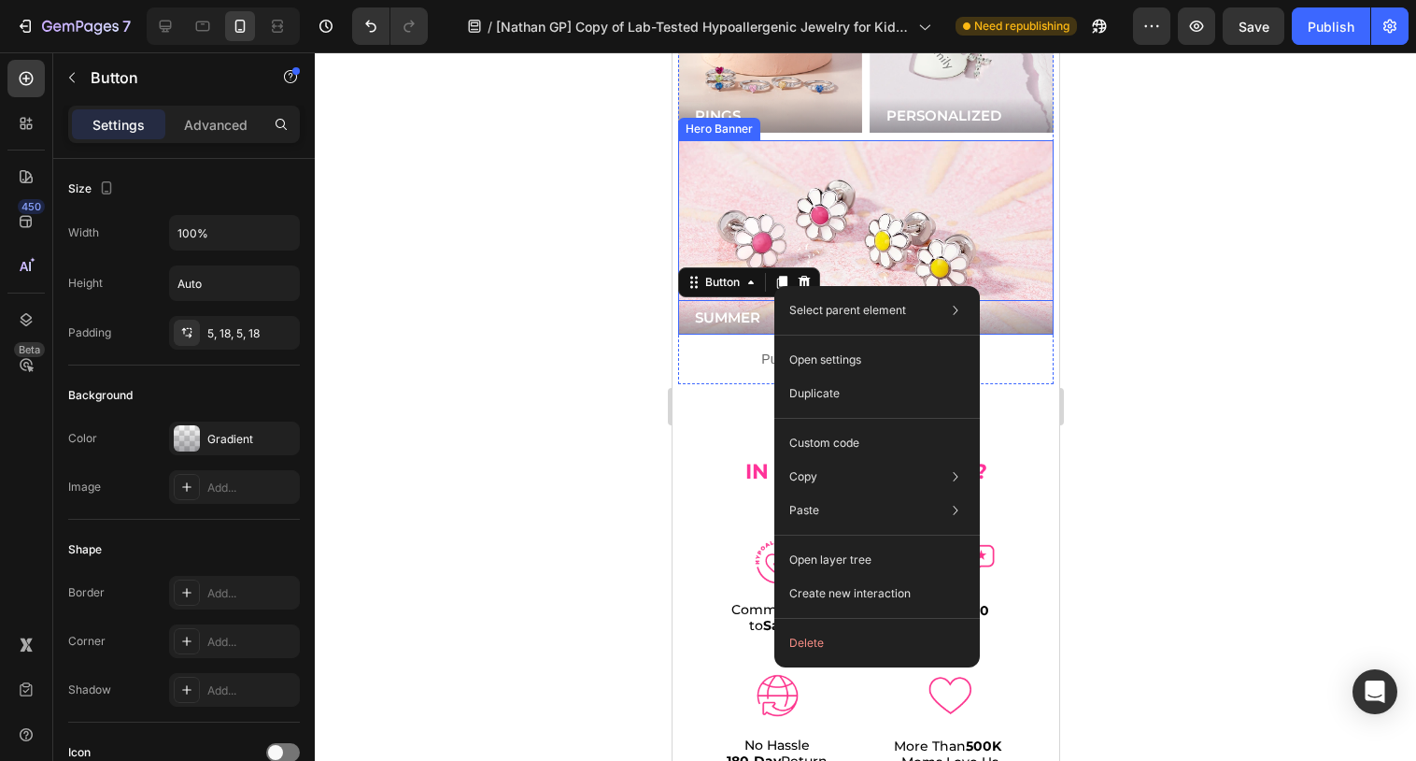
click at [774, 164] on div "Background Image" at bounding box center [865, 237] width 376 height 194
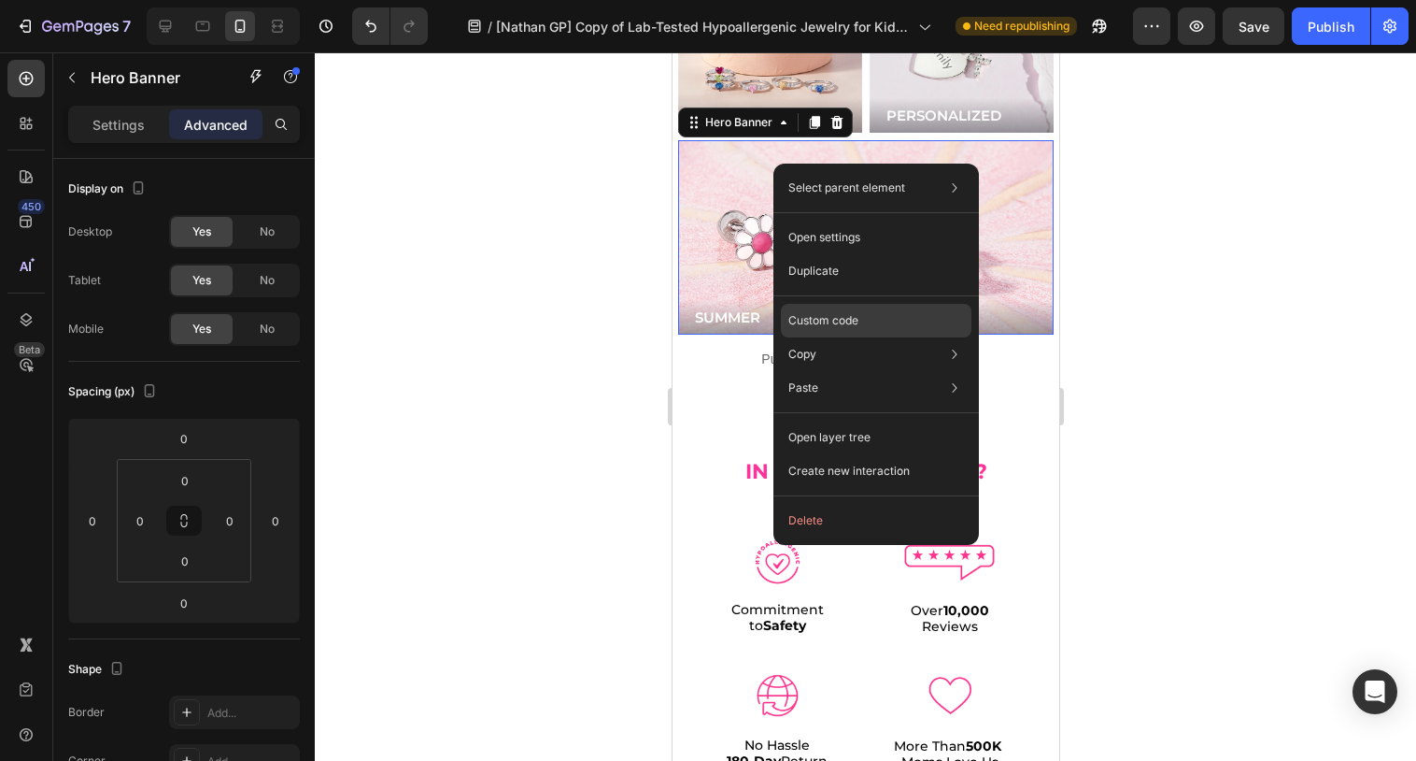
click at [833, 327] on p "Custom code" at bounding box center [824, 320] width 70 height 17
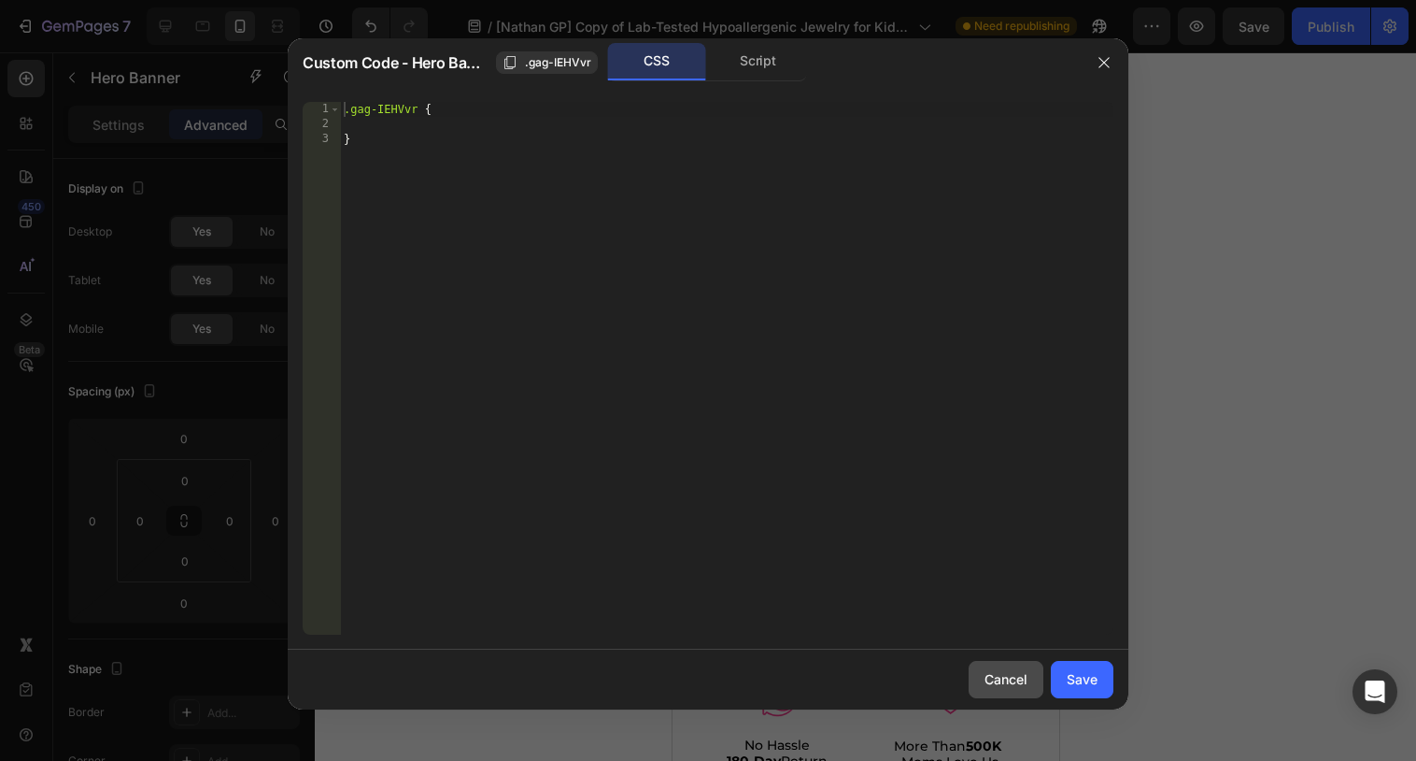
click at [1012, 670] on div "Cancel" at bounding box center [1006, 679] width 43 height 20
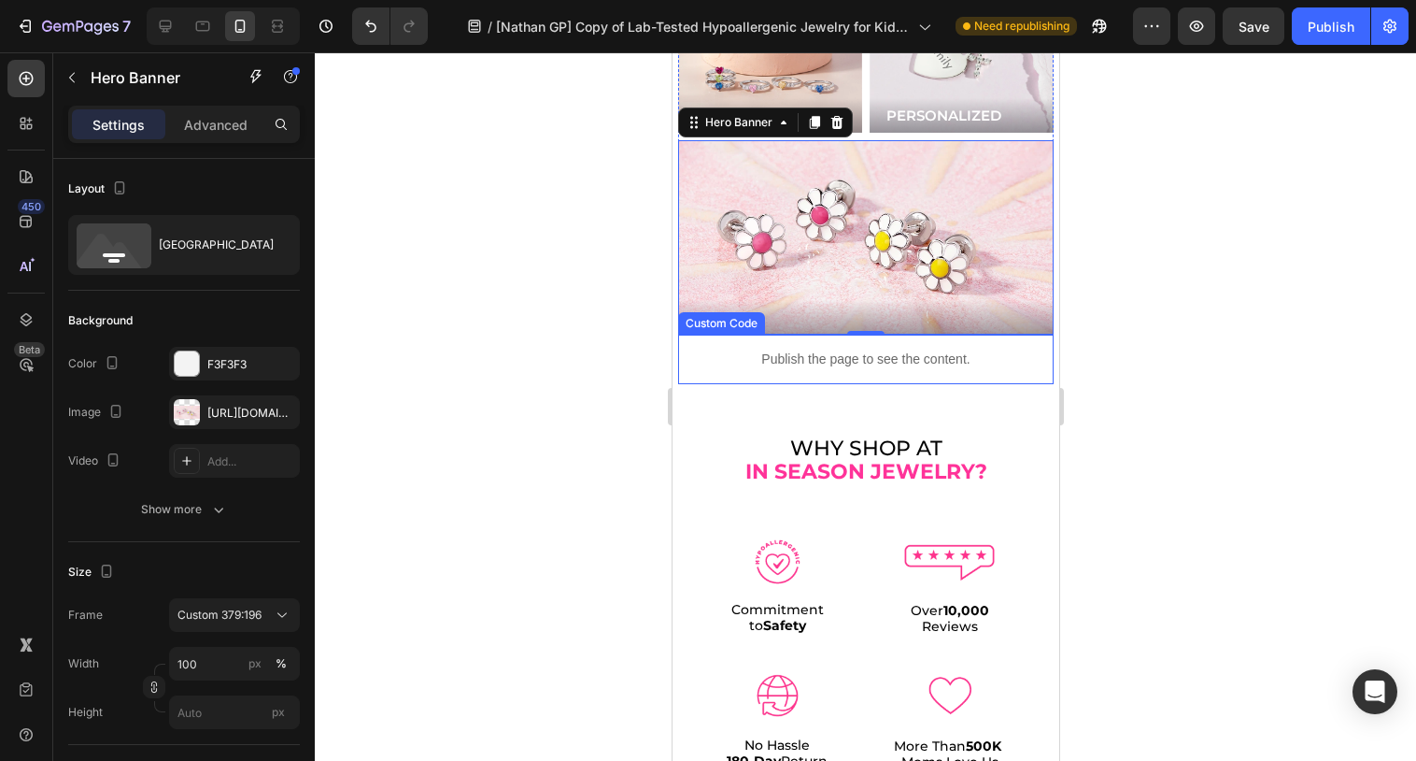
click at [840, 334] on div "Publish the page to see the content." at bounding box center [865, 359] width 376 height 50
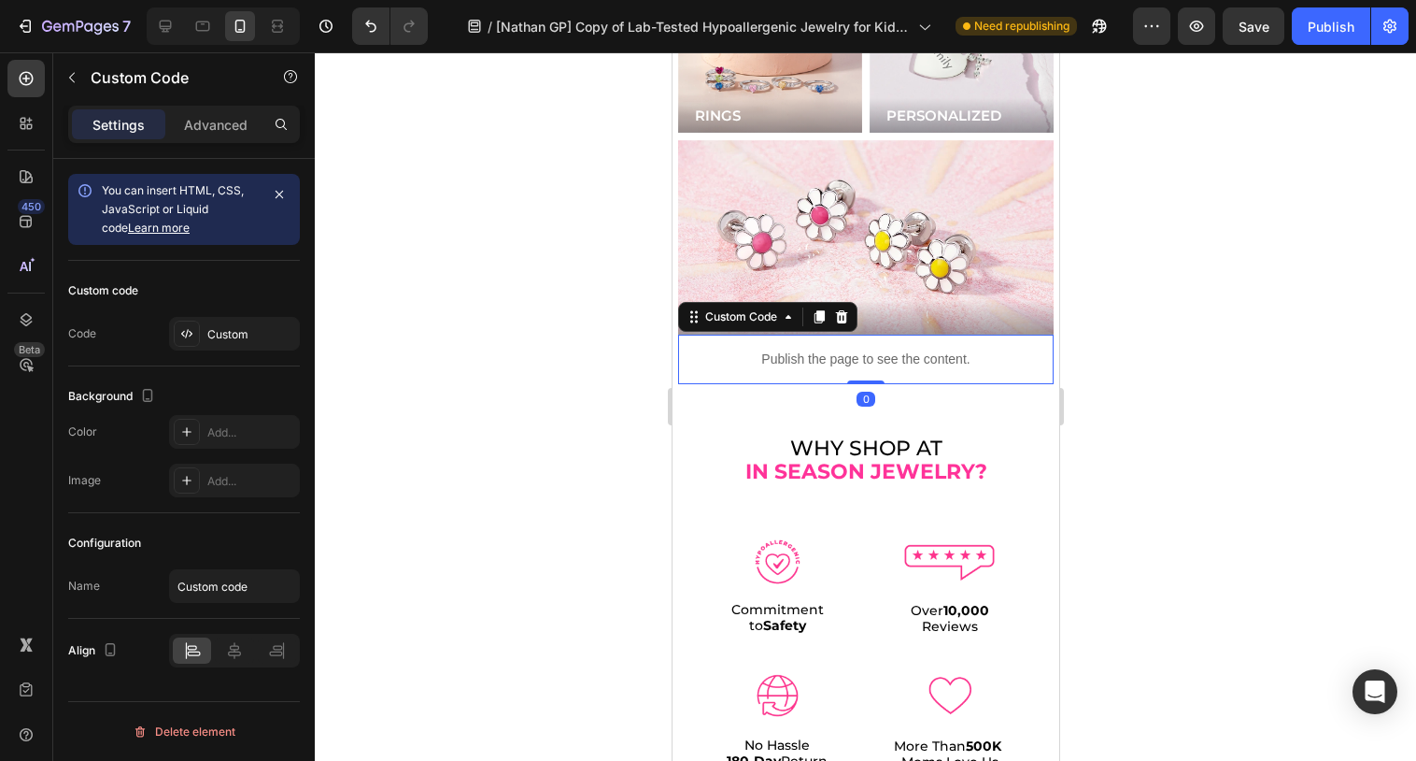
click at [840, 334] on div "Publish the page to see the content." at bounding box center [865, 359] width 376 height 50
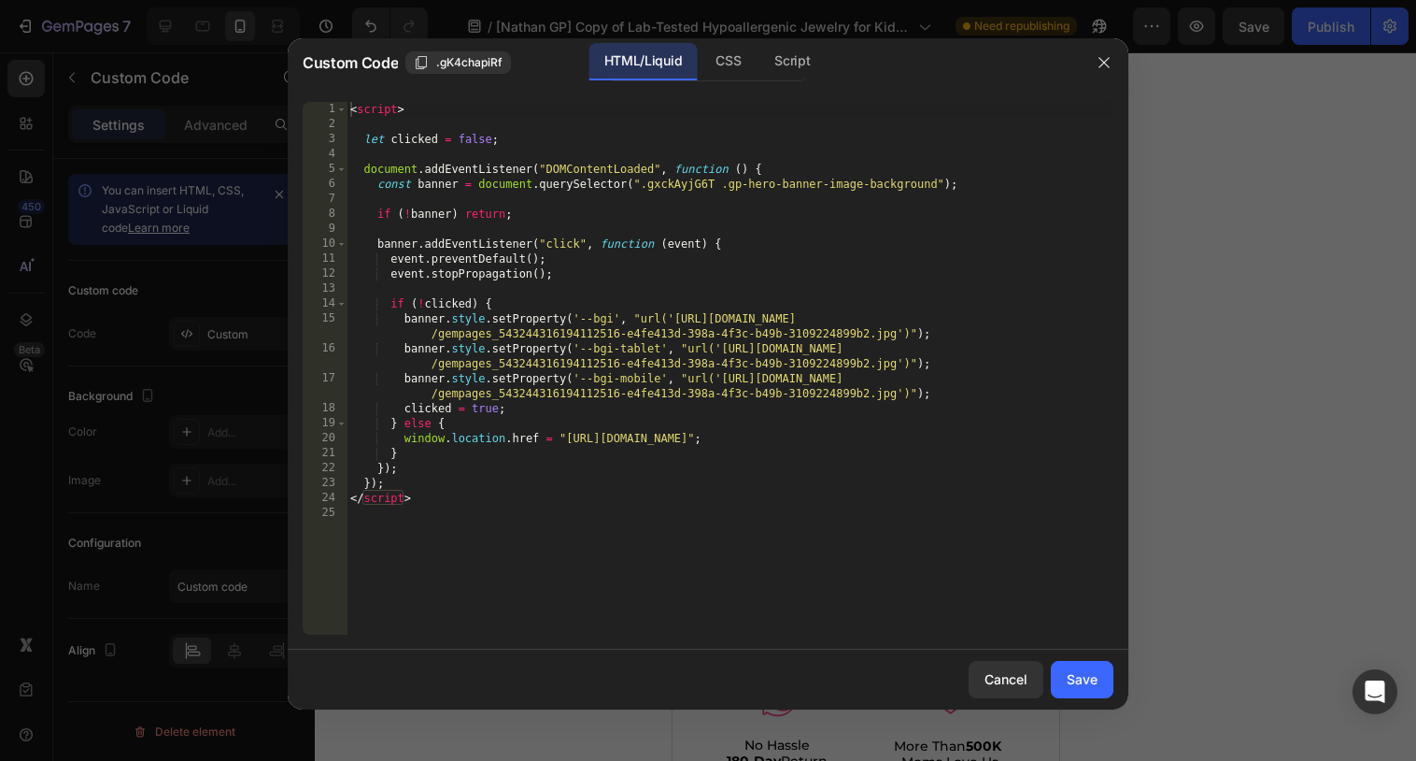
click at [758, 343] on div "< script > let clicked = false ; document . addEventListener ( "DOMContentLoade…" at bounding box center [730, 383] width 767 height 562
type textarea "</script>"
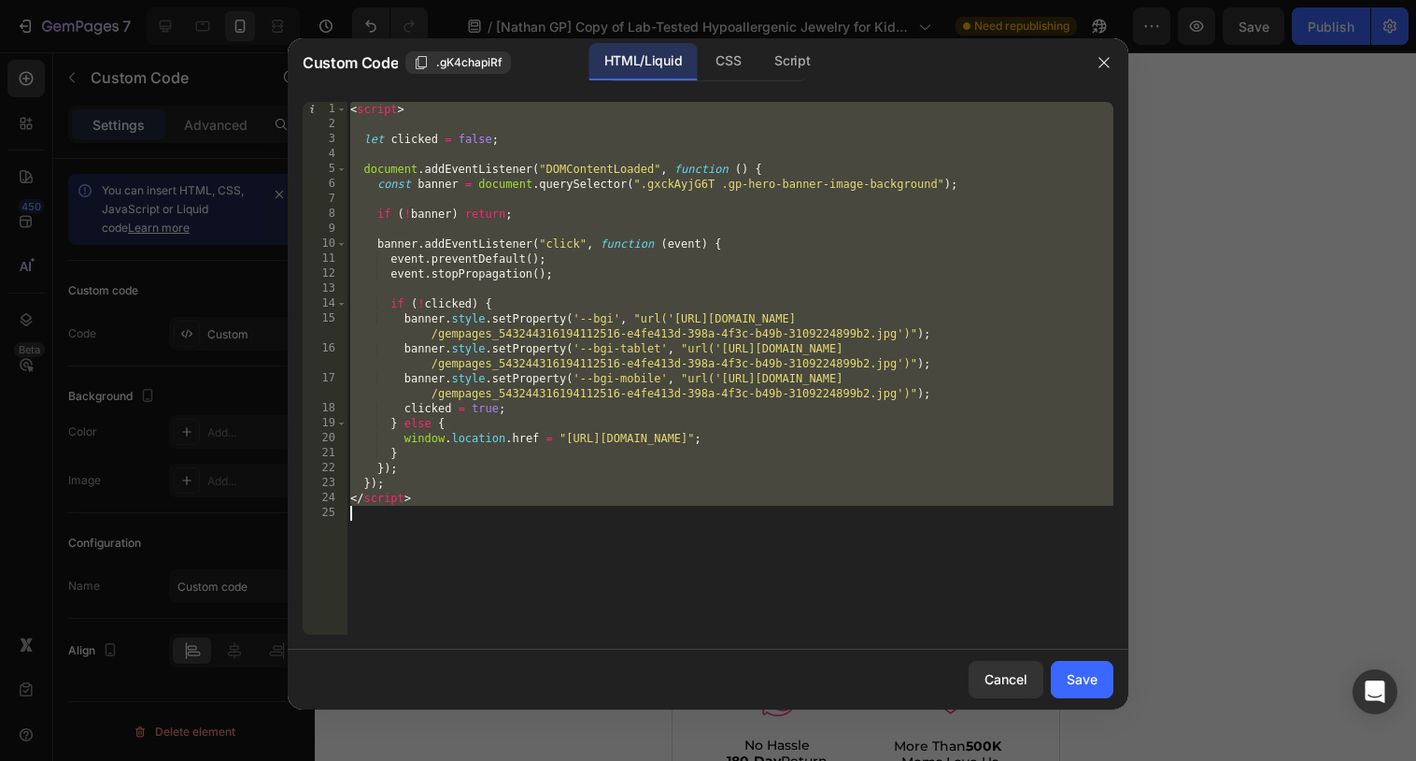
paste textarea
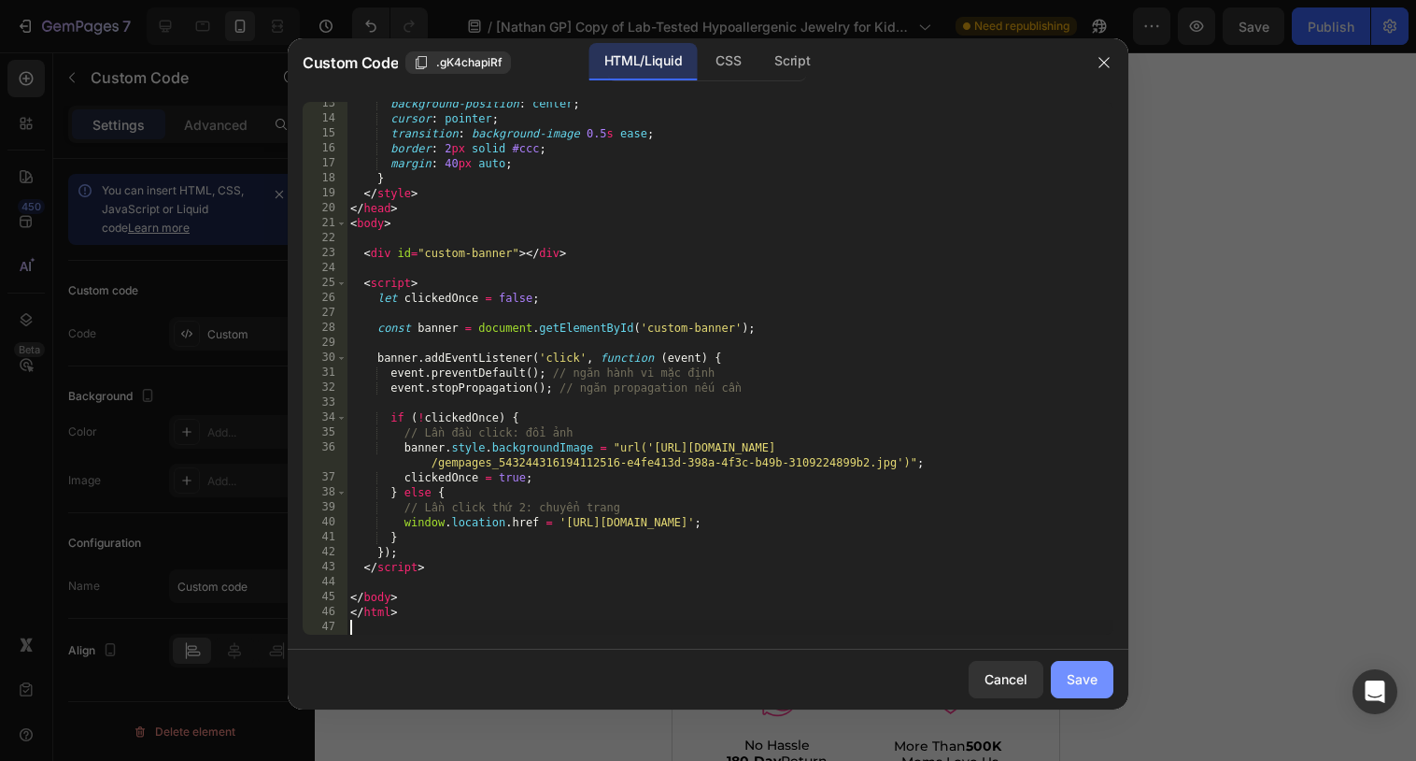
click at [1074, 679] on div "Save" at bounding box center [1082, 679] width 31 height 20
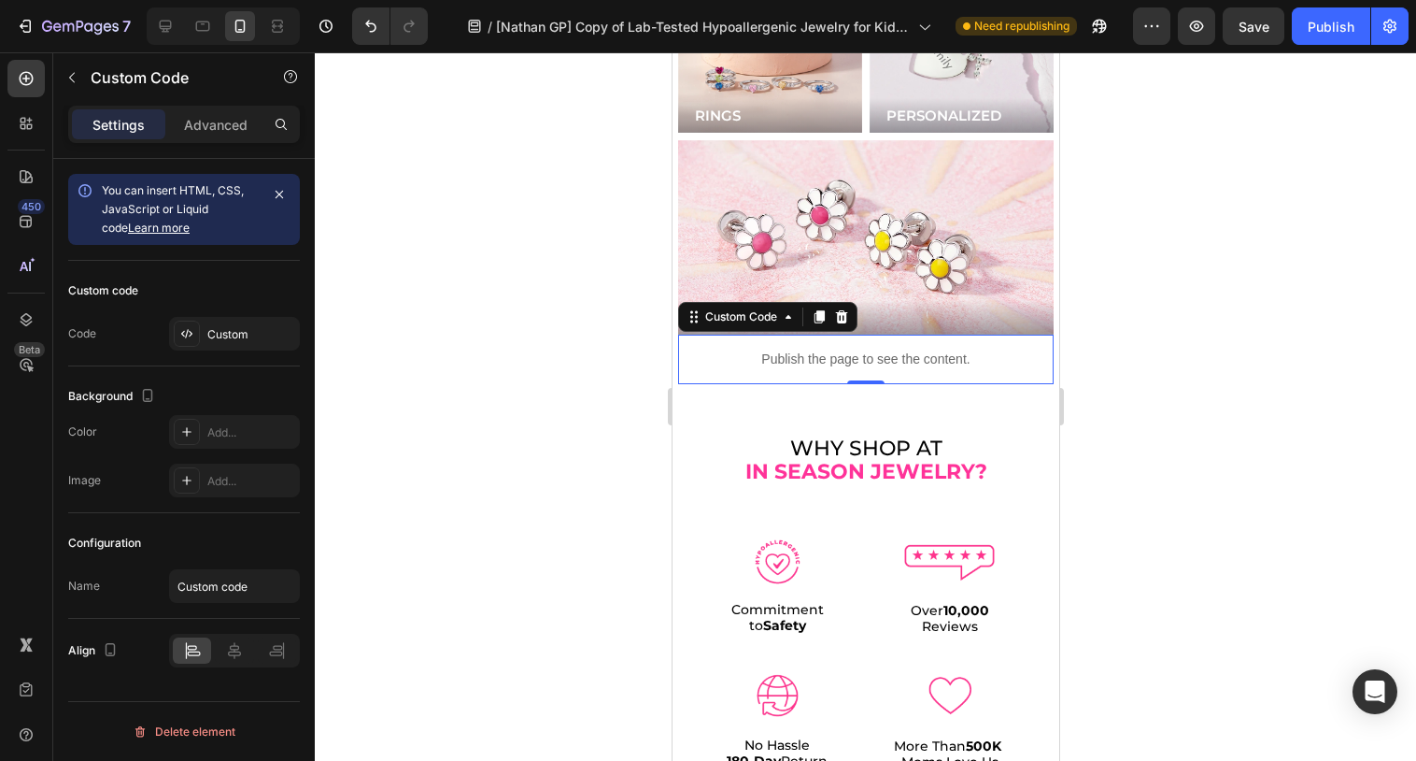
click at [1243, 46] on div "7 Version history / [Nathan GP] Copy of Lab-Tested Hypoallergenic Jewelry for K…" at bounding box center [708, 26] width 1416 height 53
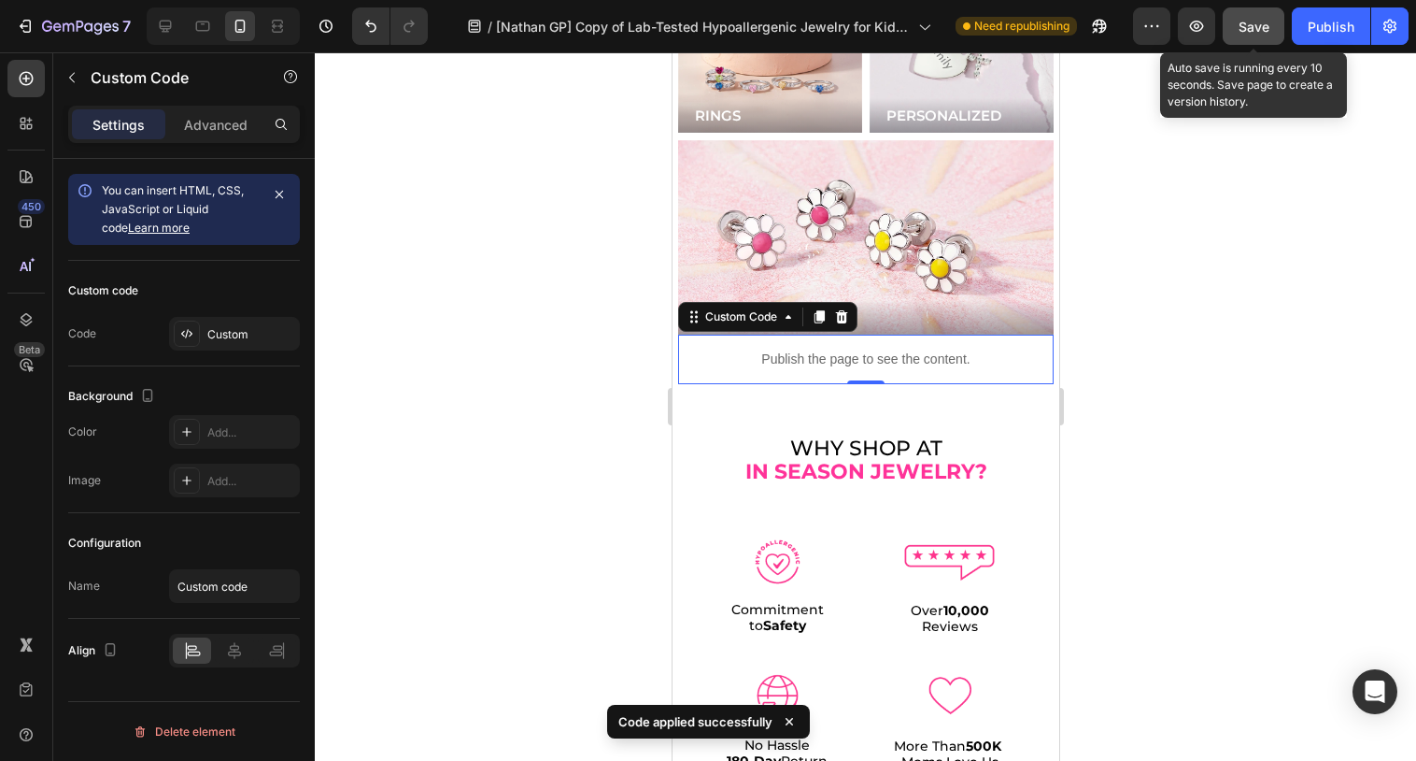
click at [1250, 38] on button "Save" at bounding box center [1254, 25] width 62 height 37
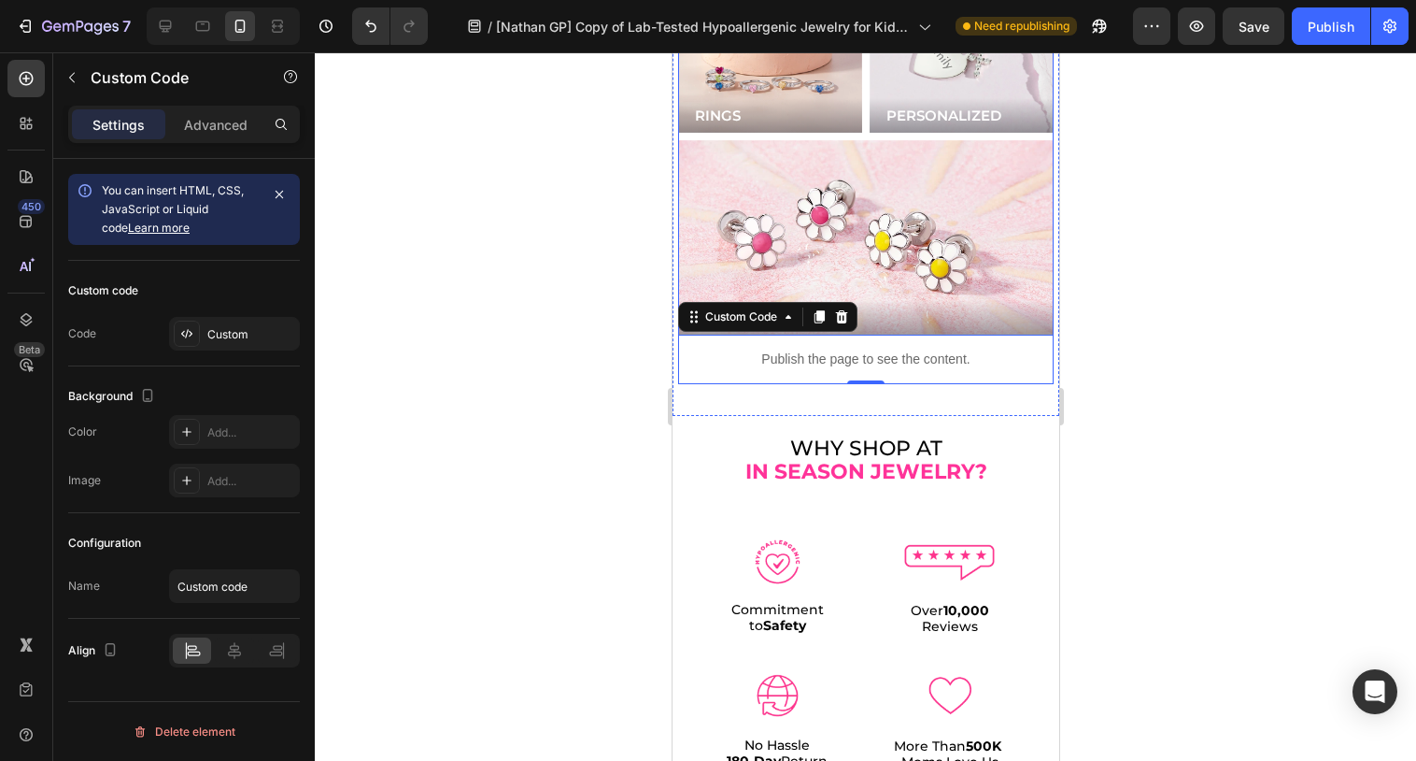
scroll to position [4931, 0]
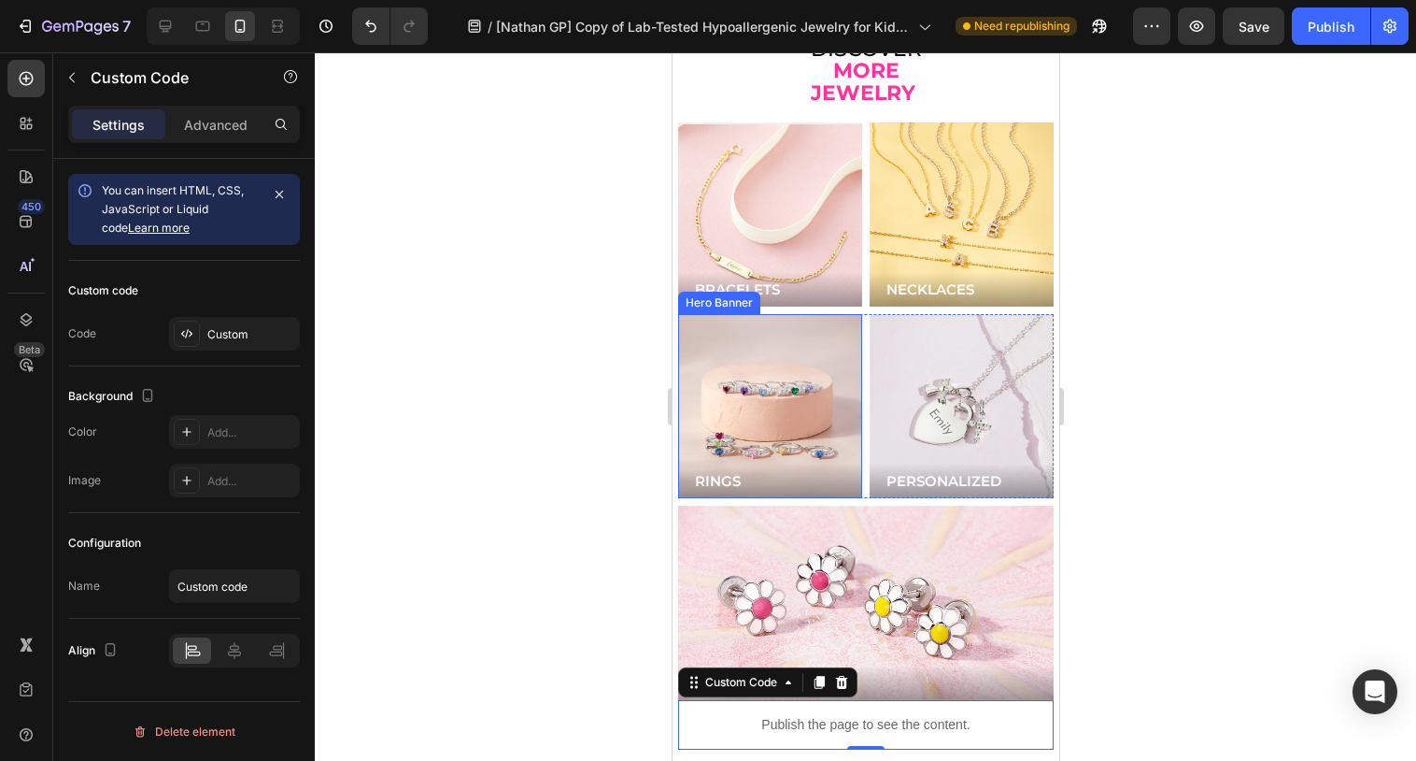
click at [794, 344] on div "Background Image" at bounding box center [769, 406] width 184 height 184
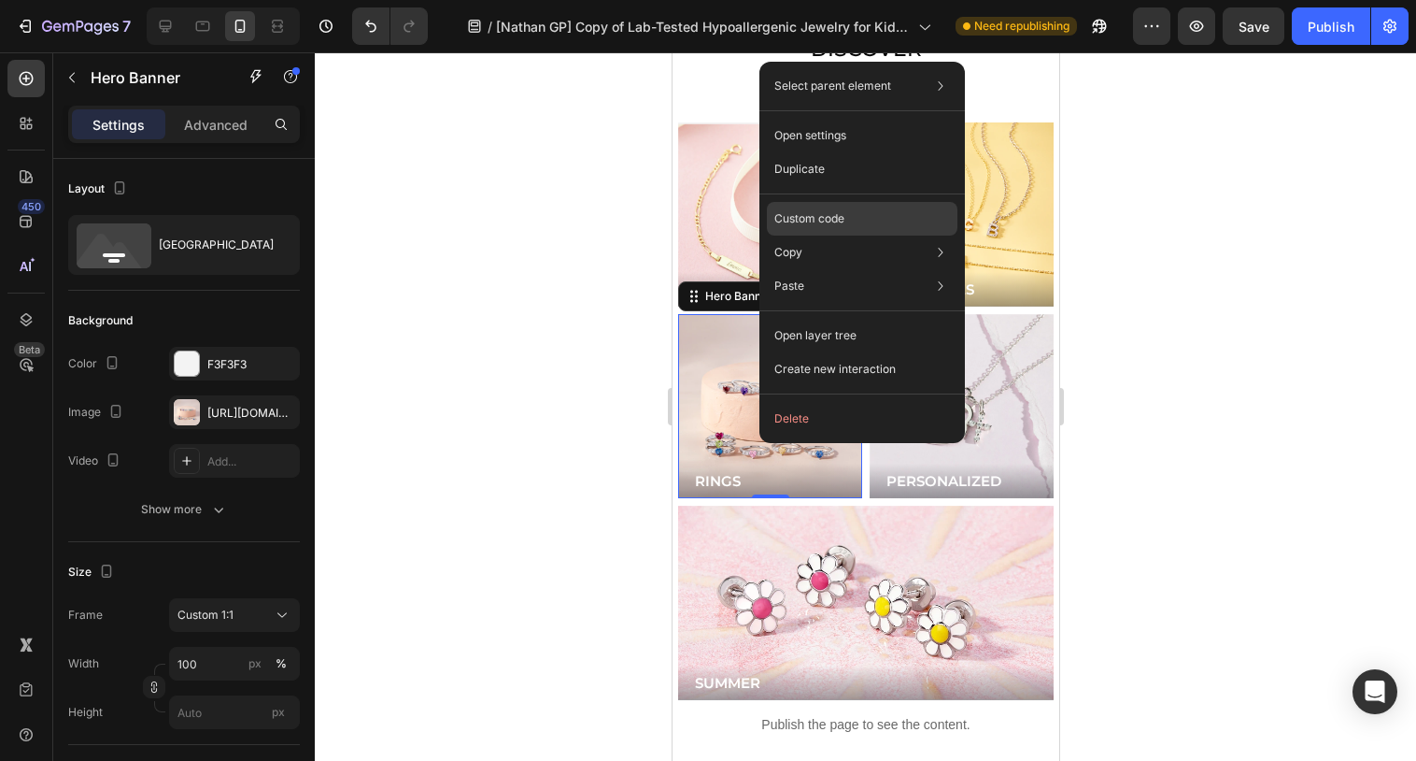
click at [815, 216] on p "Custom code" at bounding box center [810, 218] width 70 height 17
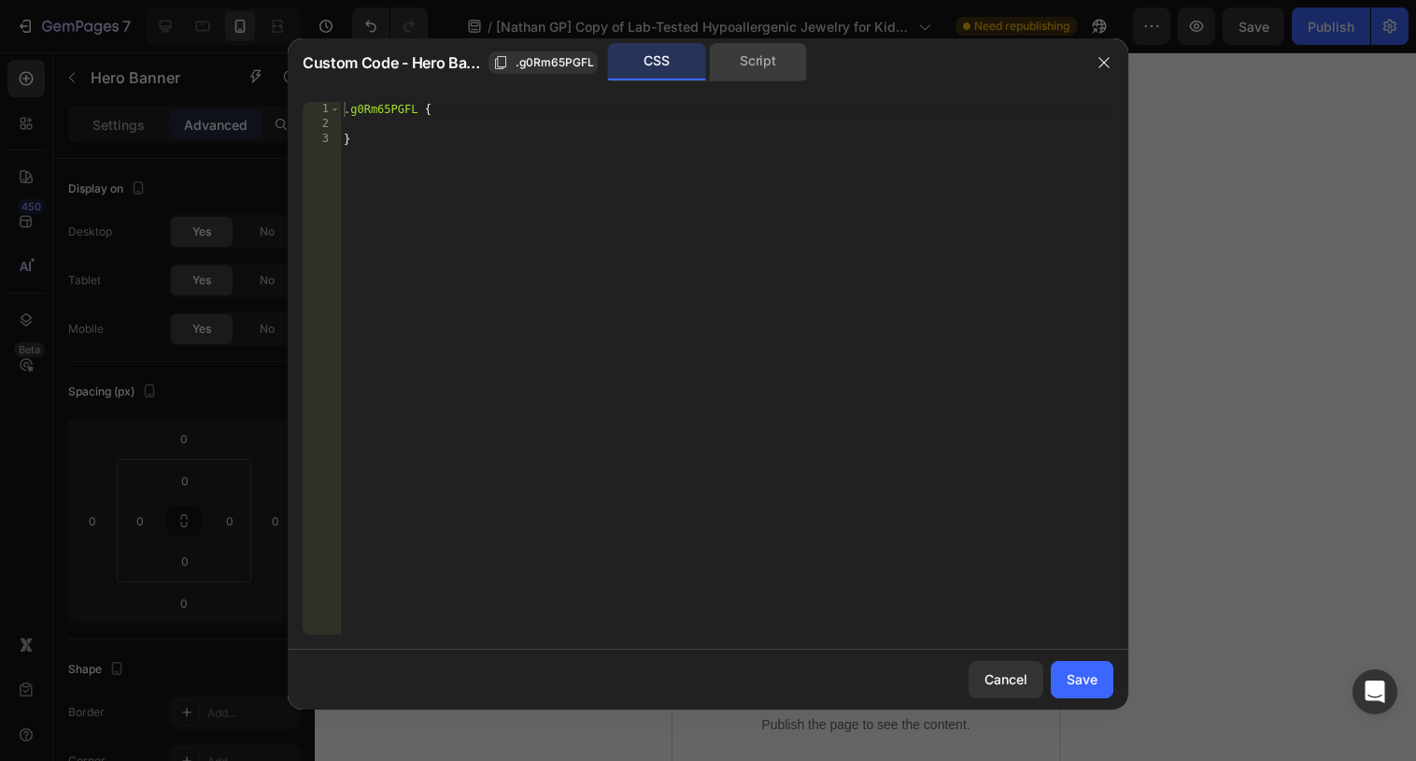
click at [752, 63] on div "Script" at bounding box center [758, 61] width 98 height 37
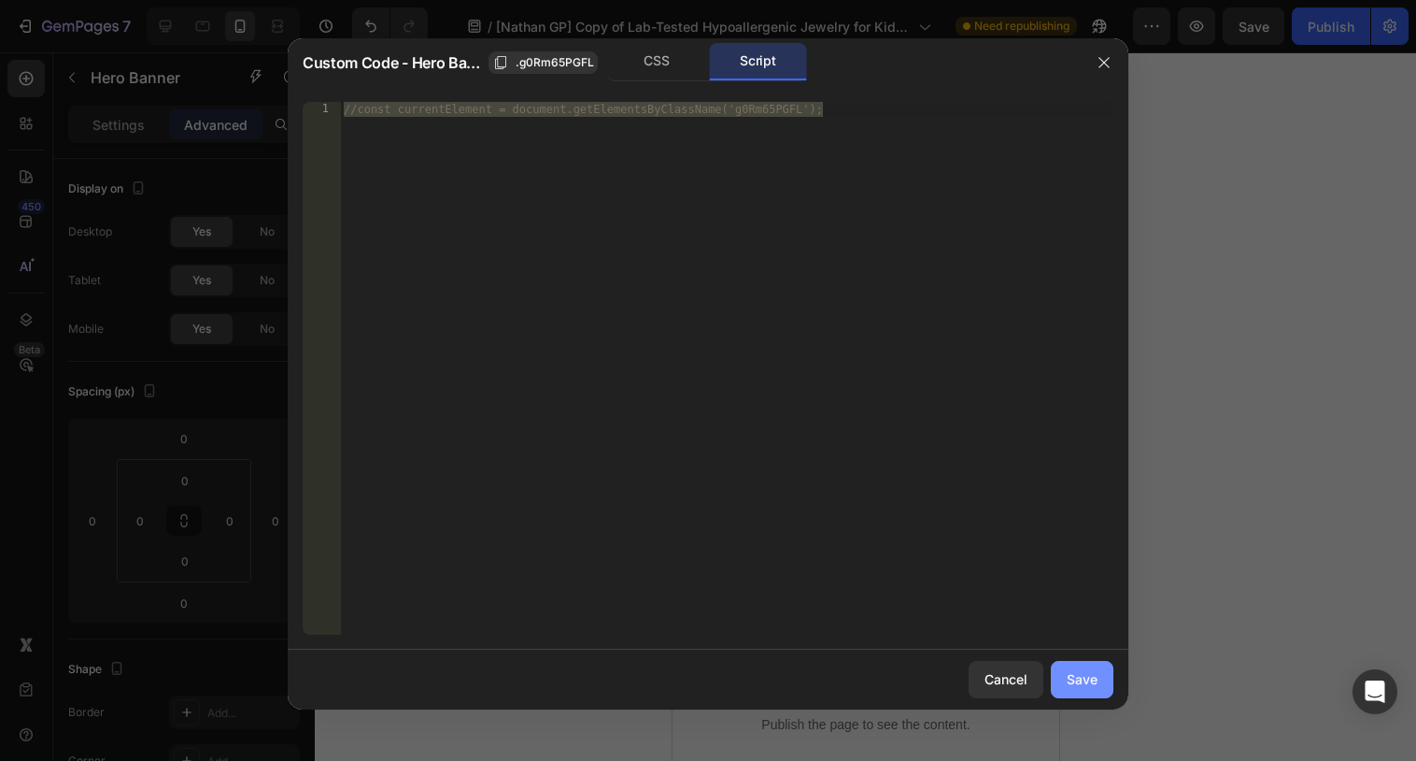
click at [1088, 688] on div "Save" at bounding box center [1082, 679] width 31 height 20
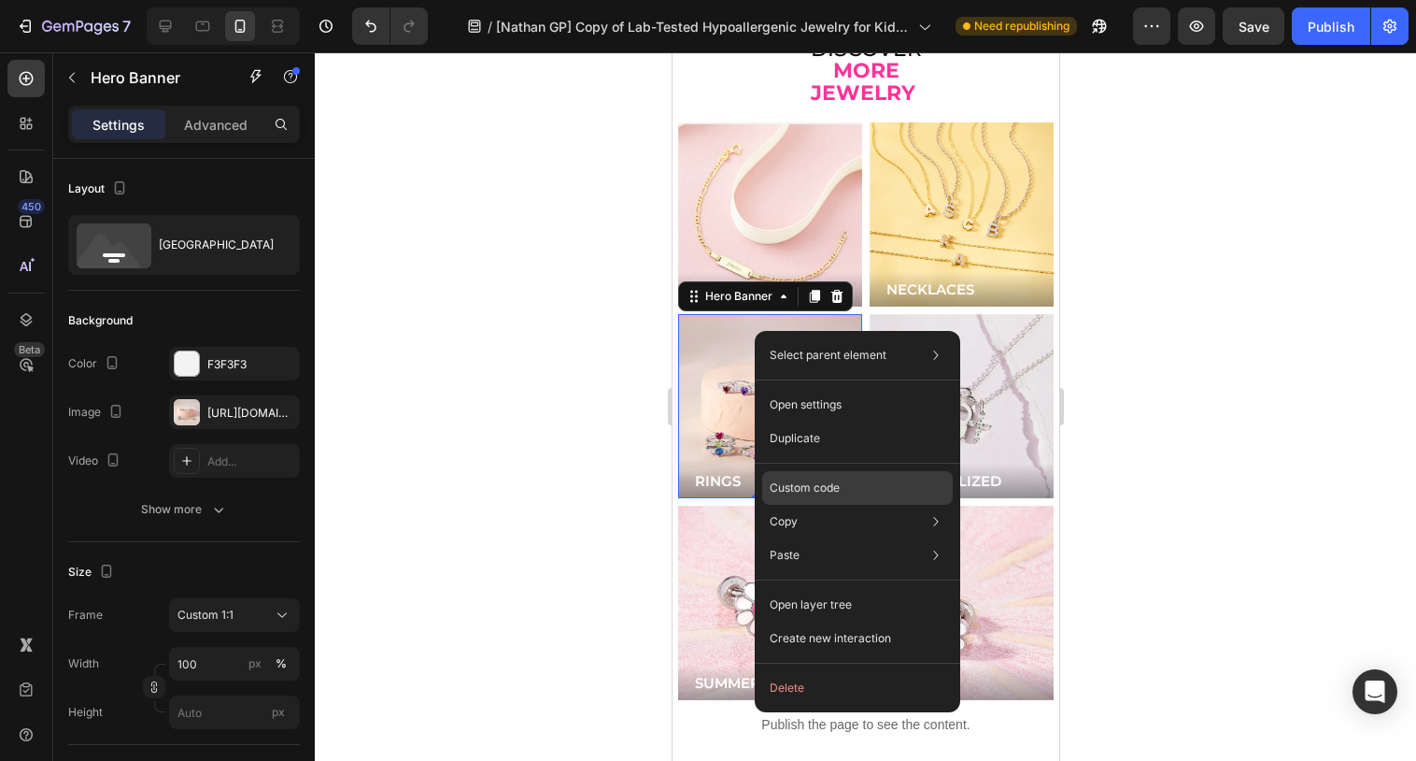
click at [790, 487] on p "Custom code" at bounding box center [805, 487] width 70 height 17
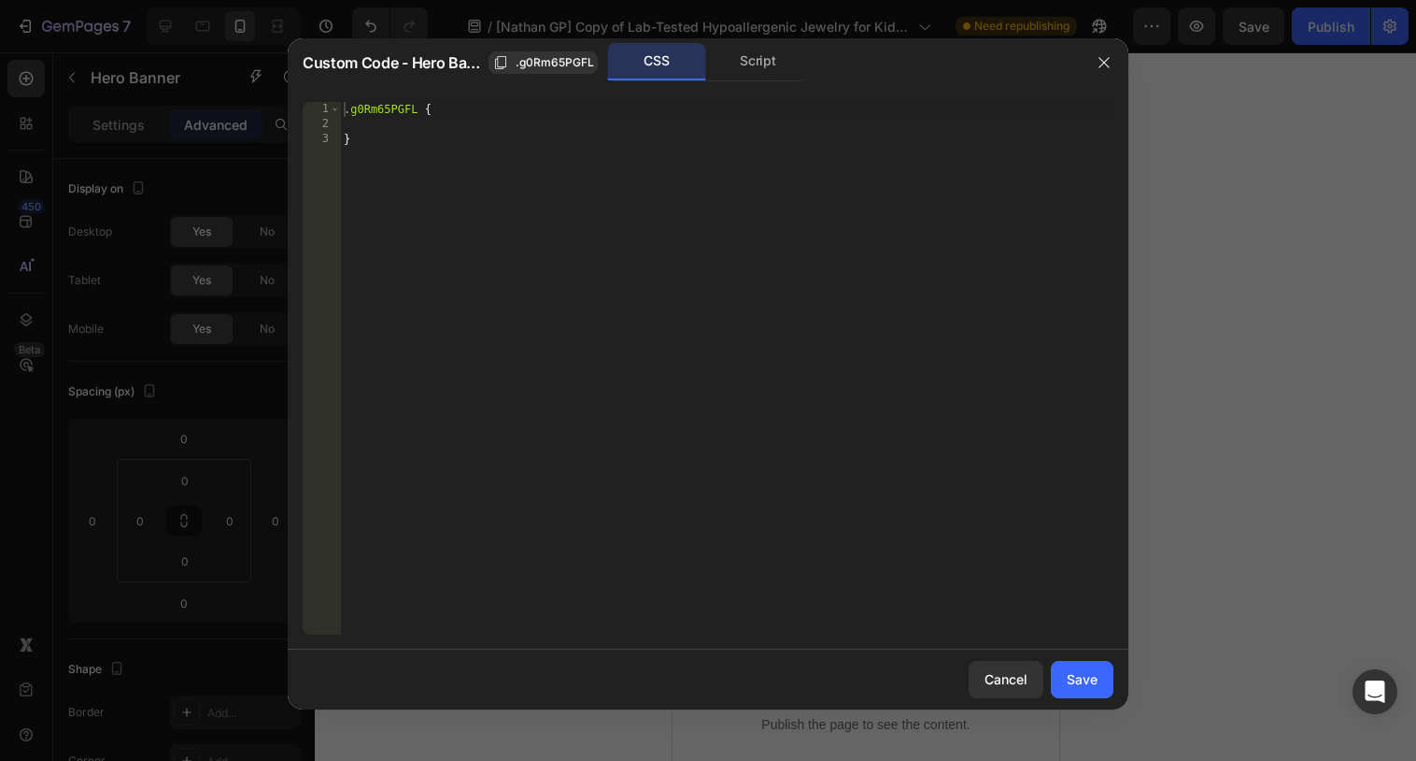
click at [743, 88] on div "1 2 3 .g0Rm65PGFL { } ההההההההההההההההההההההההההההההההההההההההההההההההההההההההה…" at bounding box center [708, 368] width 841 height 562
click at [748, 67] on div "Script" at bounding box center [758, 61] width 98 height 37
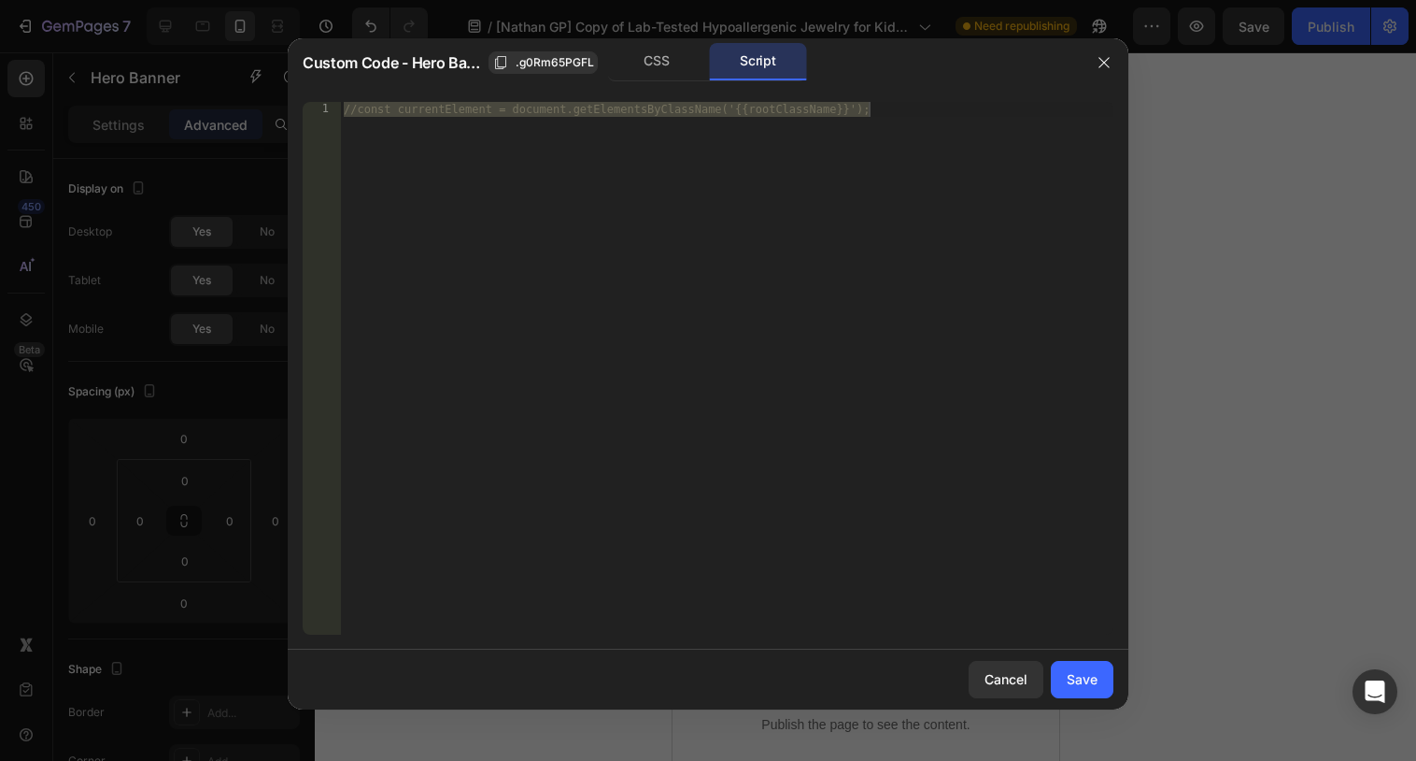
type textarea "//const currentElement = document.getElementsByClassName('{{rootClassName}}');"
click at [698, 221] on div "//const currentElement = document.getElementsByClassName('{{rootClassName}}');" at bounding box center [727, 383] width 774 height 562
paste textarea "});"
type textarea "});"
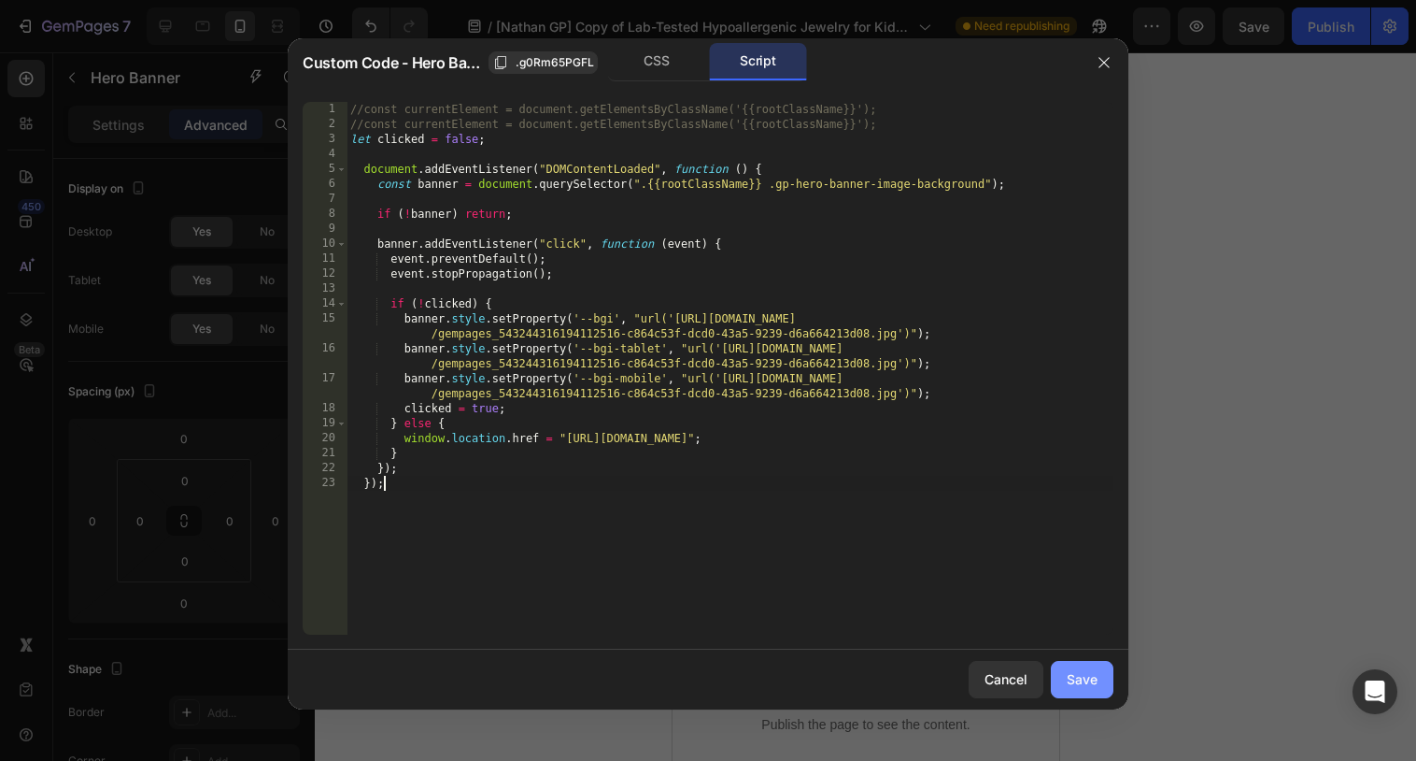
click at [1076, 680] on div "Save" at bounding box center [1082, 679] width 31 height 20
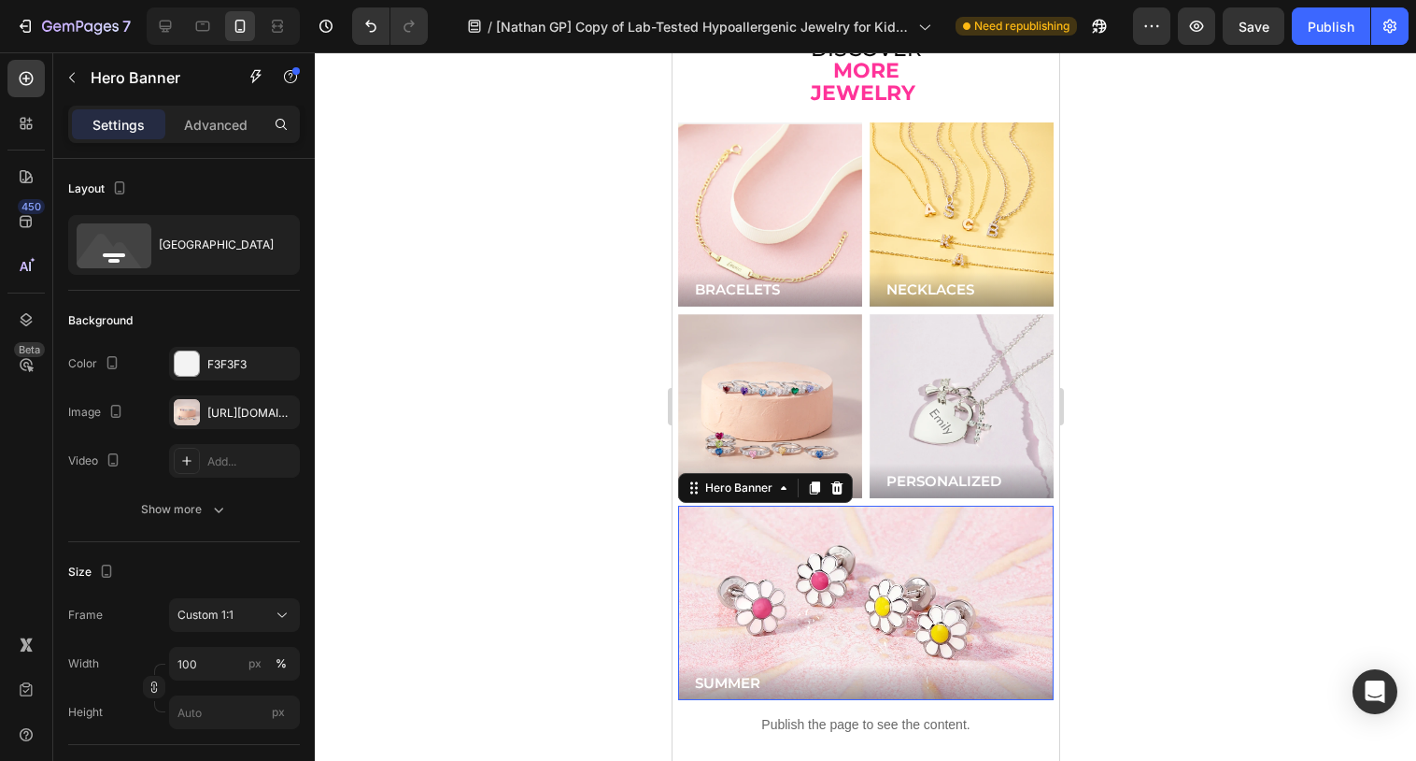
click at [831, 519] on div "Background Image" at bounding box center [865, 602] width 376 height 194
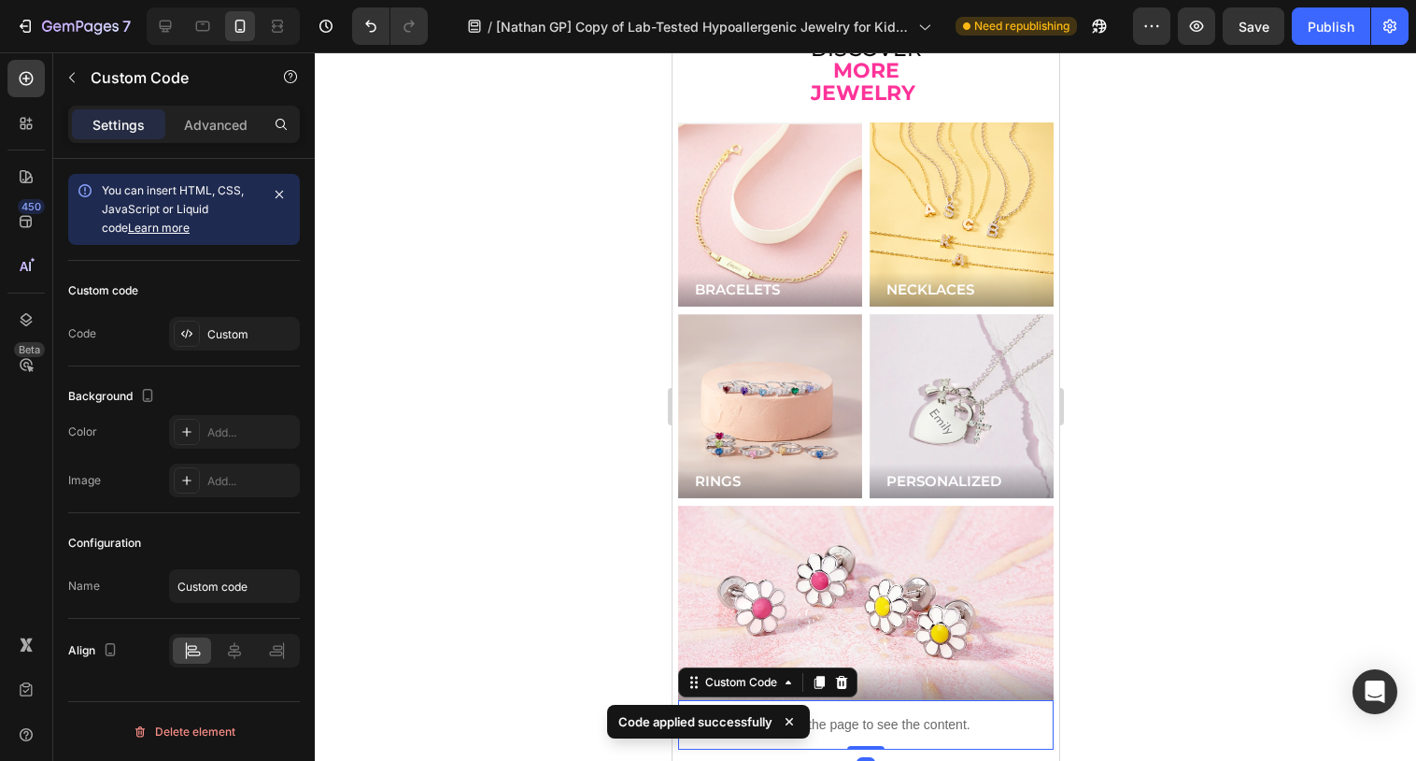
click at [861, 715] on p "Publish the page to see the content." at bounding box center [865, 725] width 376 height 20
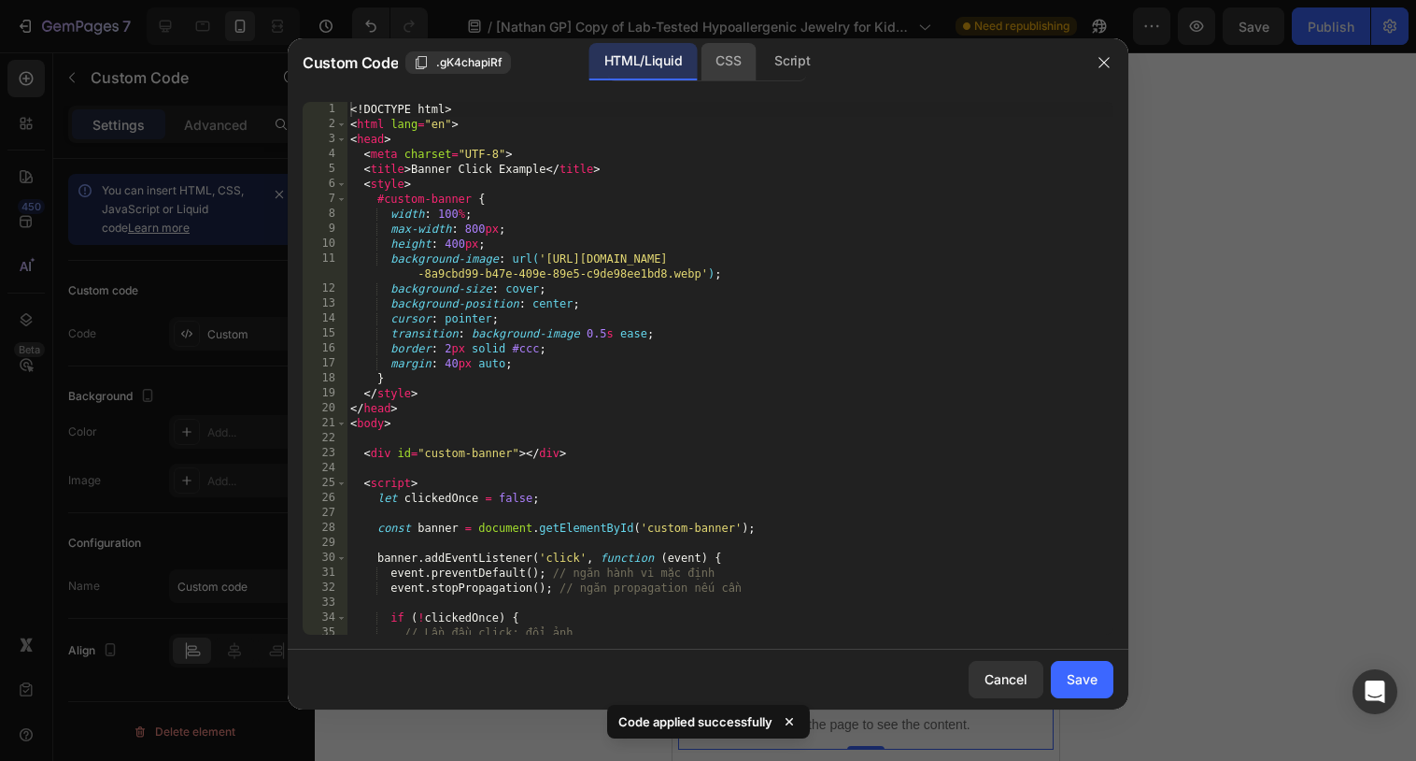
click at [760, 72] on div "CSS" at bounding box center [792, 61] width 65 height 37
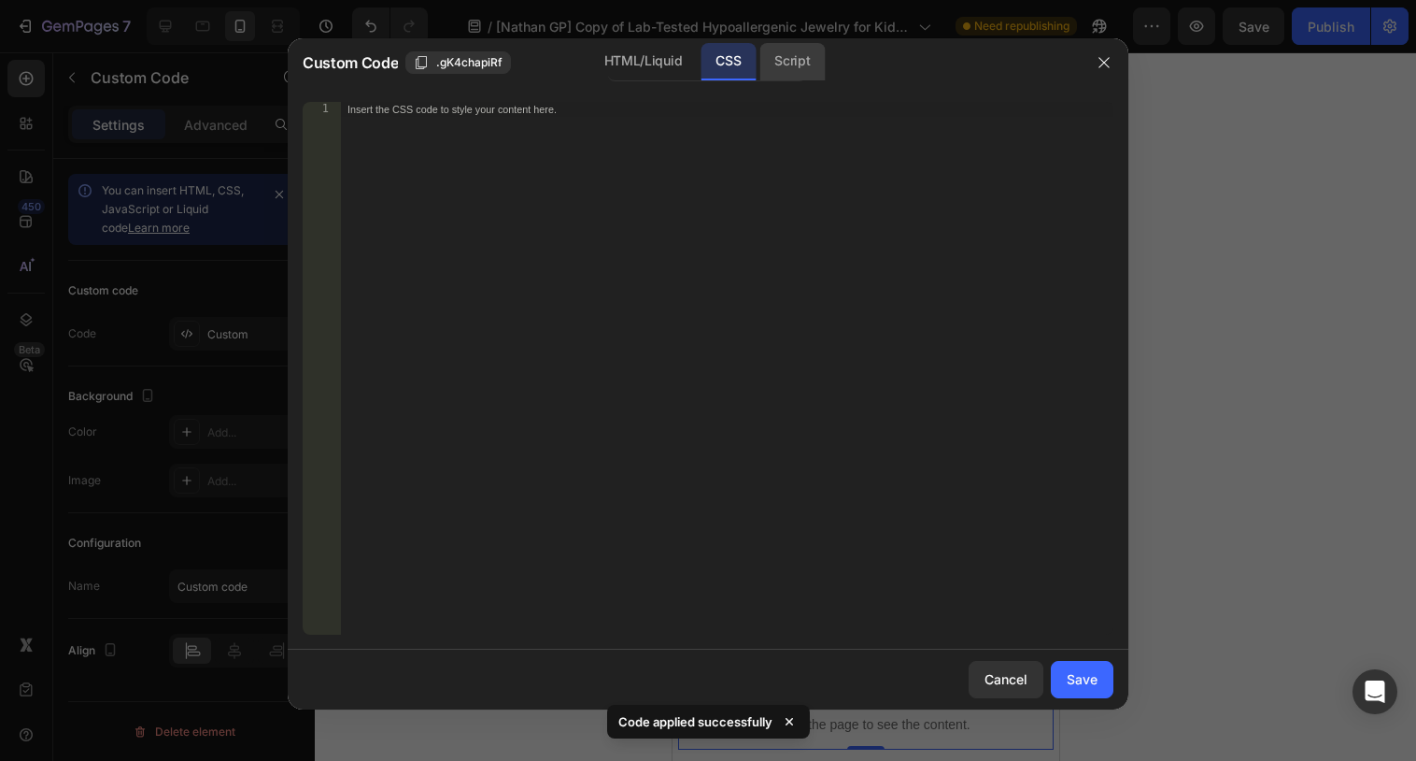
click at [783, 74] on div "Script" at bounding box center [792, 61] width 65 height 37
click at [991, 672] on div "Cancel" at bounding box center [1006, 679] width 43 height 20
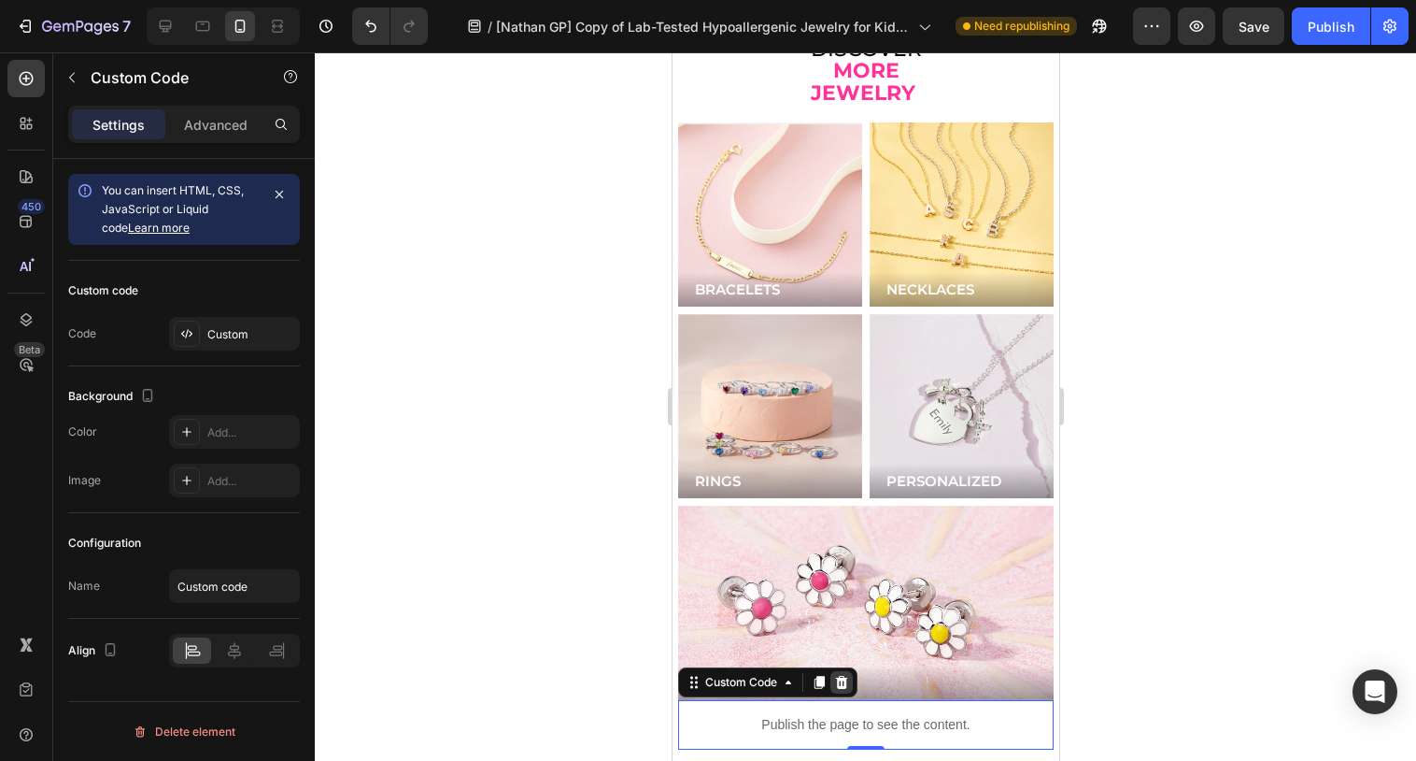
click at [847, 675] on icon at bounding box center [840, 682] width 15 height 15
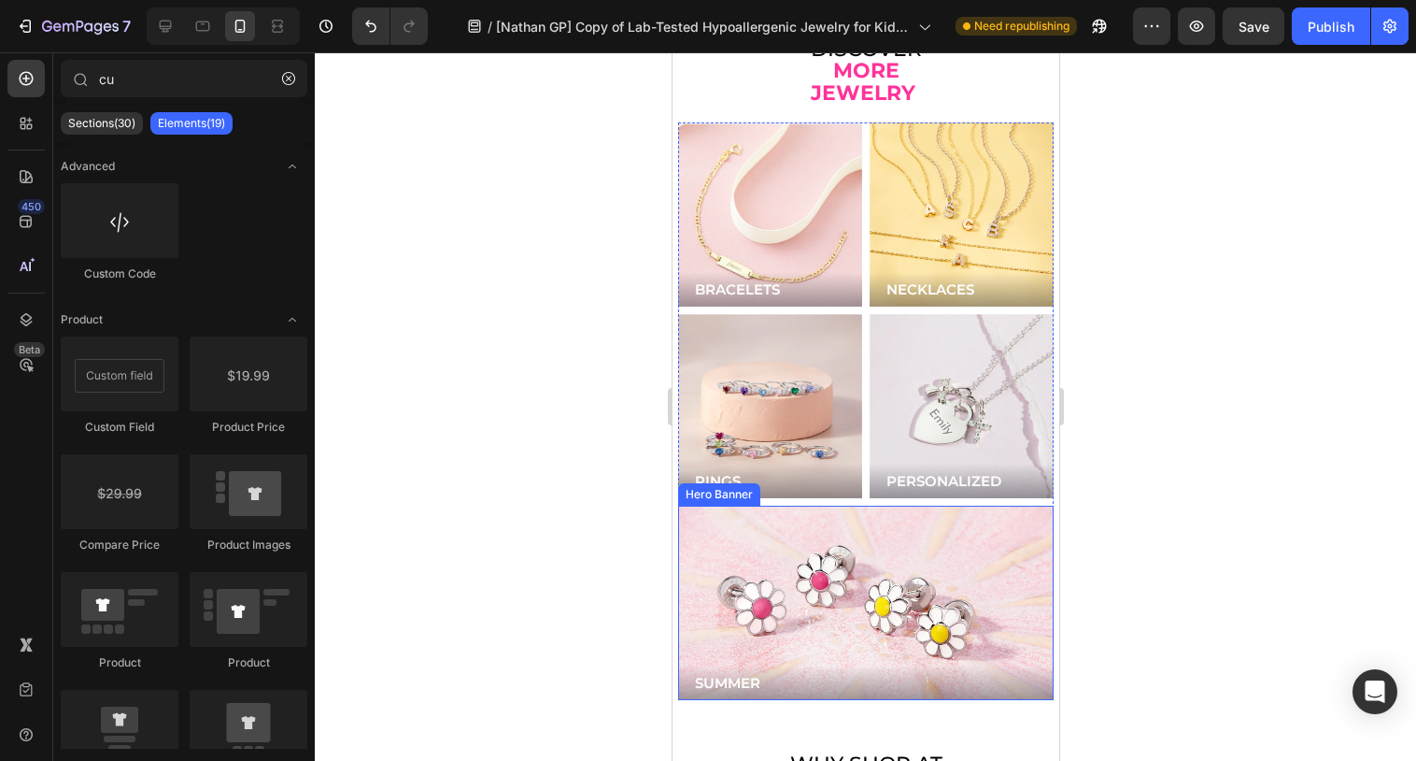
click at [870, 531] on div "Background Image" at bounding box center [865, 602] width 376 height 194
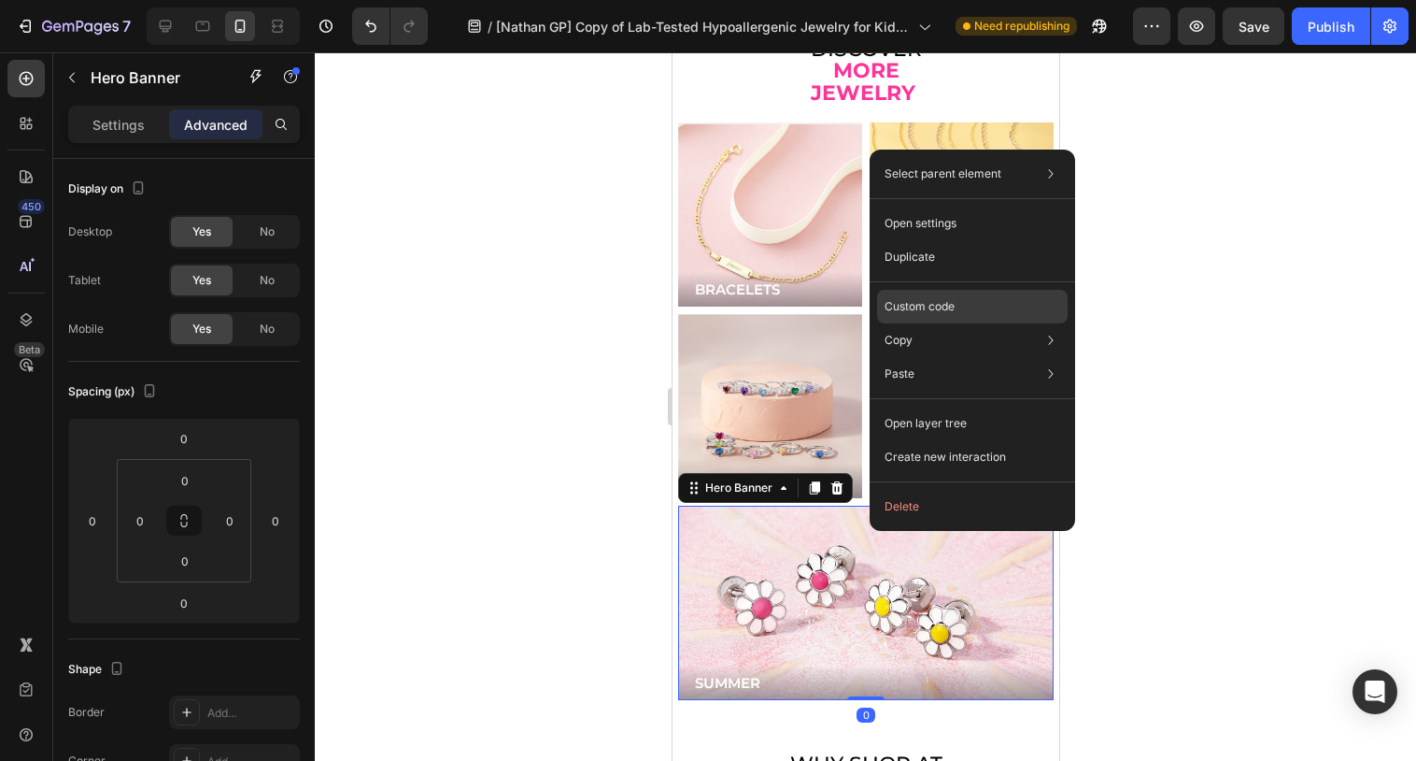
click at [898, 313] on p "Custom code" at bounding box center [920, 306] width 70 height 17
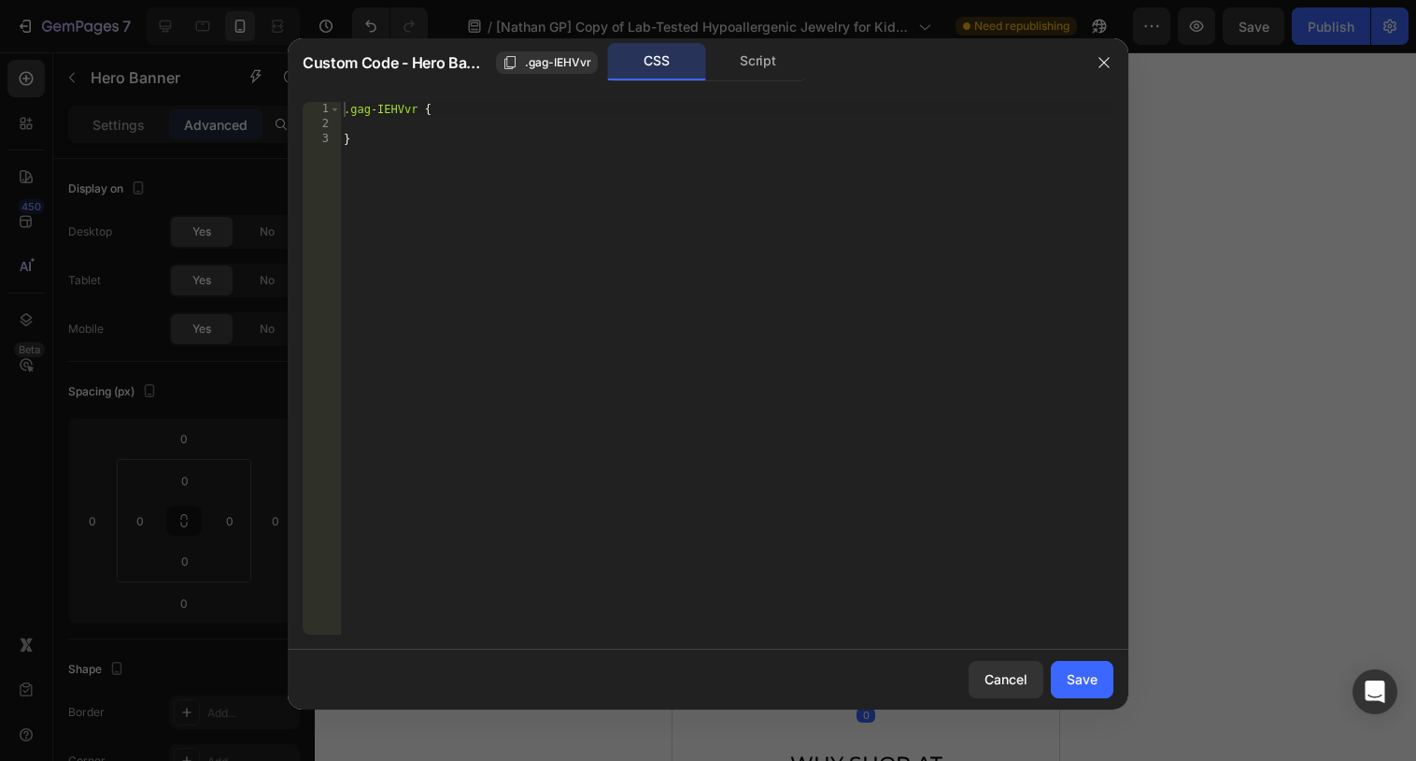
click at [781, 82] on div "Custom Code - Hero Banner .gag-IEHVvr CSS Script" at bounding box center [684, 62] width 792 height 49
click at [778, 78] on div "Script" at bounding box center [758, 61] width 98 height 37
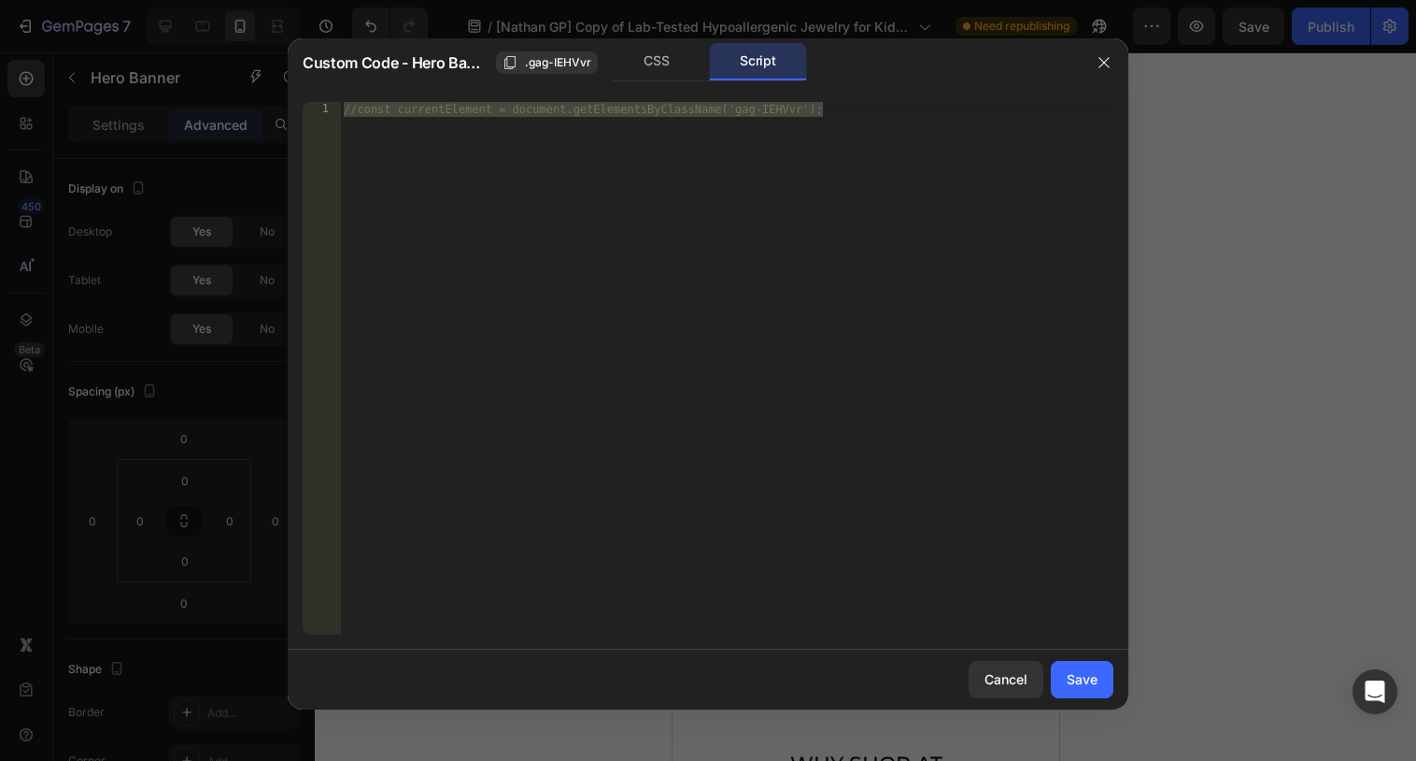
type textarea "//const currentElement = document.getElementsByClassName('gag-IEHVvr');"
click at [754, 221] on div "//const currentElement = document.getElementsByClassName('gag-IEHVvr');" at bounding box center [727, 383] width 774 height 562
paste textarea "});"
type textarea "});"
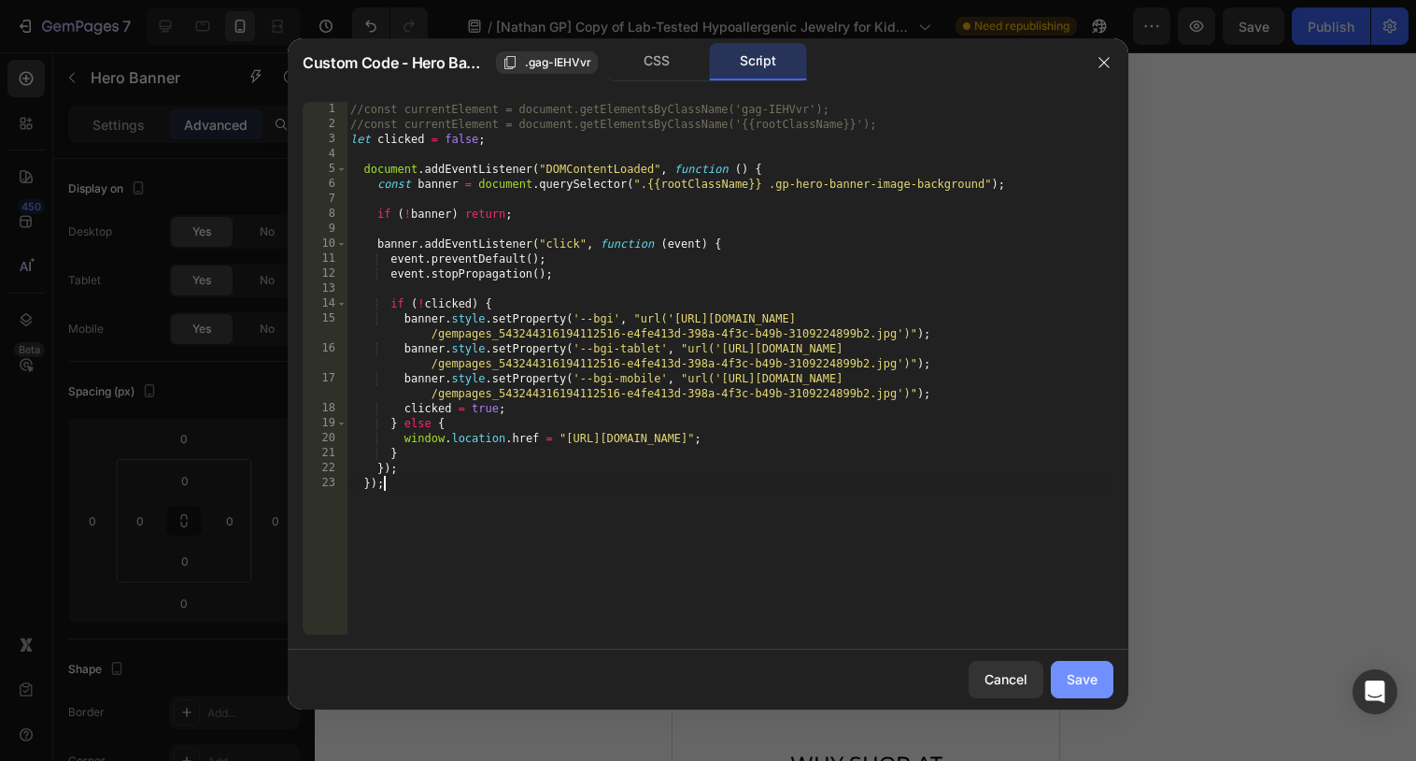
click at [1072, 695] on button "Save" at bounding box center [1082, 679] width 63 height 37
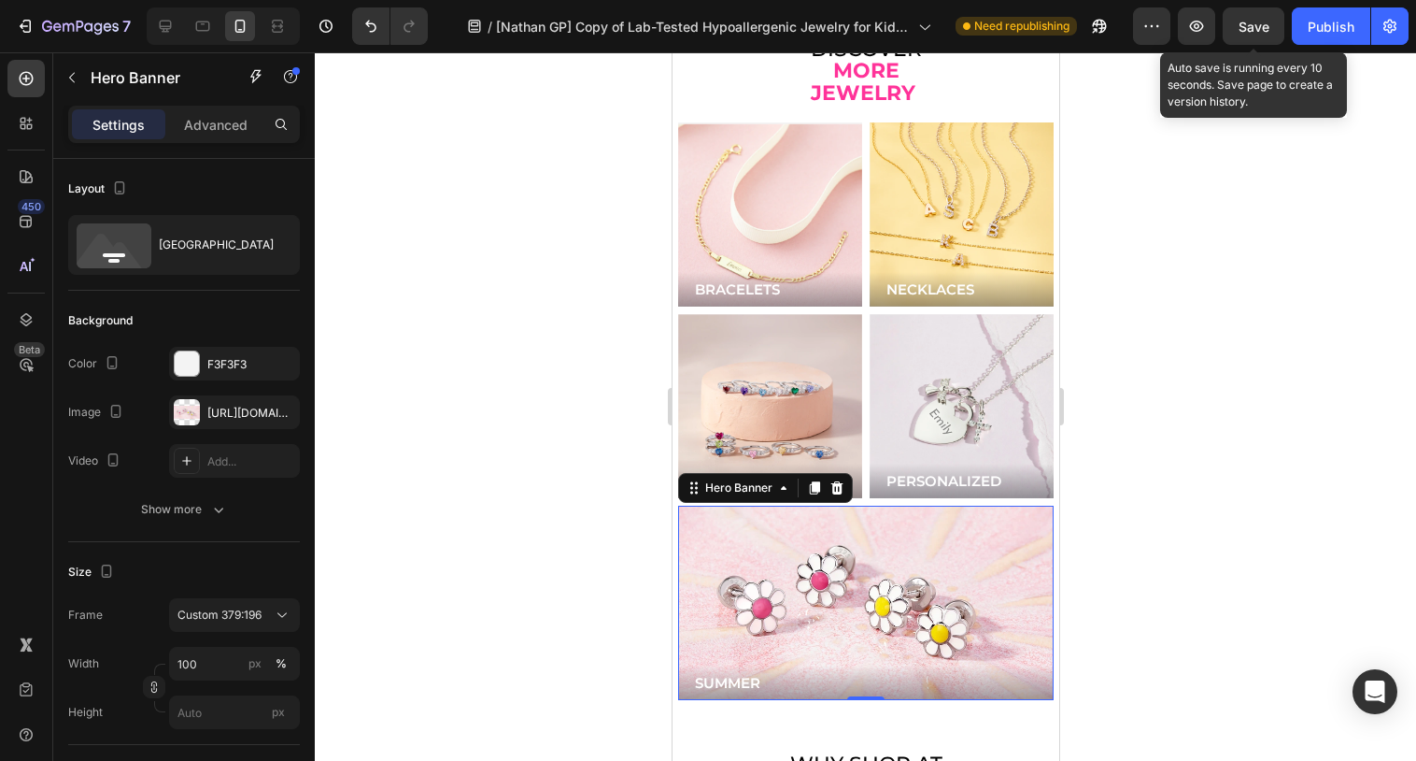
click at [1251, 29] on span "Save" at bounding box center [1254, 27] width 31 height 16
click at [1242, 31] on span "Save" at bounding box center [1254, 27] width 31 height 16
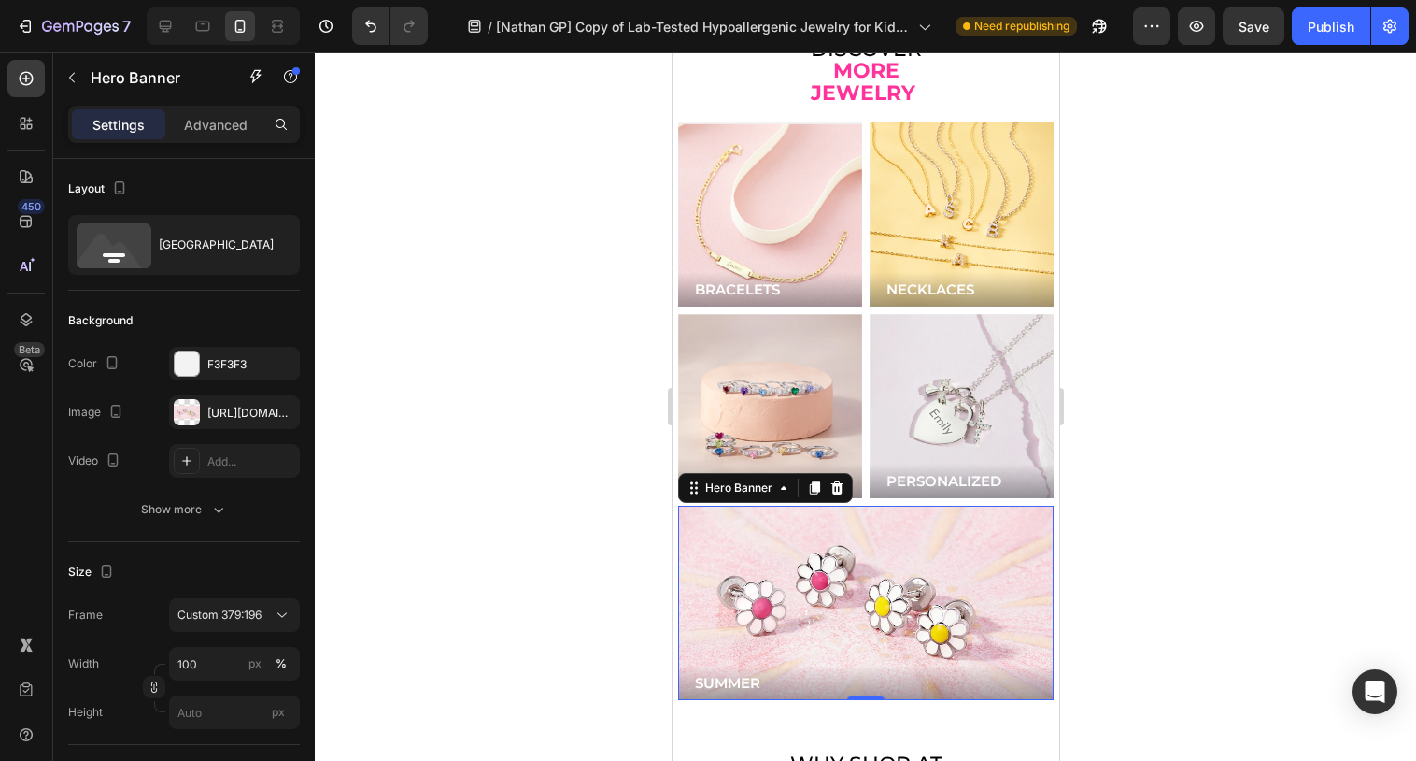
click at [870, 551] on div "Background Image" at bounding box center [865, 602] width 376 height 194
click at [833, 384] on div "Background Image" at bounding box center [769, 406] width 184 height 184
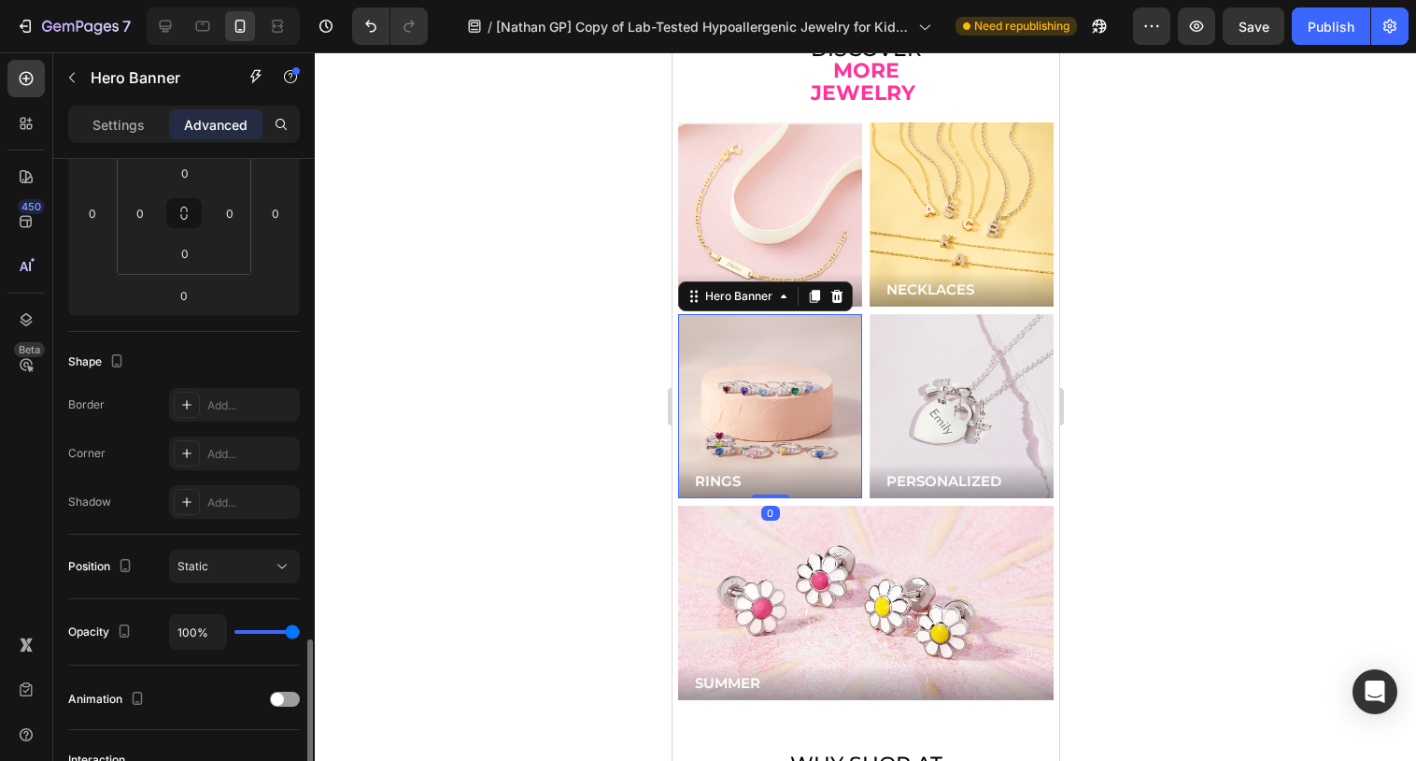
scroll to position [563, 0]
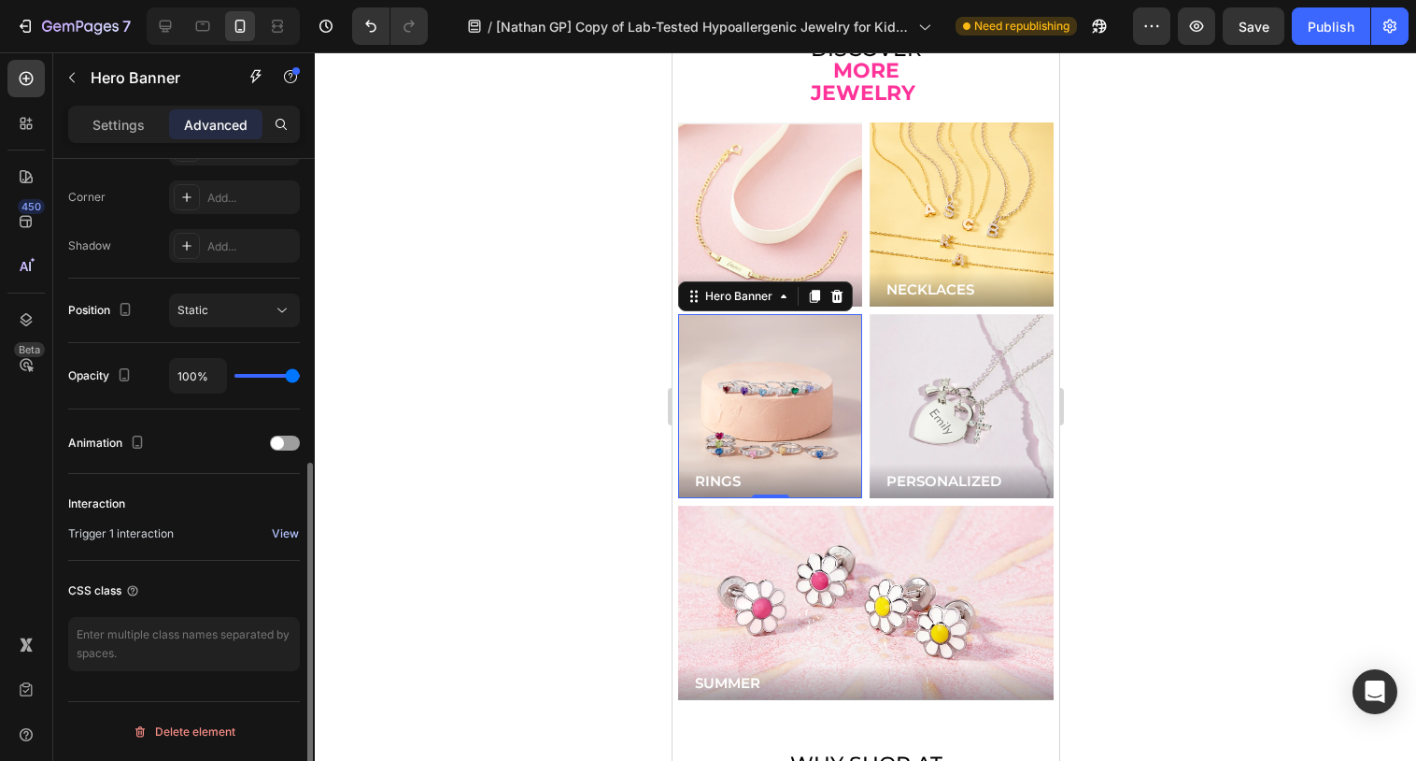
click at [277, 536] on div "View" at bounding box center [285, 533] width 27 height 17
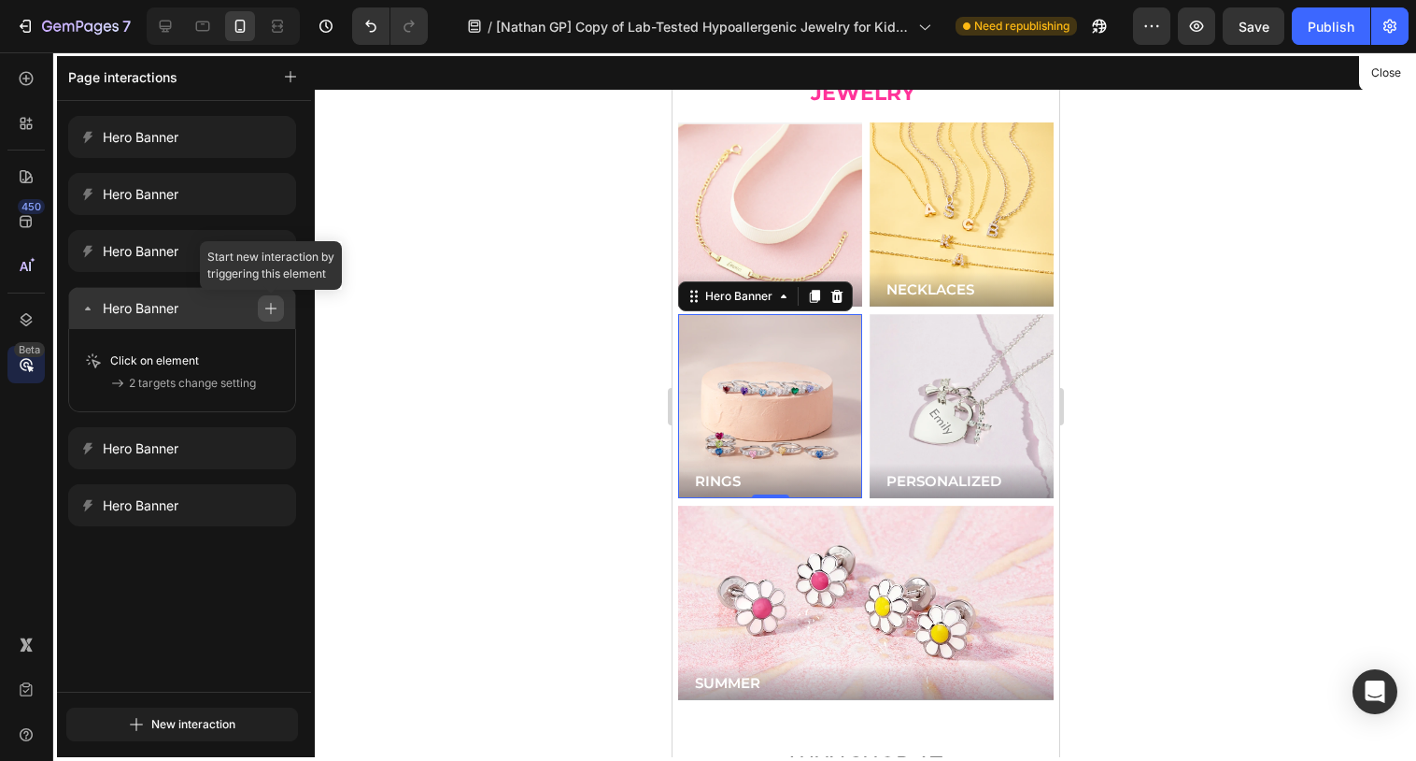
click at [269, 317] on button "button" at bounding box center [271, 308] width 26 height 26
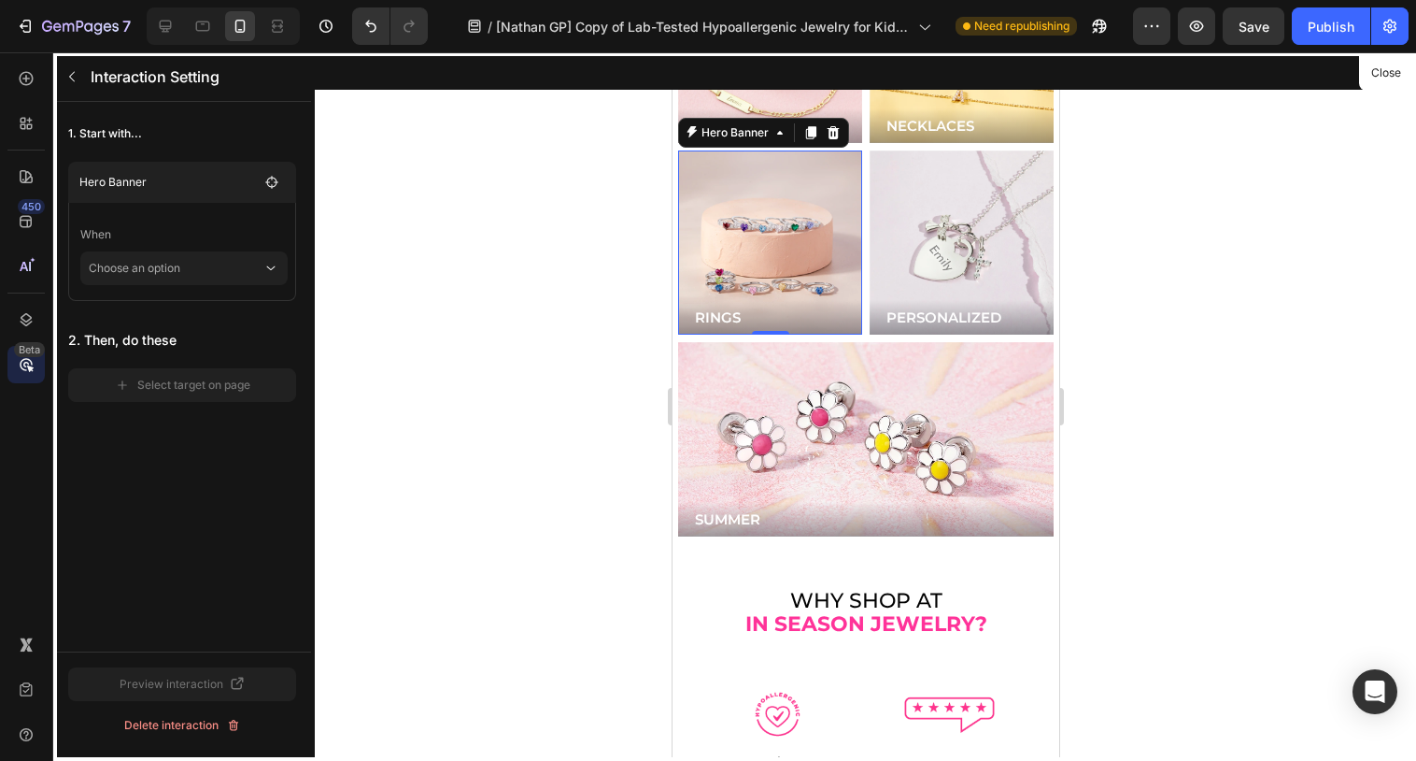
scroll to position [5105, 0]
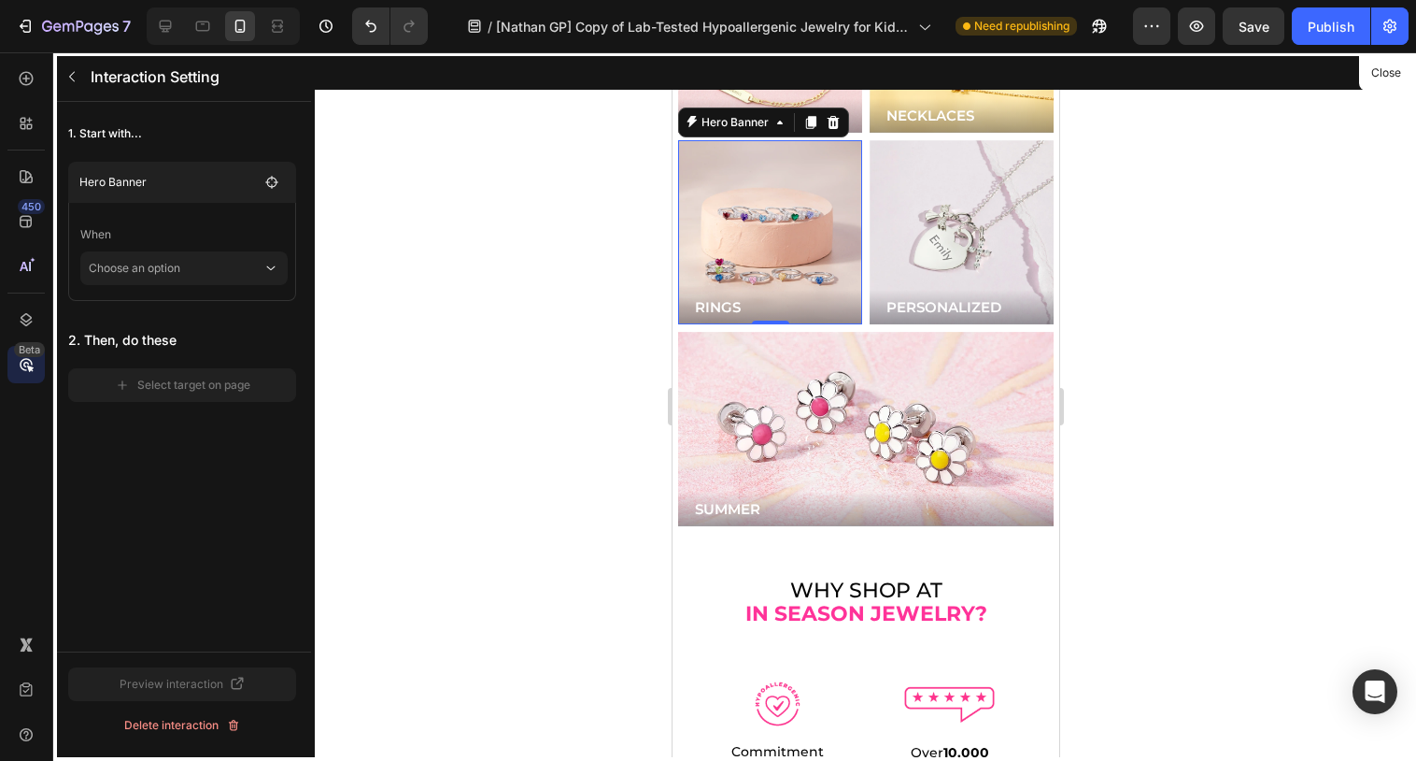
click at [747, 193] on div at bounding box center [865, 406] width 387 height 708
click at [257, 270] on p "Choose an option" at bounding box center [176, 268] width 174 height 34
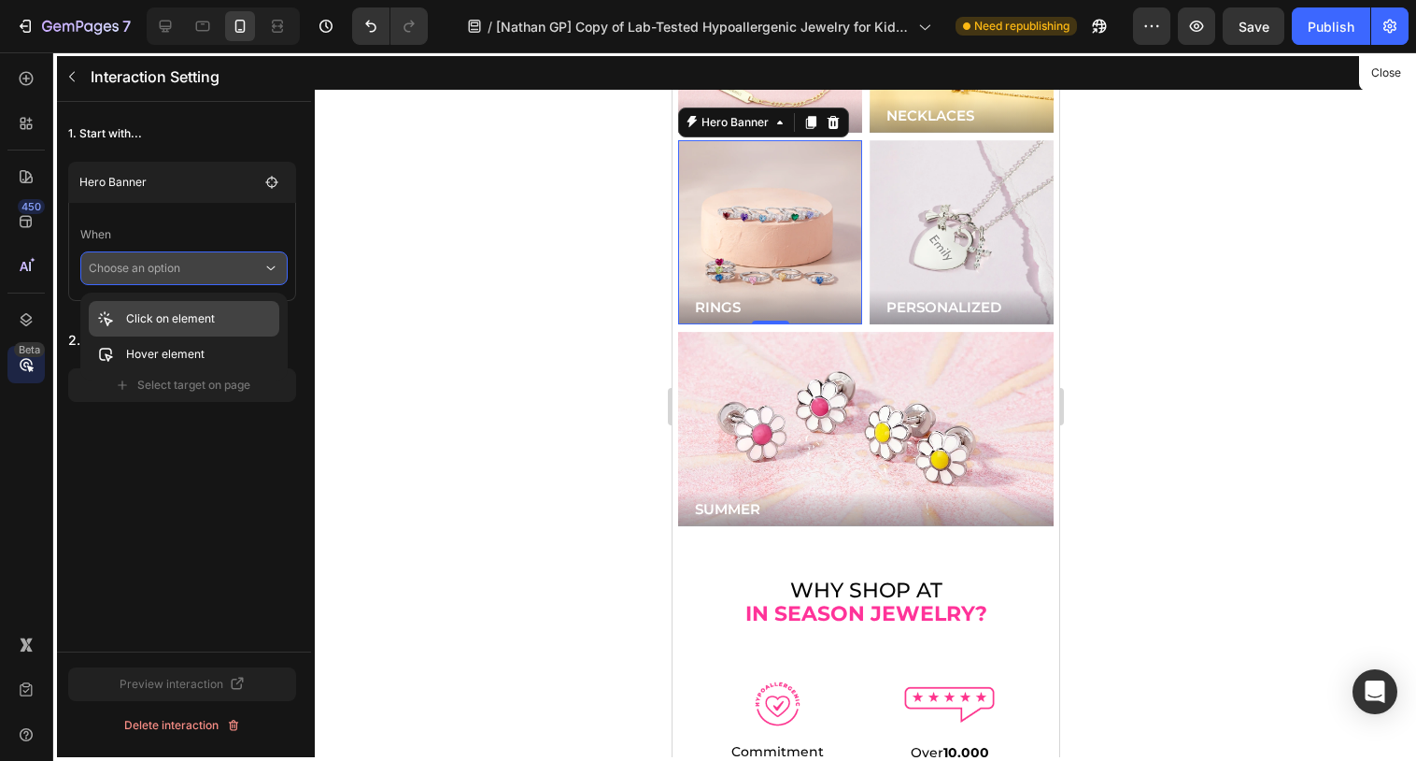
click at [201, 324] on p "Click on element" at bounding box center [170, 318] width 89 height 19
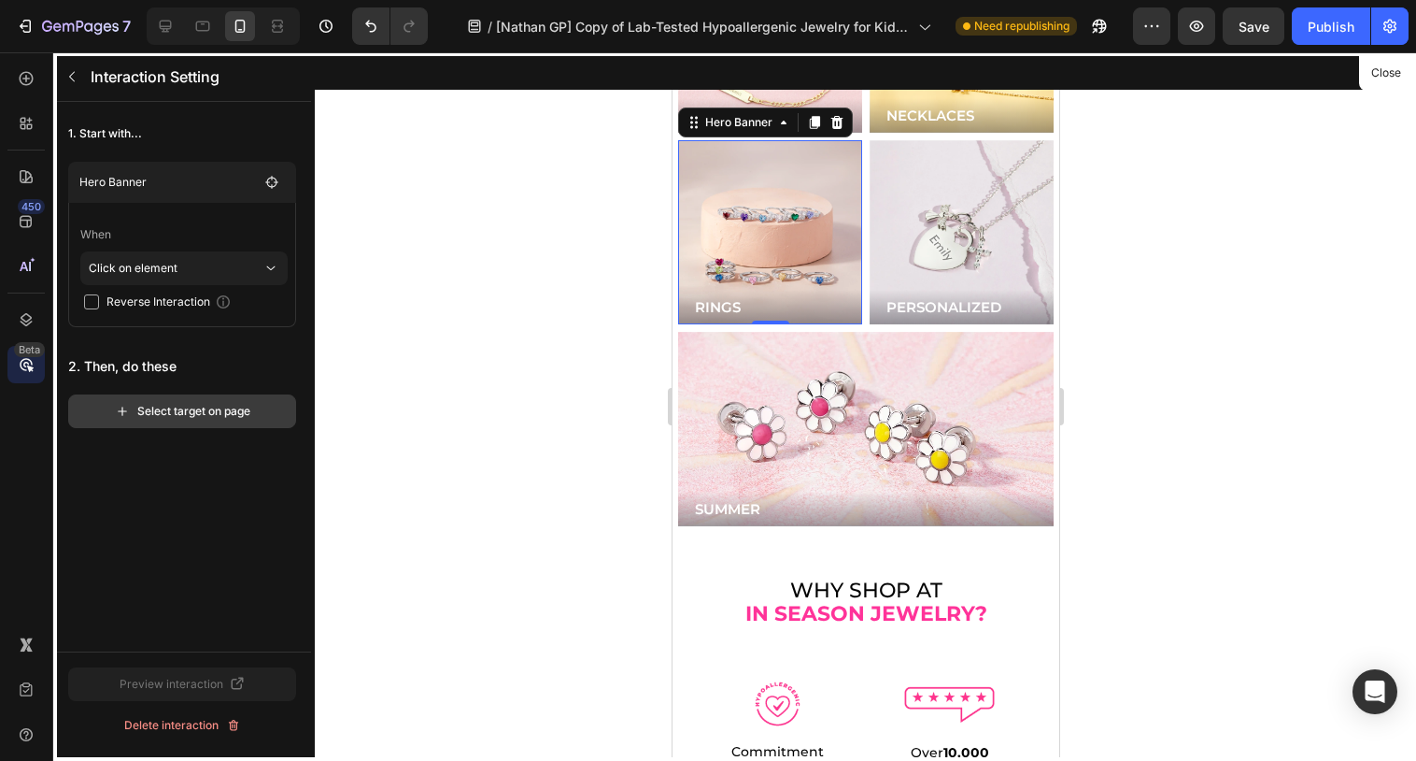
click at [214, 416] on div "Select target on page" at bounding box center [182, 411] width 135 height 17
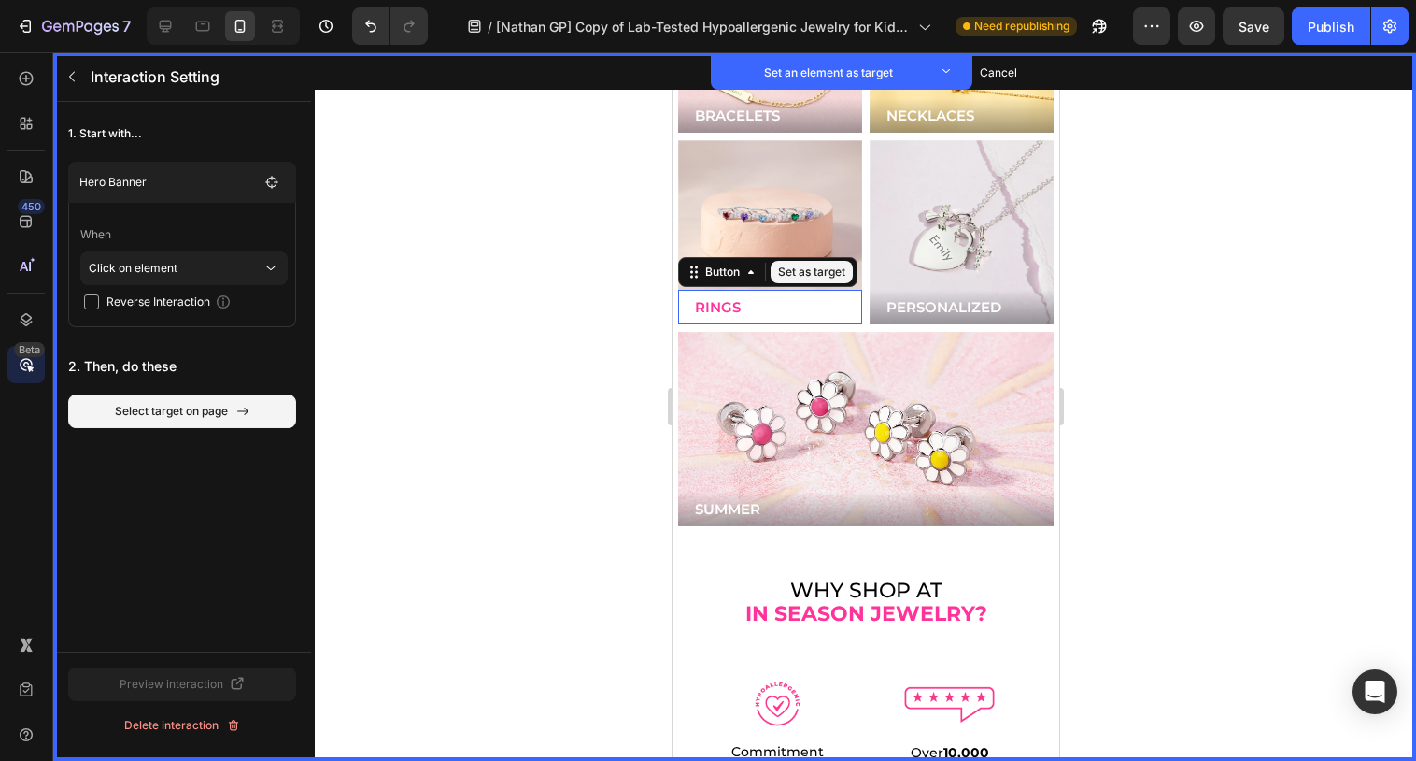
click at [788, 290] on button "RINGS" at bounding box center [769, 307] width 184 height 35
click at [810, 261] on button "Set as target" at bounding box center [811, 272] width 82 height 22
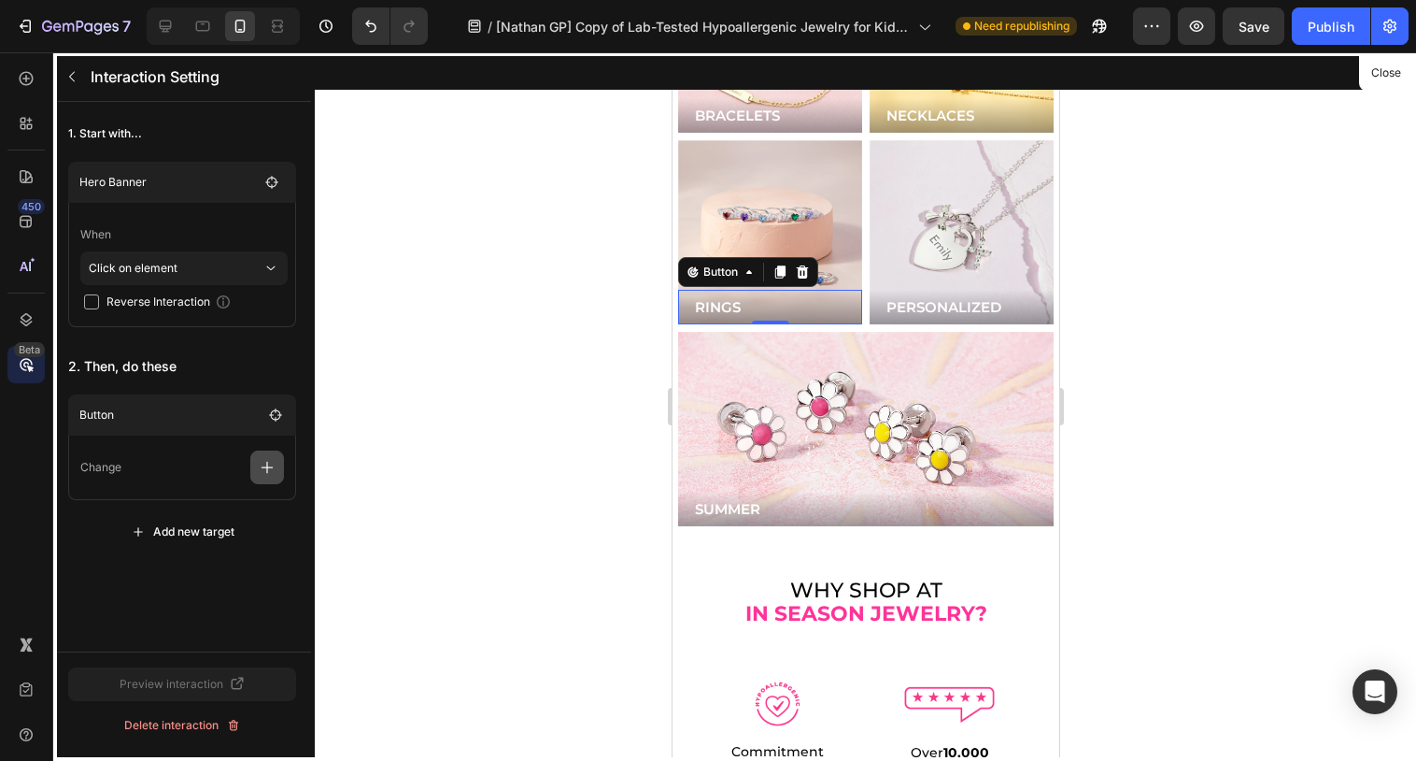
click at [269, 469] on icon "button" at bounding box center [267, 467] width 19 height 19
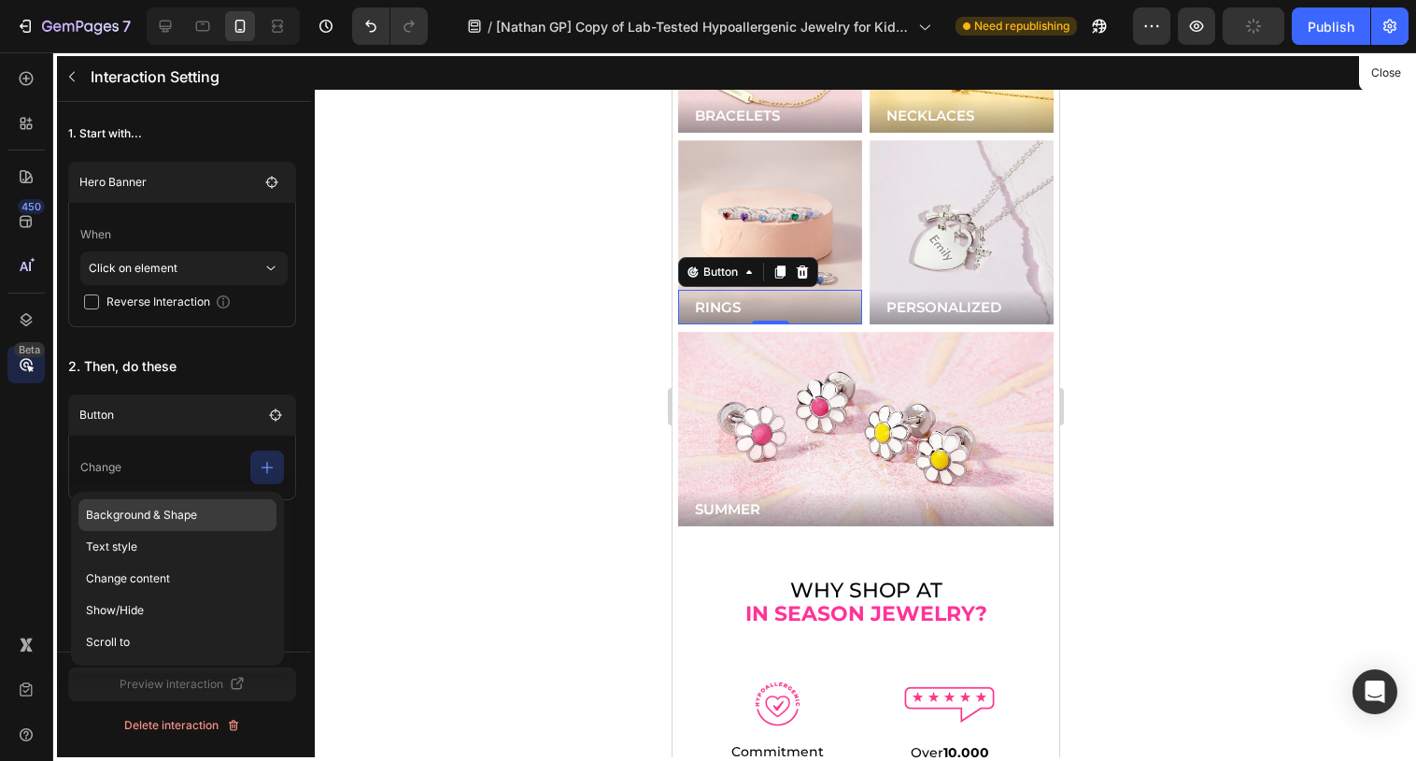
click at [184, 531] on p "Background & Shape" at bounding box center [177, 547] width 198 height 32
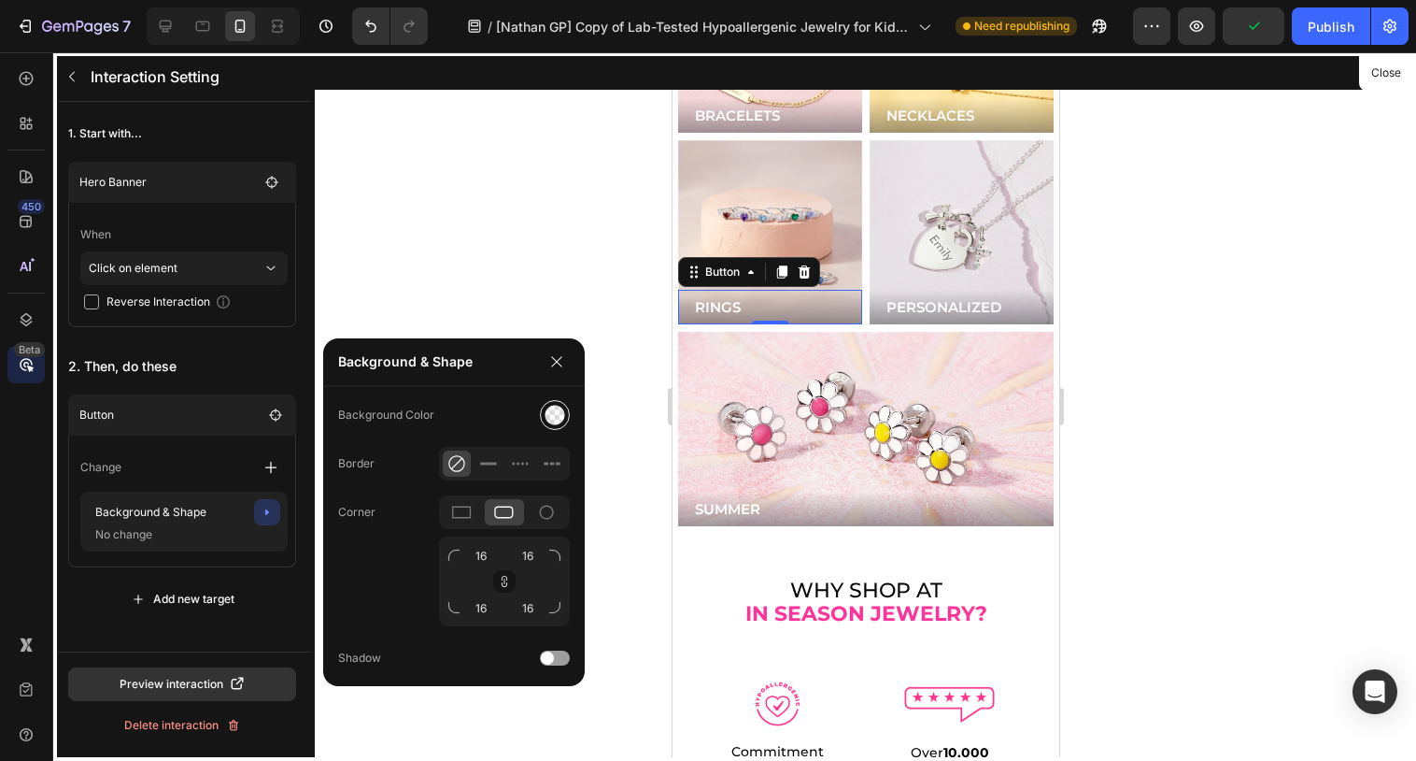
click at [562, 415] on img at bounding box center [555, 415] width 21 height 21
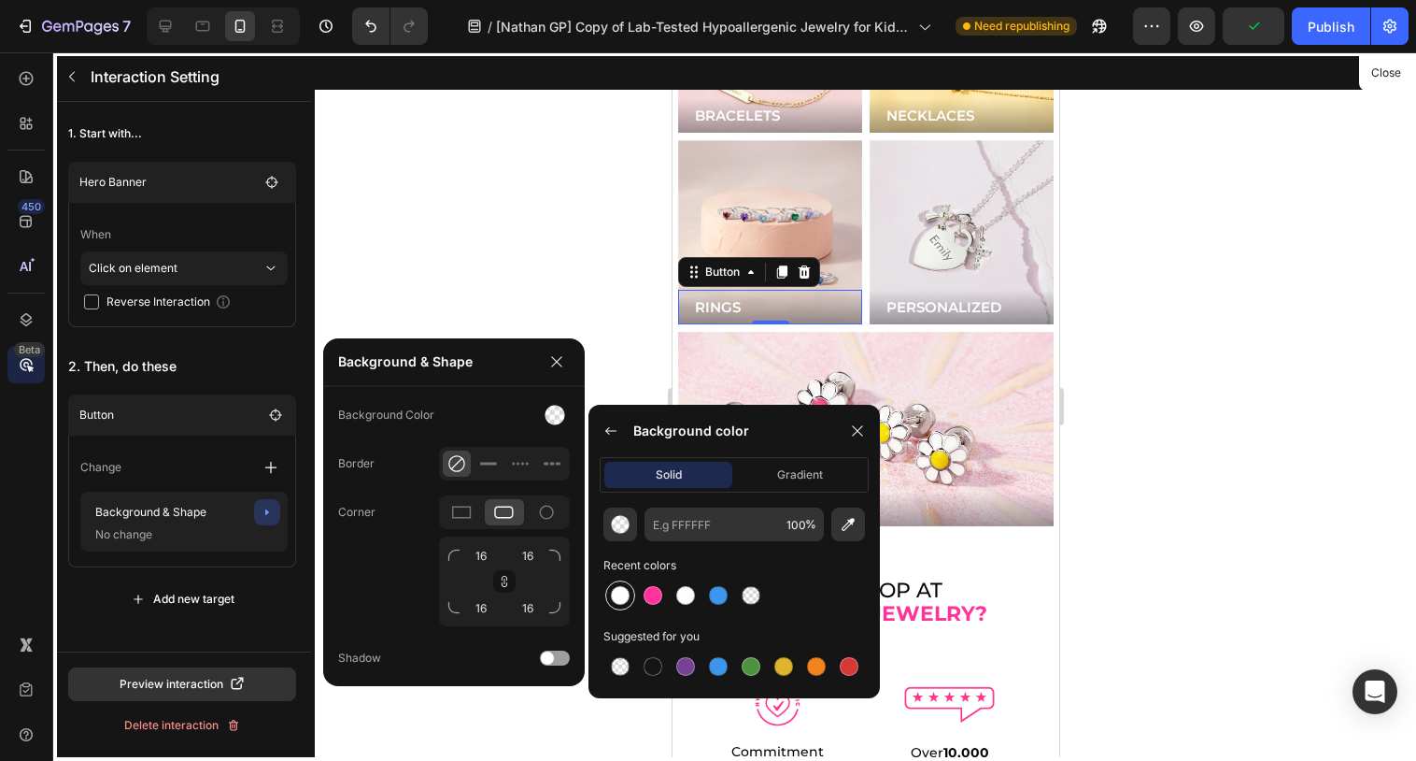
click at [627, 595] on div at bounding box center [620, 595] width 19 height 19
type input "FFFFFF"
click at [274, 547] on div "Background & Shape Change settings" at bounding box center [183, 521] width 207 height 60
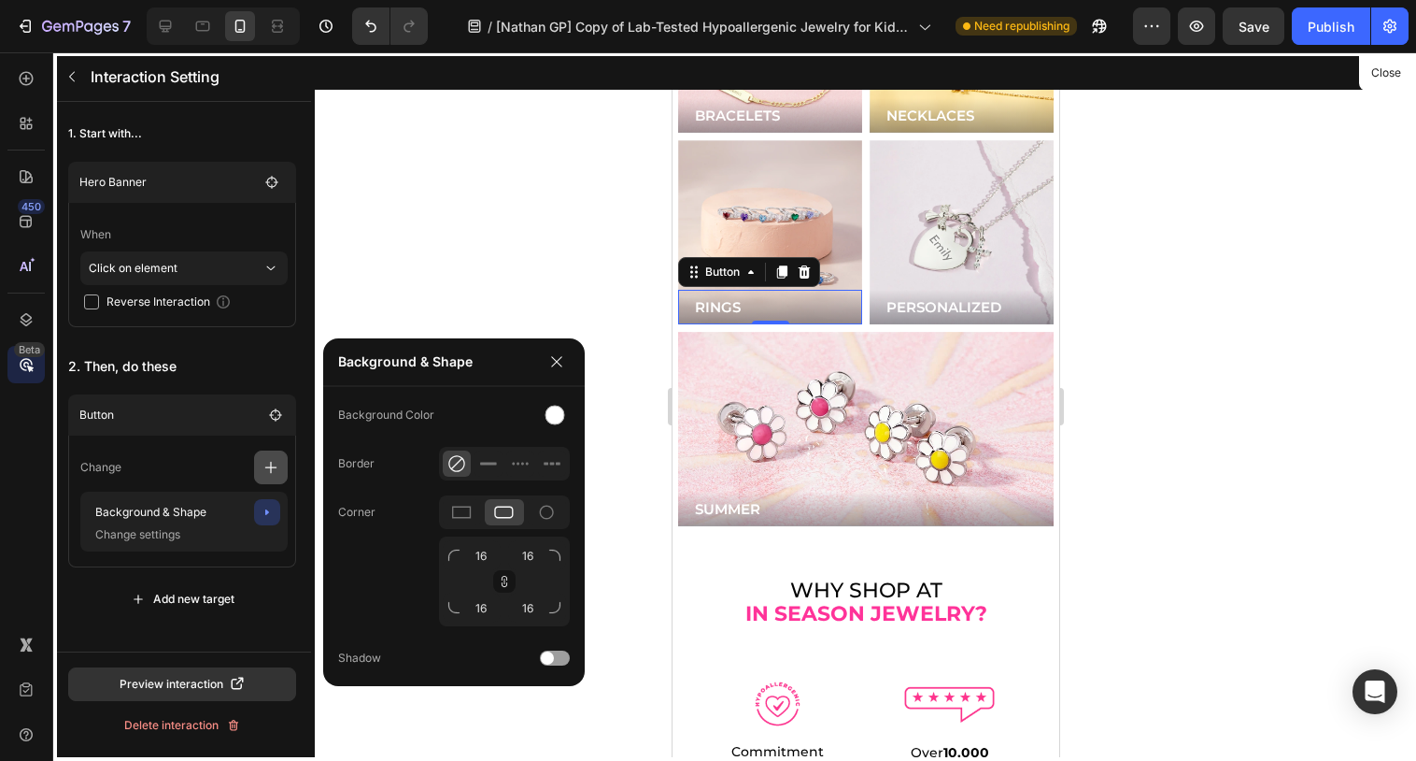
click at [266, 477] on button "button" at bounding box center [271, 467] width 34 height 34
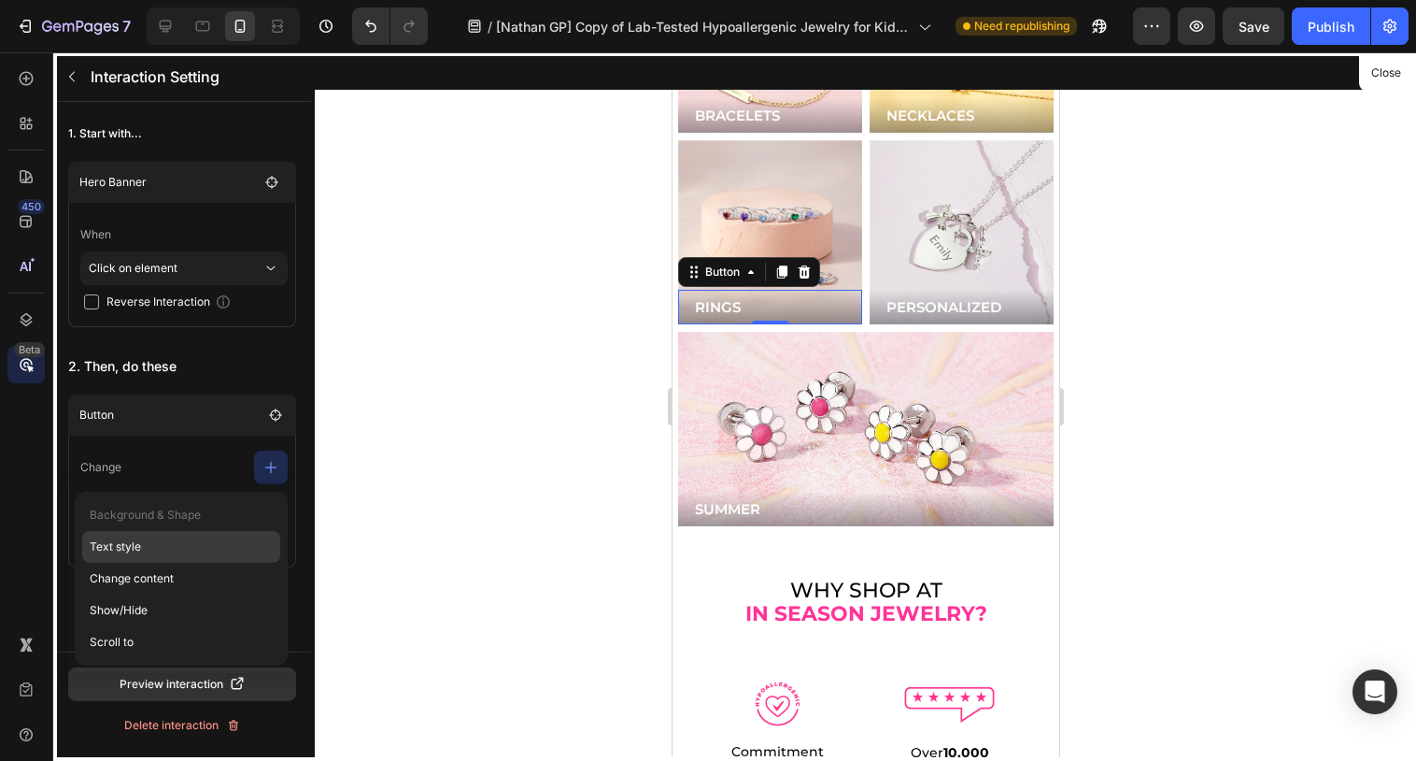
click at [175, 562] on p "Text style" at bounding box center [181, 578] width 198 height 32
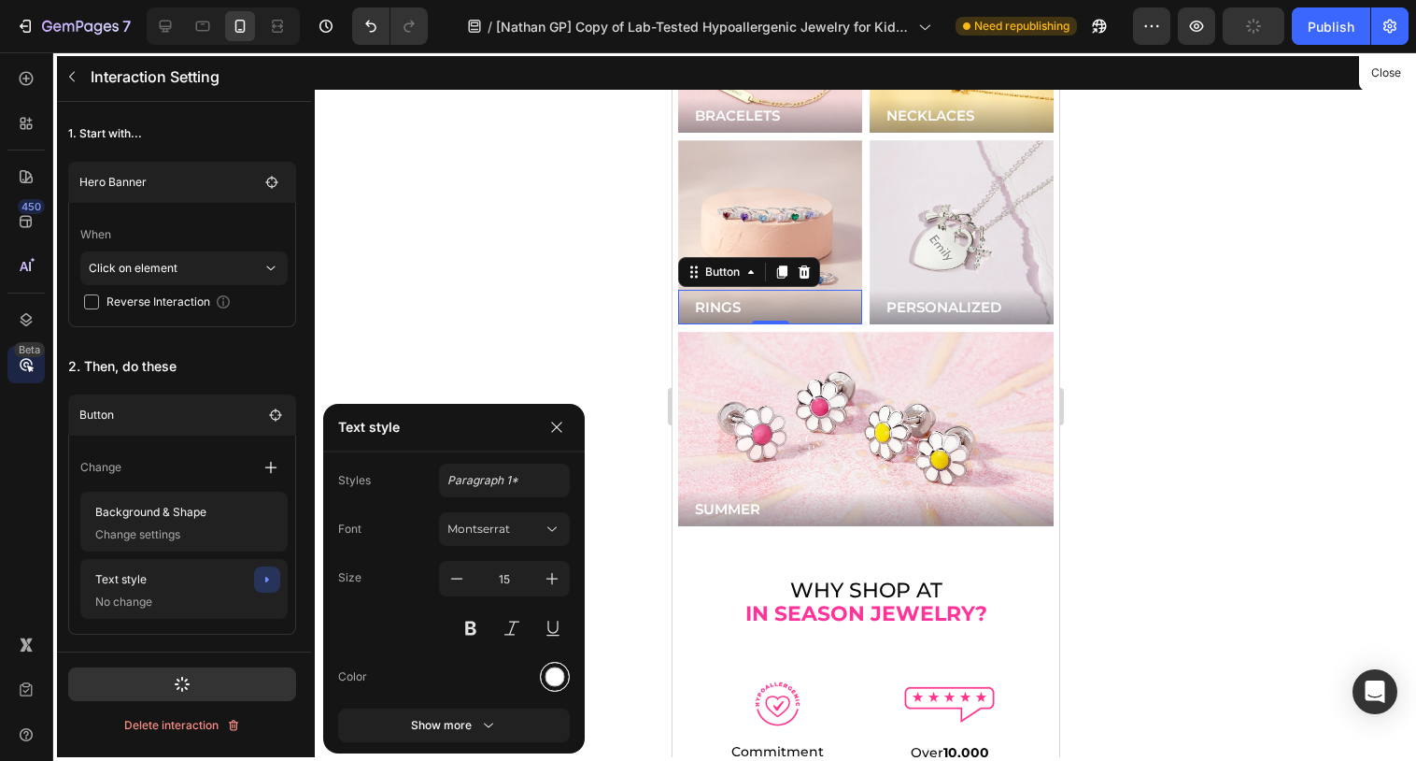
click at [555, 676] on div at bounding box center [556, 677] width 20 height 20
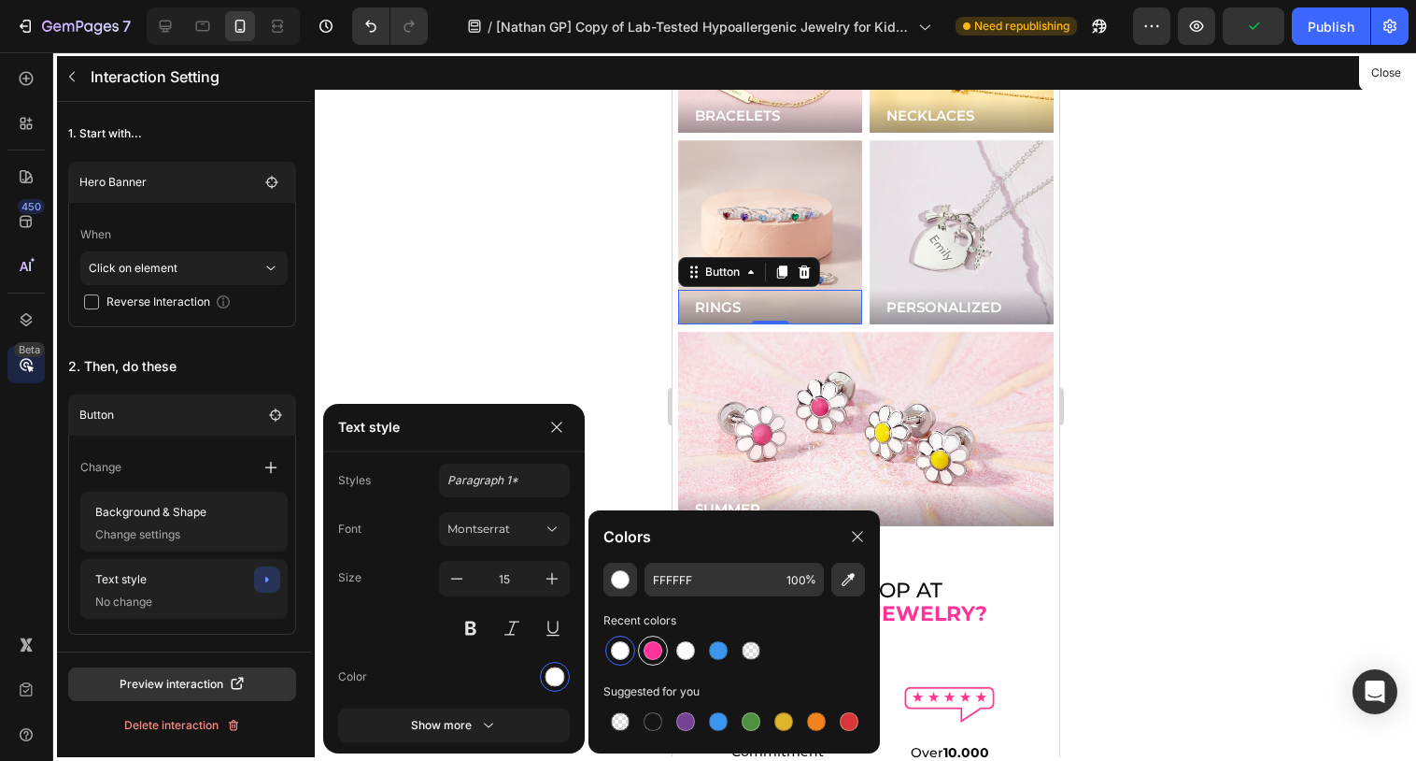
click at [659, 661] on div at bounding box center [653, 650] width 30 height 30
type input "FF3399"
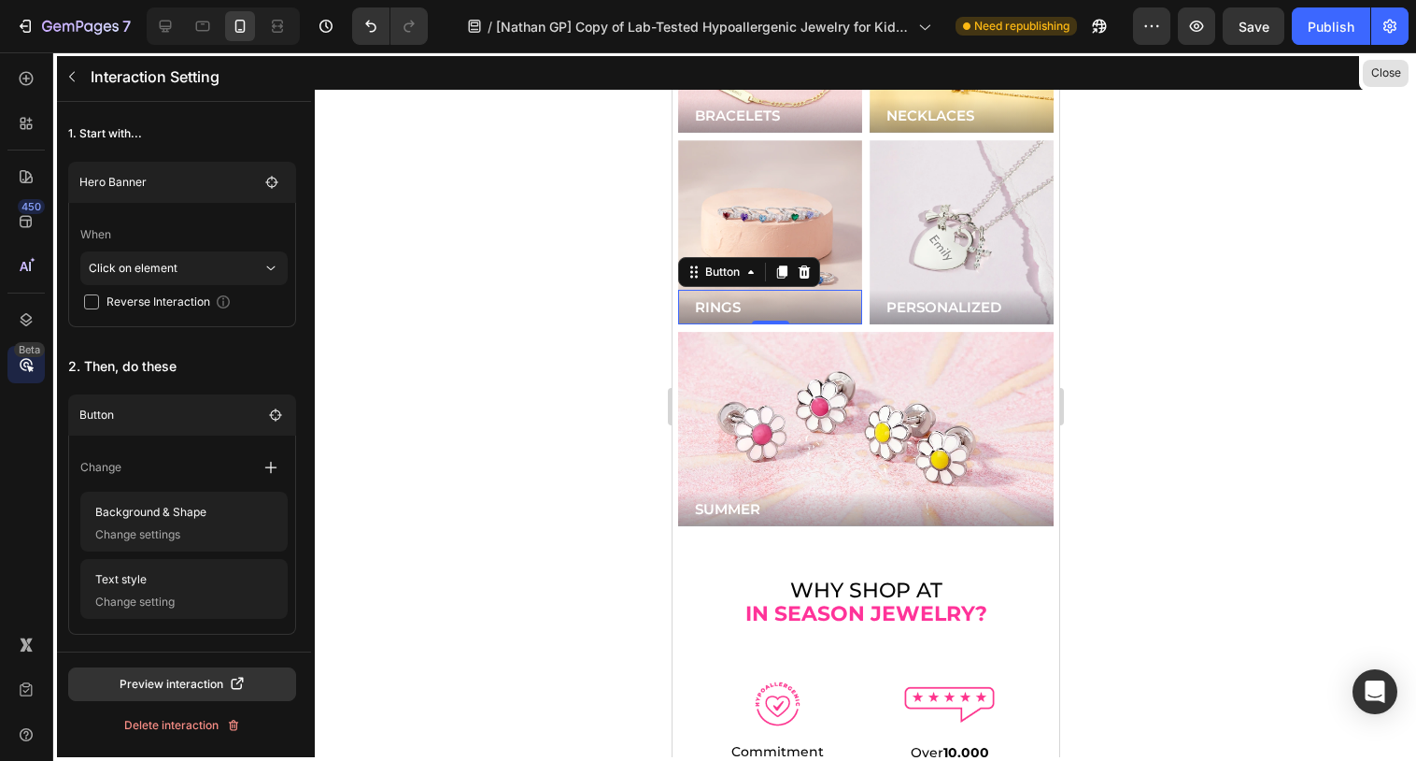
click at [1380, 79] on button "Close" at bounding box center [1386, 73] width 46 height 27
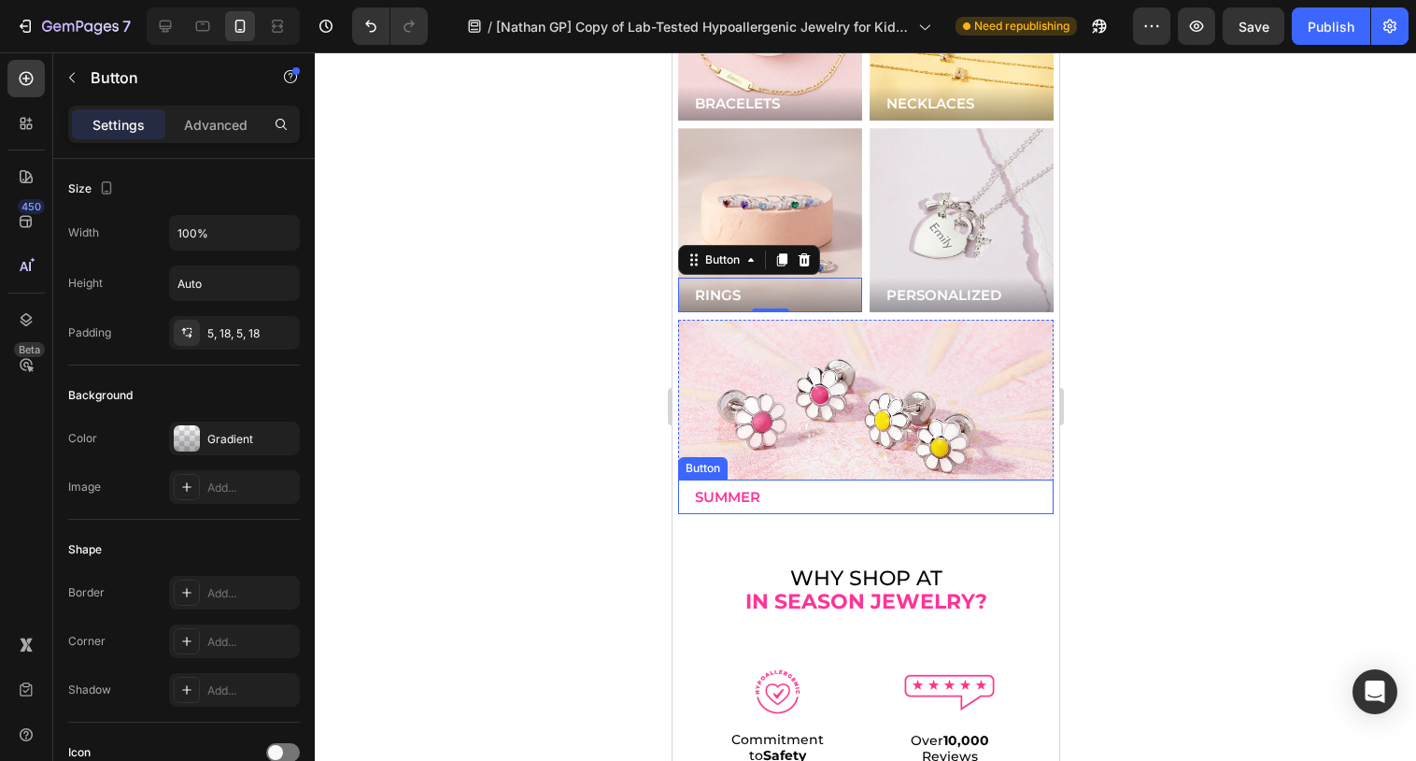
scroll to position [5108, 0]
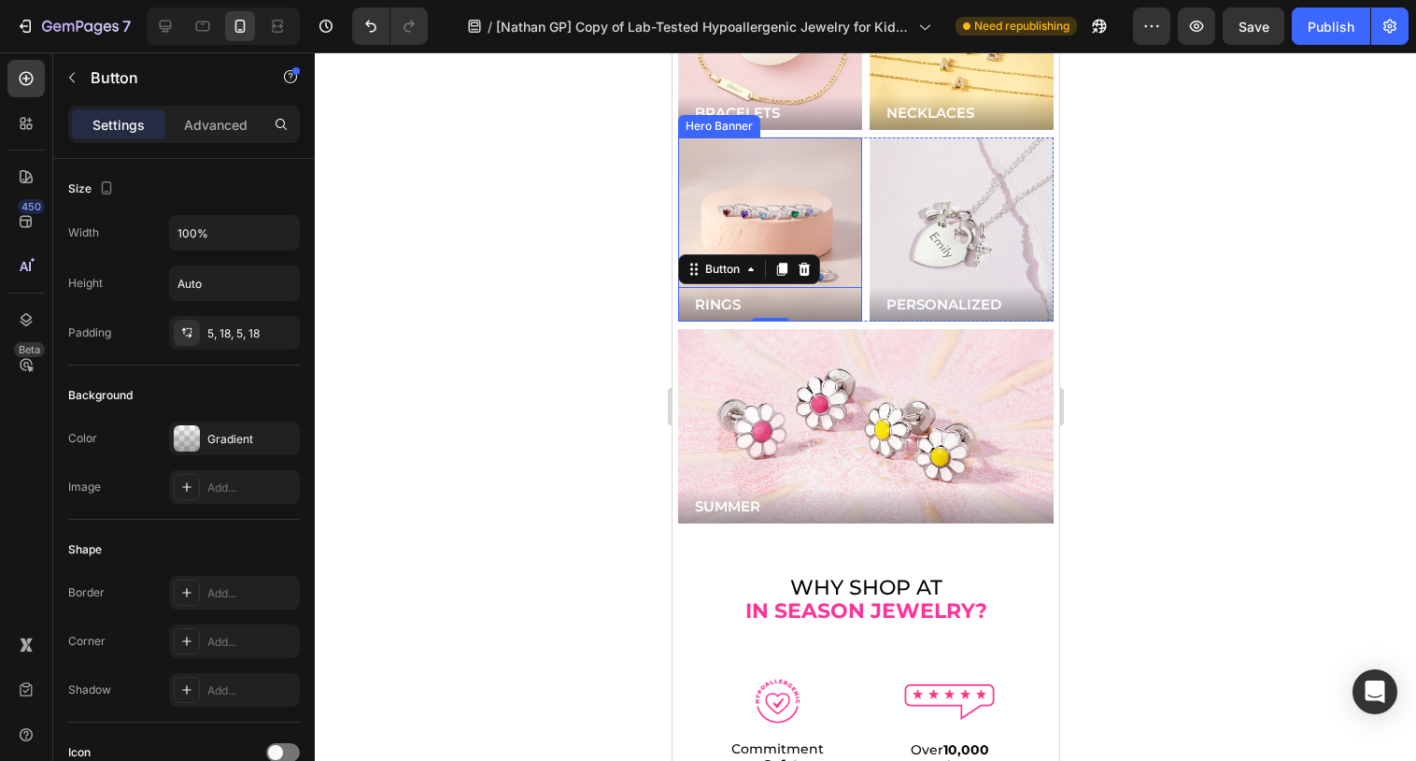
click at [818, 220] on div "Background Image" at bounding box center [769, 229] width 184 height 184
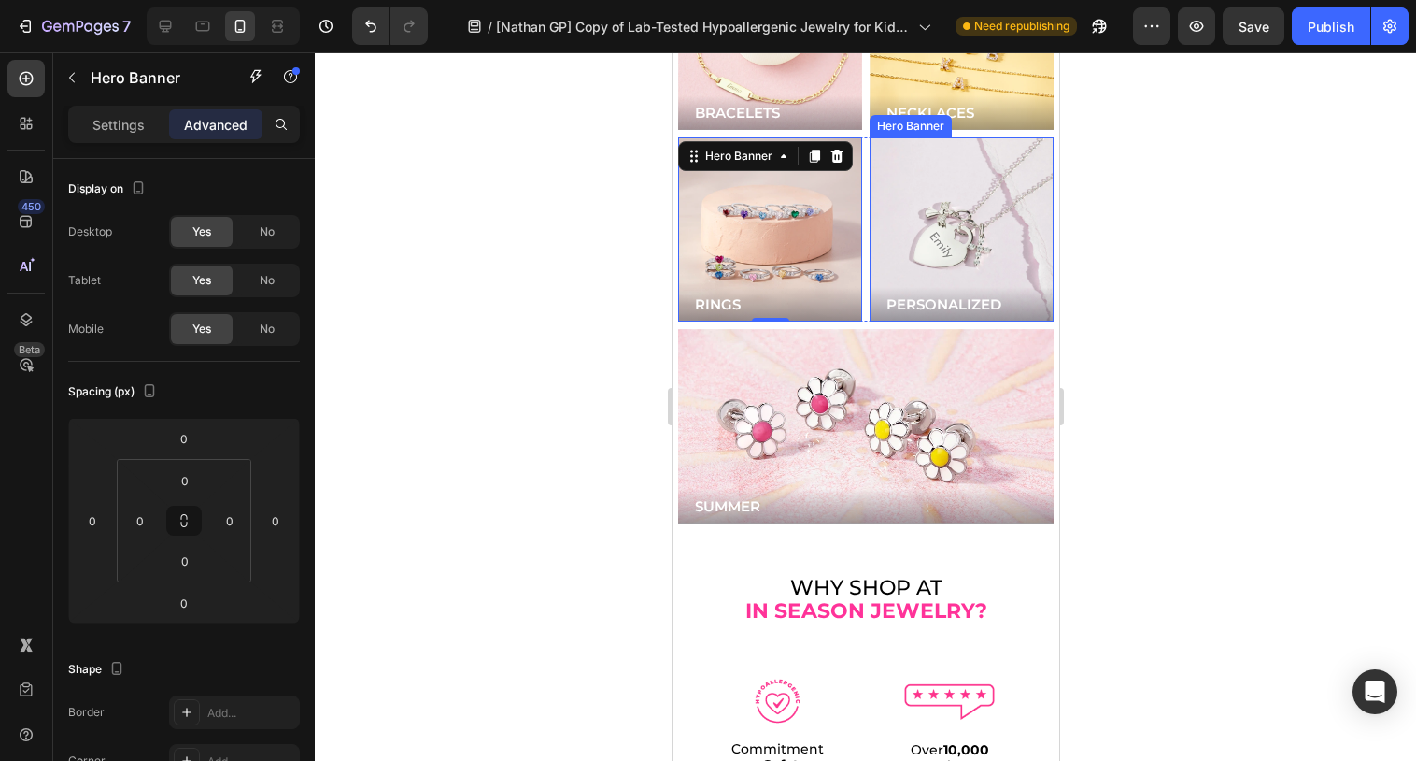
click at [929, 214] on div "Background Image" at bounding box center [961, 229] width 184 height 184
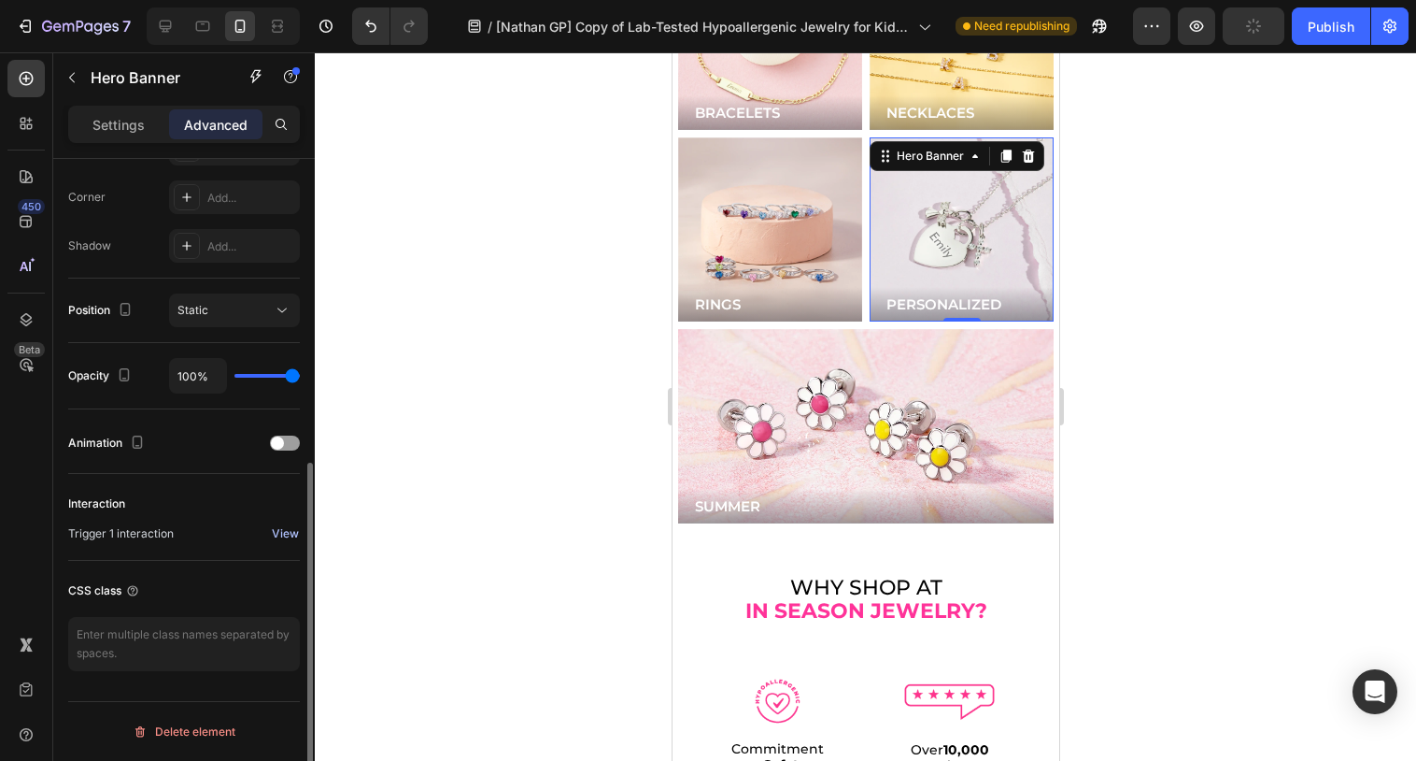
click at [282, 527] on div "View" at bounding box center [285, 533] width 27 height 17
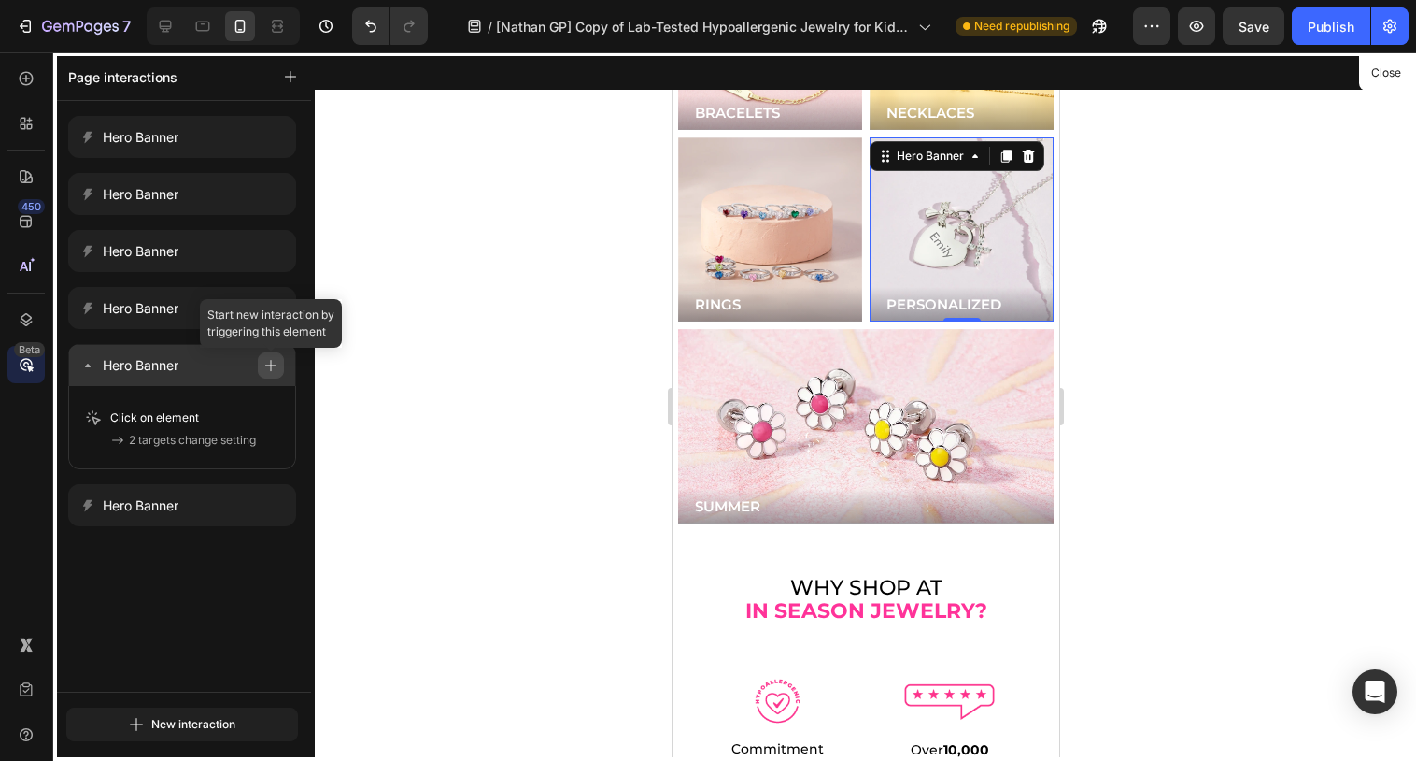
click at [271, 378] on button "button" at bounding box center [271, 365] width 26 height 26
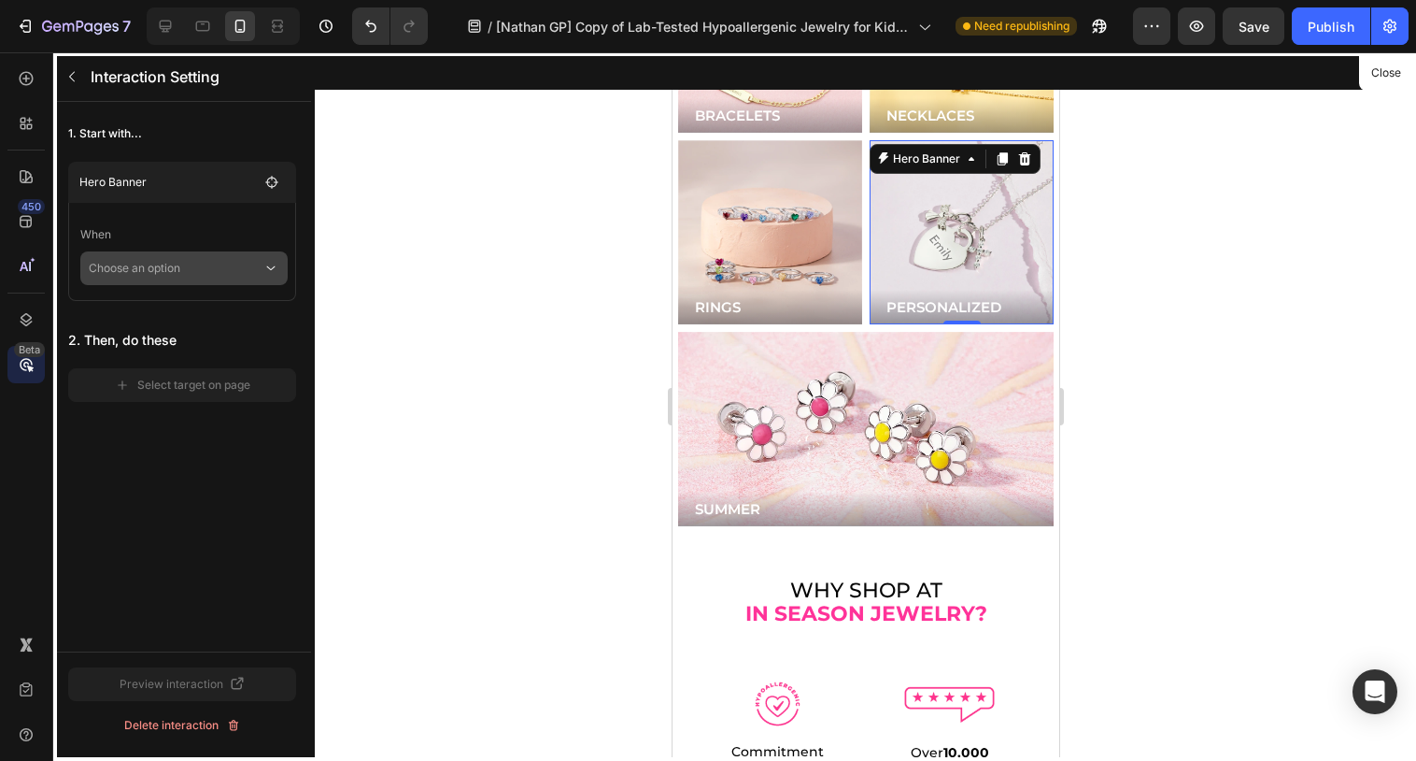
click at [246, 259] on p "Choose an option" at bounding box center [176, 268] width 174 height 34
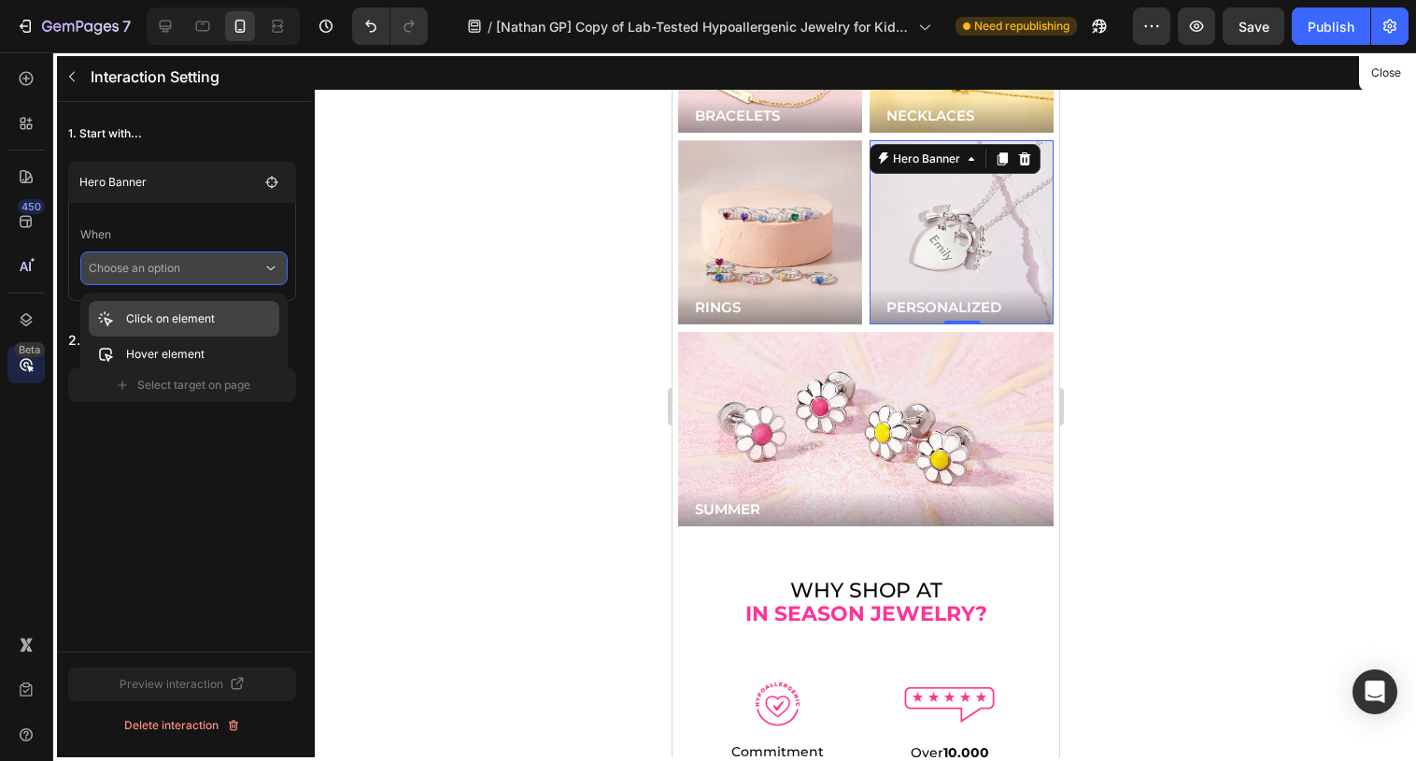
click at [226, 336] on div "Click on element" at bounding box center [184, 354] width 191 height 36
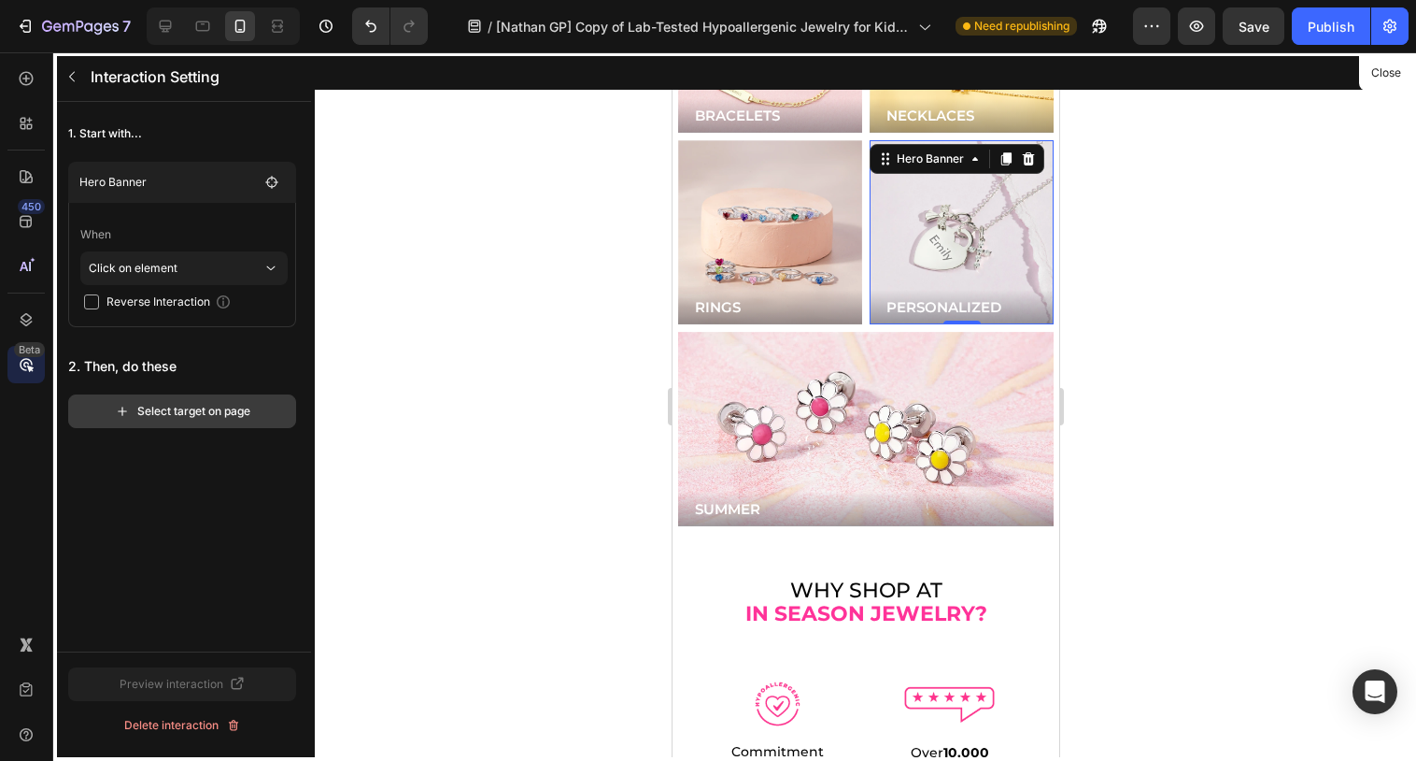
click at [192, 411] on div "Select target on page" at bounding box center [182, 411] width 135 height 17
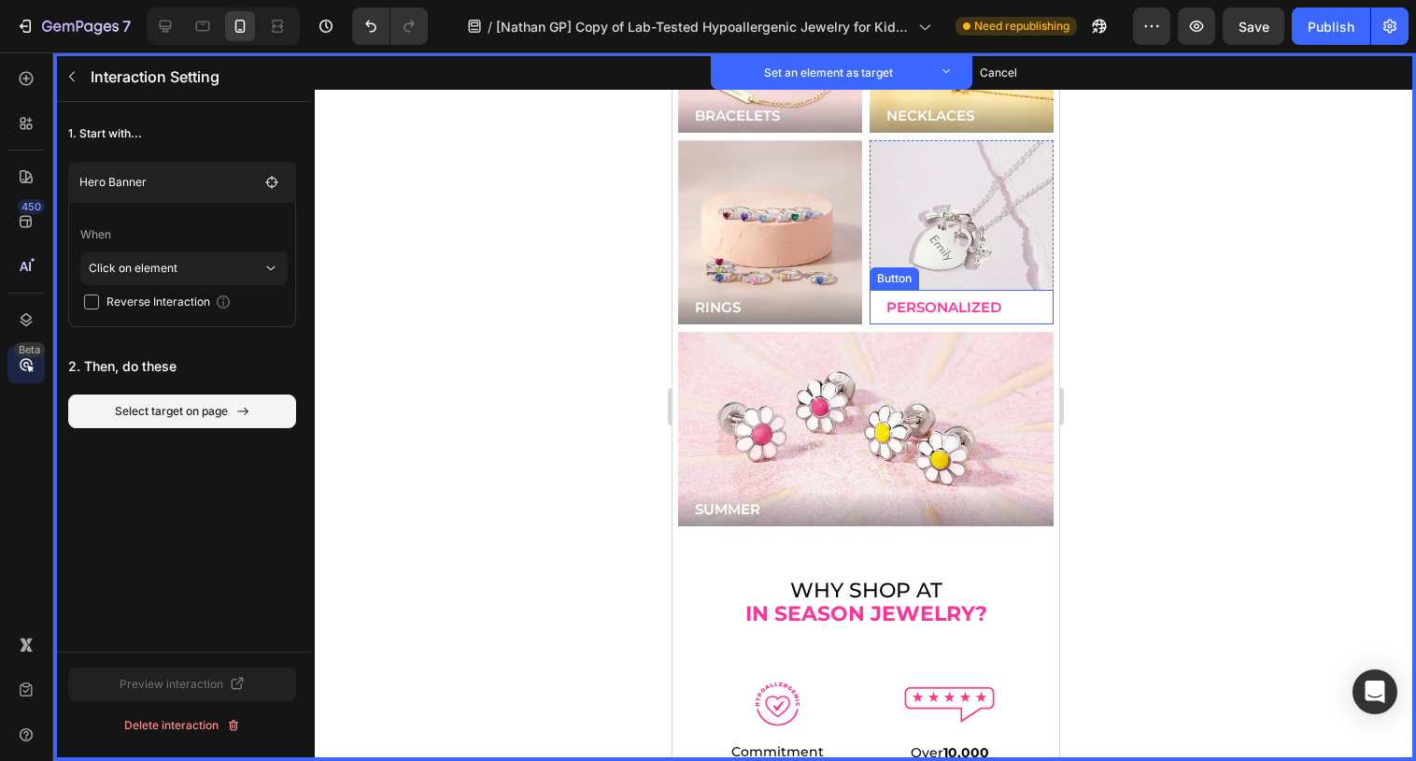
click at [1015, 290] on button "PERSONALIZED" at bounding box center [961, 307] width 184 height 35
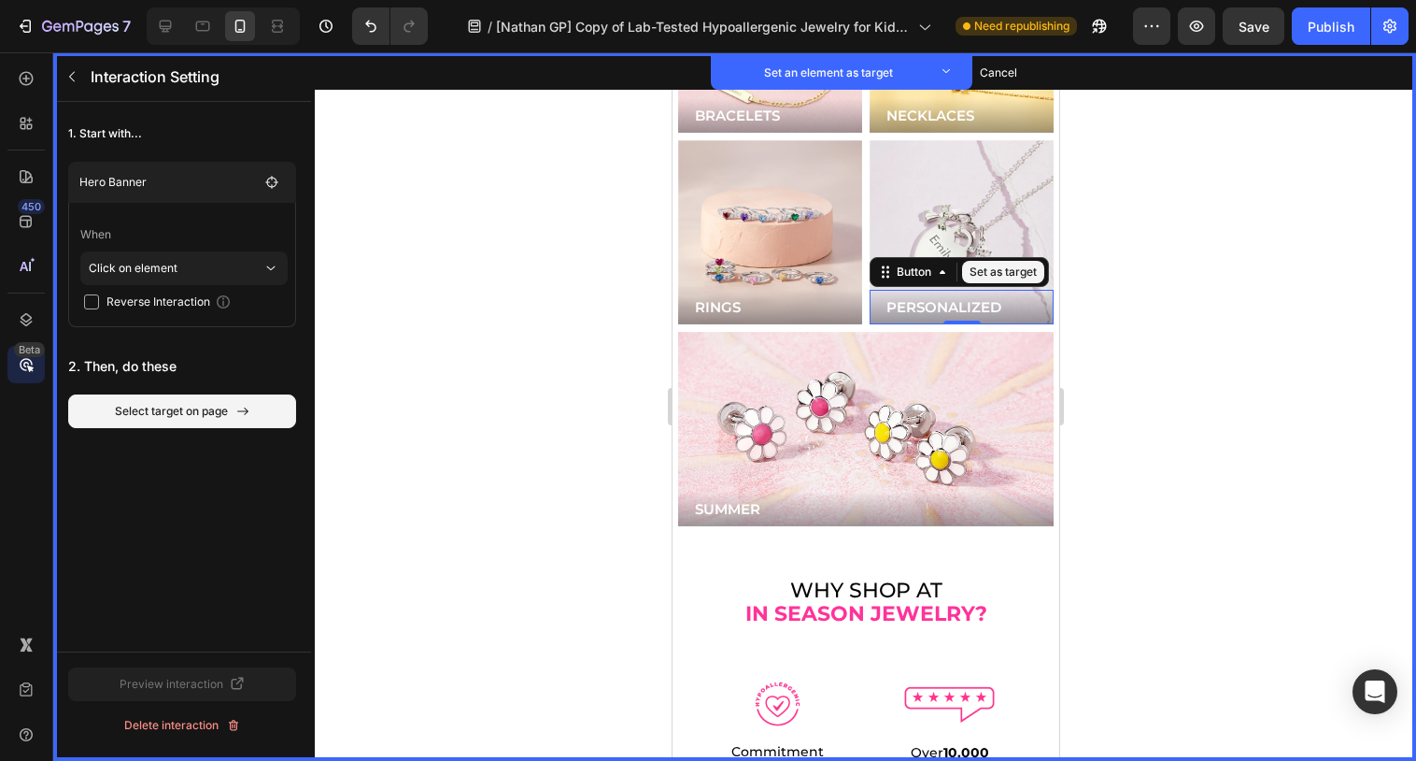
click at [996, 261] on button "Set as target" at bounding box center [1002, 272] width 82 height 22
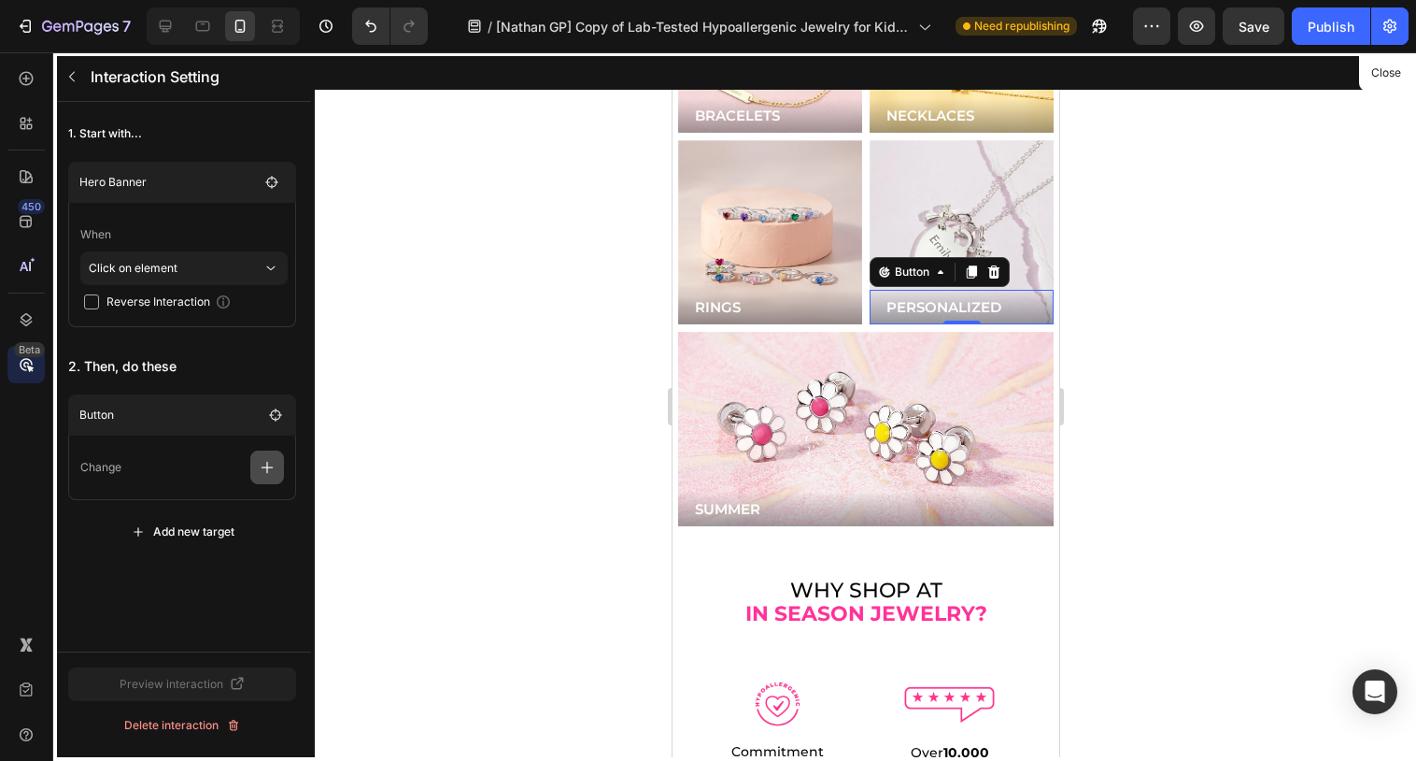
click at [270, 464] on icon "button" at bounding box center [267, 467] width 19 height 19
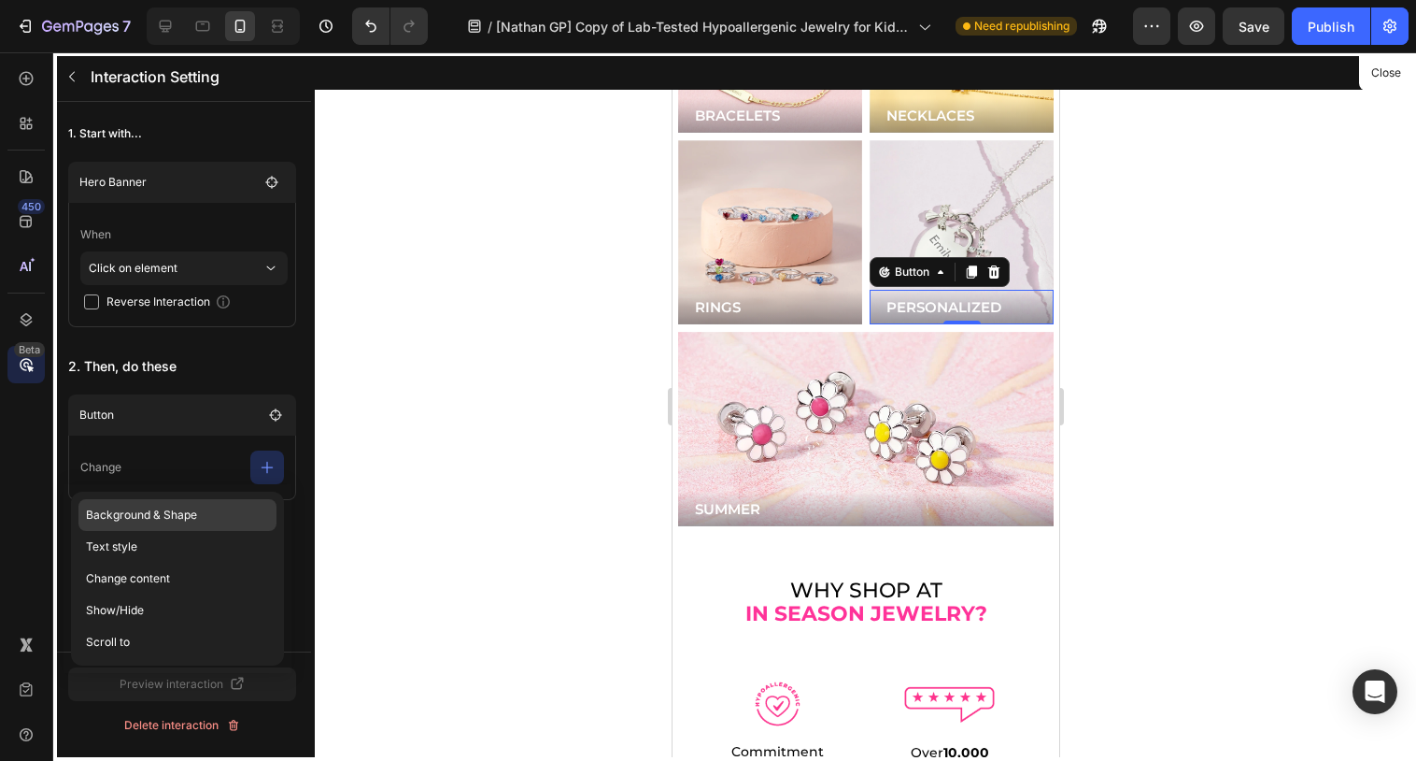
click at [193, 531] on p "Background & Shape" at bounding box center [177, 547] width 198 height 32
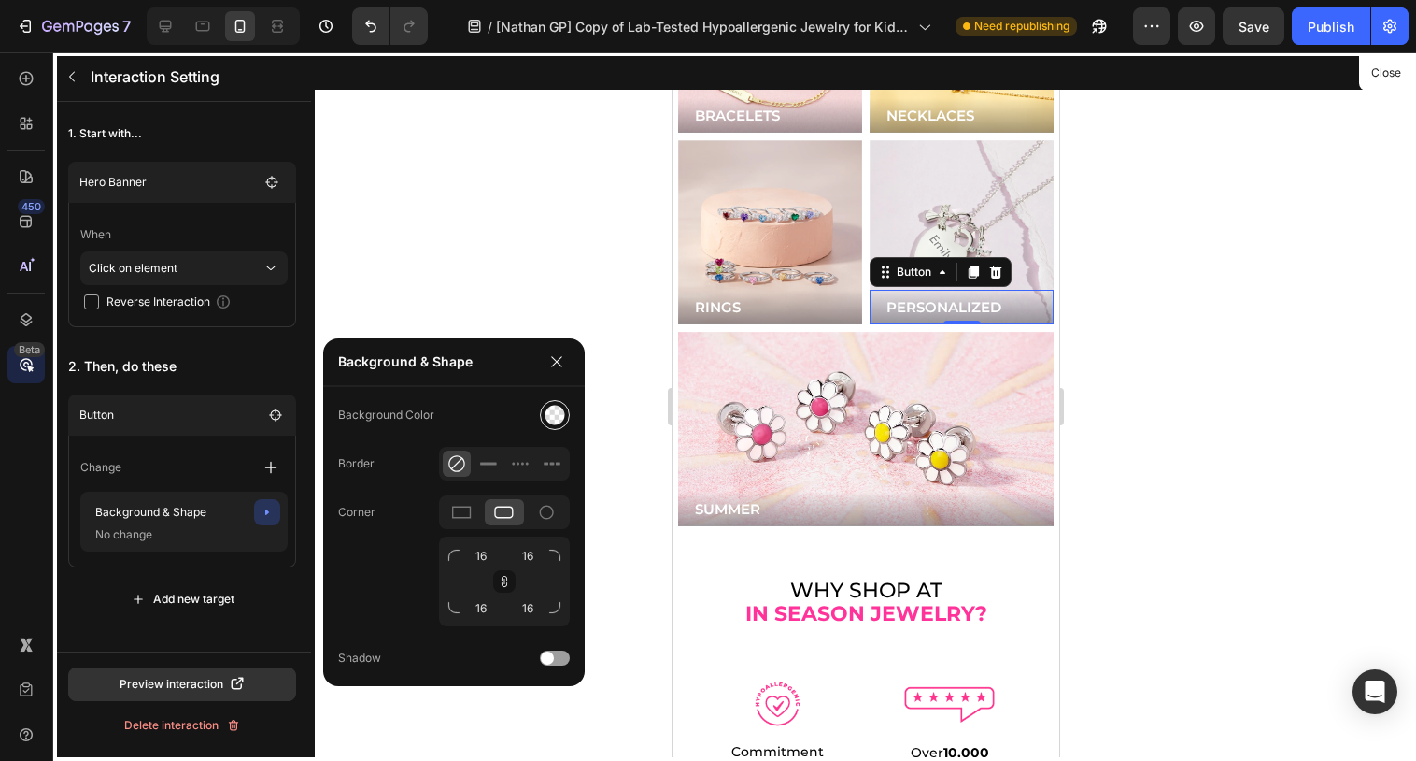
click at [558, 408] on img at bounding box center [555, 415] width 21 height 21
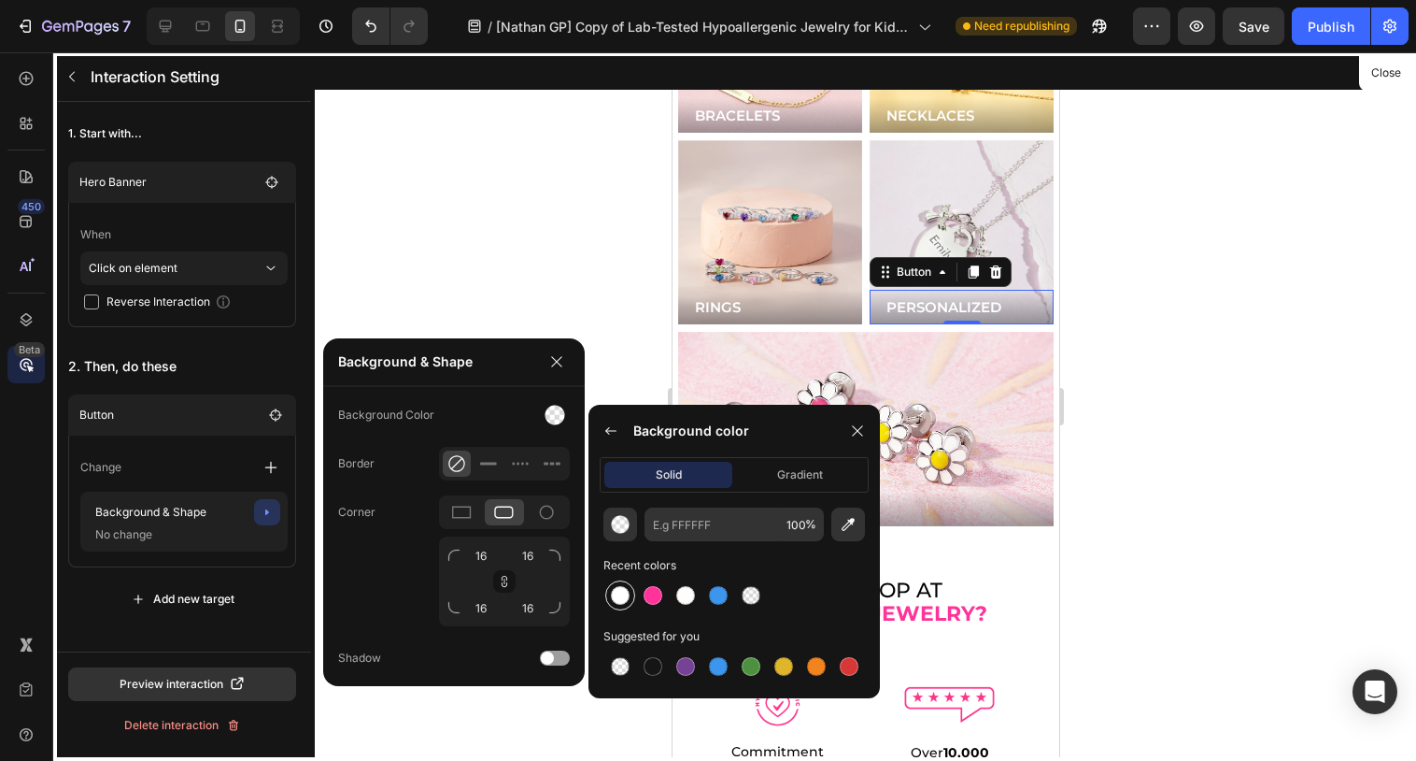
click at [620, 597] on div at bounding box center [620, 595] width 19 height 19
type input "FFFFFF"
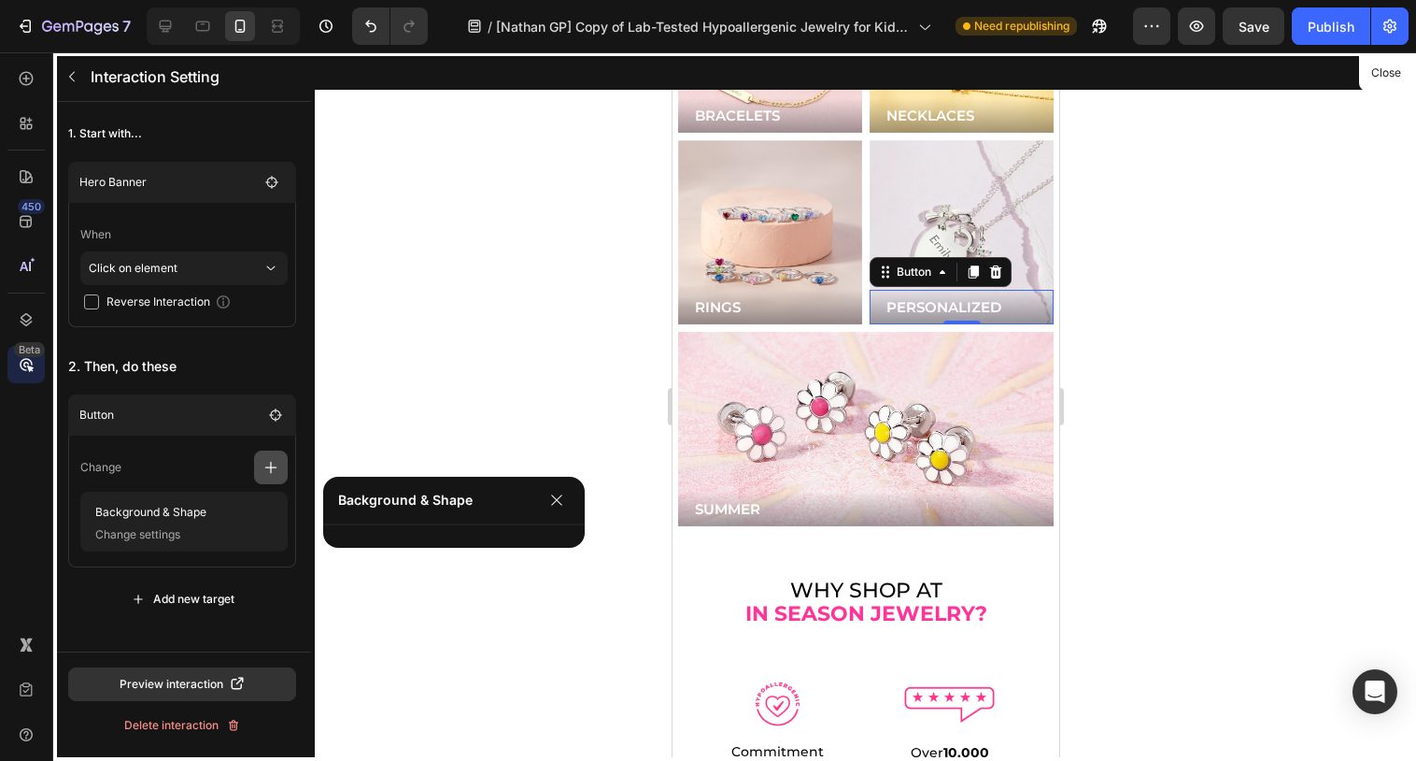
click at [264, 457] on button "button" at bounding box center [271, 467] width 34 height 34
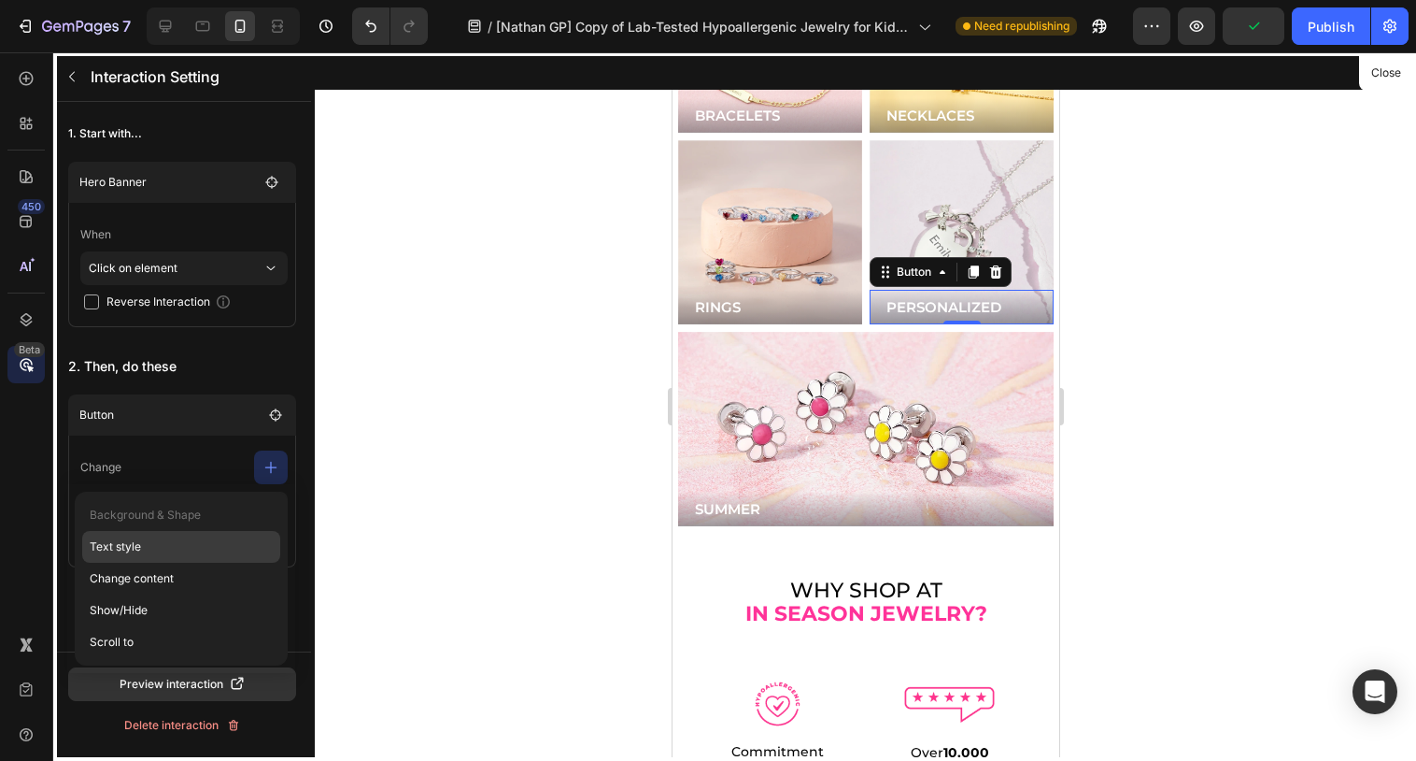
click at [164, 562] on p "Text style" at bounding box center [181, 578] width 198 height 32
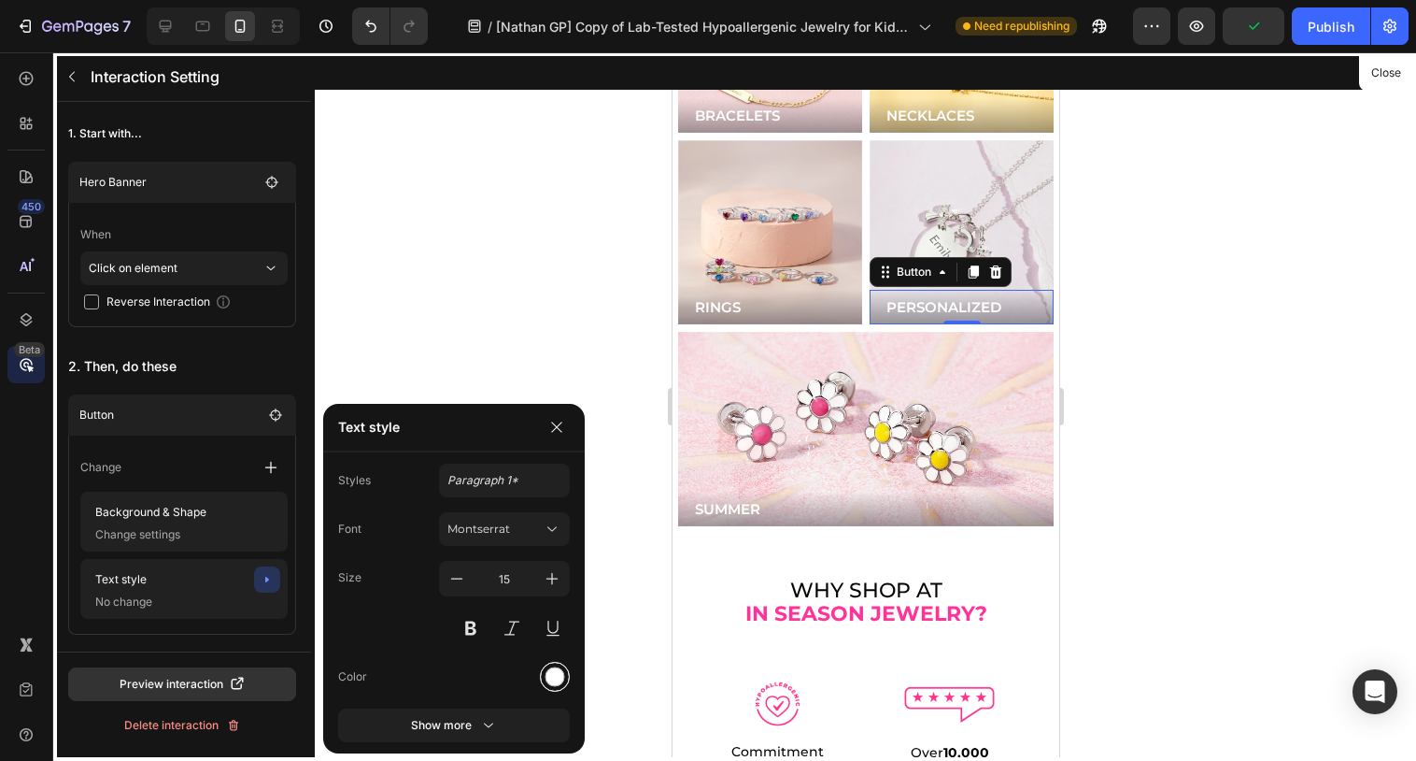
click at [559, 678] on div at bounding box center [556, 677] width 20 height 20
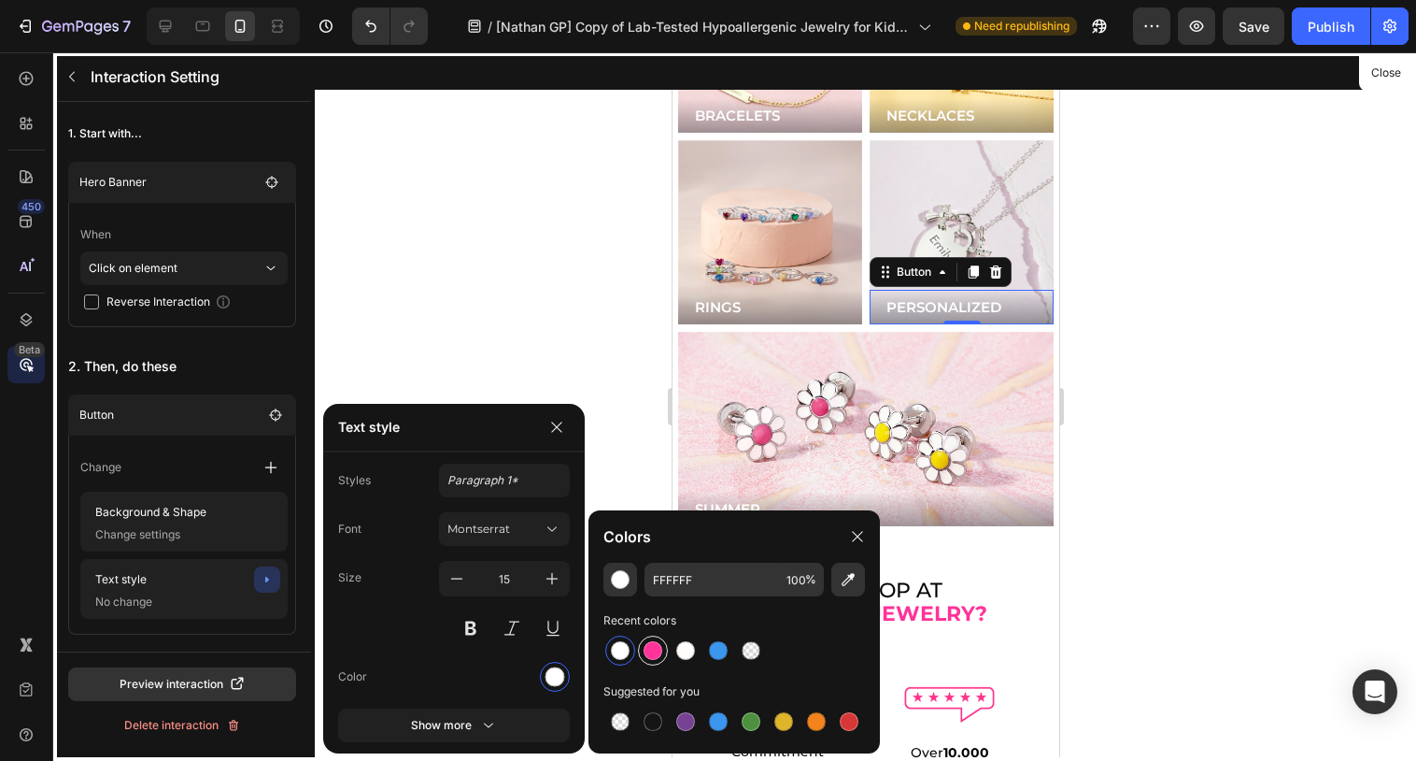
click at [651, 651] on div at bounding box center [653, 650] width 19 height 19
type input "FF3399"
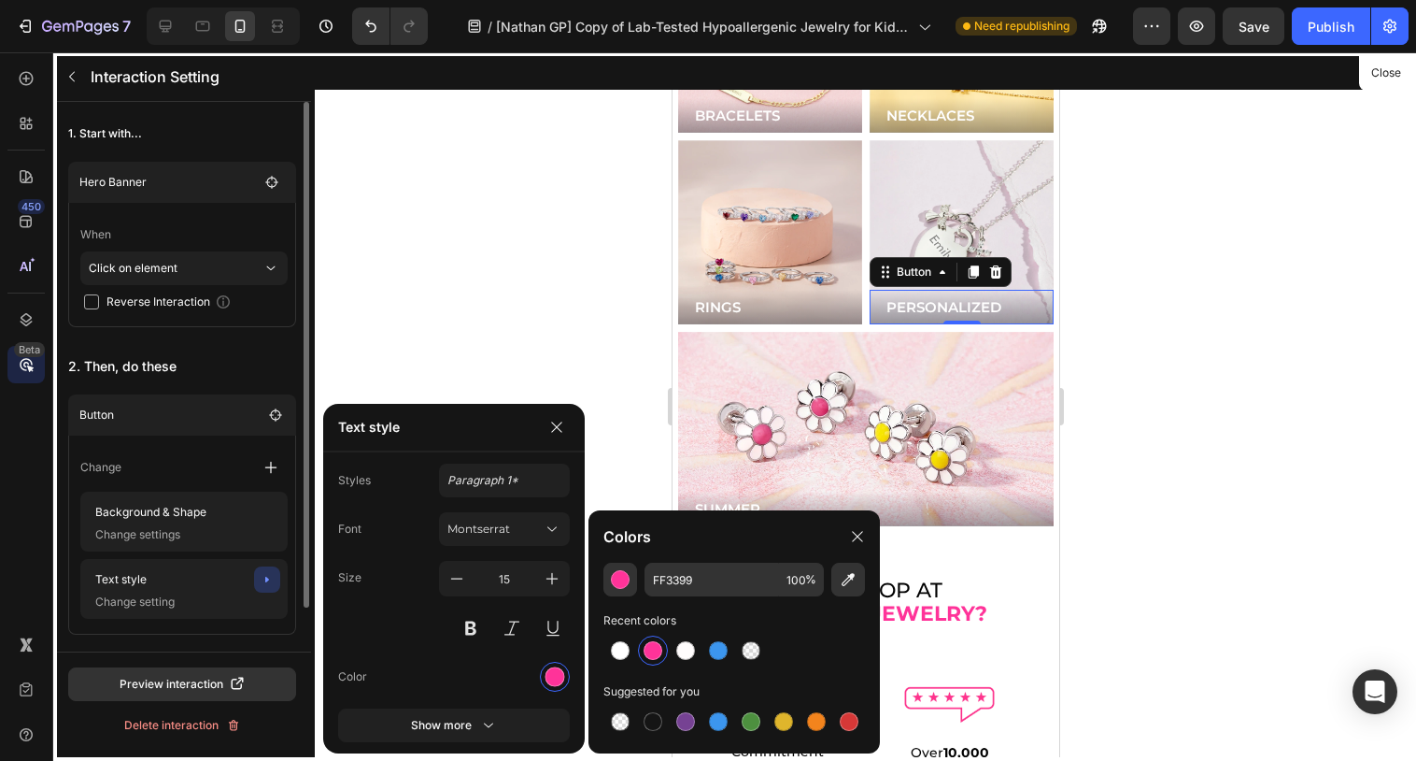
click at [219, 462] on div "Change" at bounding box center [183, 467] width 207 height 34
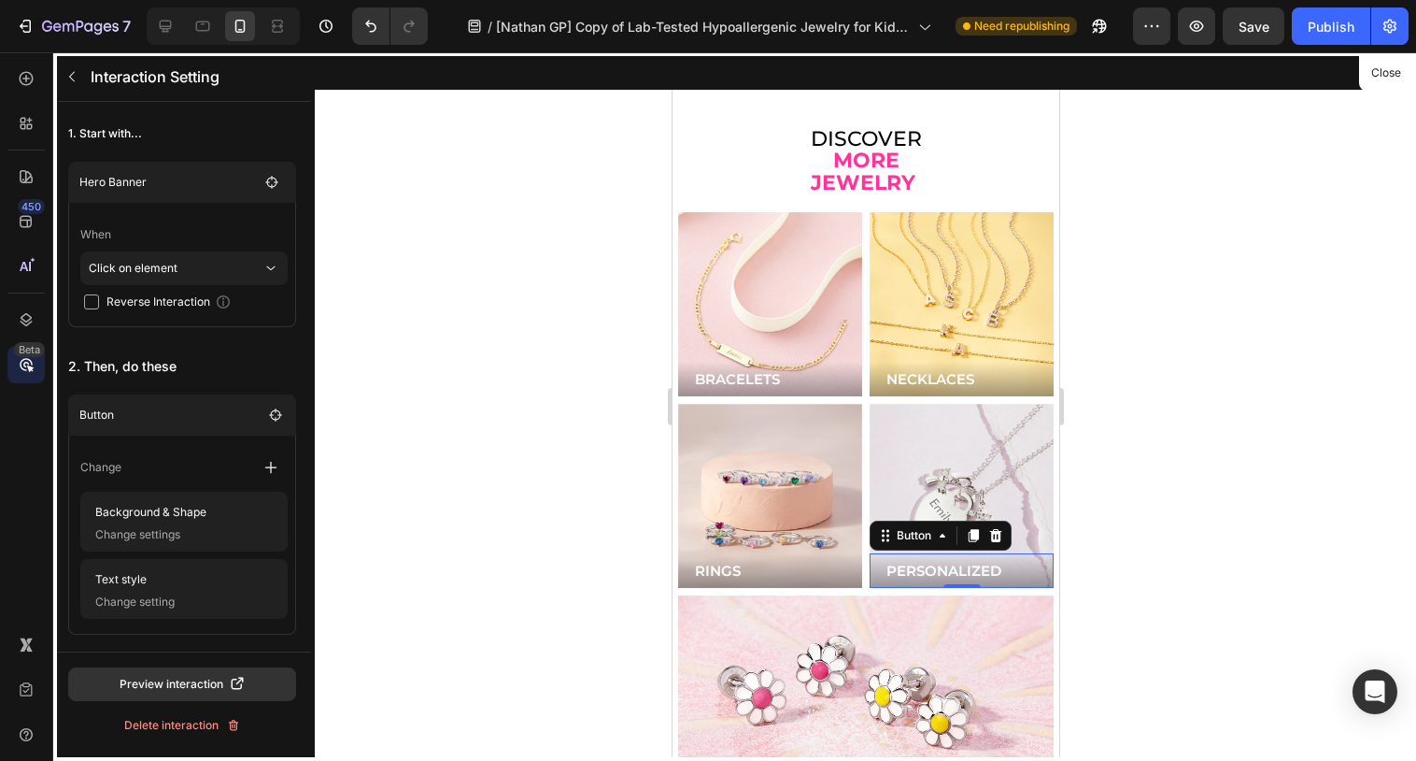
scroll to position [4659, 0]
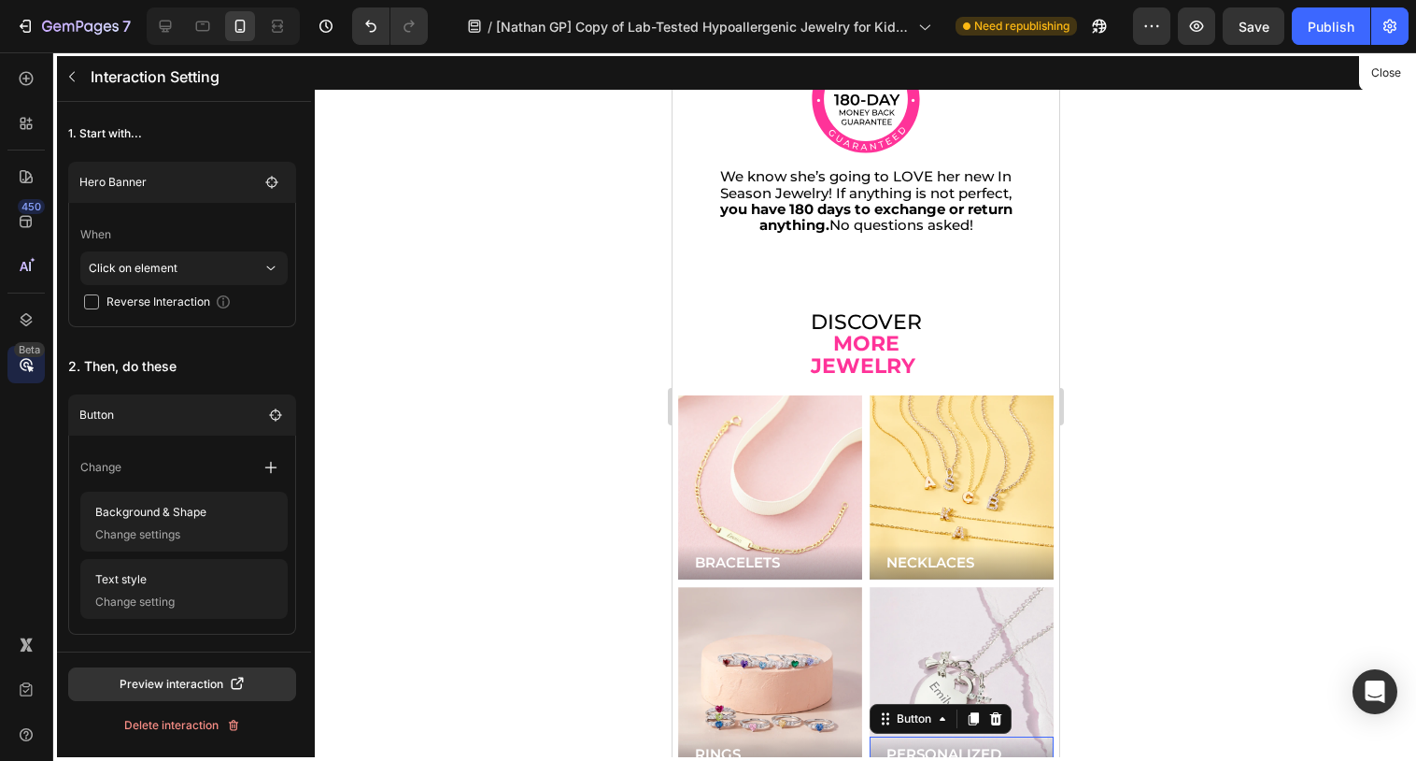
click at [847, 388] on div at bounding box center [865, 406] width 387 height 708
click at [1395, 79] on button "Close" at bounding box center [1386, 73] width 46 height 27
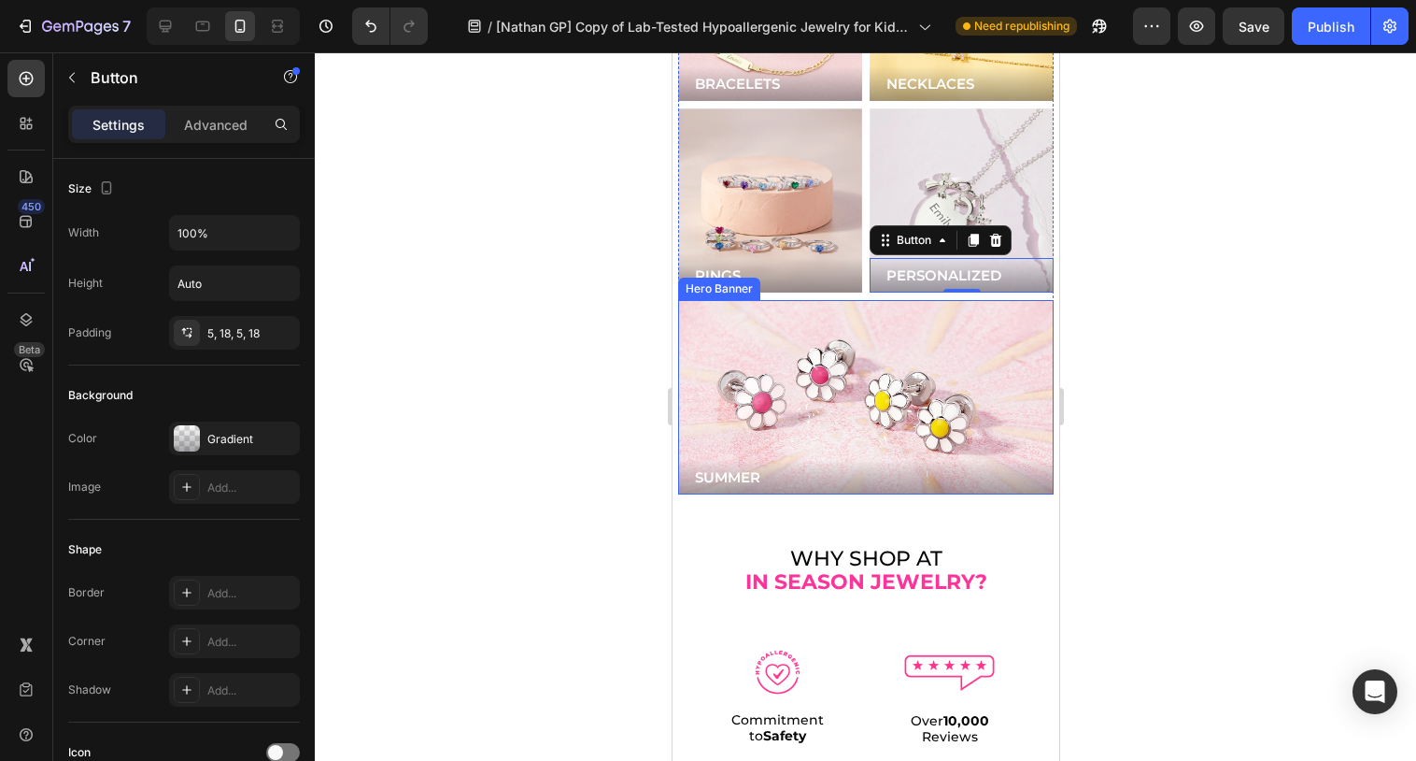
scroll to position [4909, 0]
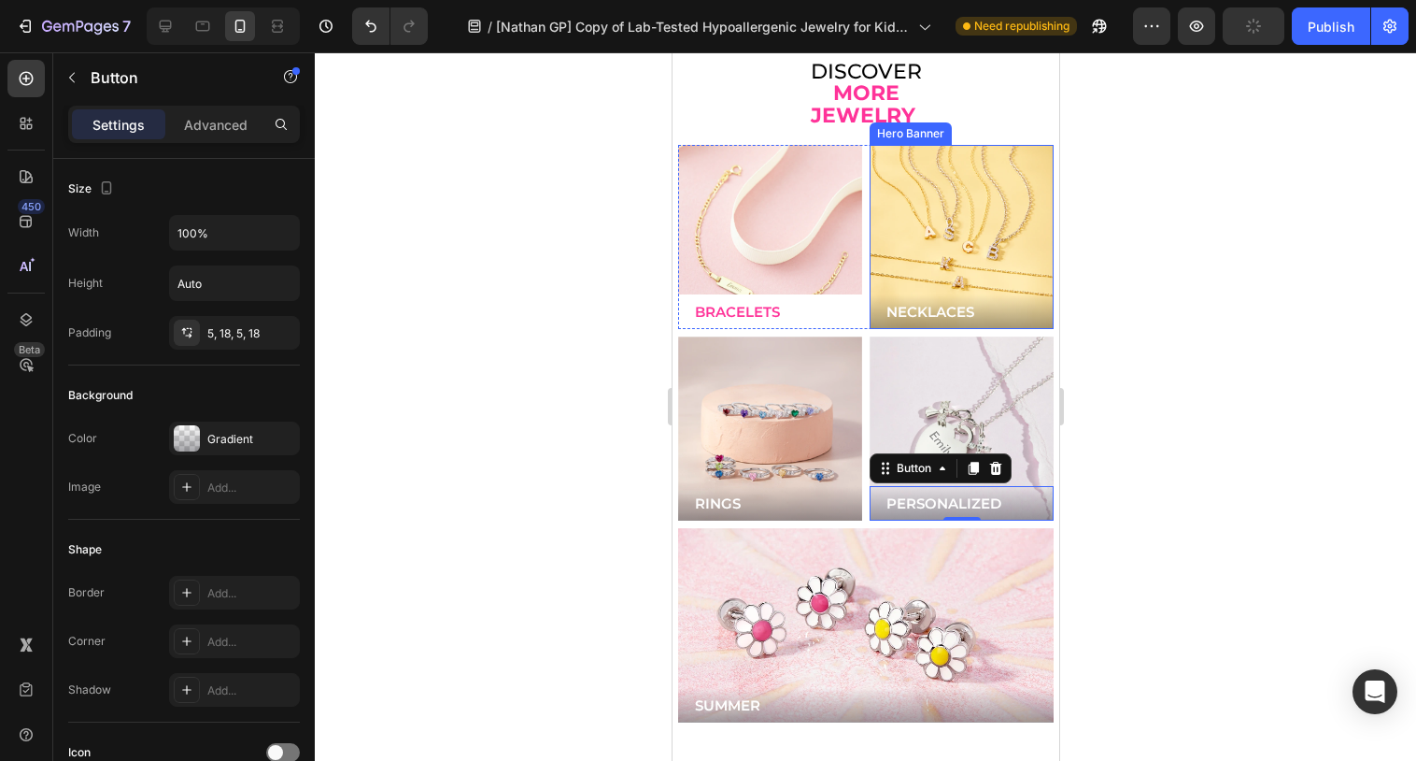
click at [822, 294] on button "BRACELETS" at bounding box center [769, 311] width 184 height 35
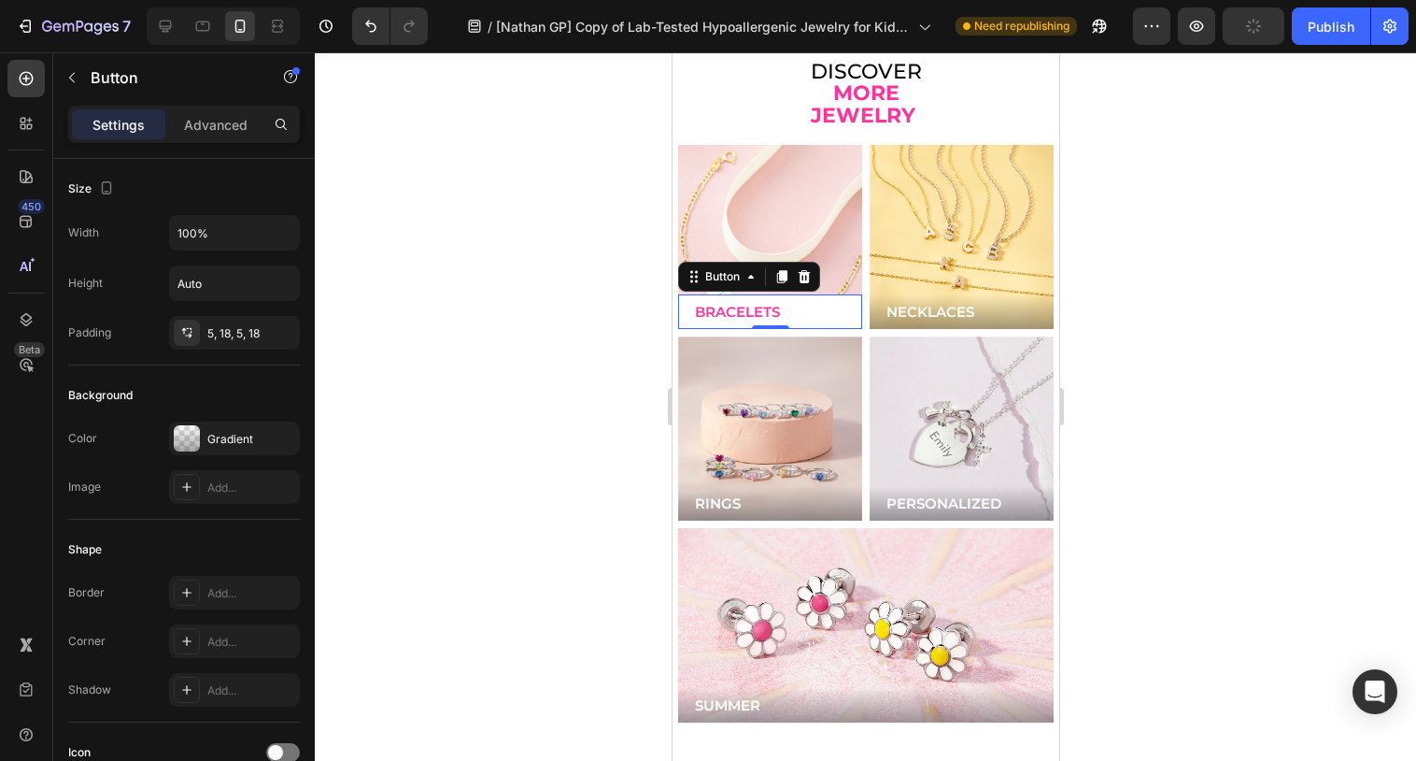
scroll to position [563, 0]
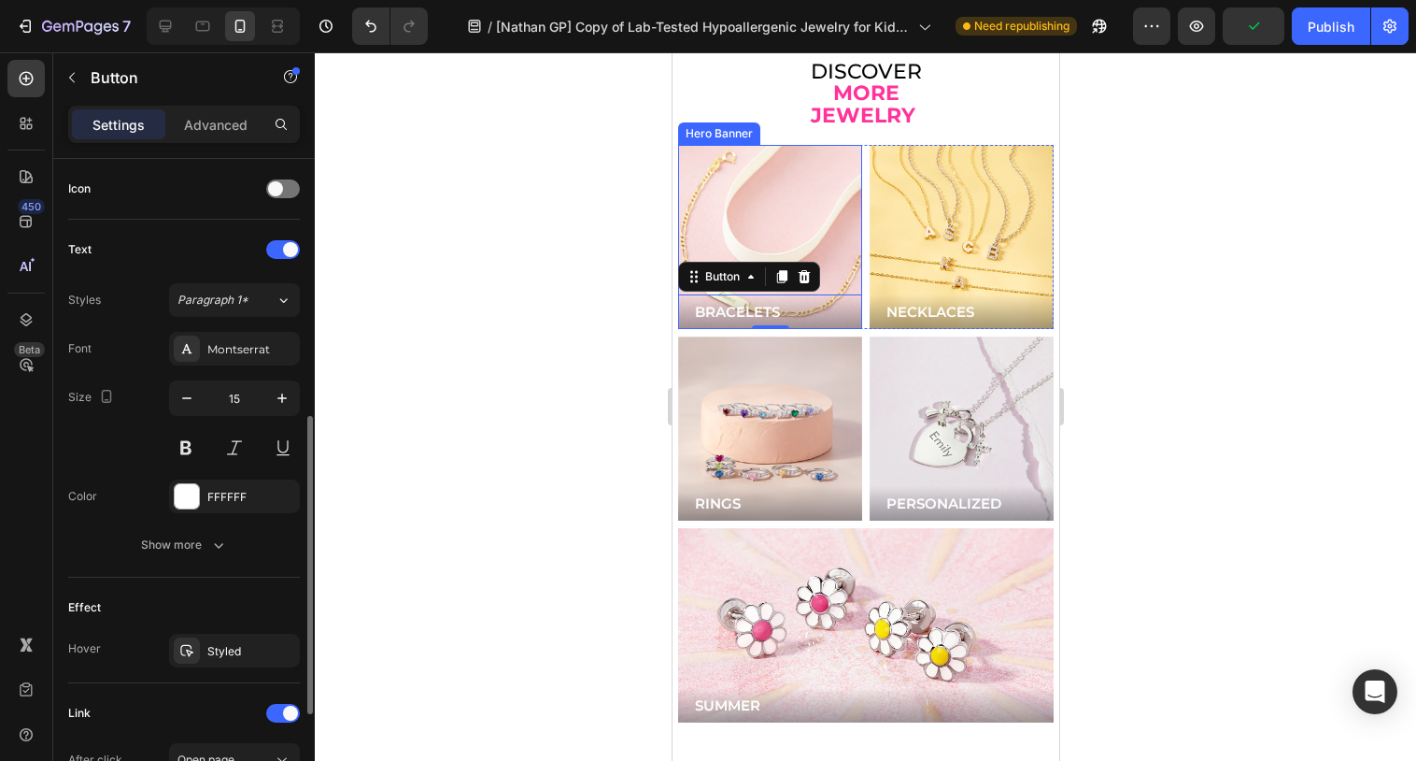
click at [833, 219] on div "Background Image" at bounding box center [769, 236] width 221 height 221
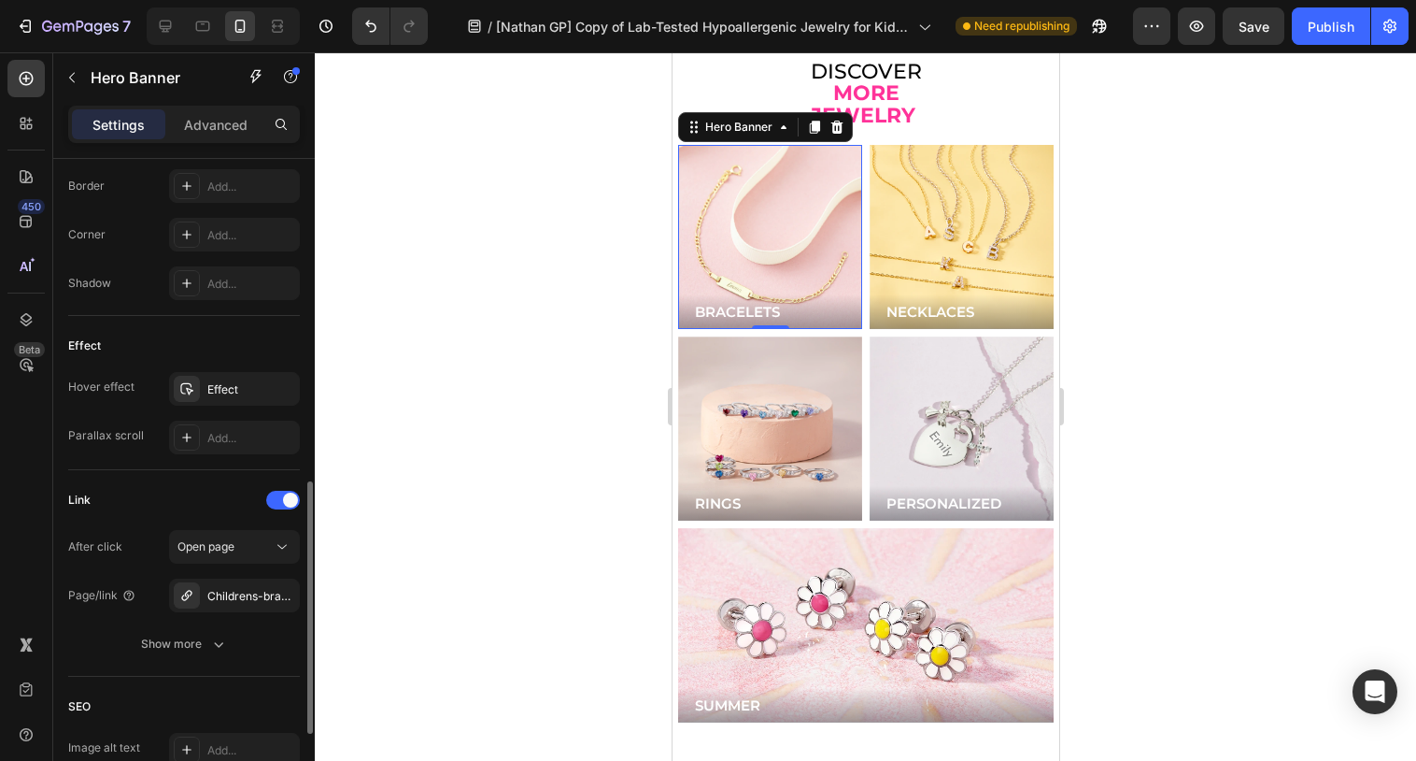
scroll to position [0, 0]
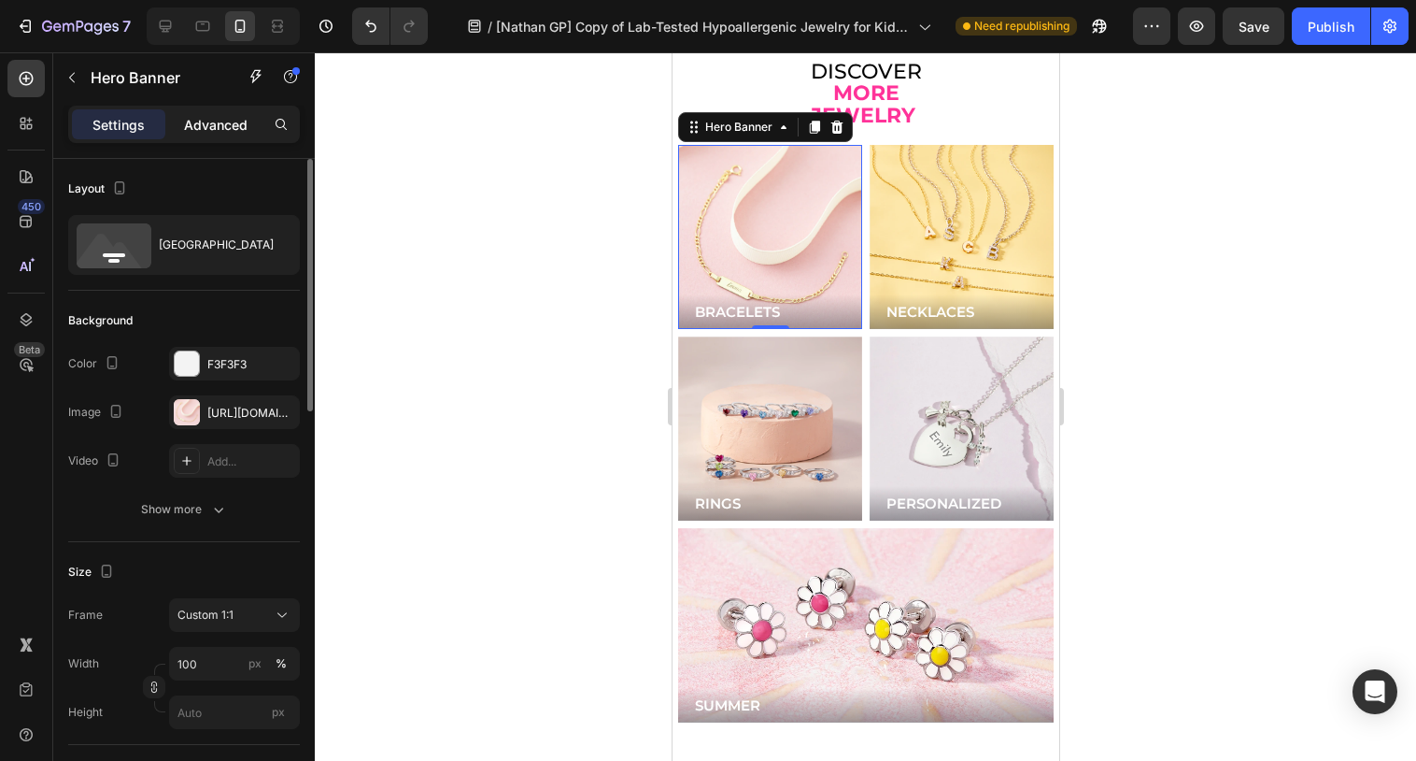
click at [232, 130] on p "Advanced" at bounding box center [216, 125] width 64 height 20
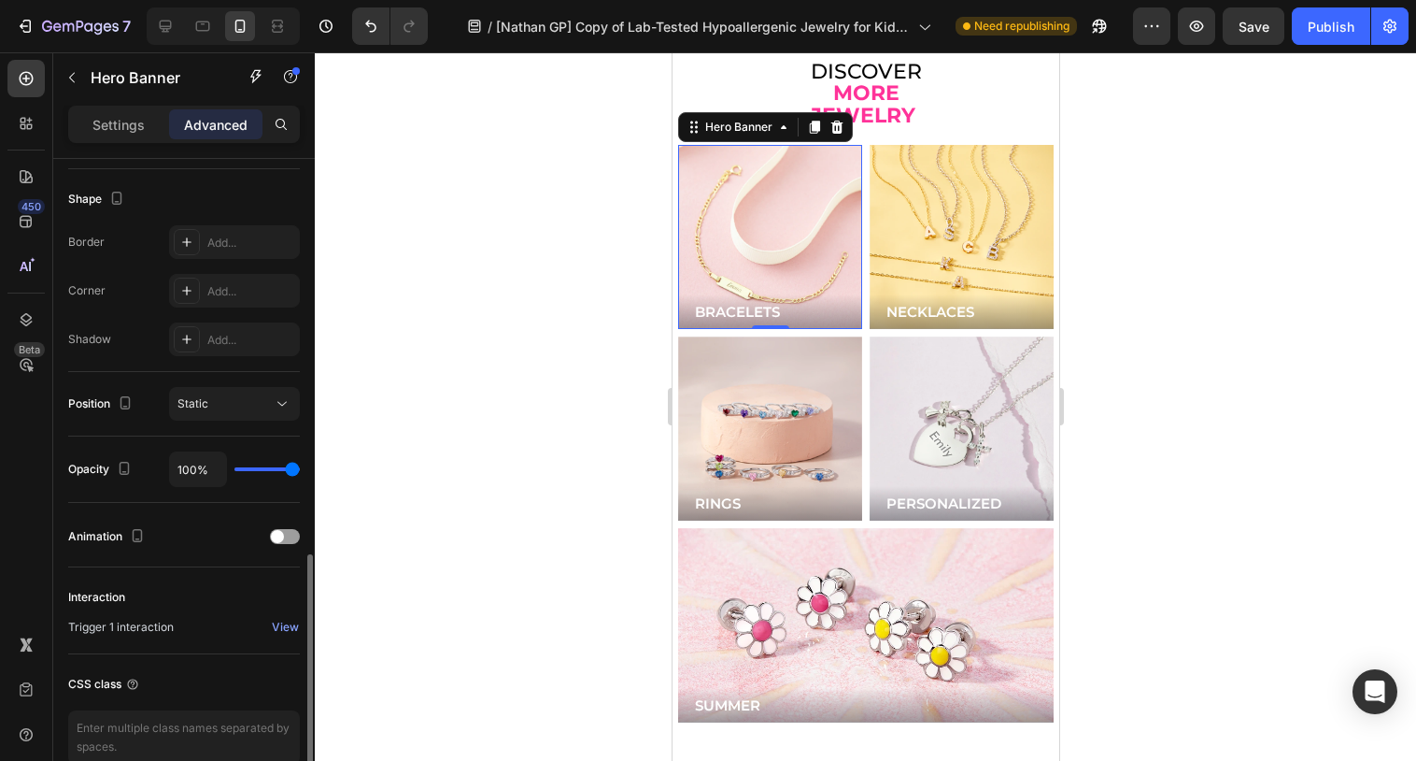
scroll to position [562, 0]
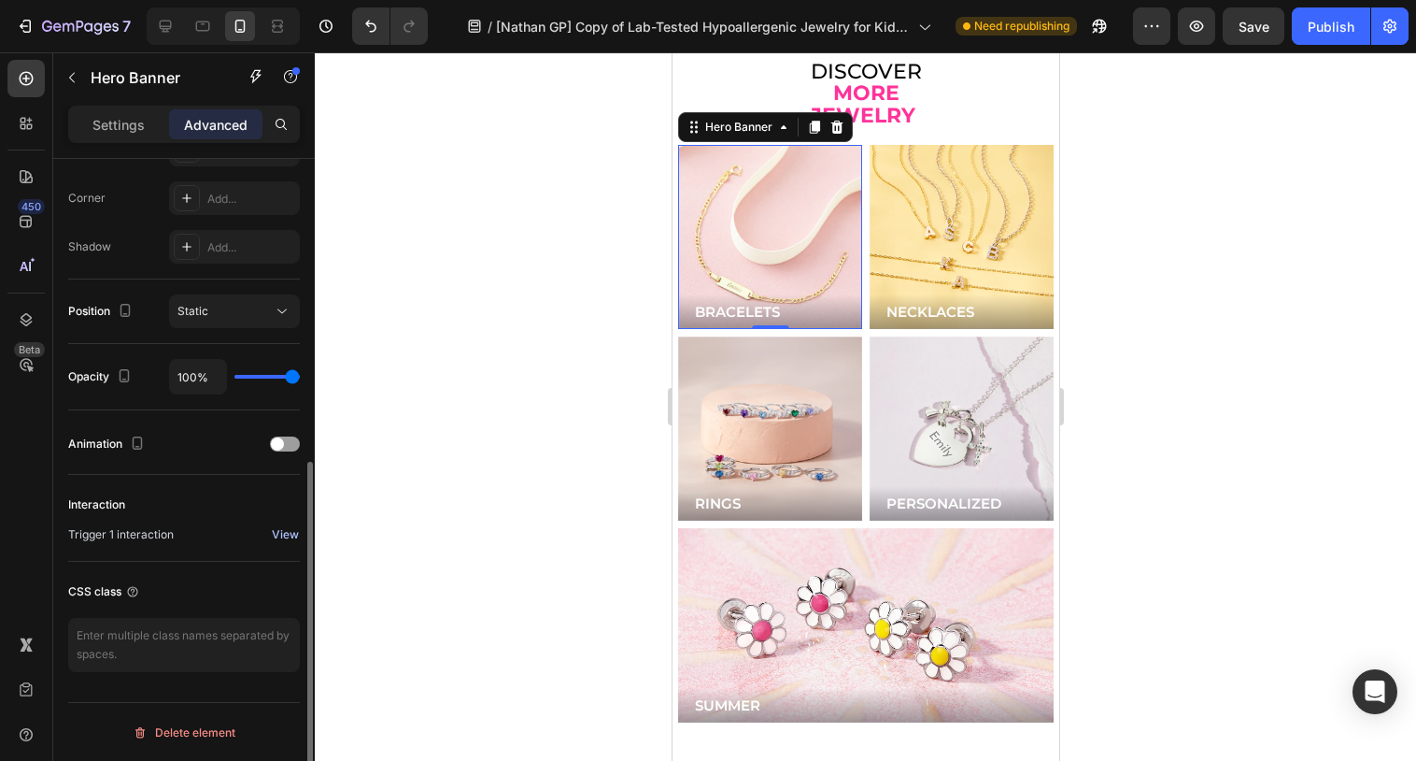
click at [285, 536] on div "View" at bounding box center [285, 534] width 27 height 17
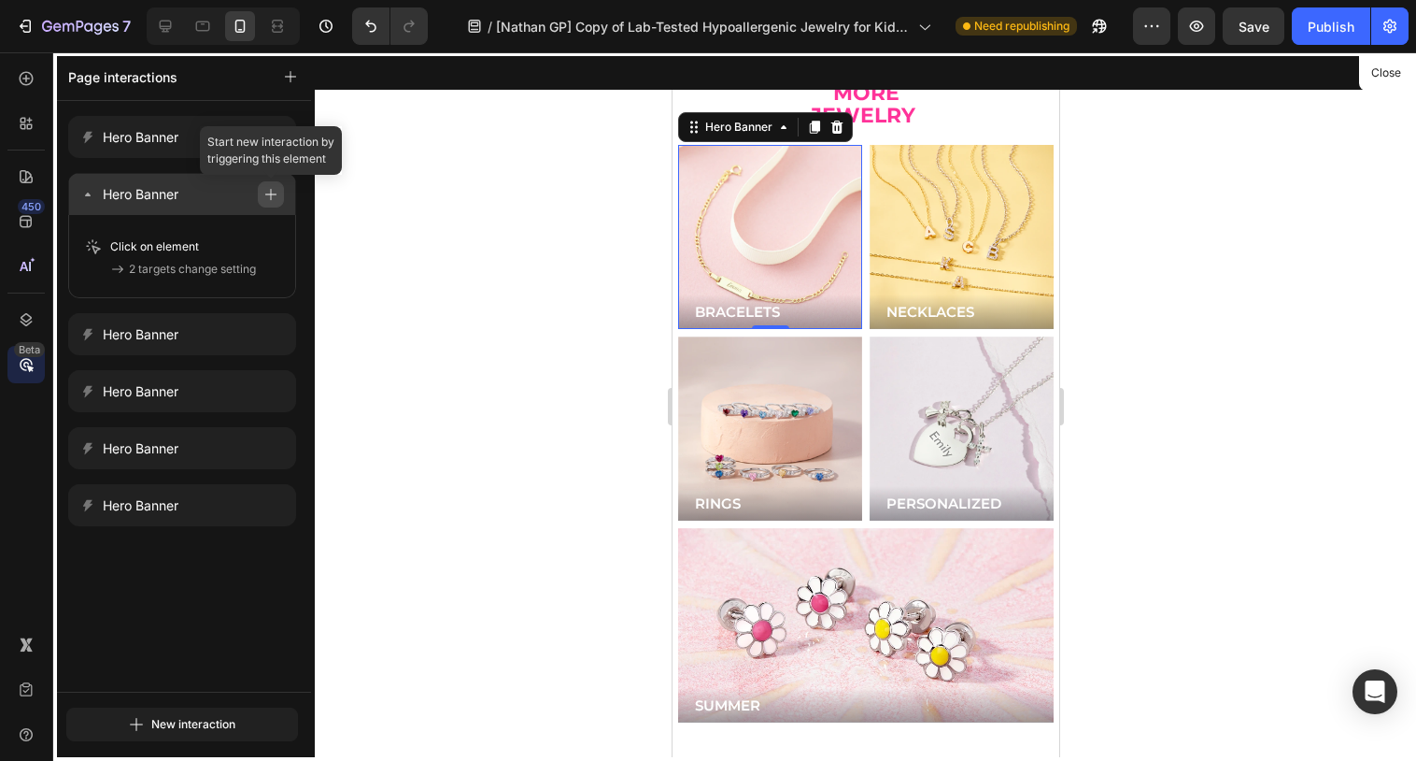
click at [264, 200] on icon "button" at bounding box center [270, 194] width 13 height 13
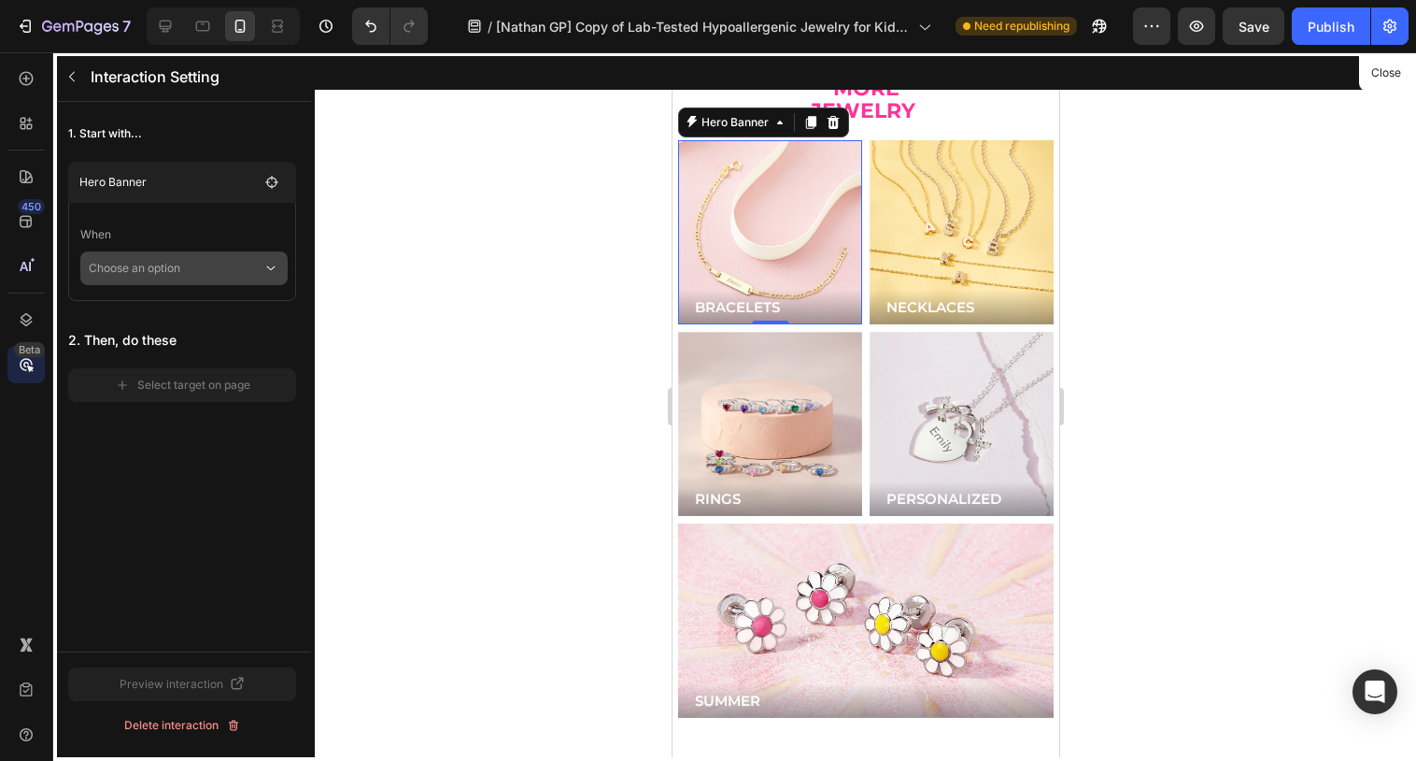
click at [259, 275] on p "Choose an option" at bounding box center [176, 268] width 174 height 34
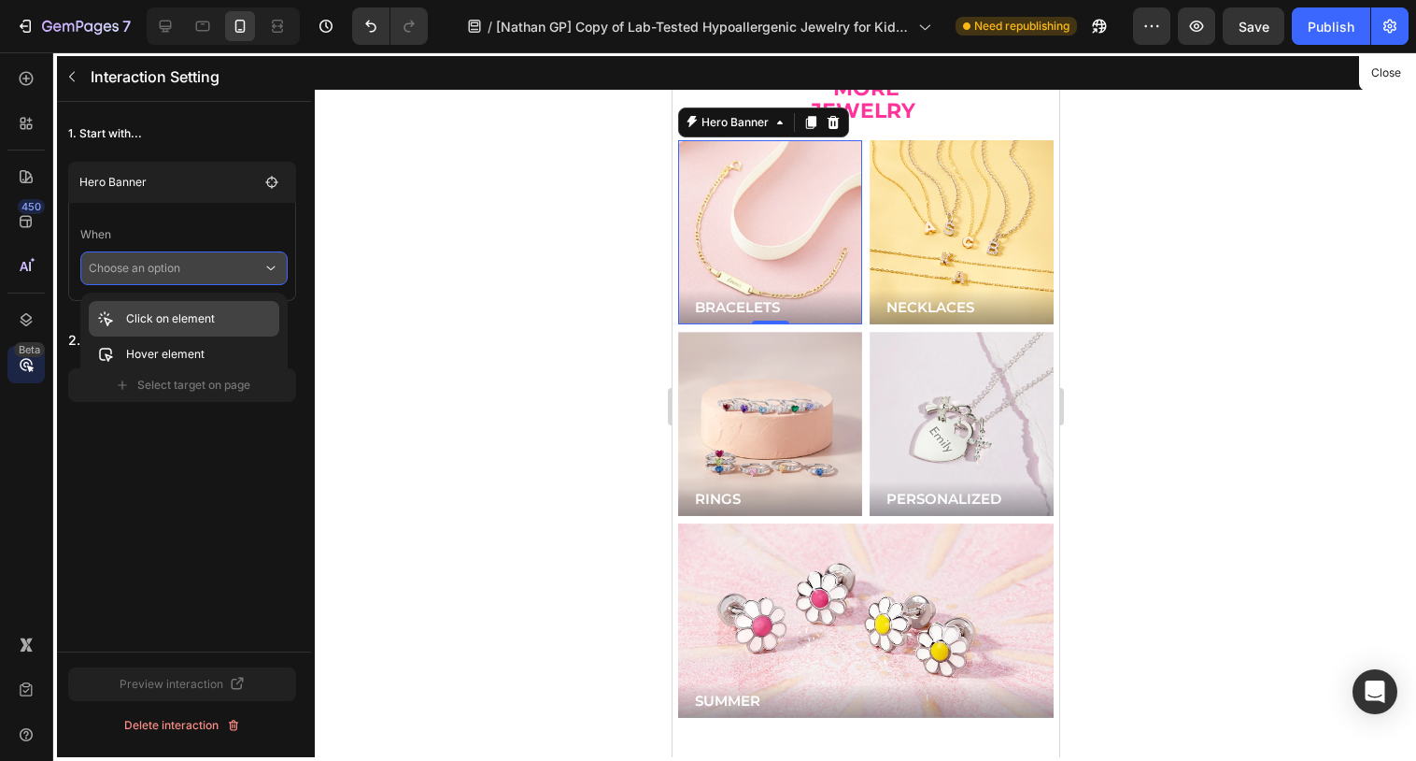
click at [200, 320] on p "Click on element" at bounding box center [170, 318] width 89 height 19
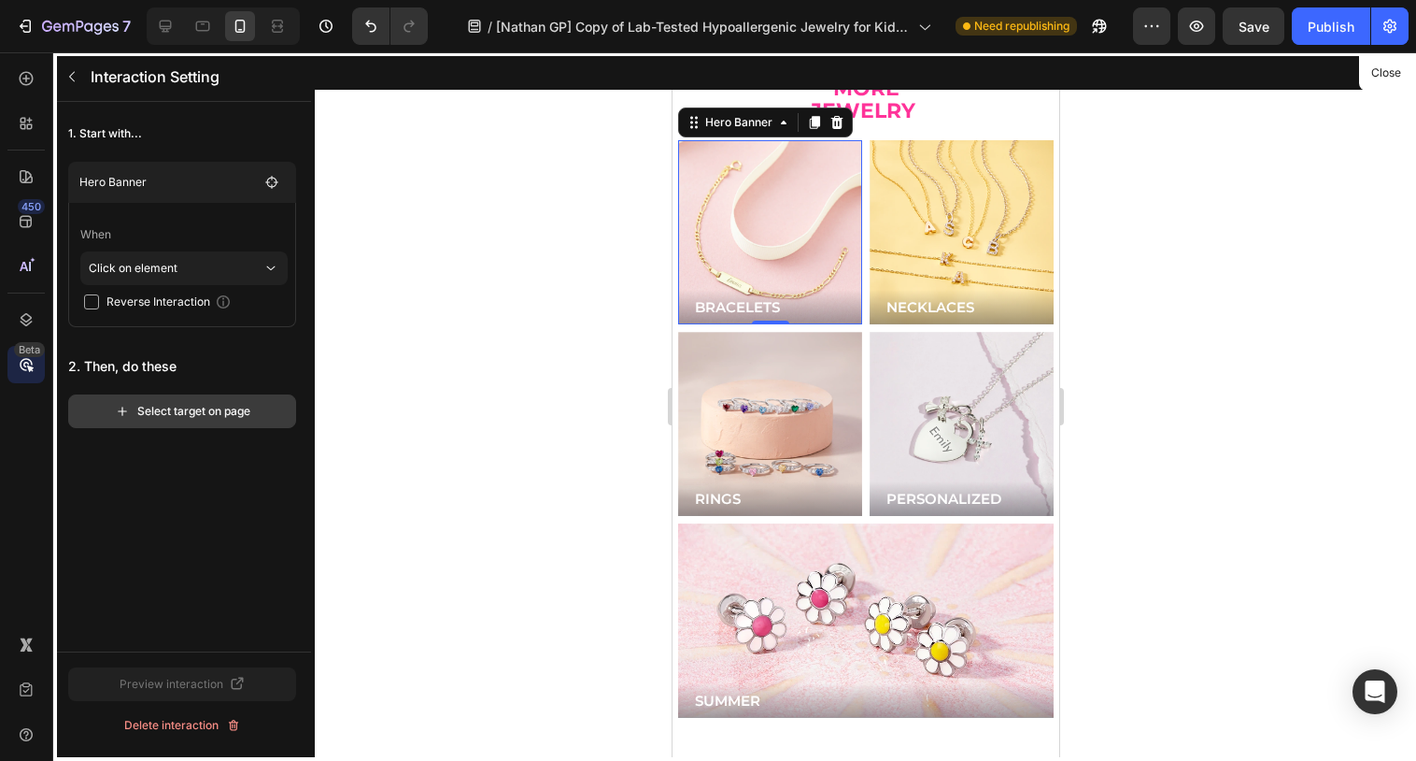
click at [230, 417] on div "Select target on page" at bounding box center [182, 411] width 135 height 17
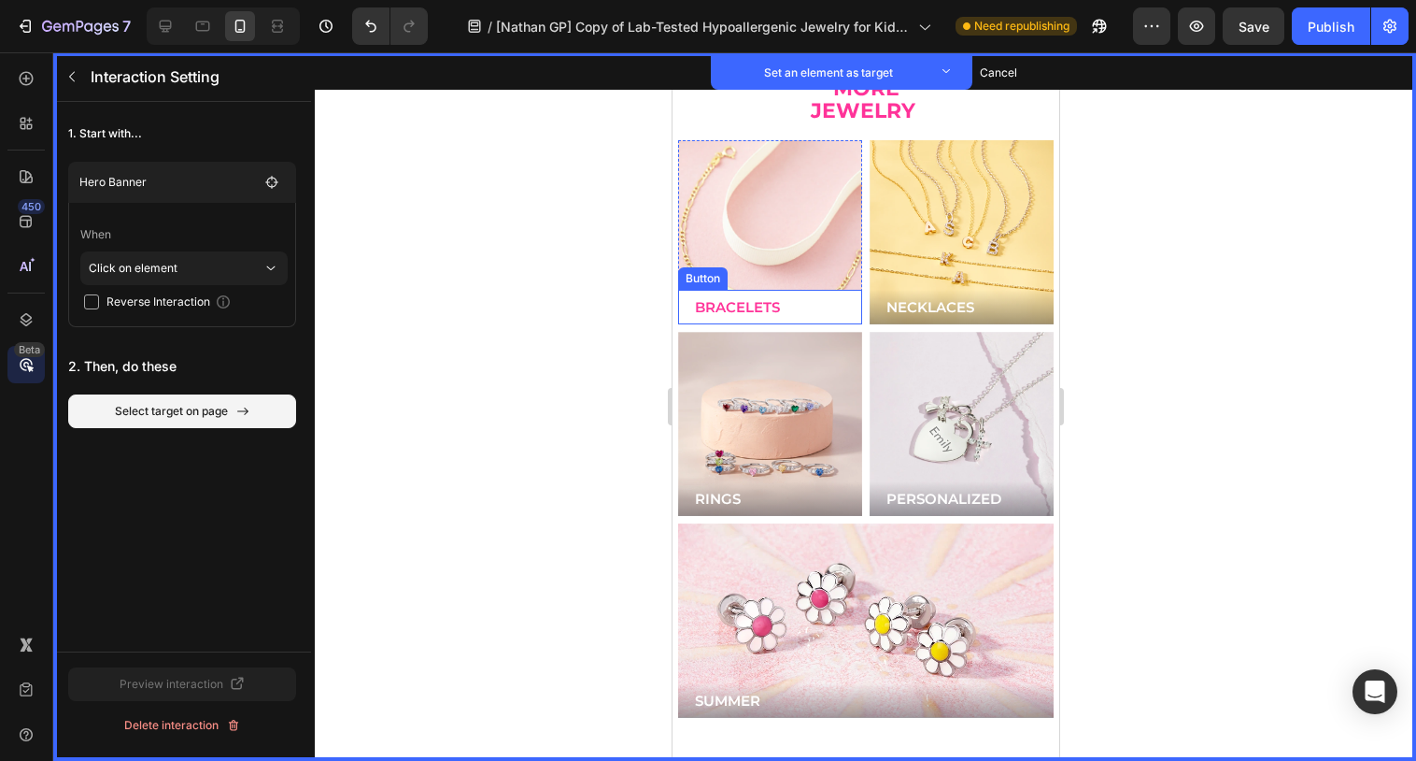
click at [839, 290] on button "BRACELETS" at bounding box center [769, 307] width 184 height 35
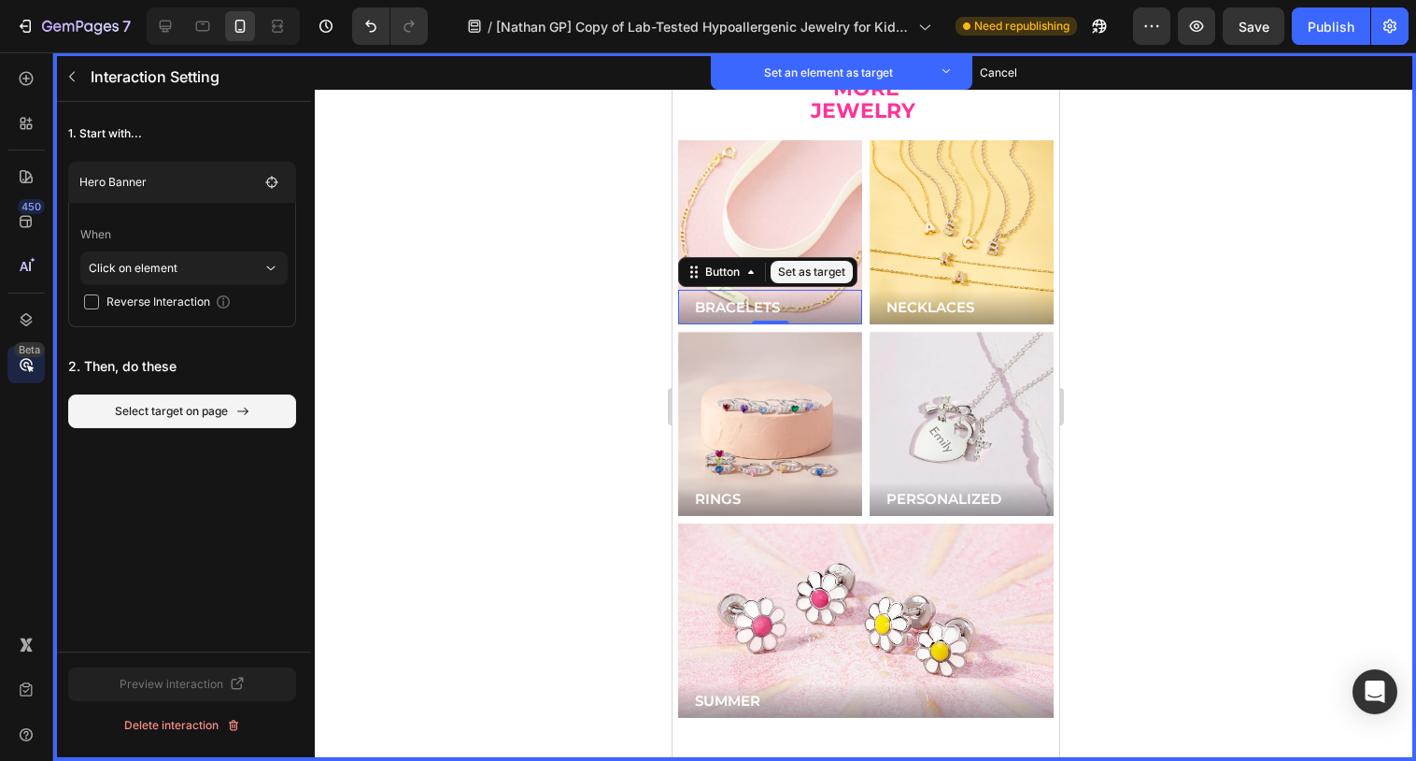
click at [804, 261] on button "Set as target" at bounding box center [811, 272] width 82 height 22
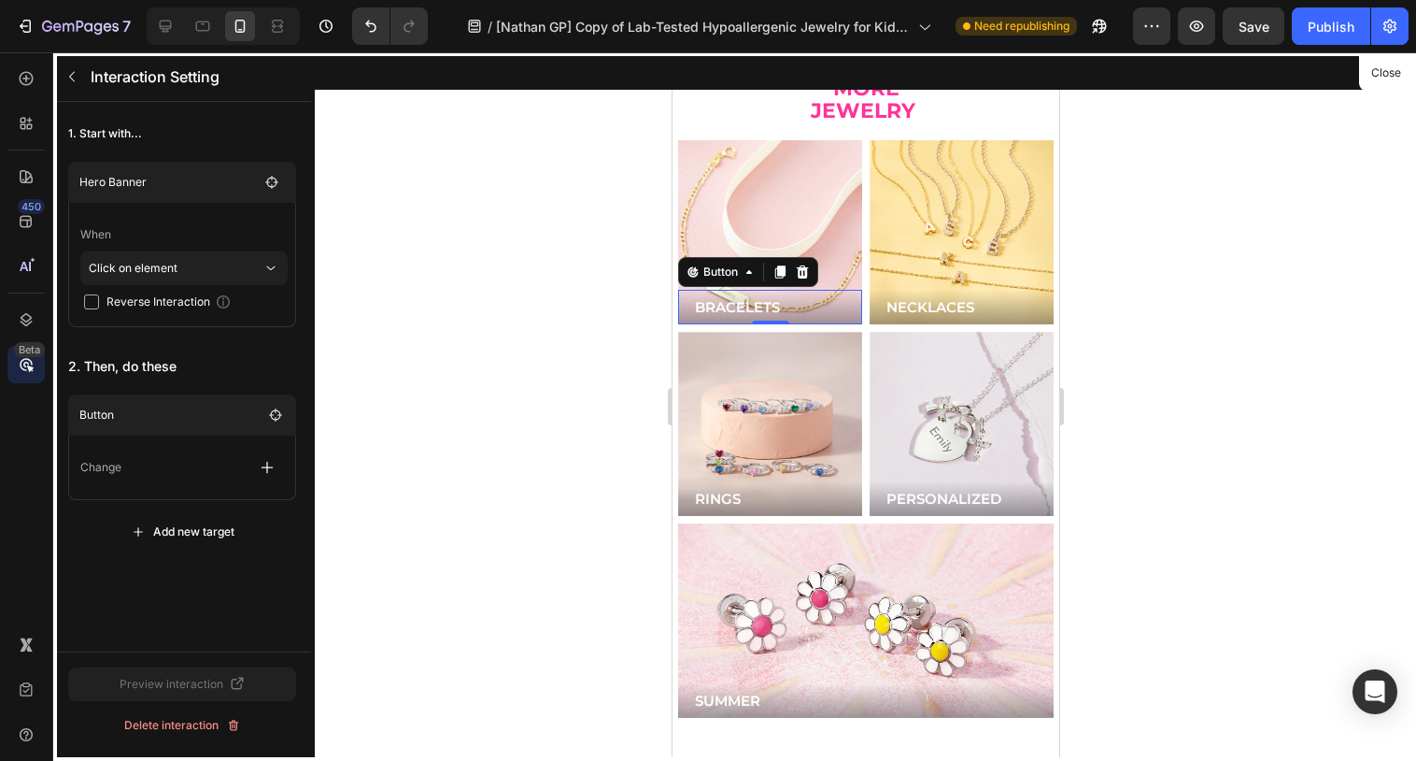
click at [284, 474] on main "Change" at bounding box center [182, 467] width 228 height 64
click at [274, 469] on icon "button" at bounding box center [267, 467] width 19 height 19
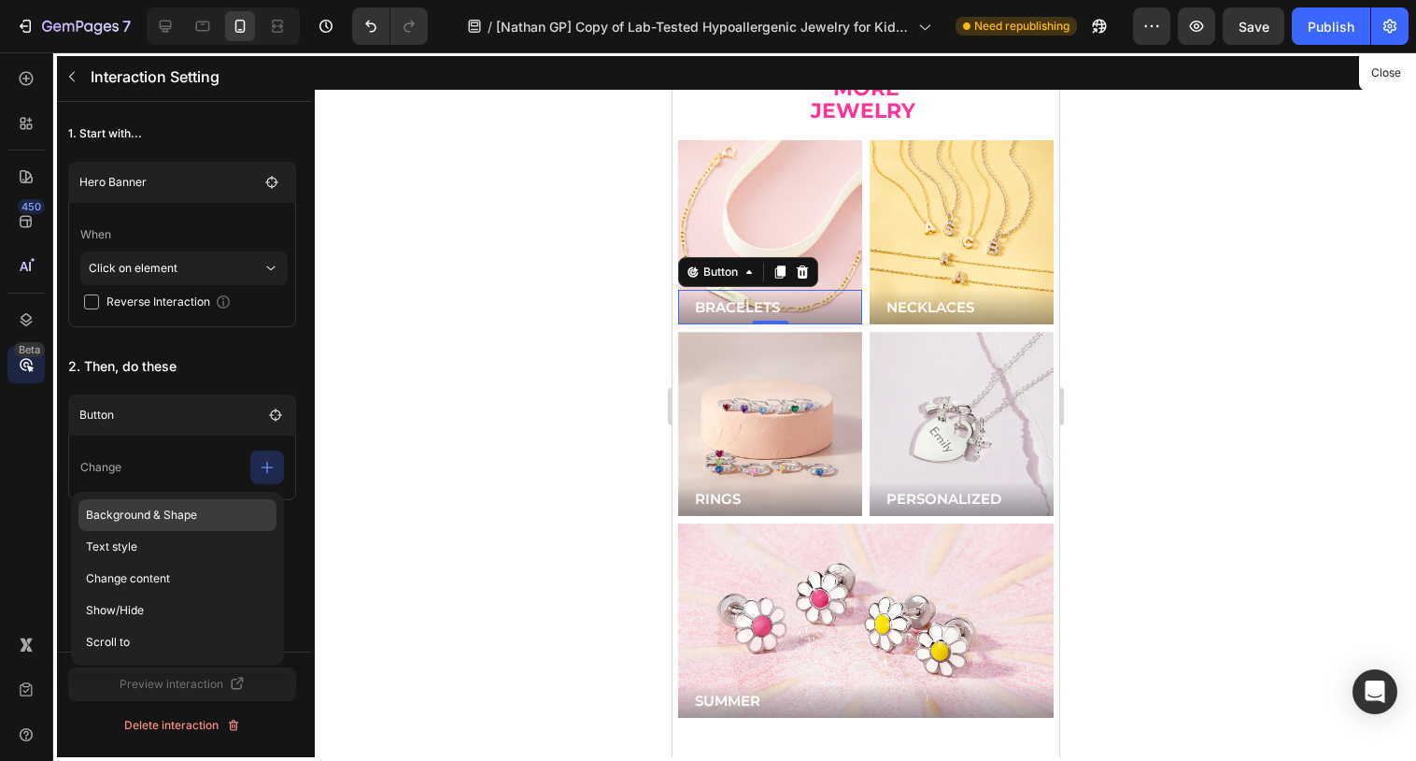
click at [165, 531] on p "Background & Shape" at bounding box center [177, 547] width 198 height 32
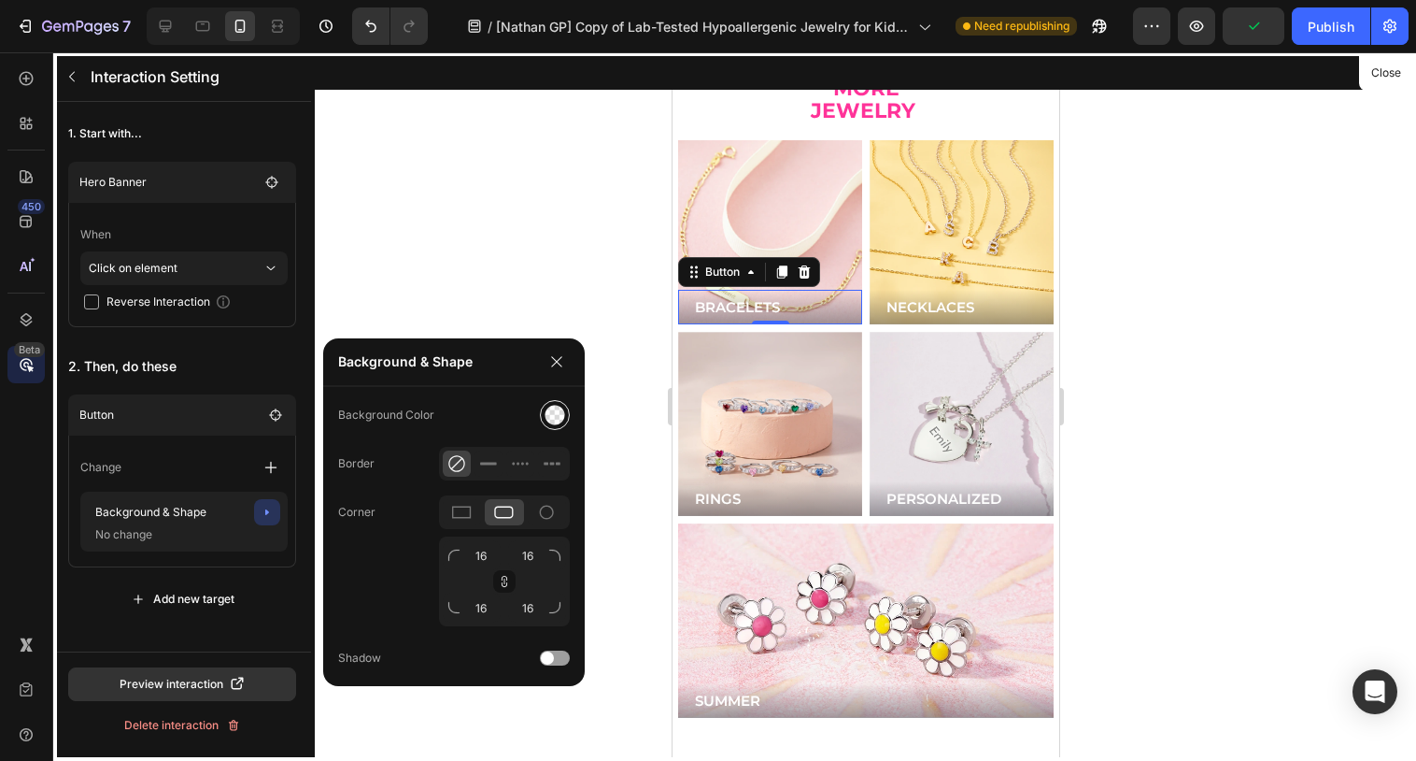
click at [540, 414] on div at bounding box center [555, 415] width 30 height 30
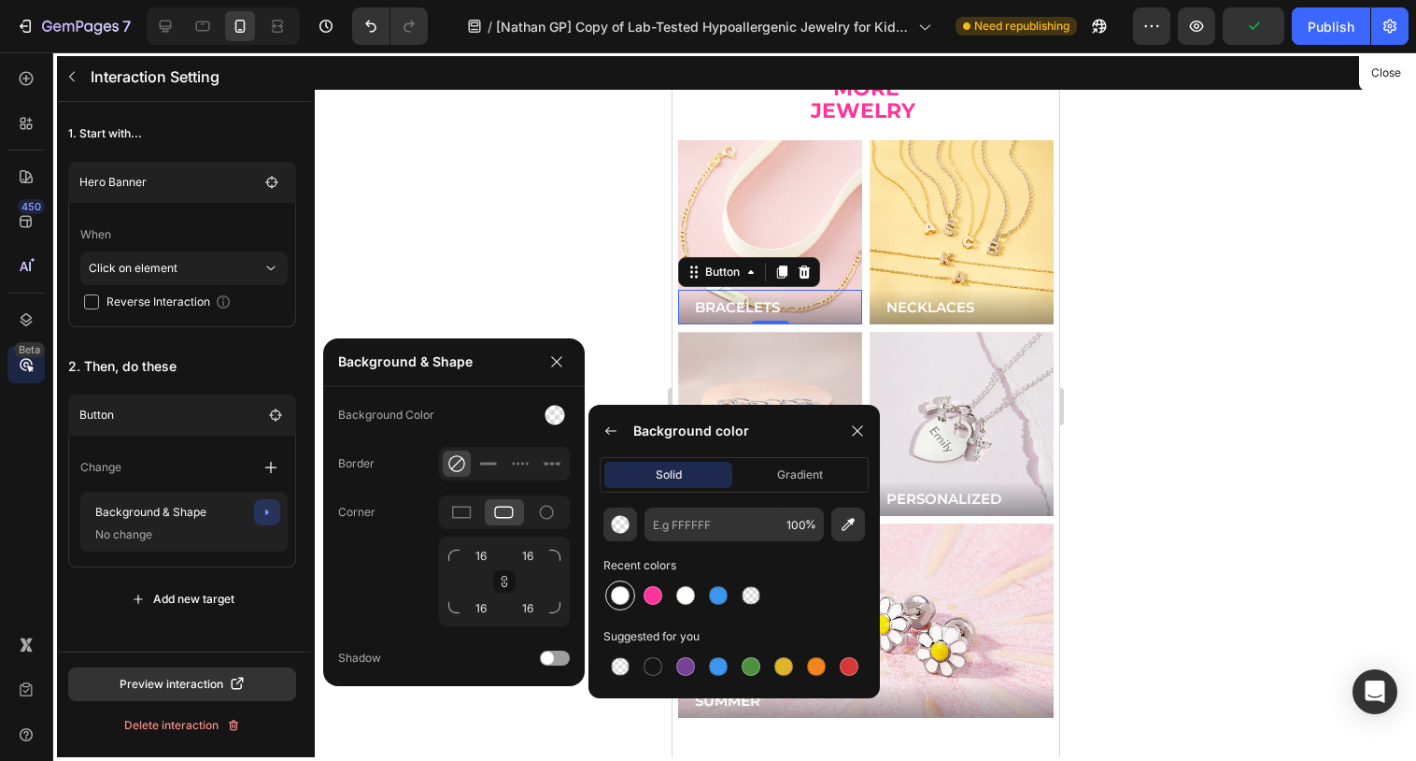
click at [619, 595] on div at bounding box center [620, 595] width 19 height 19
type input "FFFFFF"
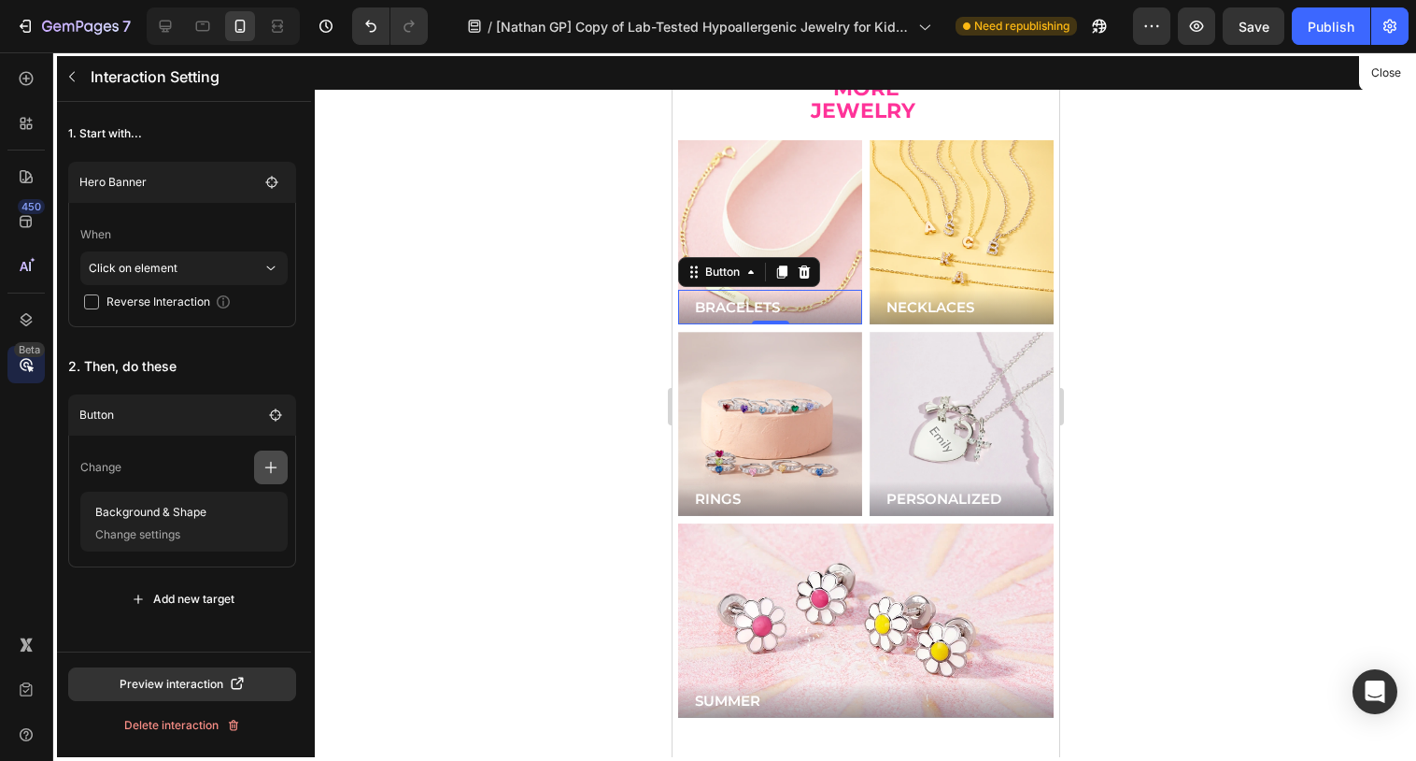
click at [275, 473] on icon "button" at bounding box center [271, 467] width 19 height 19
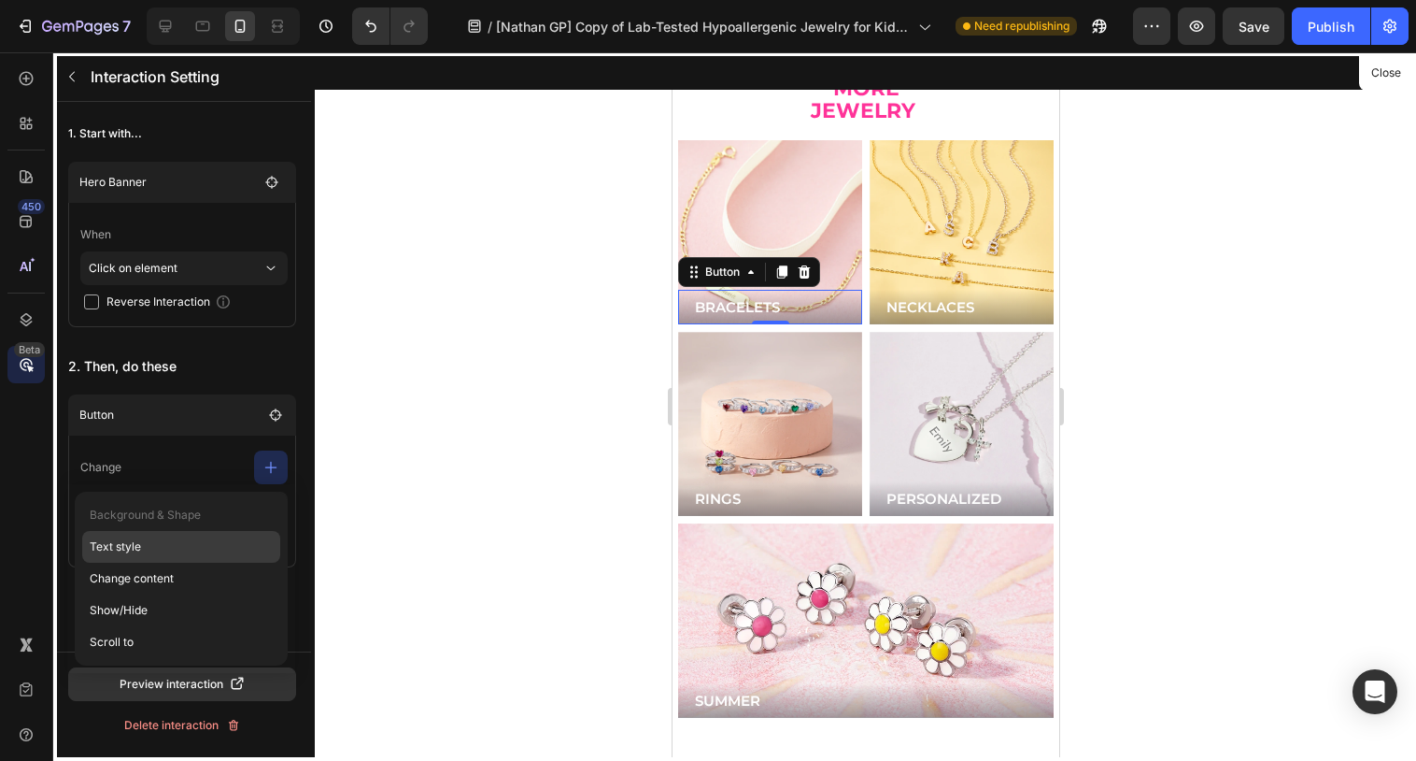
click at [164, 562] on p "Text style" at bounding box center [181, 578] width 198 height 32
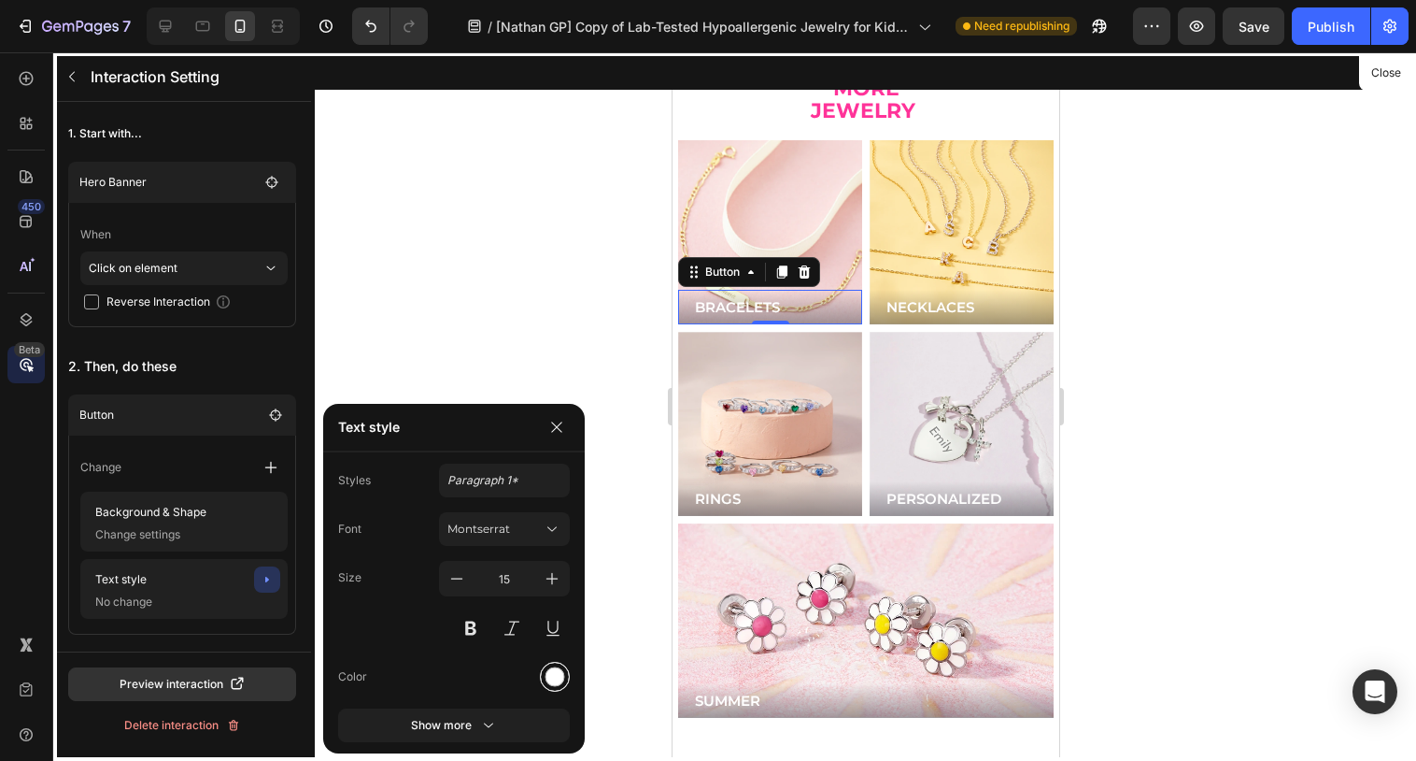
click at [550, 678] on div at bounding box center [556, 677] width 20 height 20
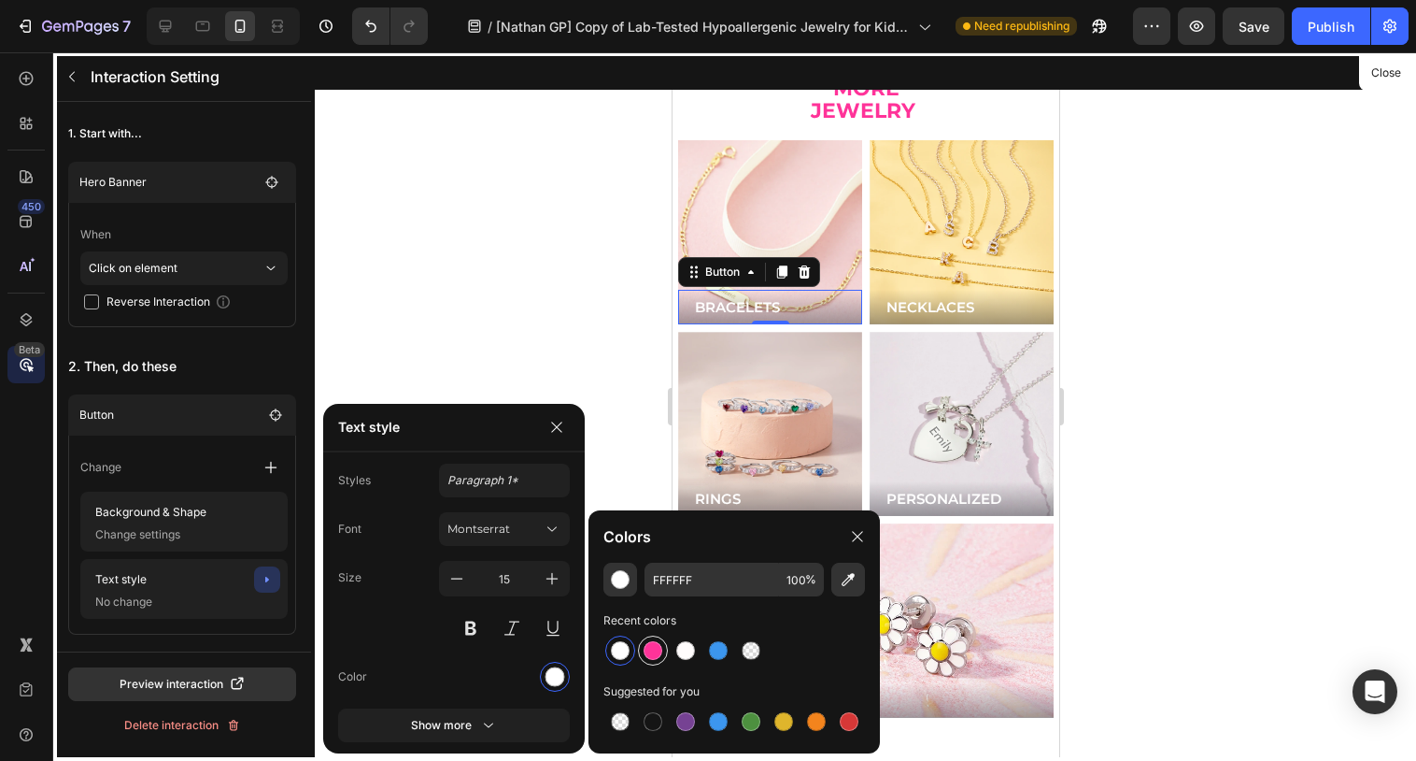
click at [661, 654] on div at bounding box center [653, 650] width 19 height 19
type input "FF3399"
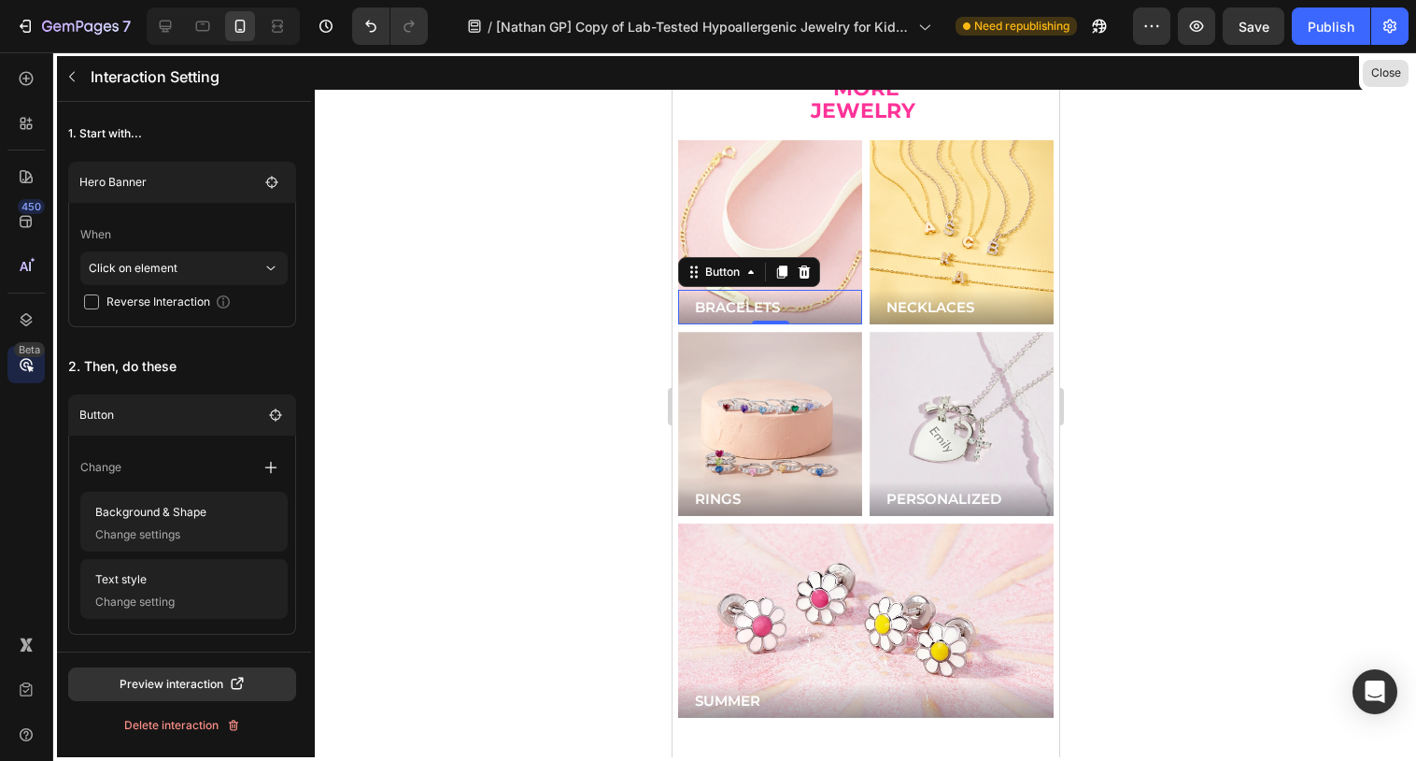
click at [1381, 78] on button "Close" at bounding box center [1386, 73] width 46 height 27
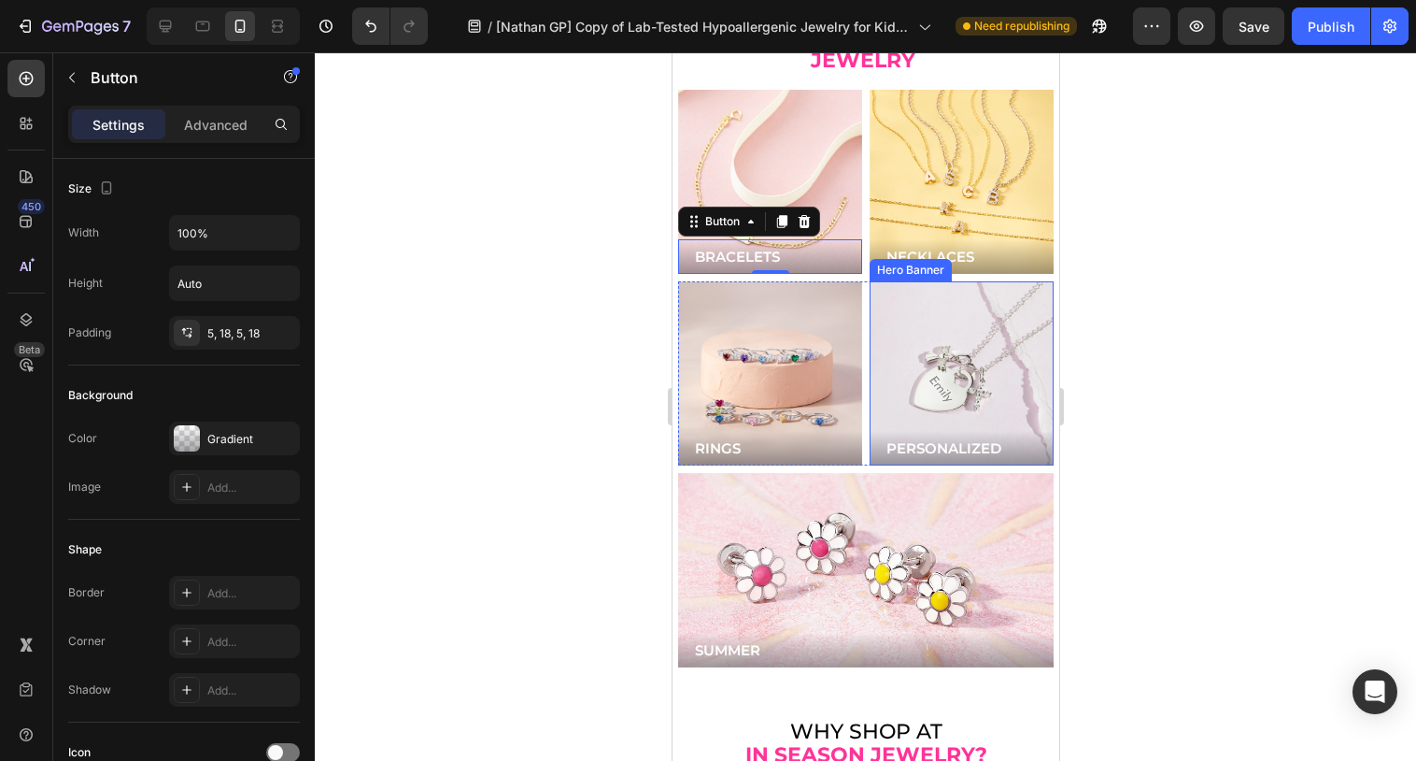
scroll to position [4826, 0]
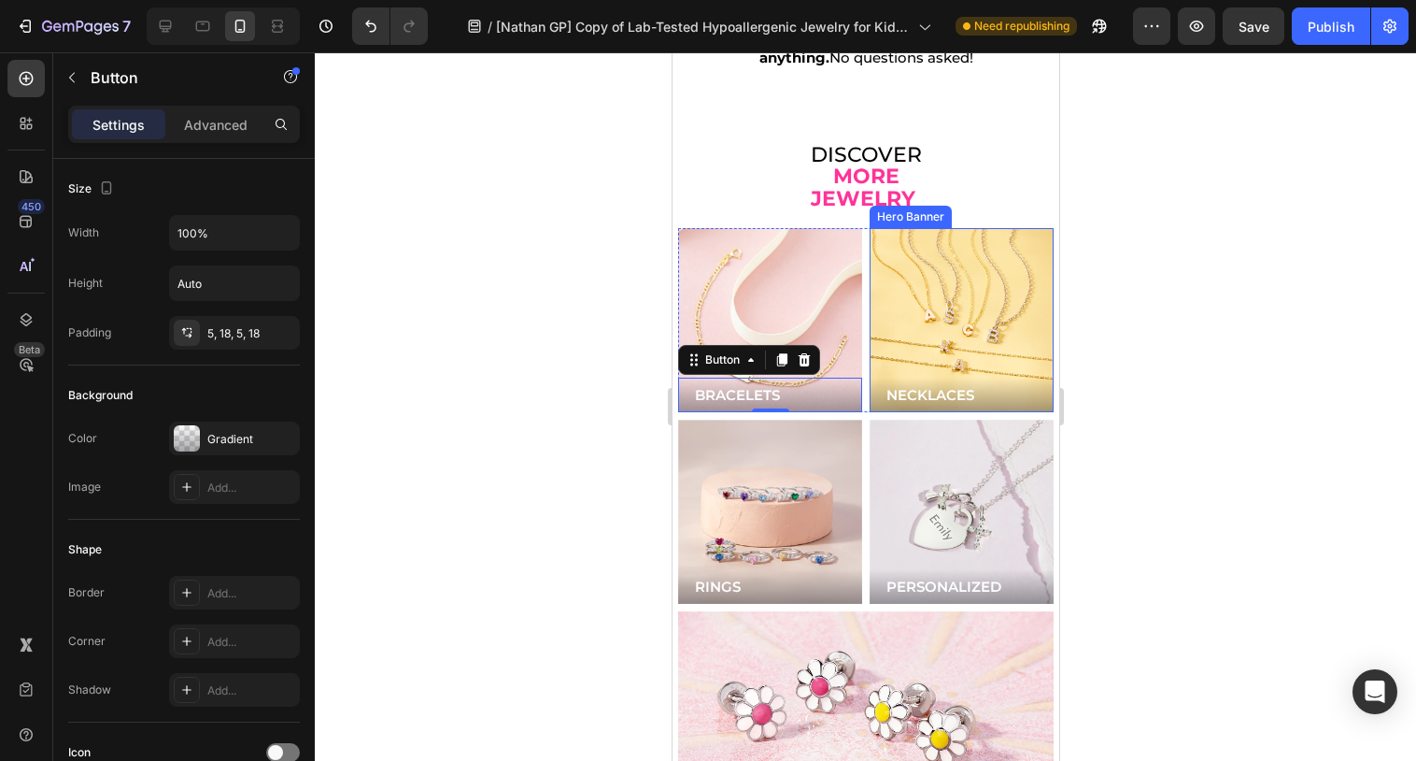
click at [965, 232] on div "Background Image" at bounding box center [961, 320] width 184 height 184
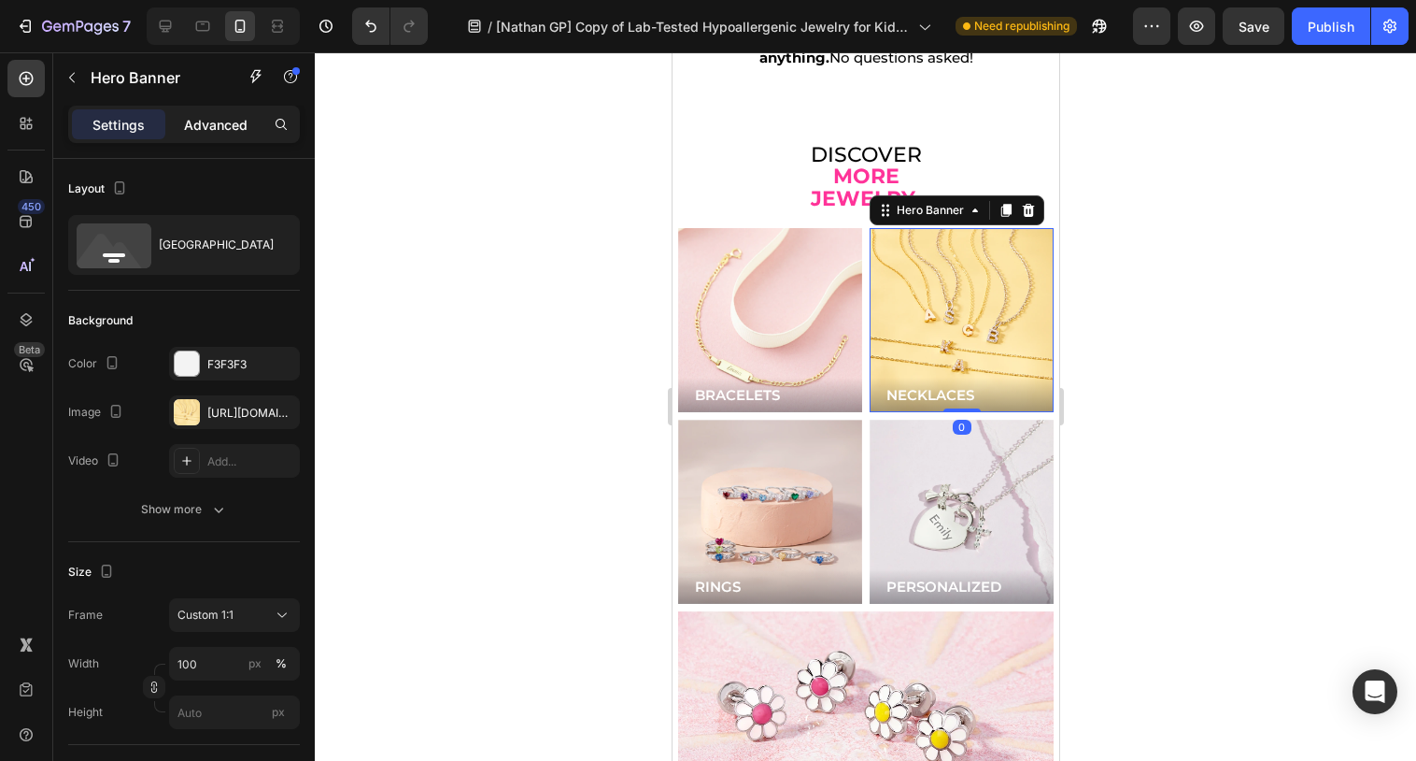
click at [209, 138] on div "Advanced" at bounding box center [215, 124] width 93 height 30
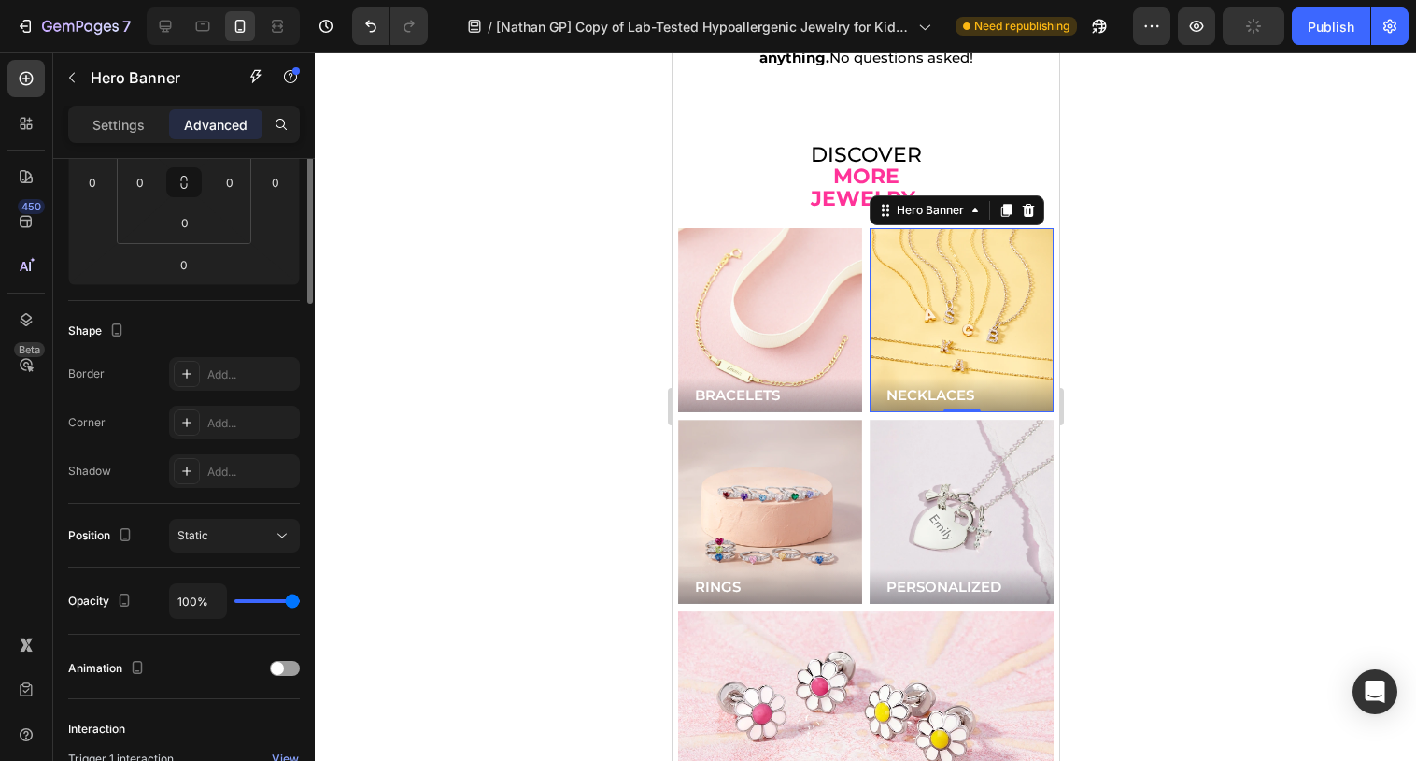
scroll to position [563, 0]
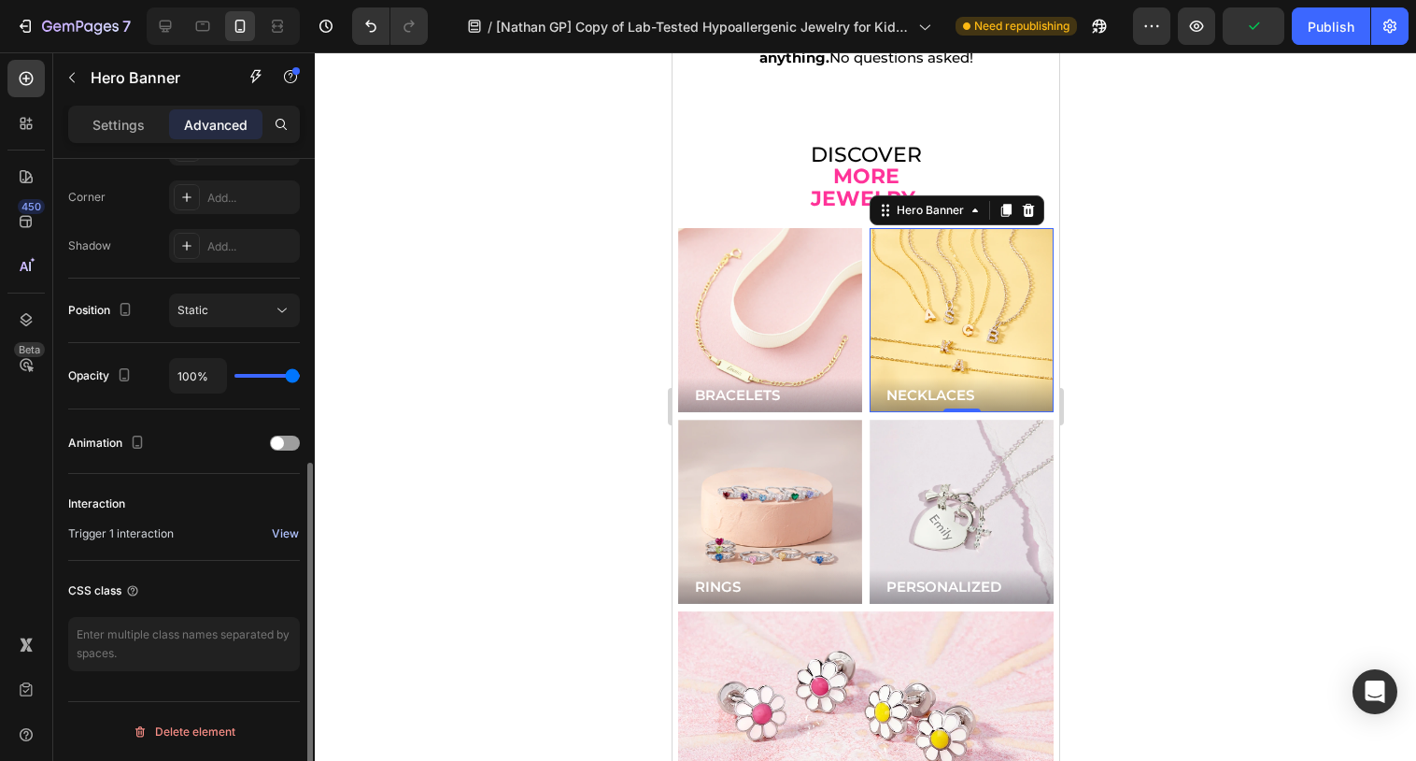
click at [284, 533] on div "View" at bounding box center [285, 533] width 27 height 17
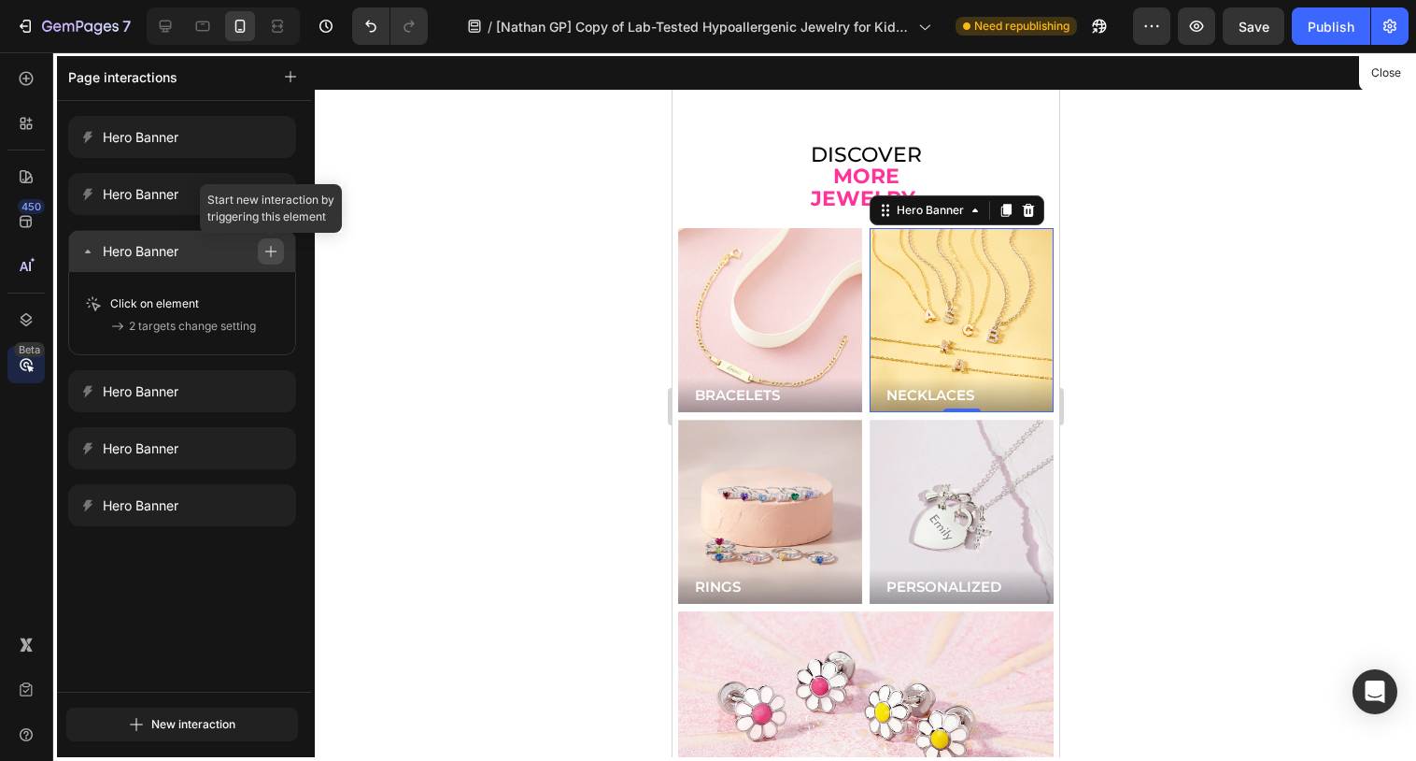
click at [261, 259] on button "button" at bounding box center [271, 251] width 26 height 26
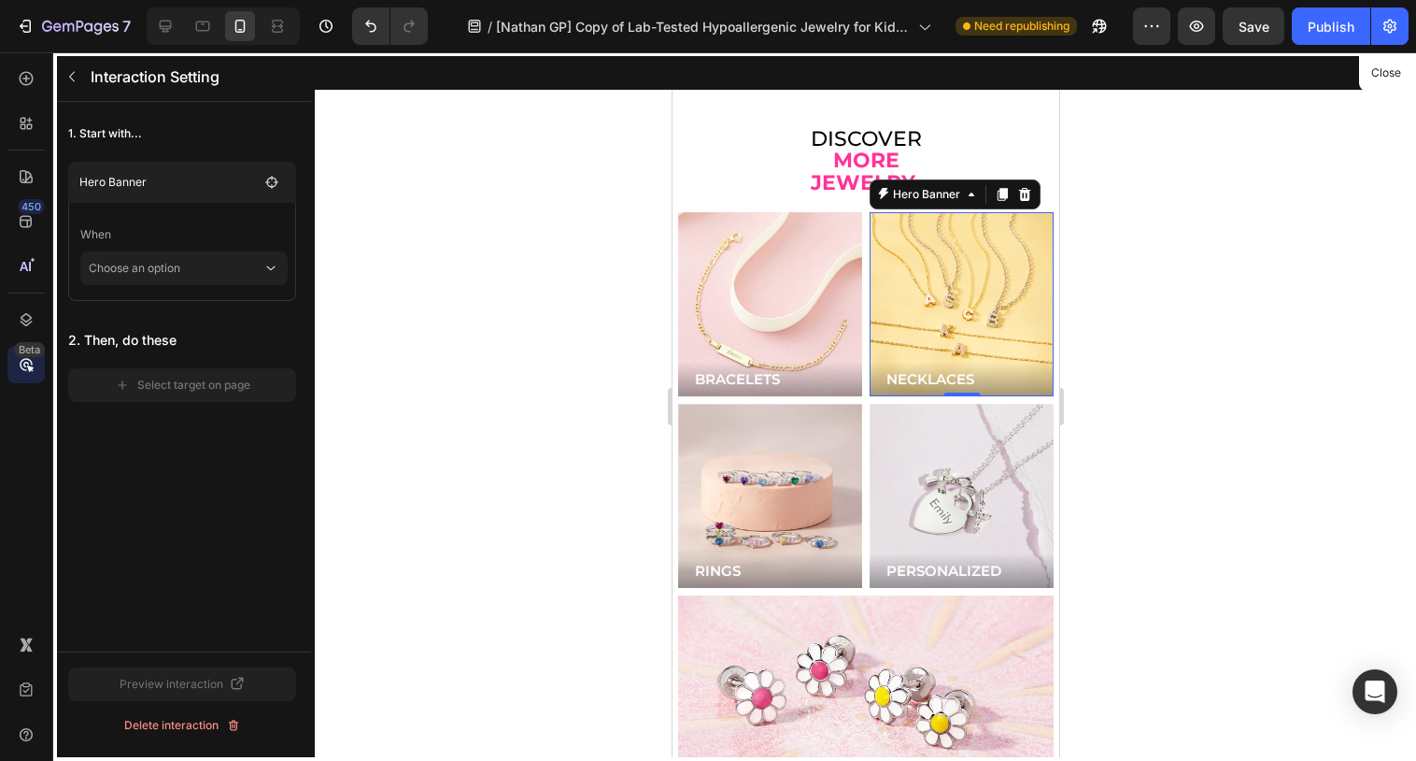
scroll to position [4914, 0]
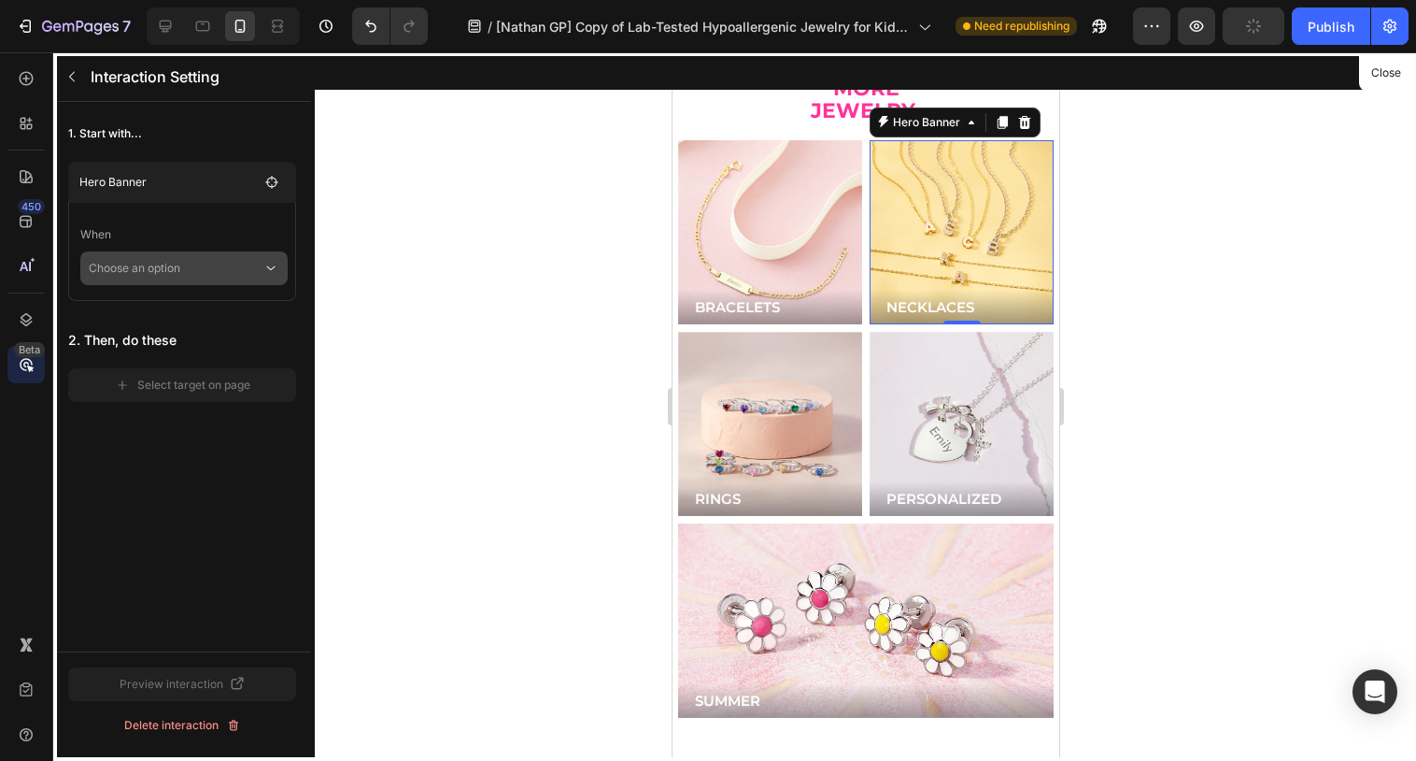
click at [255, 265] on p "Choose an option" at bounding box center [176, 268] width 174 height 34
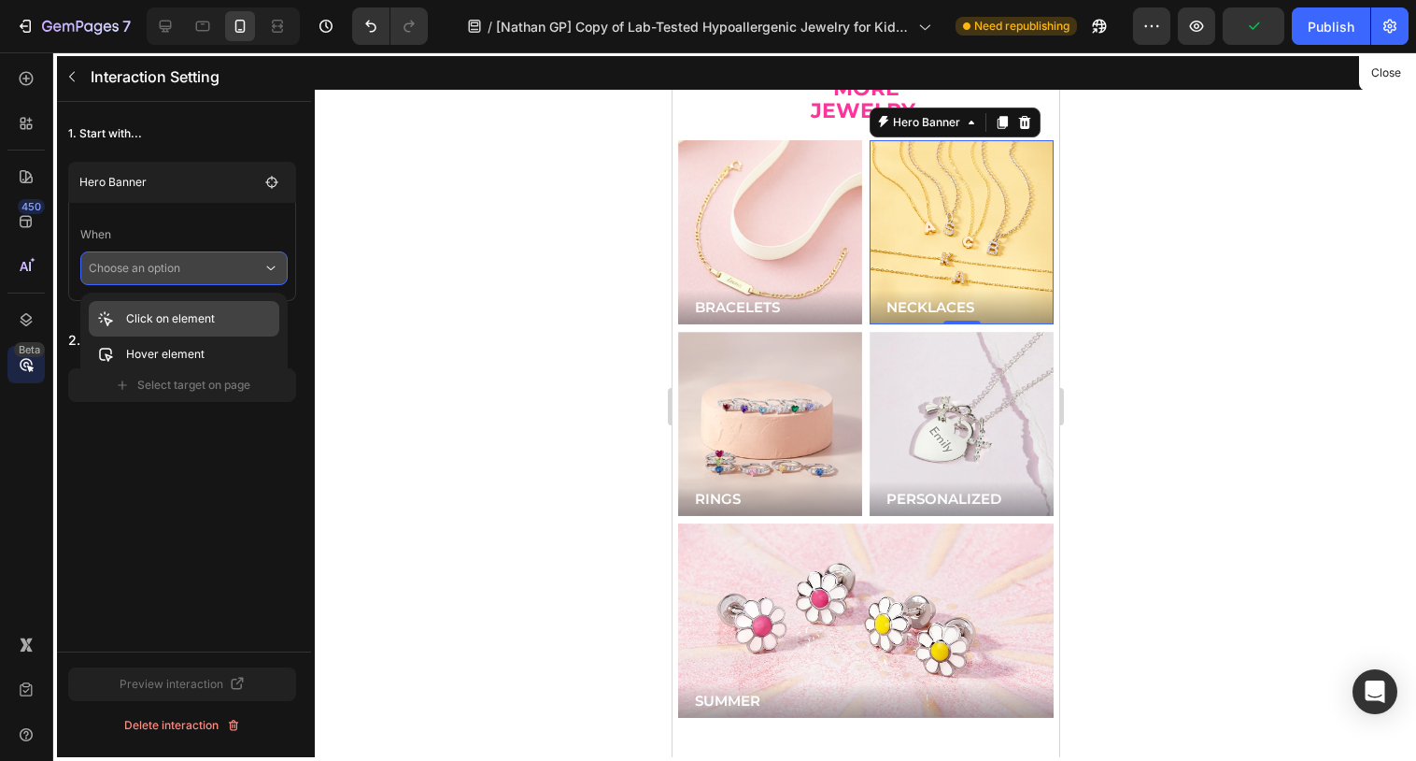
click at [200, 316] on p "Click on element" at bounding box center [170, 318] width 89 height 19
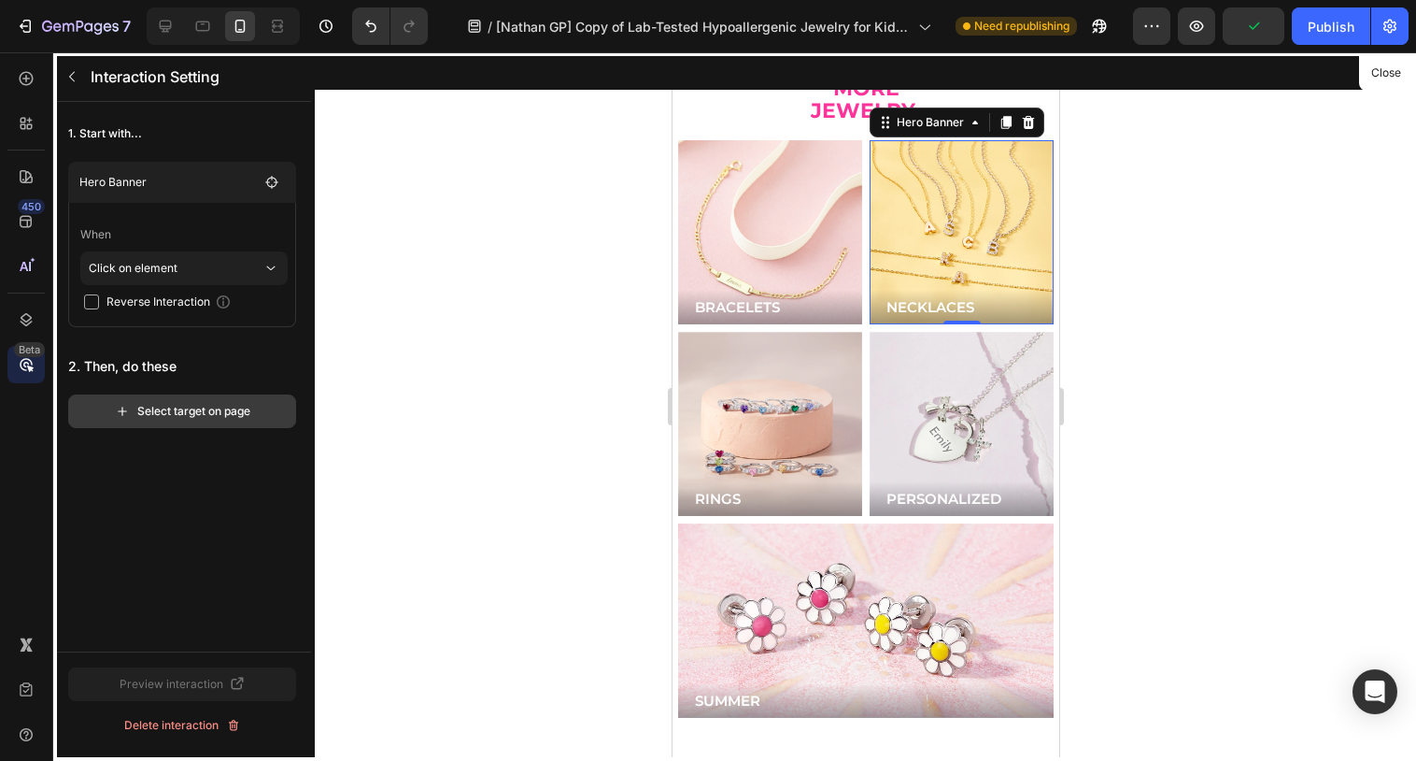
click at [209, 407] on div "Select target on page" at bounding box center [182, 411] width 135 height 17
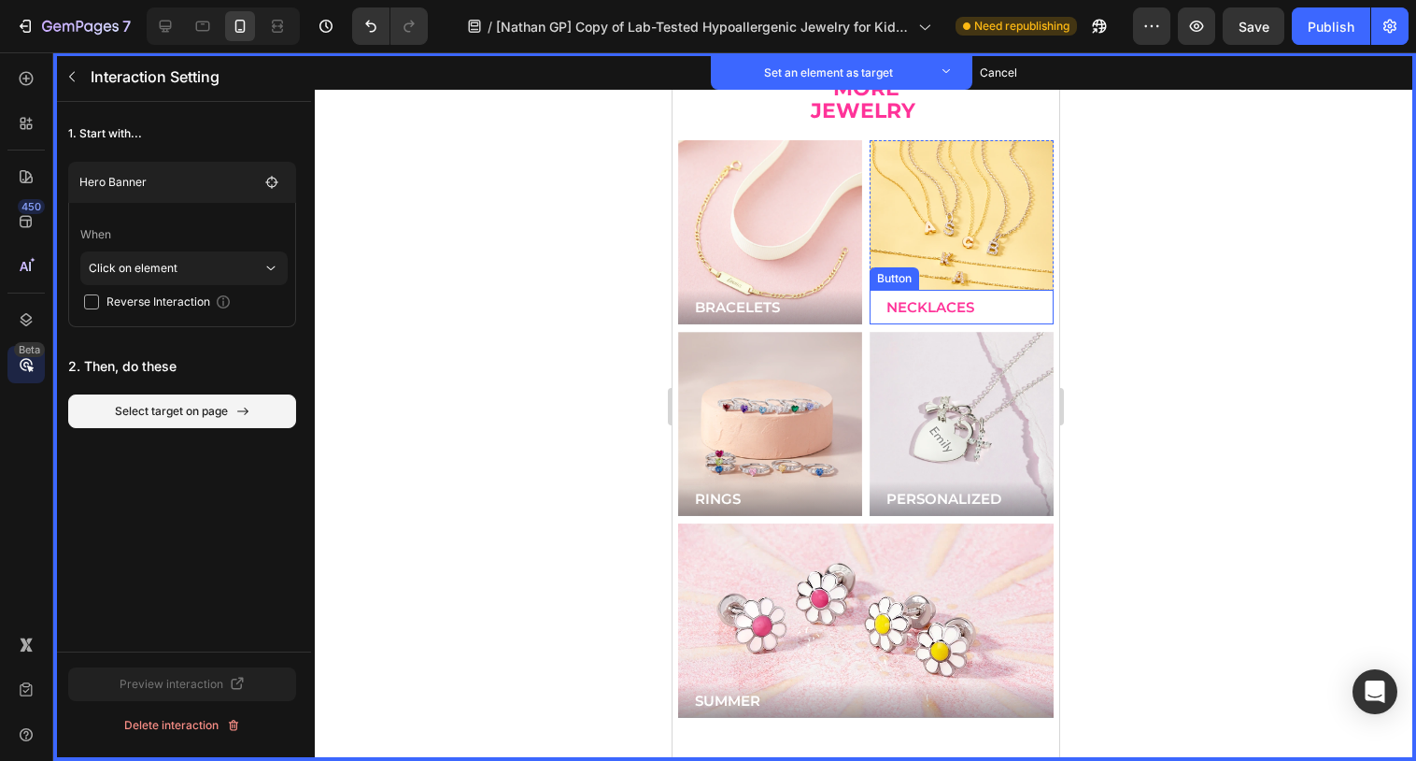
click at [1005, 290] on button "NECKLACES" at bounding box center [961, 307] width 184 height 35
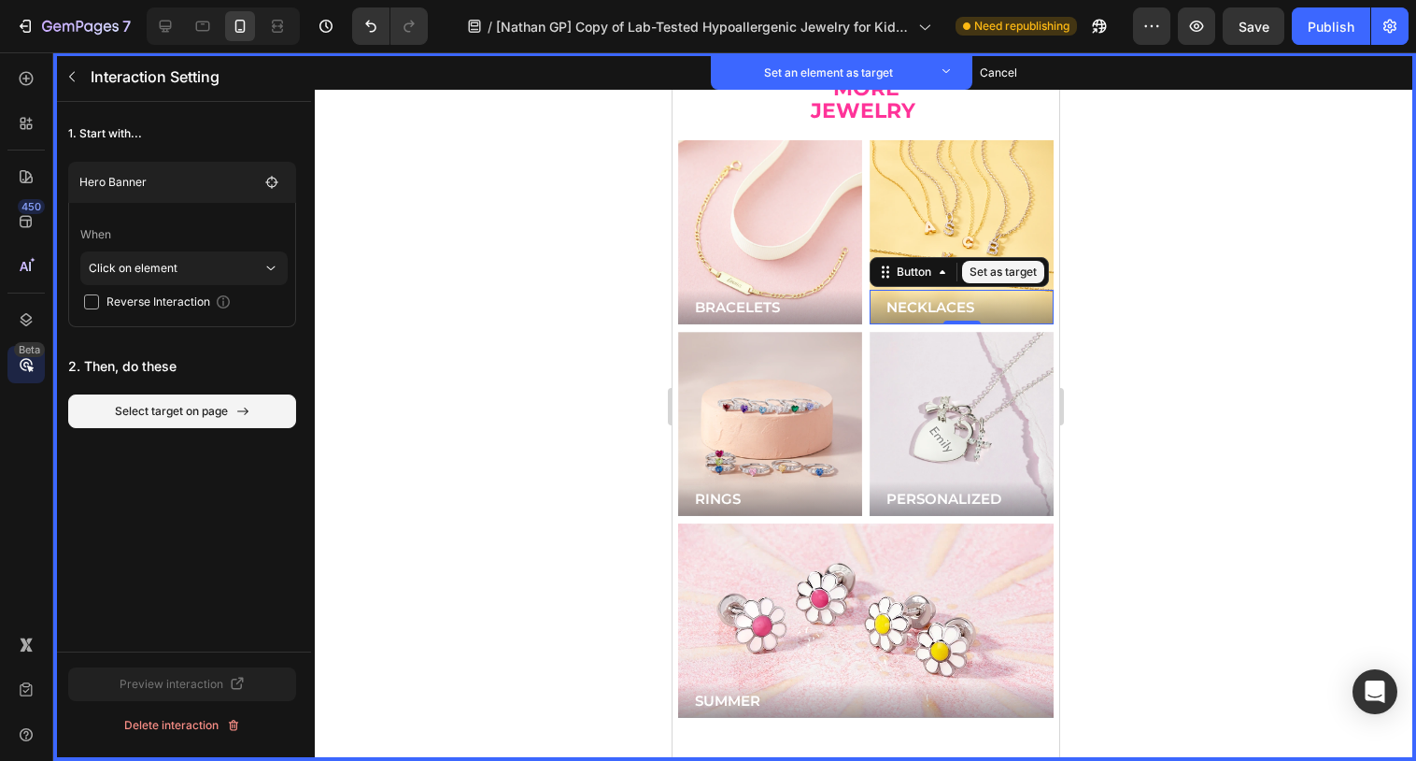
click at [999, 261] on button "Set as target" at bounding box center [1002, 272] width 82 height 22
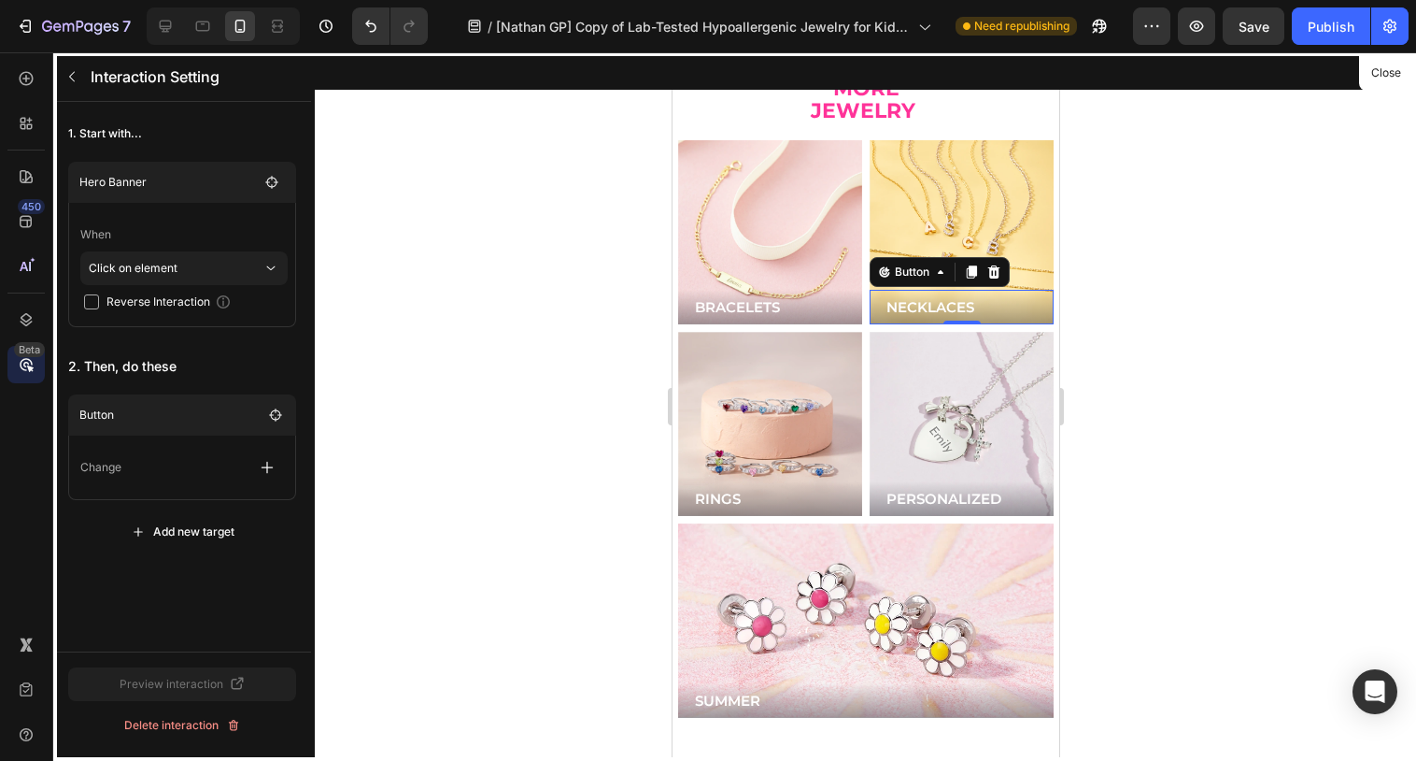
click at [248, 477] on div "Change" at bounding box center [182, 467] width 204 height 34
click at [268, 470] on icon "button" at bounding box center [267, 467] width 19 height 19
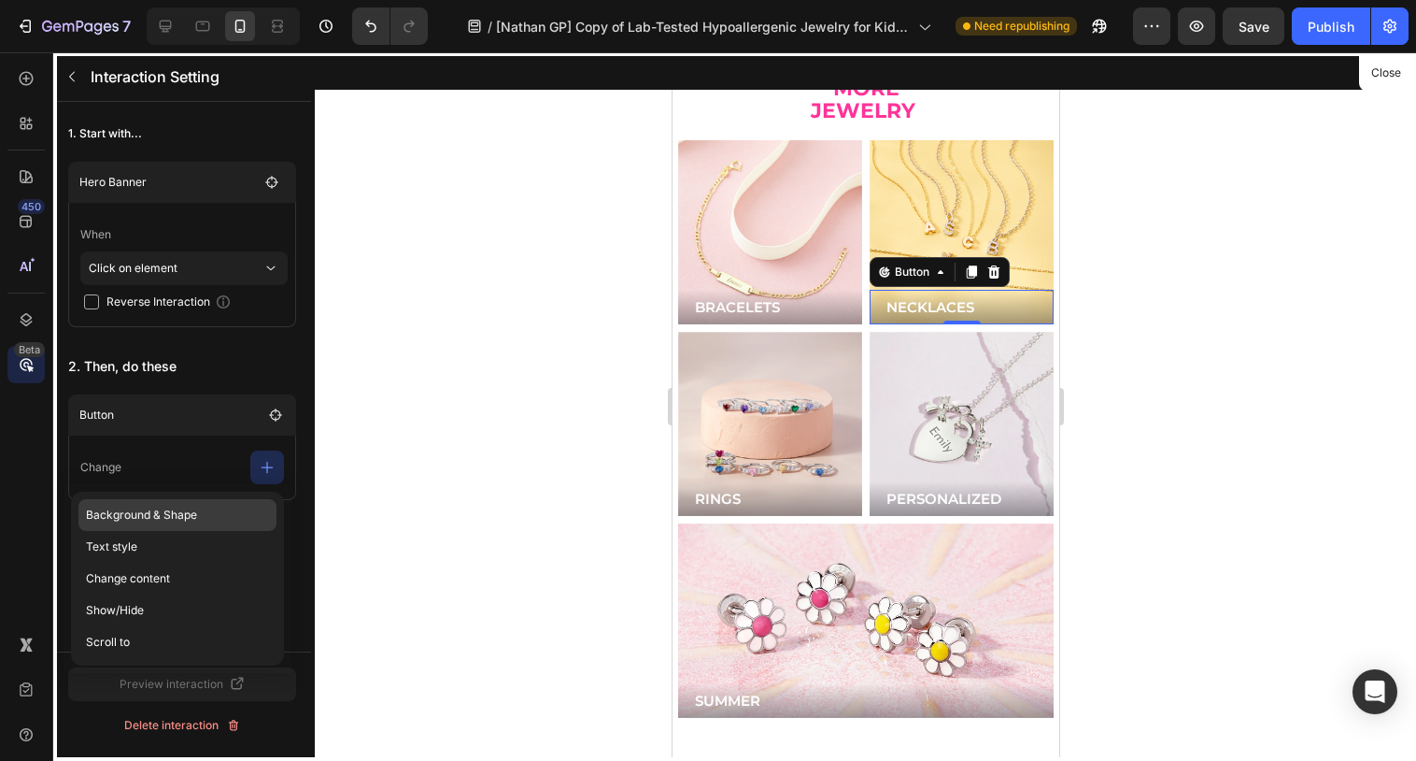
click at [187, 531] on p "Background & Shape" at bounding box center [177, 547] width 198 height 32
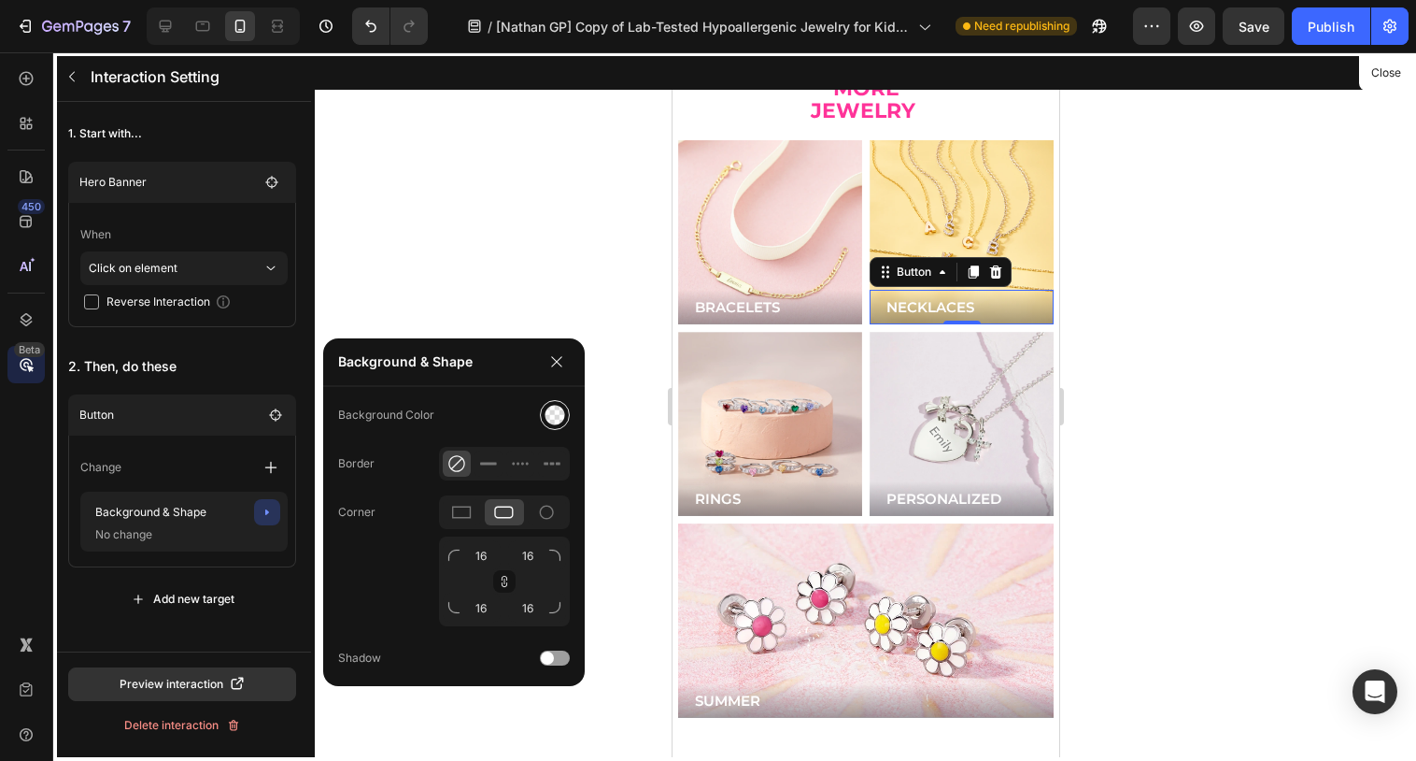
click at [546, 418] on img at bounding box center [555, 415] width 21 height 21
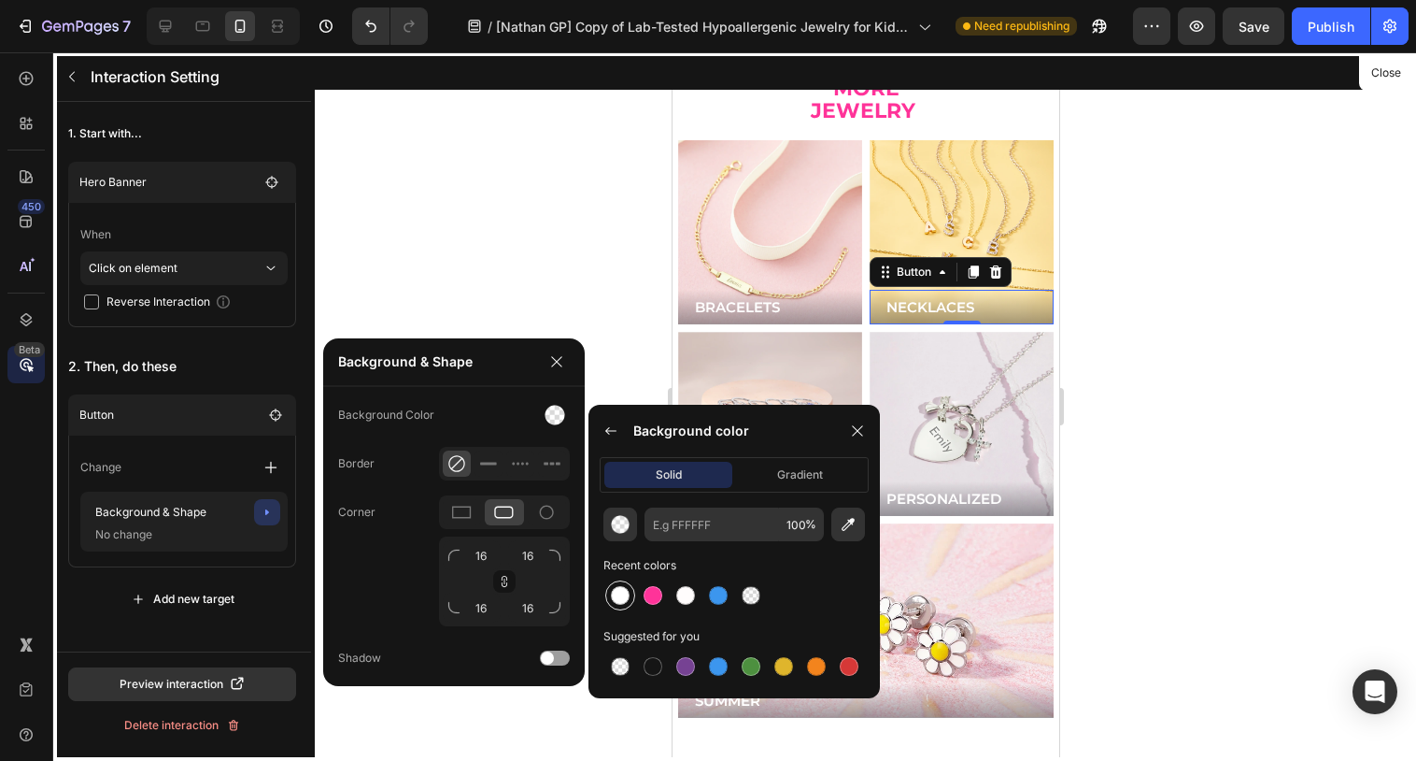
click at [619, 589] on div at bounding box center [620, 595] width 19 height 19
type input "FFFFFF"
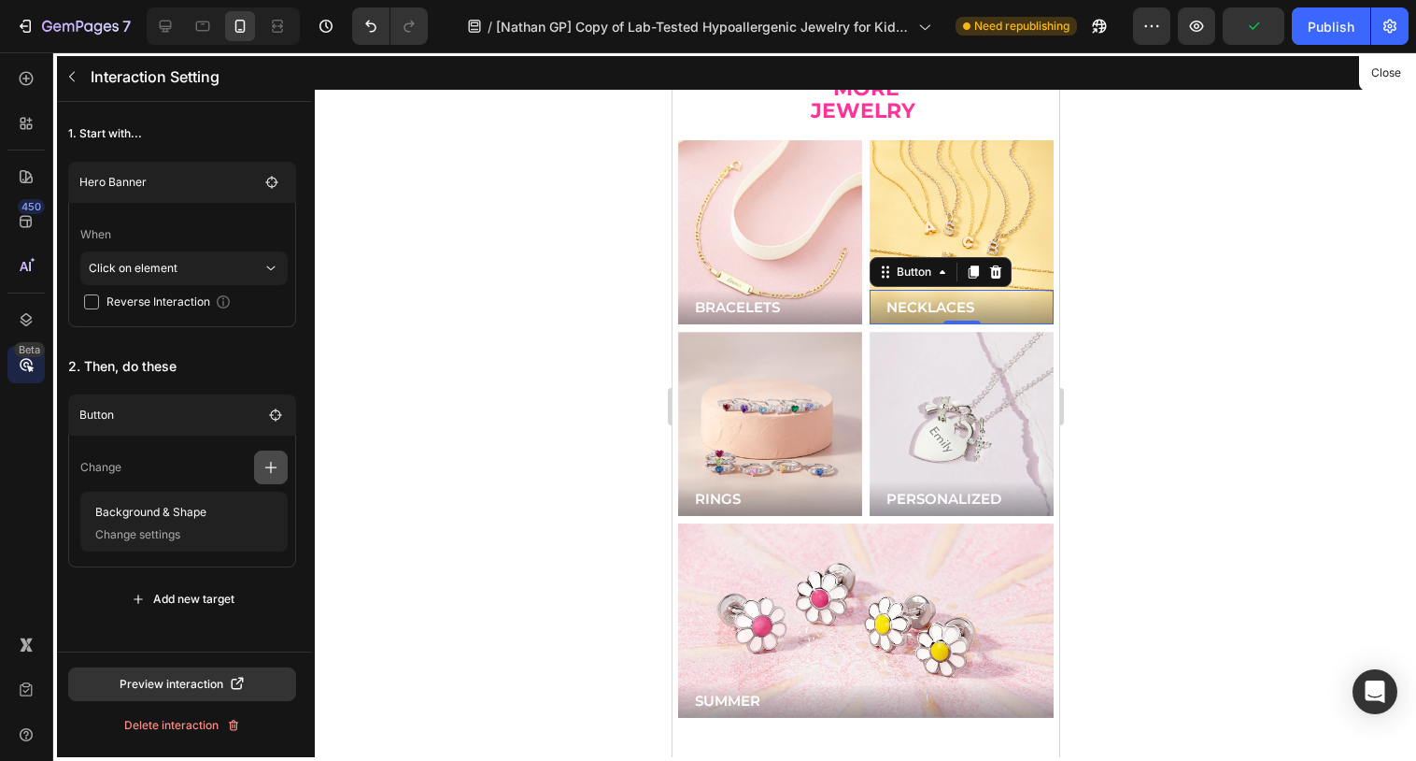
click at [272, 471] on icon "button" at bounding box center [271, 467] width 19 height 19
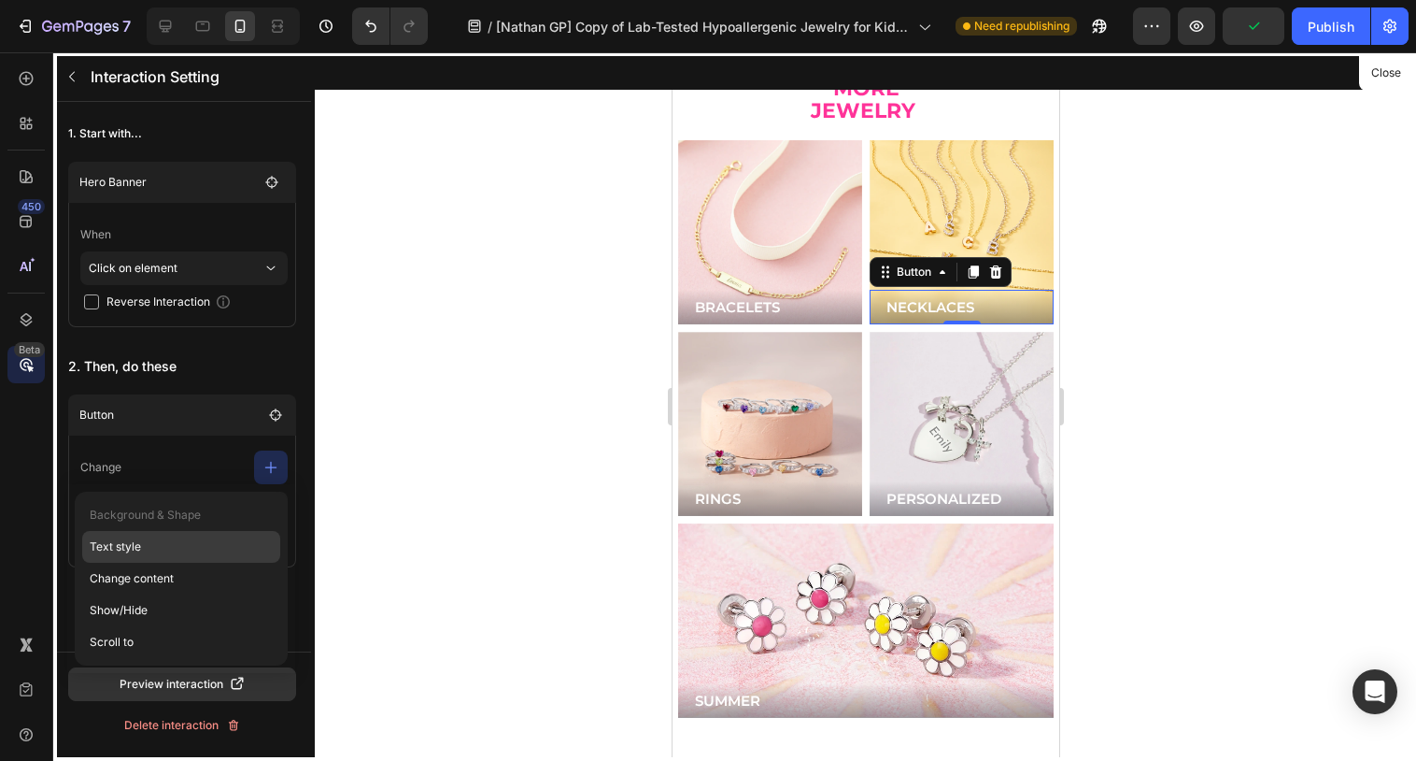
click at [185, 562] on p "Text style" at bounding box center [181, 578] width 198 height 32
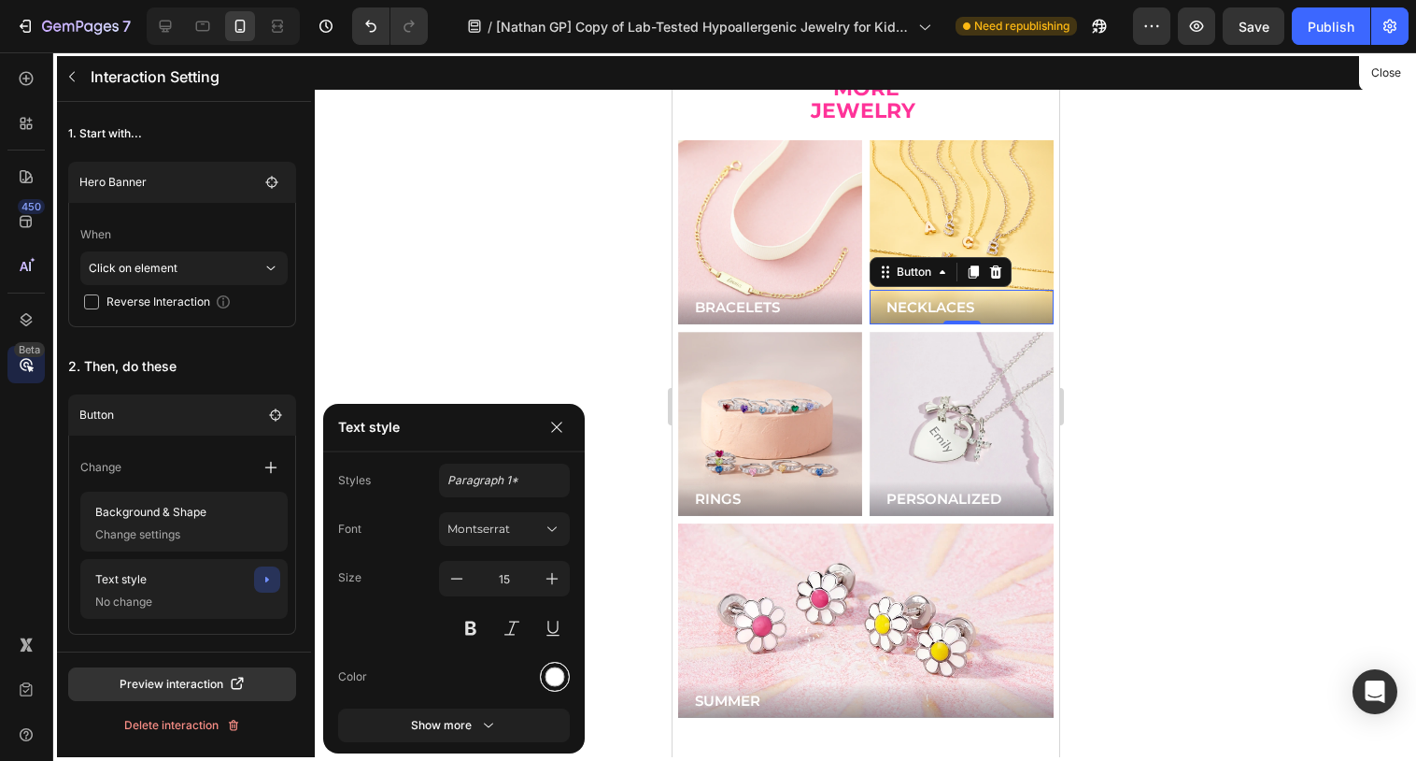
click at [556, 668] on div at bounding box center [556, 677] width 20 height 20
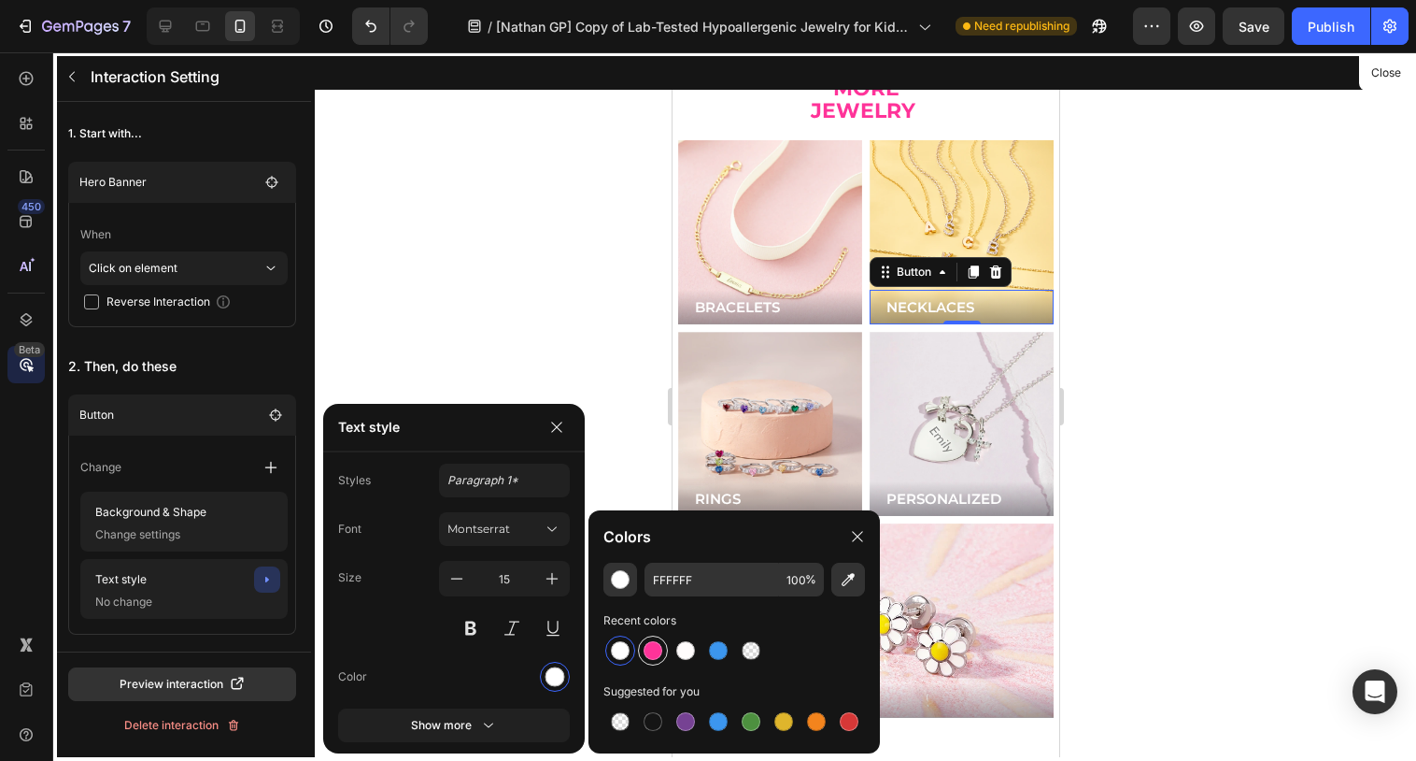
click at [653, 650] on div at bounding box center [653, 650] width 19 height 19
type input "FF3399"
click at [1376, 70] on button "Close" at bounding box center [1386, 73] width 46 height 27
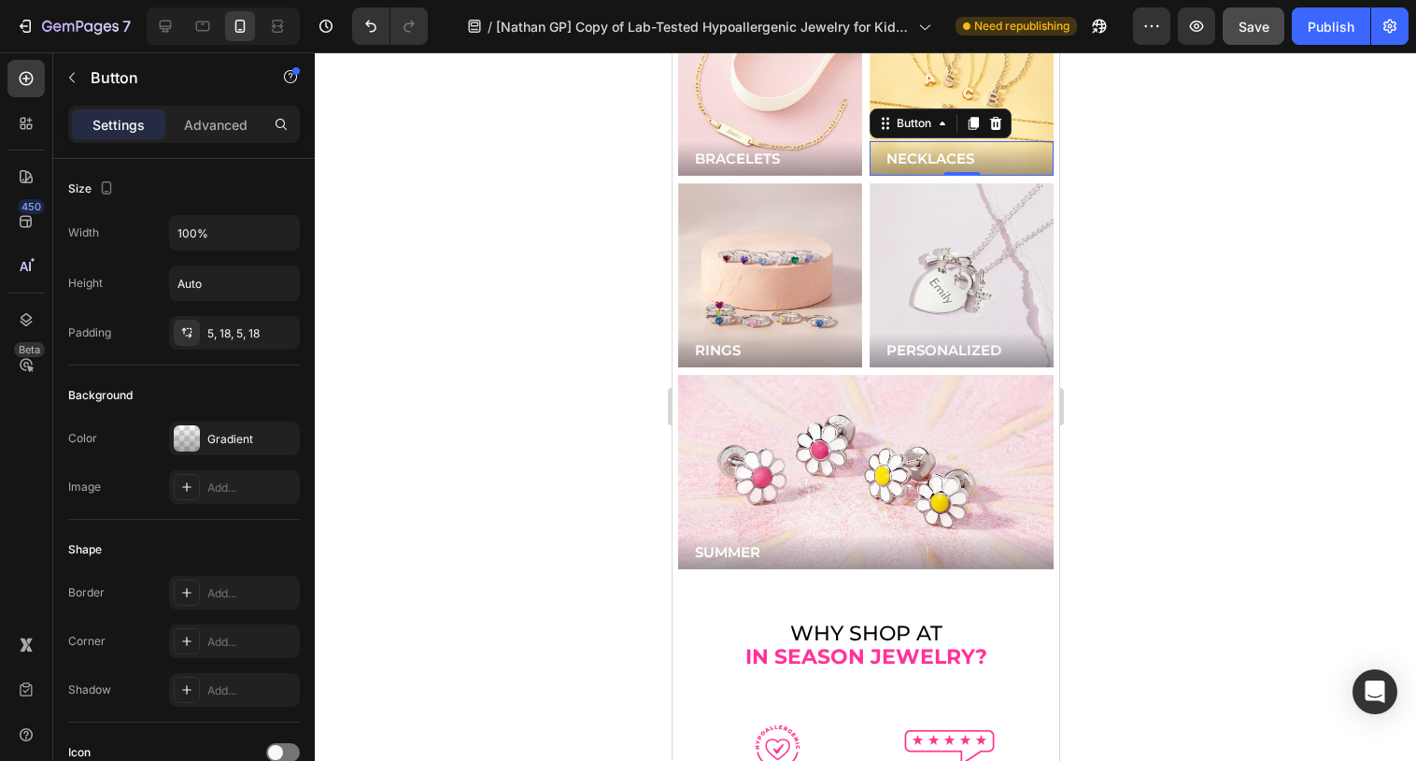
scroll to position [5063, 0]
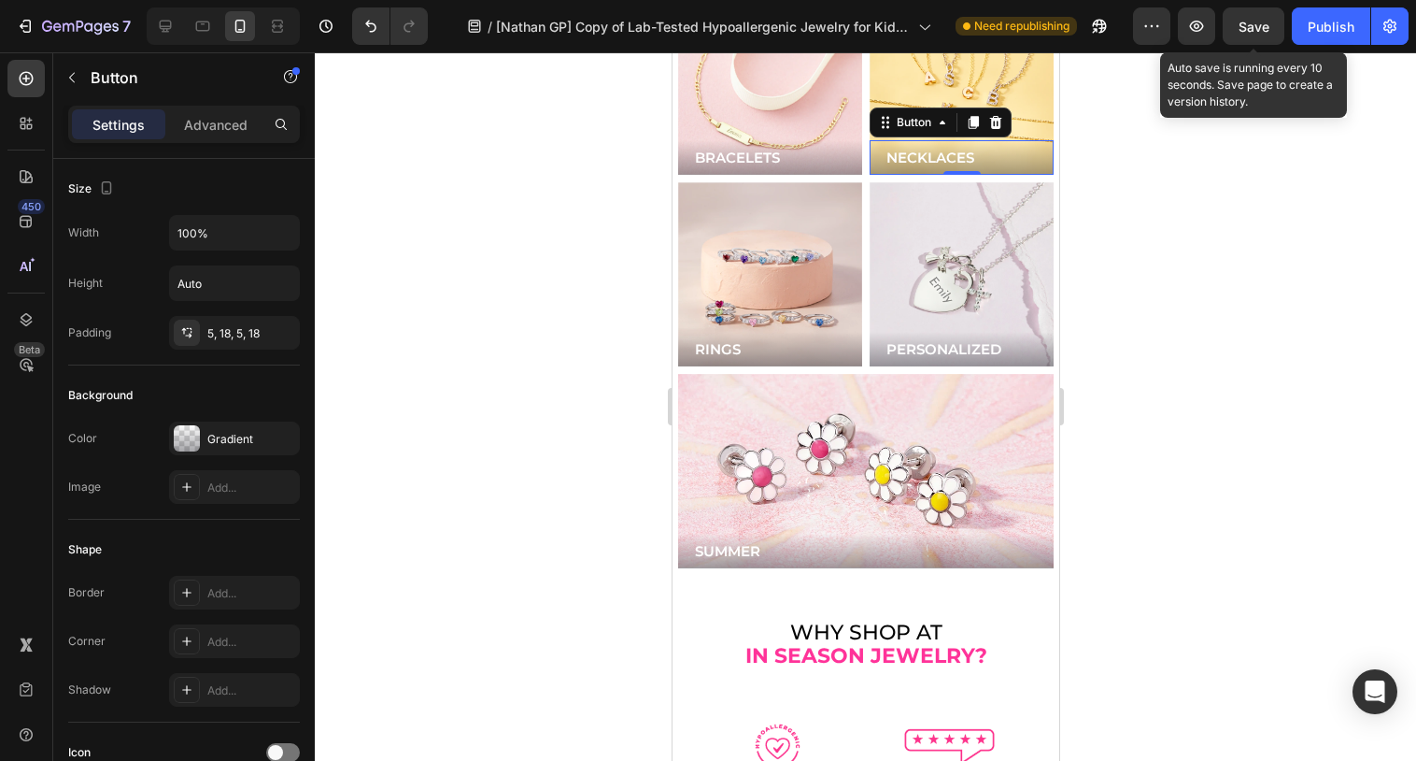
click at [1265, 30] on span "Save" at bounding box center [1254, 27] width 31 height 16
click at [1259, 30] on span "Save" at bounding box center [1254, 27] width 31 height 16
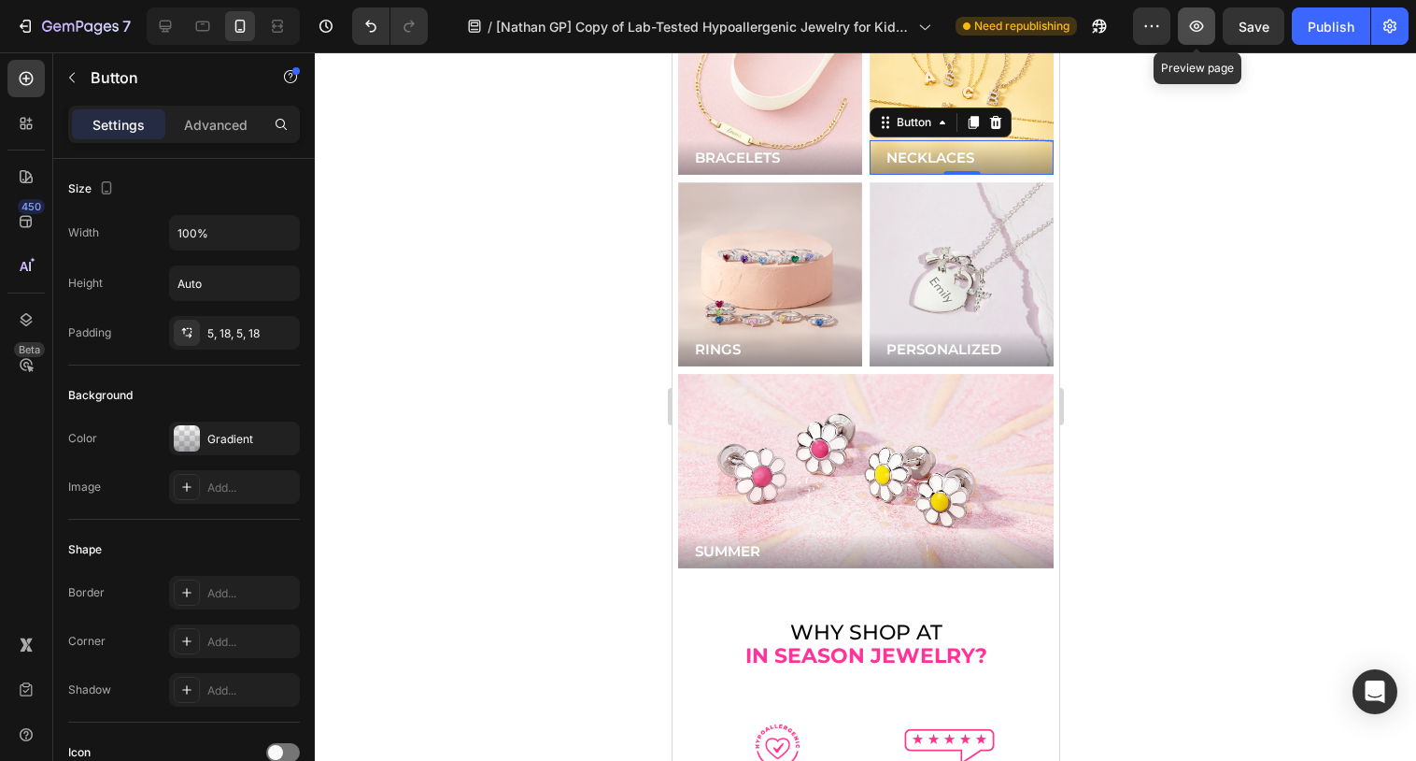
click at [1208, 24] on button "button" at bounding box center [1196, 25] width 37 height 37
click at [791, 240] on div "Background Image" at bounding box center [769, 274] width 184 height 184
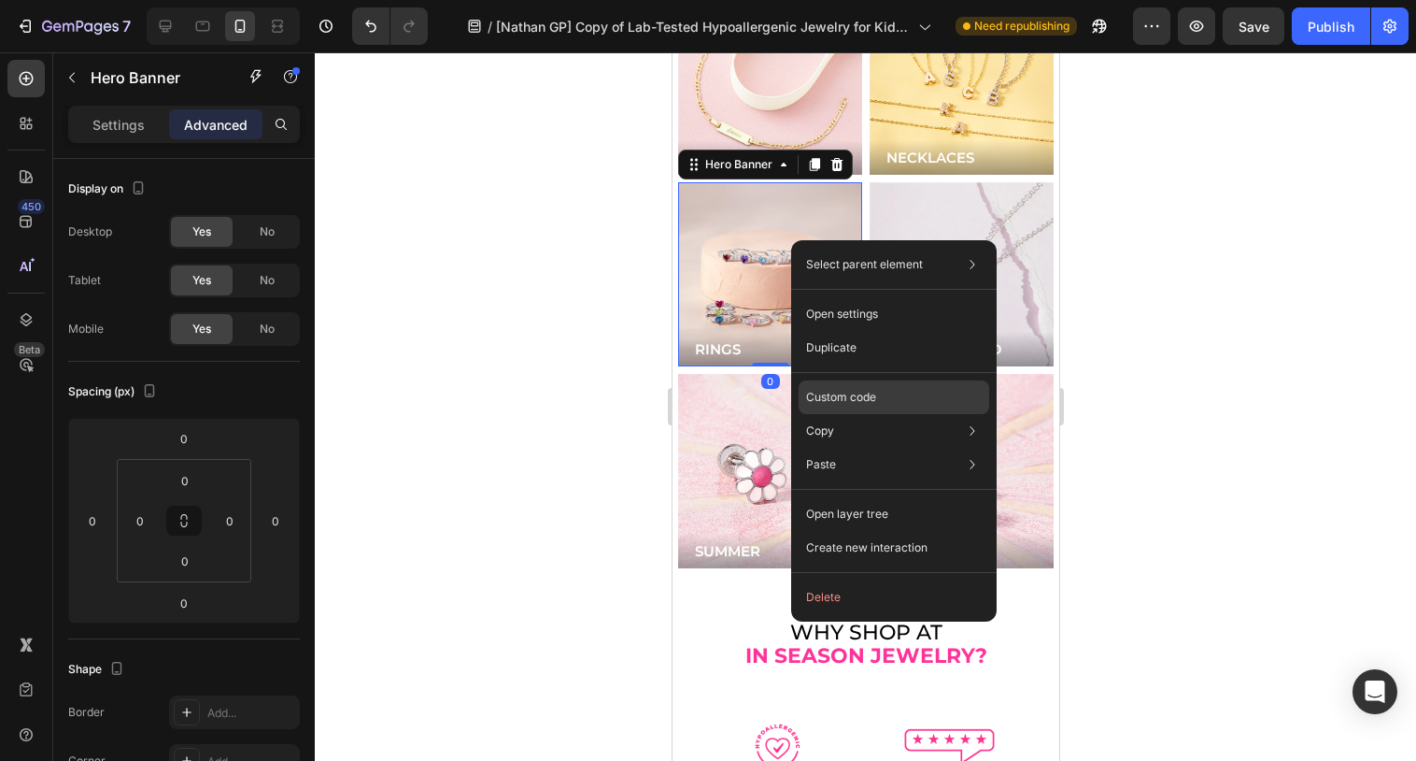
click at [847, 398] on p "Custom code" at bounding box center [841, 397] width 70 height 17
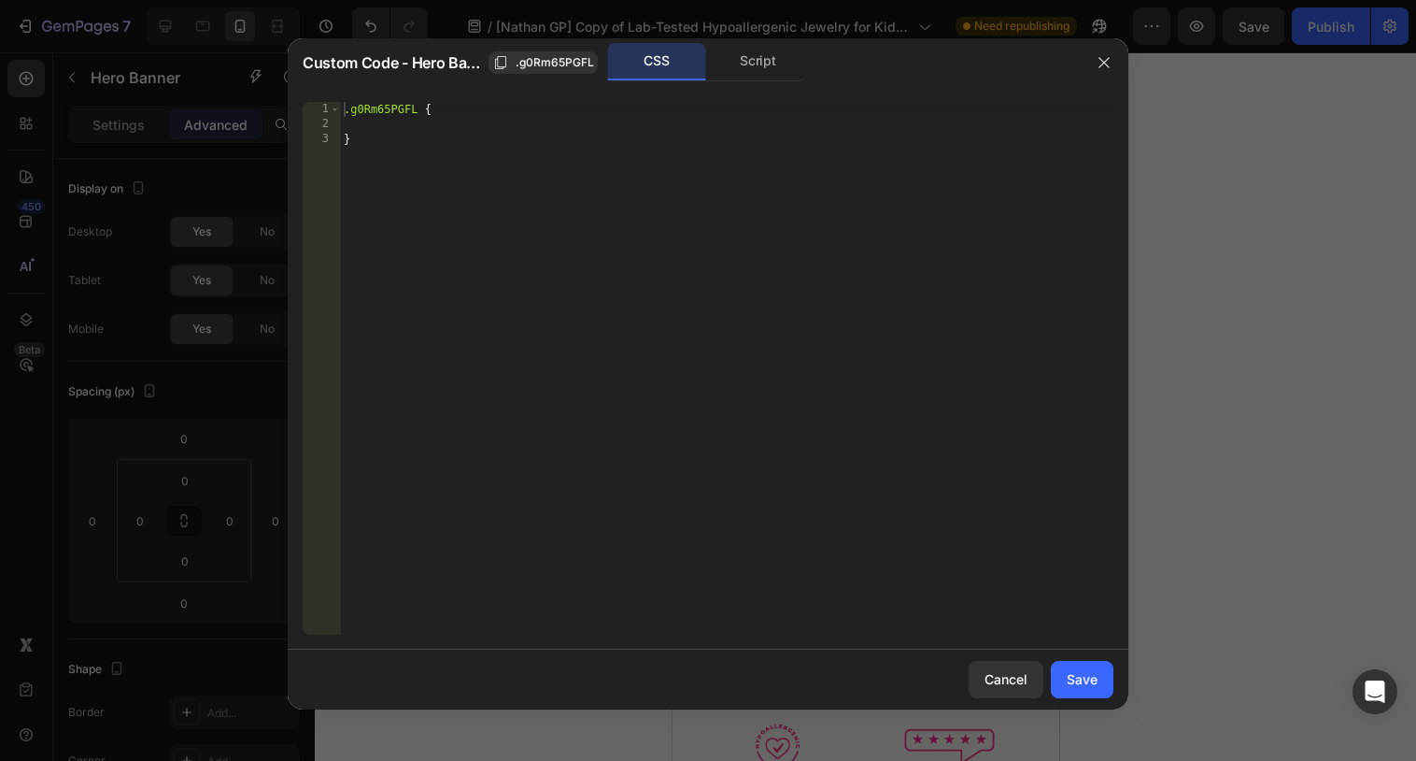
click at [757, 90] on div "1 2 3 .g0Rm65PGFL { } ההההההההההההההההההההההההההההההההההההההההההההההההההההההההה…" at bounding box center [708, 368] width 841 height 562
click at [757, 85] on div "Custom Code - Hero Banner .g0Rm65PGFL CSS Script" at bounding box center [684, 62] width 792 height 49
click at [757, 67] on div "Script" at bounding box center [758, 61] width 98 height 37
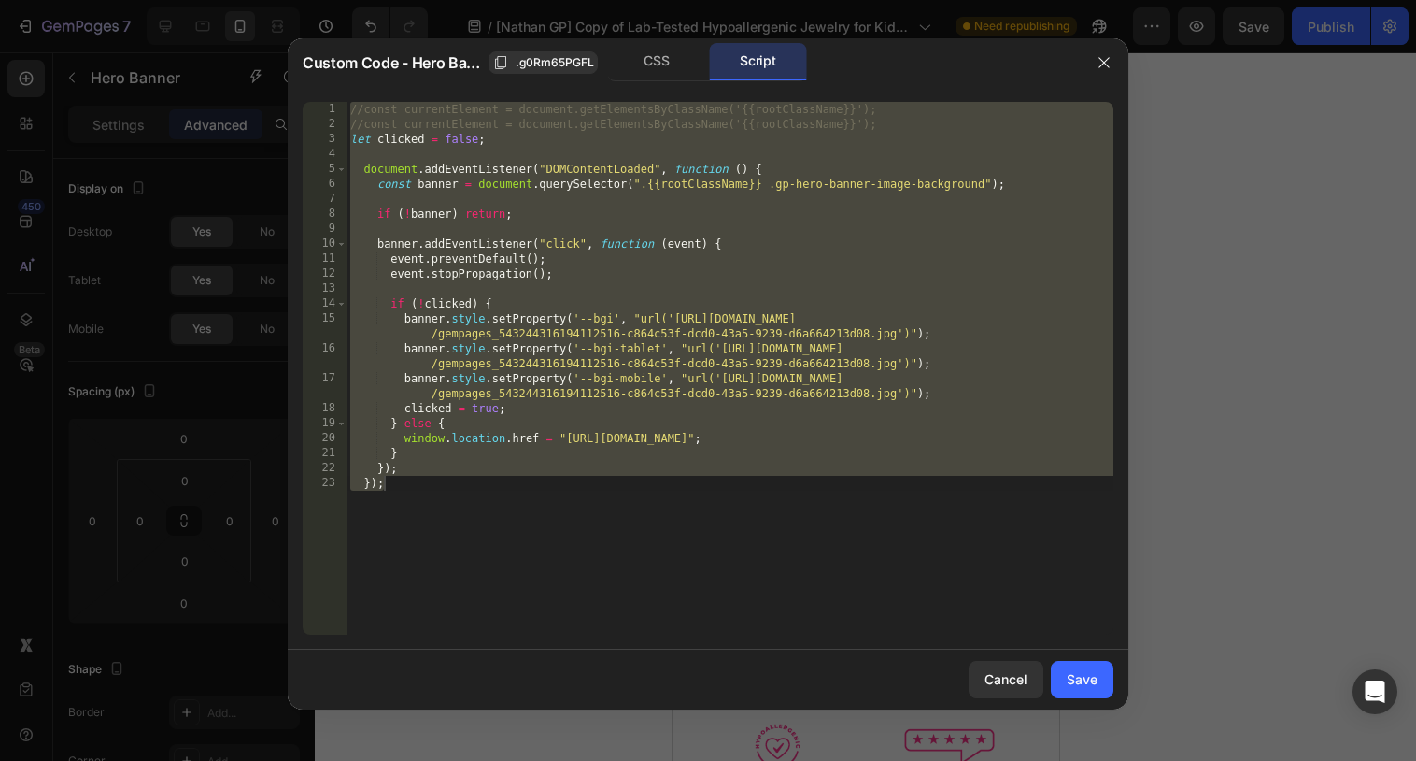
click at [689, 410] on div "//const currentElement = document.getElementsByClassName('{{rootClassName}}'); …" at bounding box center [730, 383] width 767 height 562
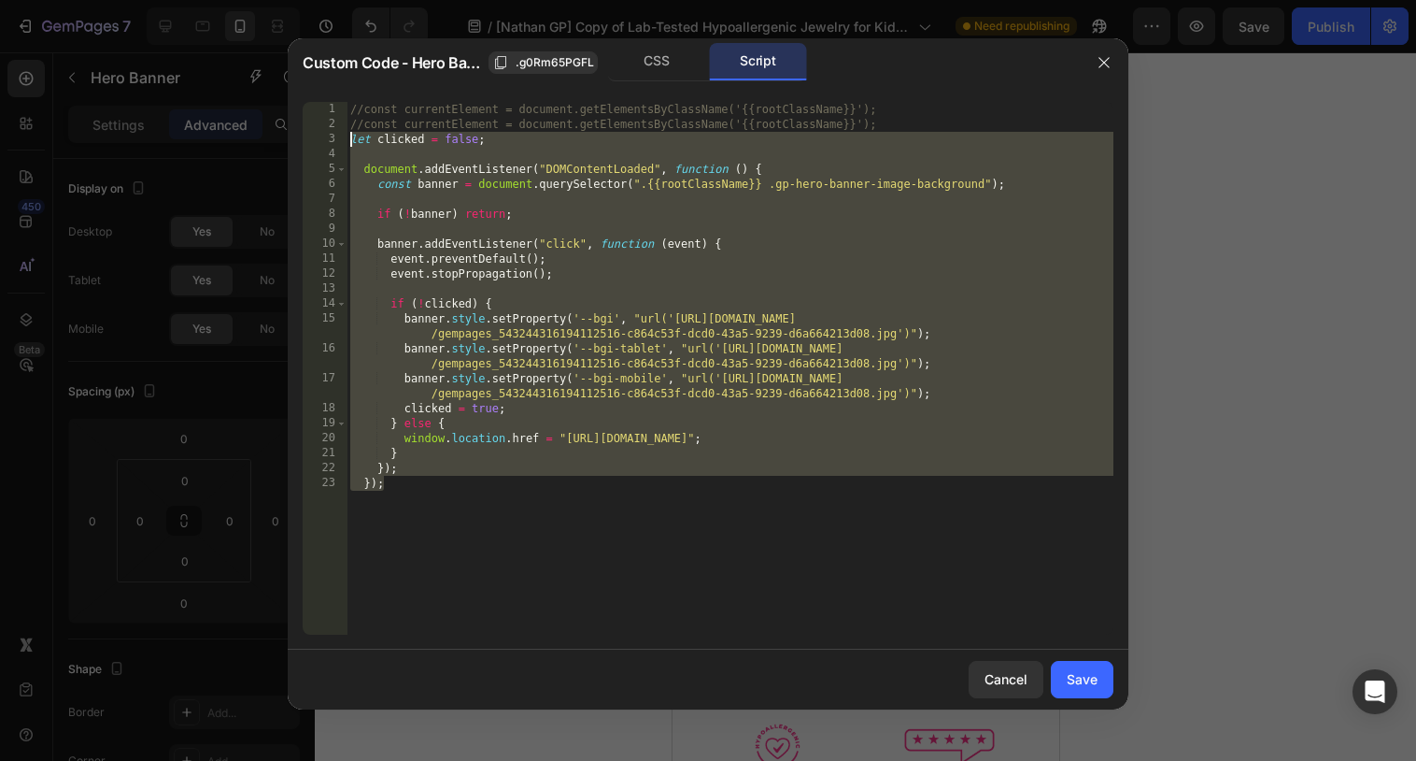
drag, startPoint x: 489, startPoint y: 492, endPoint x: 349, endPoint y: 144, distance: 375.6
click at [349, 144] on div "//const currentElement = document.getElementsByClassName('{{rootClassName}}'); …" at bounding box center [730, 383] width 767 height 562
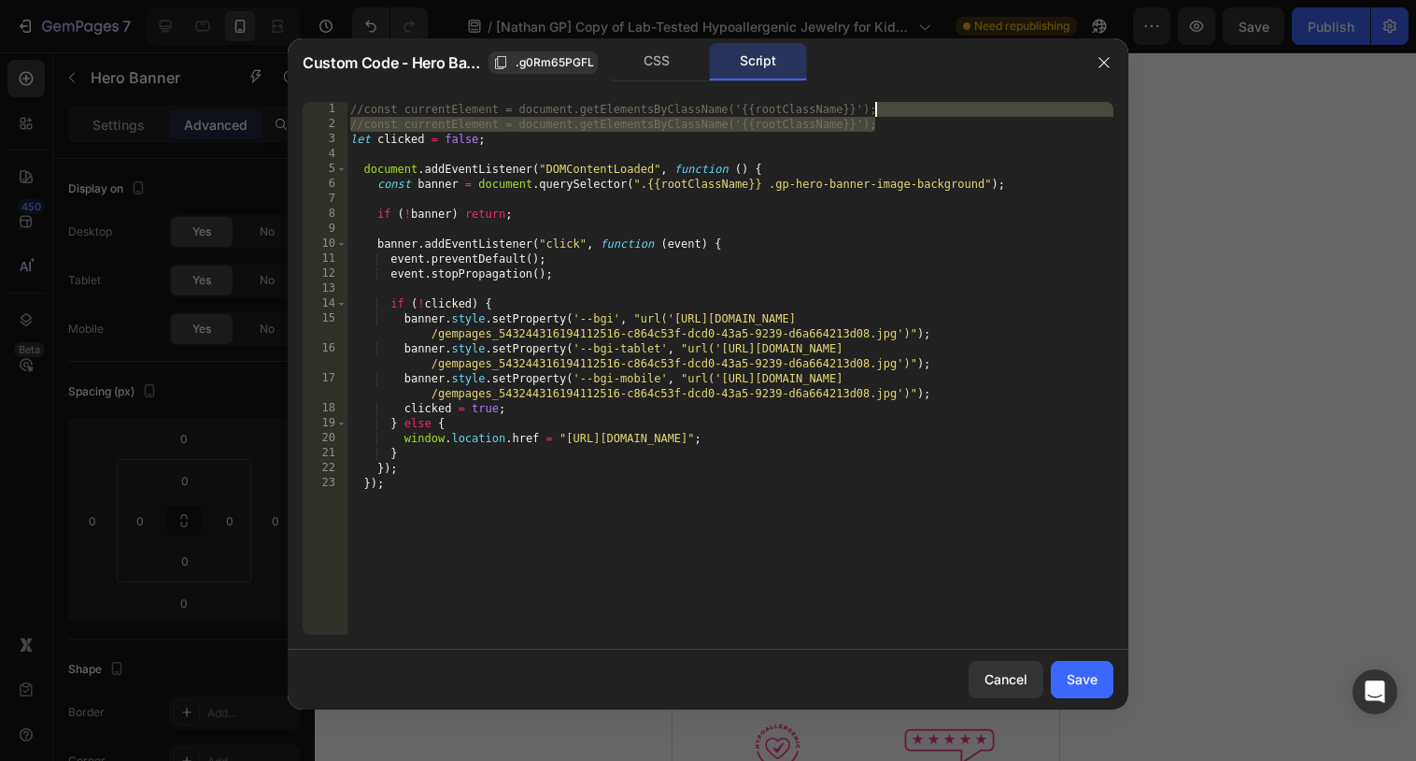
drag, startPoint x: 884, startPoint y: 126, endPoint x: 884, endPoint y: 107, distance: 18.7
click at [884, 107] on div "//const currentElement = document.getElementsByClassName('{{rootClassName}}'); …" at bounding box center [730, 383] width 767 height 562
type textarea "//const currentElement = document.getElementsByClassName('{{rootClassName}}');"
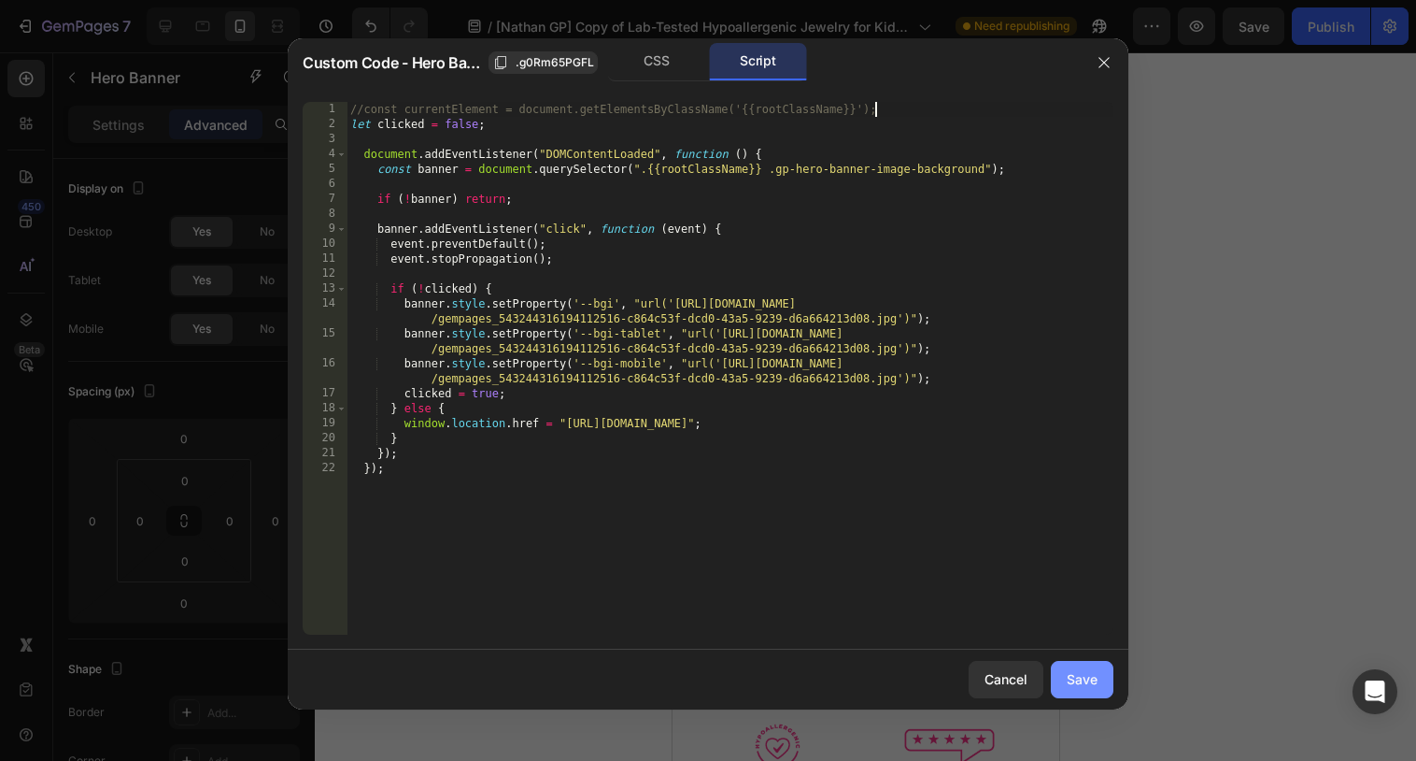
click at [1062, 674] on button "Save" at bounding box center [1082, 679] width 63 height 37
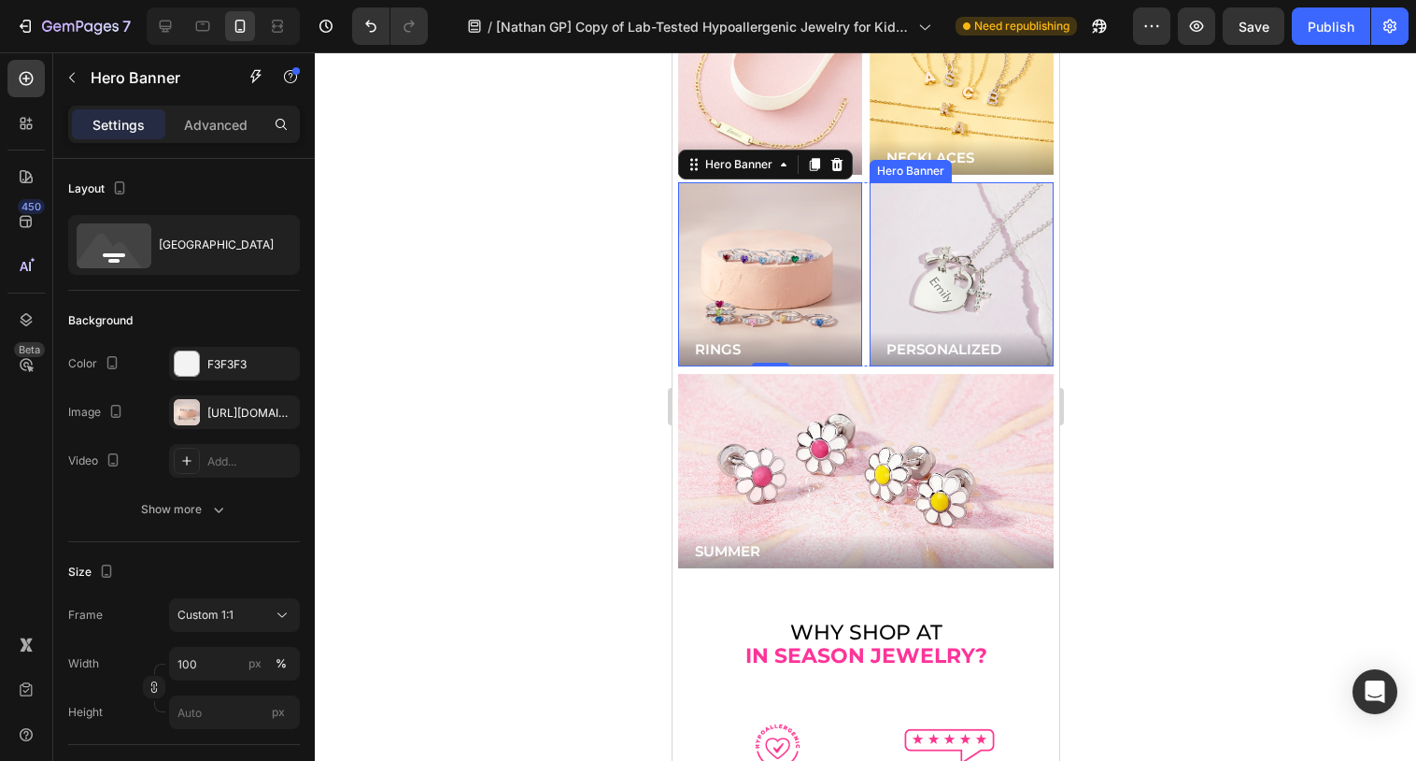
click at [976, 267] on div "Background Image" at bounding box center [961, 274] width 184 height 184
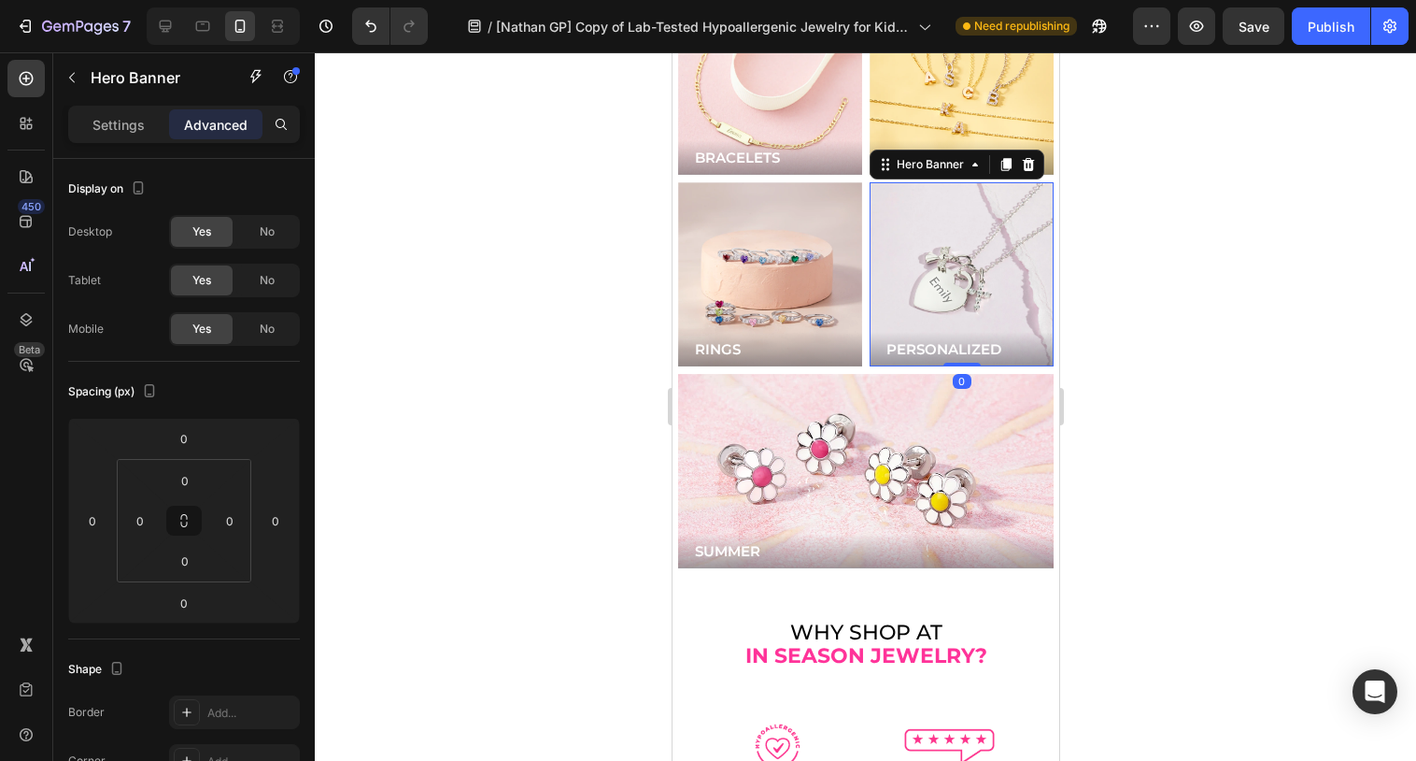
scroll to position [563, 0]
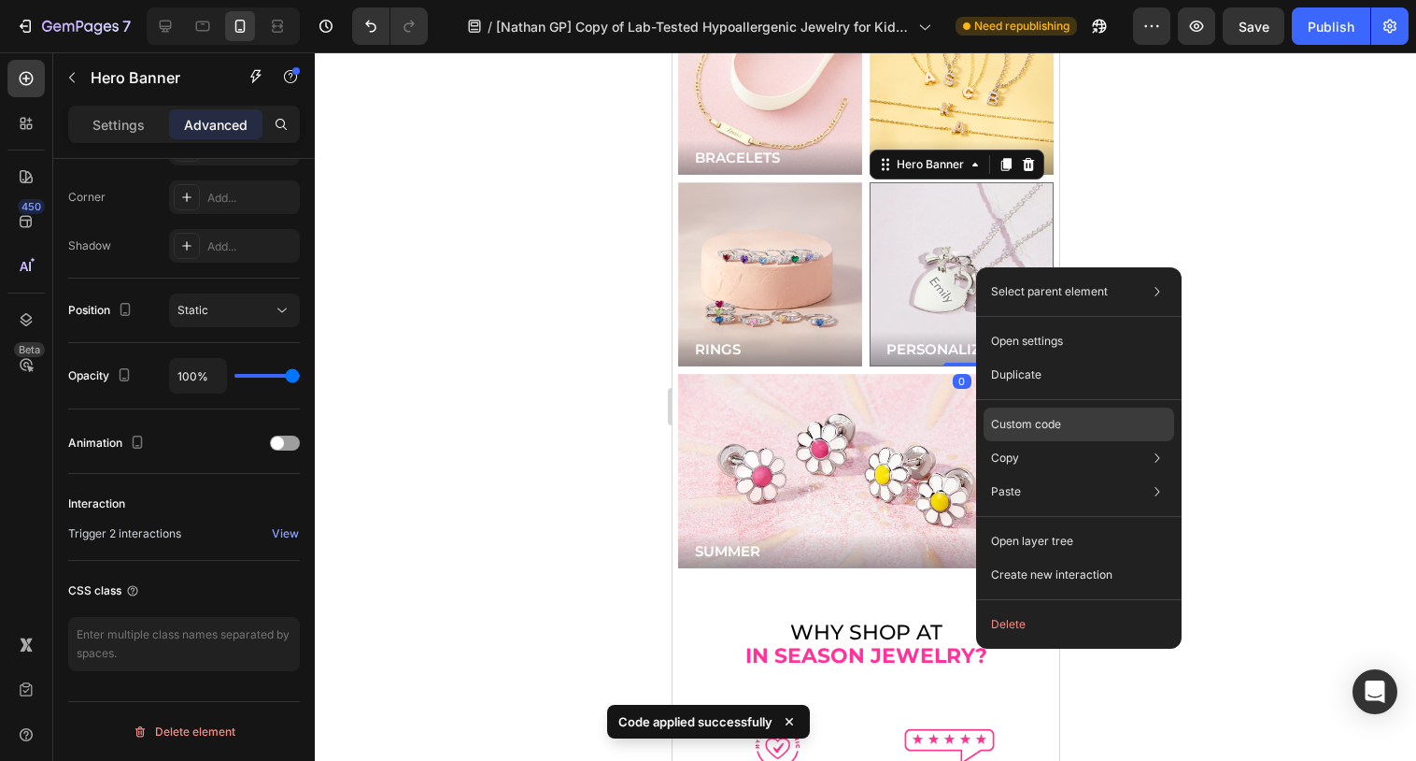
click at [1012, 475] on div "Custom code" at bounding box center [1079, 492] width 191 height 34
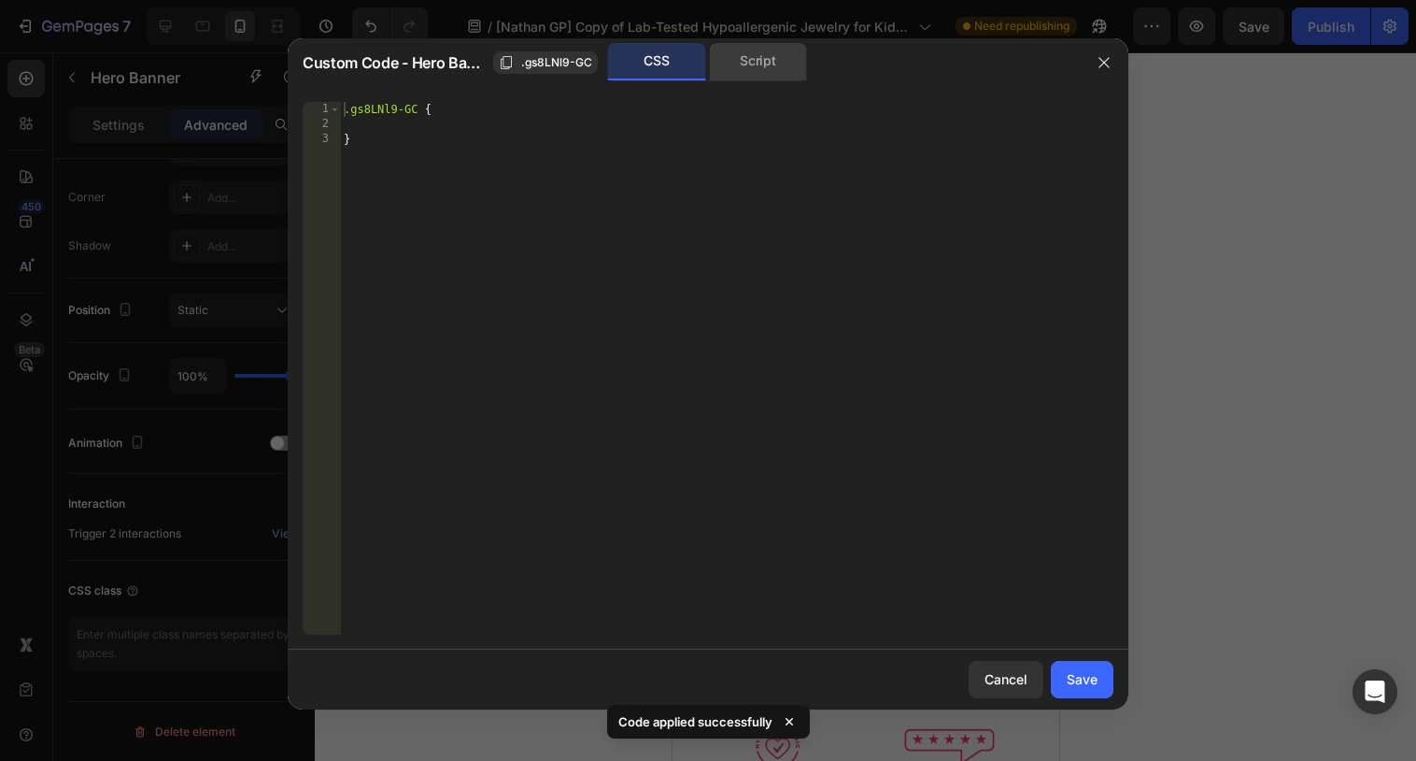
click at [764, 78] on div "Script" at bounding box center [758, 61] width 98 height 37
